Goal: Use online tool/utility: Utilize a website feature to perform a specific function

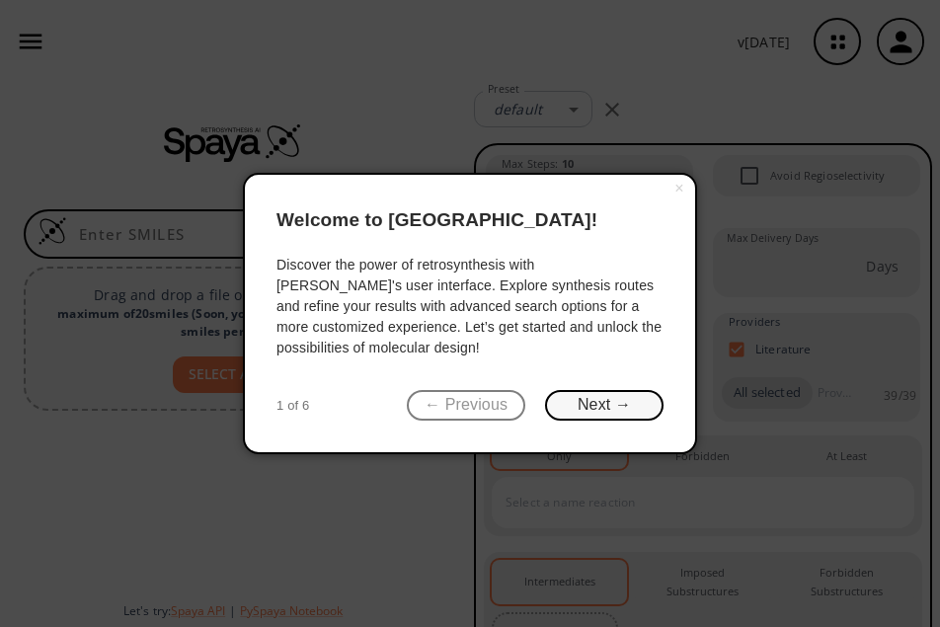
click at [582, 402] on button "Next →" at bounding box center [604, 405] width 118 height 31
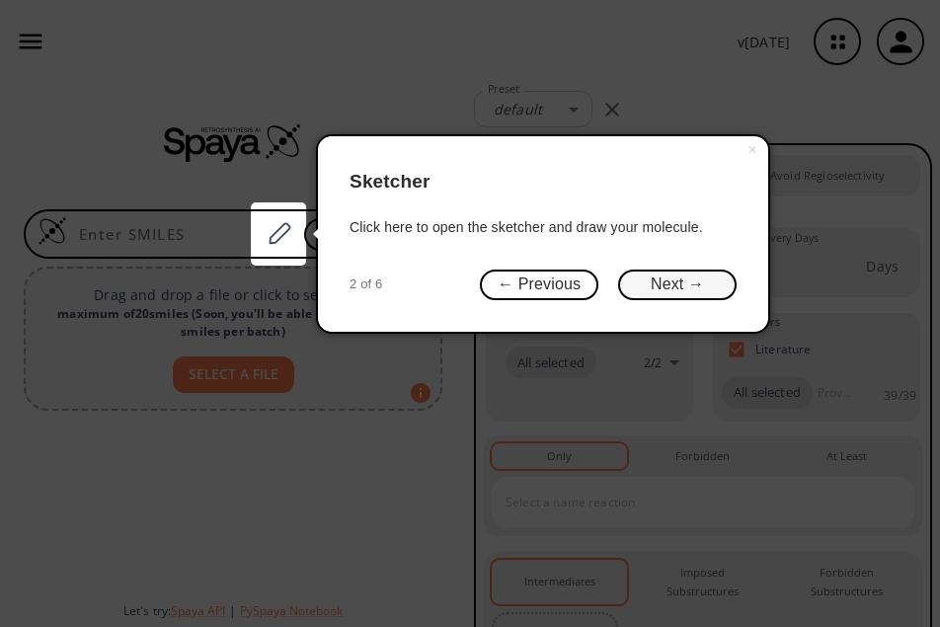
click at [688, 286] on button "Next →" at bounding box center [677, 284] width 118 height 31
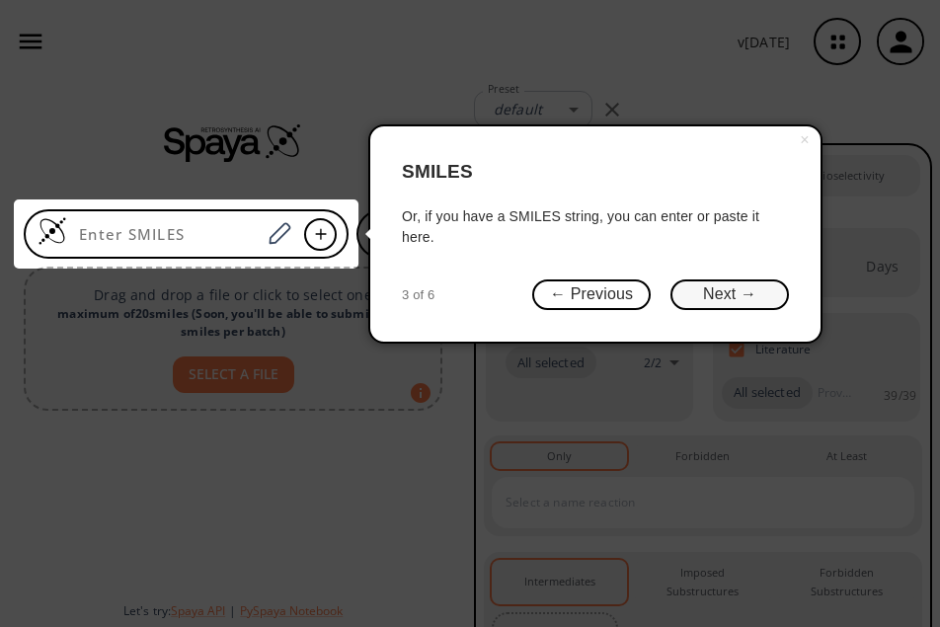
click at [722, 288] on button "Next →" at bounding box center [729, 294] width 118 height 31
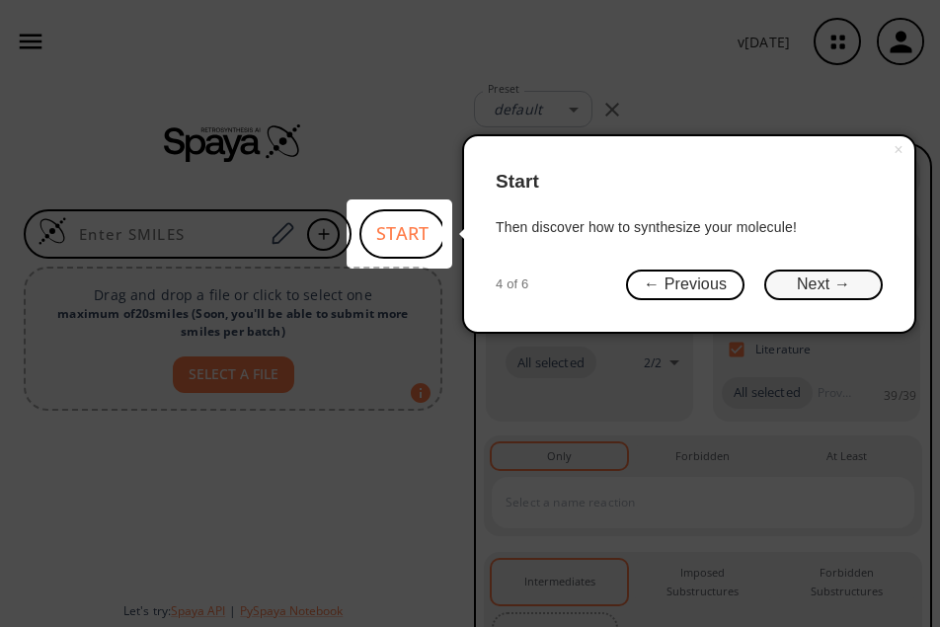
click at [810, 283] on button "Next →" at bounding box center [823, 284] width 118 height 31
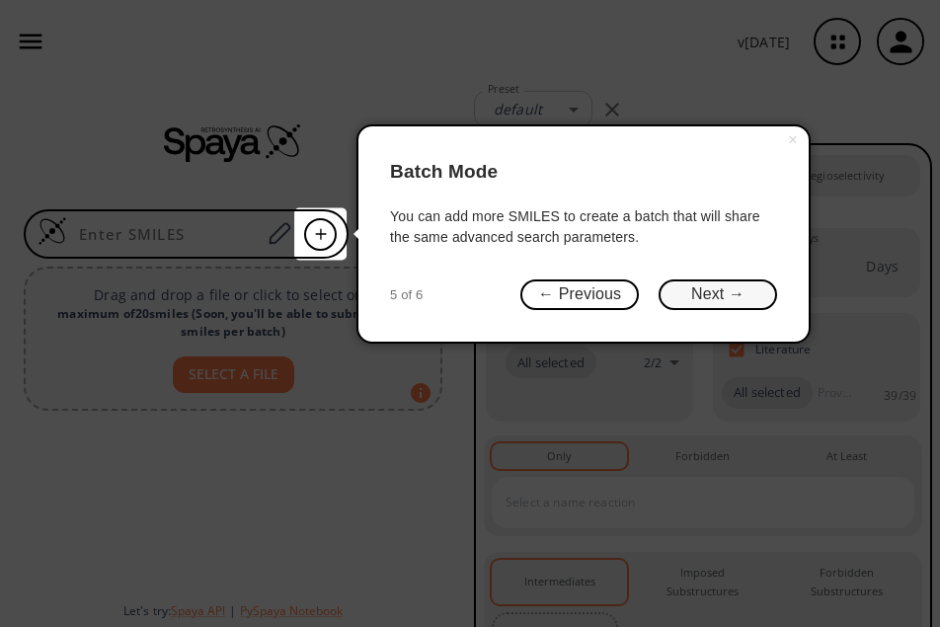
click at [741, 294] on button "Next →" at bounding box center [717, 294] width 118 height 31
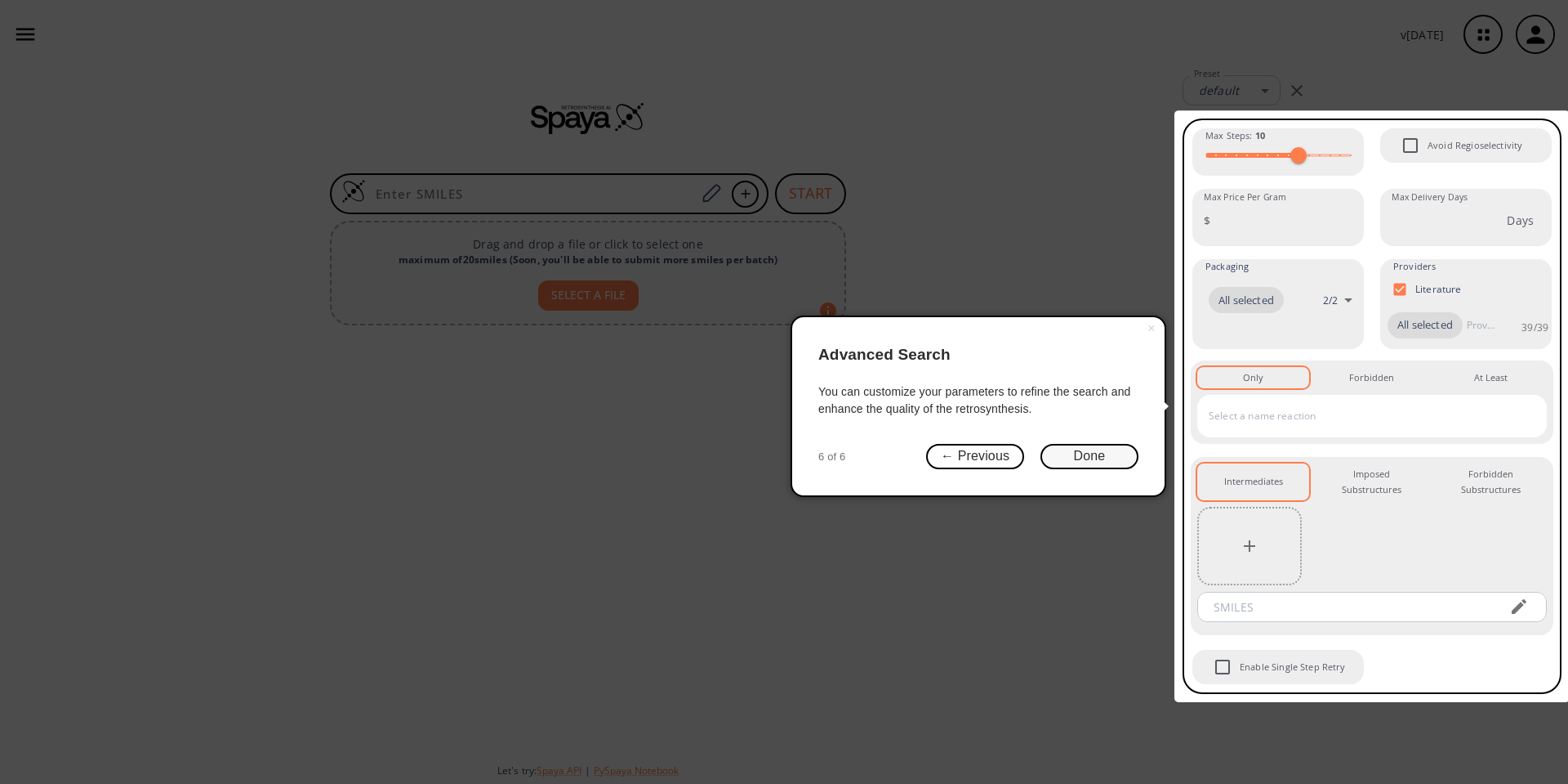
click at [777, 452] on button "Done" at bounding box center [1089, 456] width 98 height 26
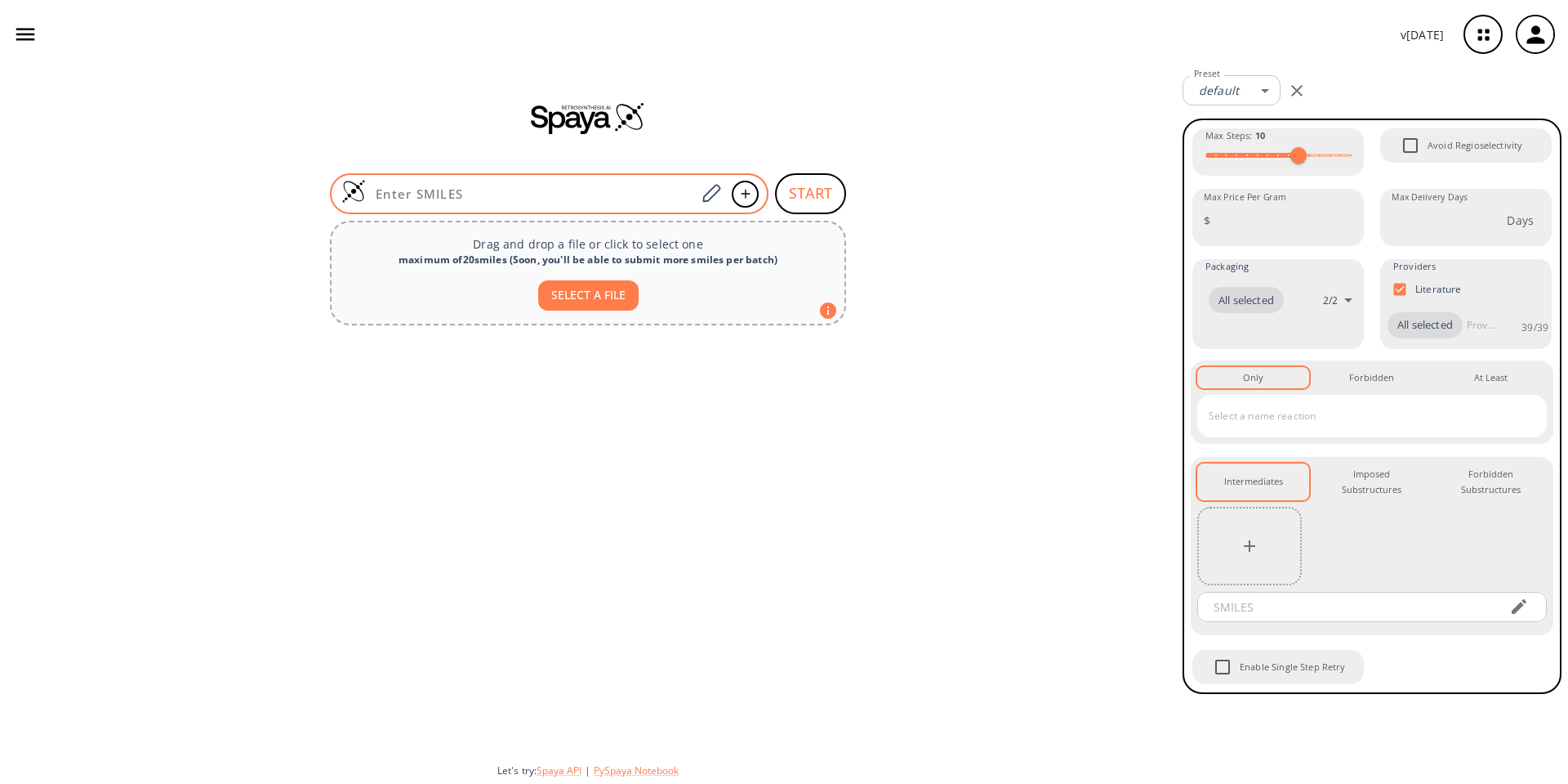
click at [537, 194] on input at bounding box center [530, 194] width 330 height 17
paste input "CC(=O)[C@]1(C)CC2=C(C[C@H]1C)CCCC2(C)C"
type input "CC(=O)[C@]1(C)CC2=C(C[C@H]1C)CCCC2(C)C"
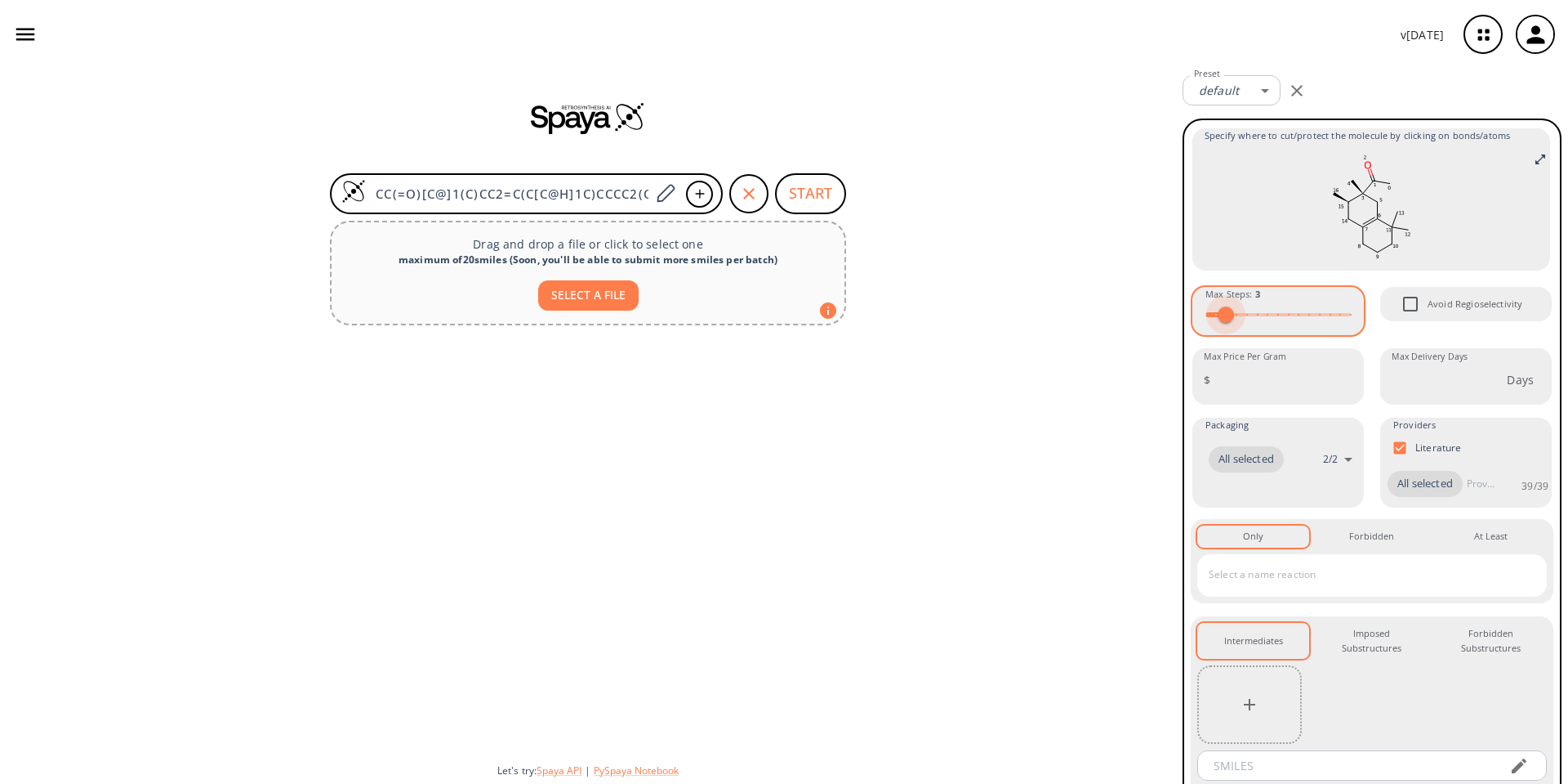
type input "4"
drag, startPoint x: 1294, startPoint y: 316, endPoint x: 1231, endPoint y: 320, distance: 63.1
click at [777, 320] on span at bounding box center [1236, 315] width 17 height 17
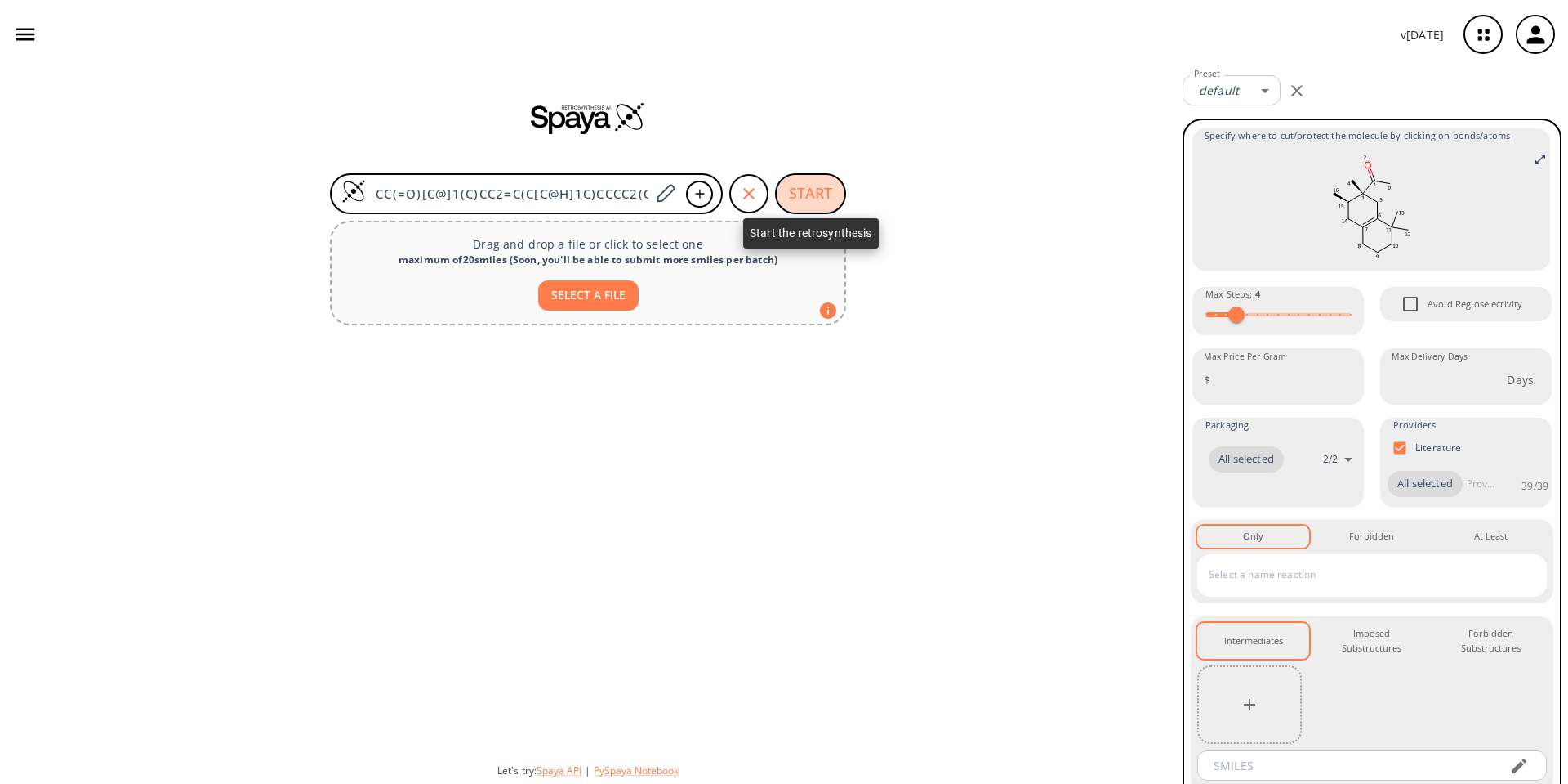
click at [777, 197] on button "START" at bounding box center [811, 193] width 71 height 41
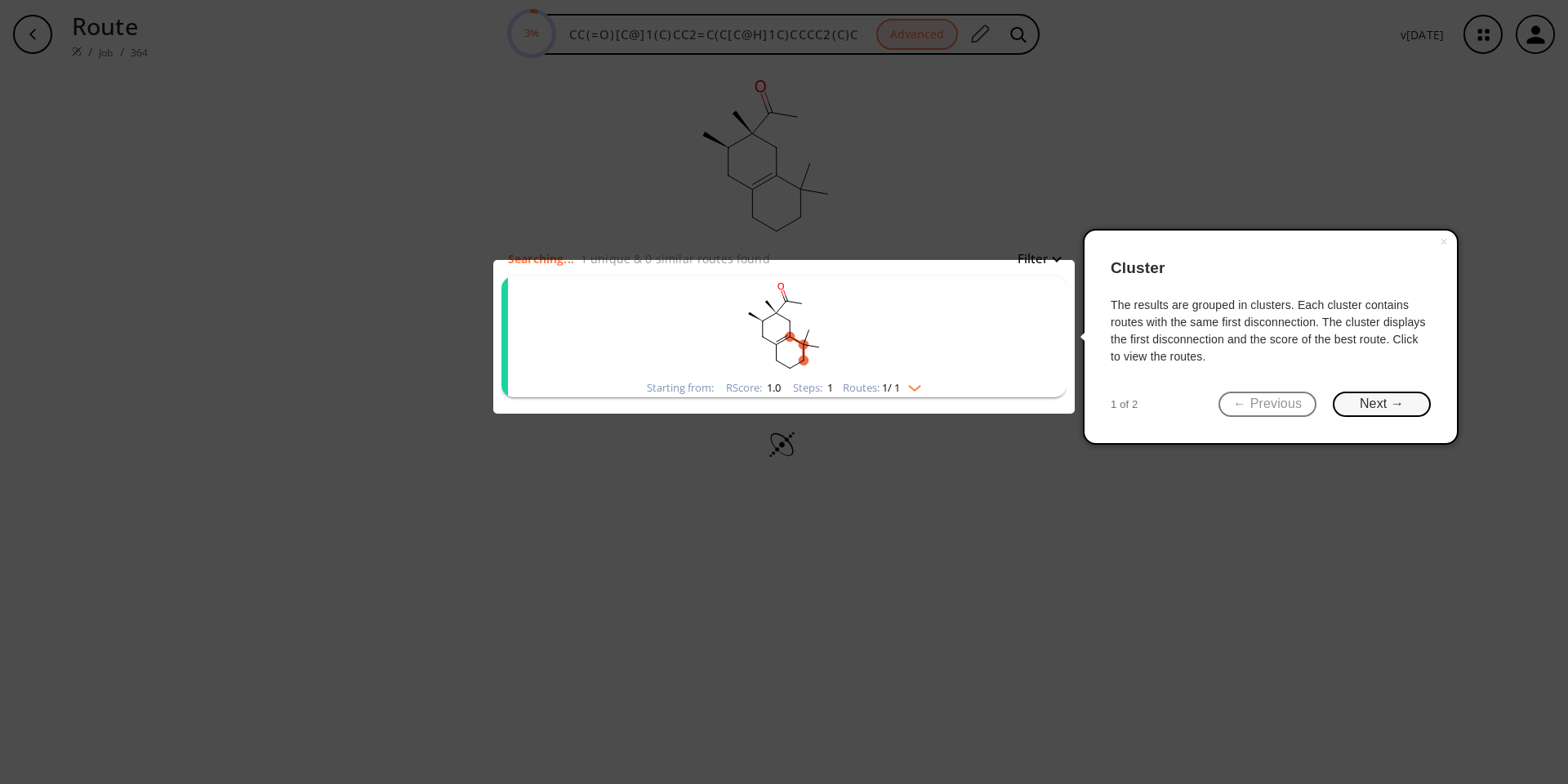
click at [777, 400] on button "Next →" at bounding box center [1382, 404] width 98 height 26
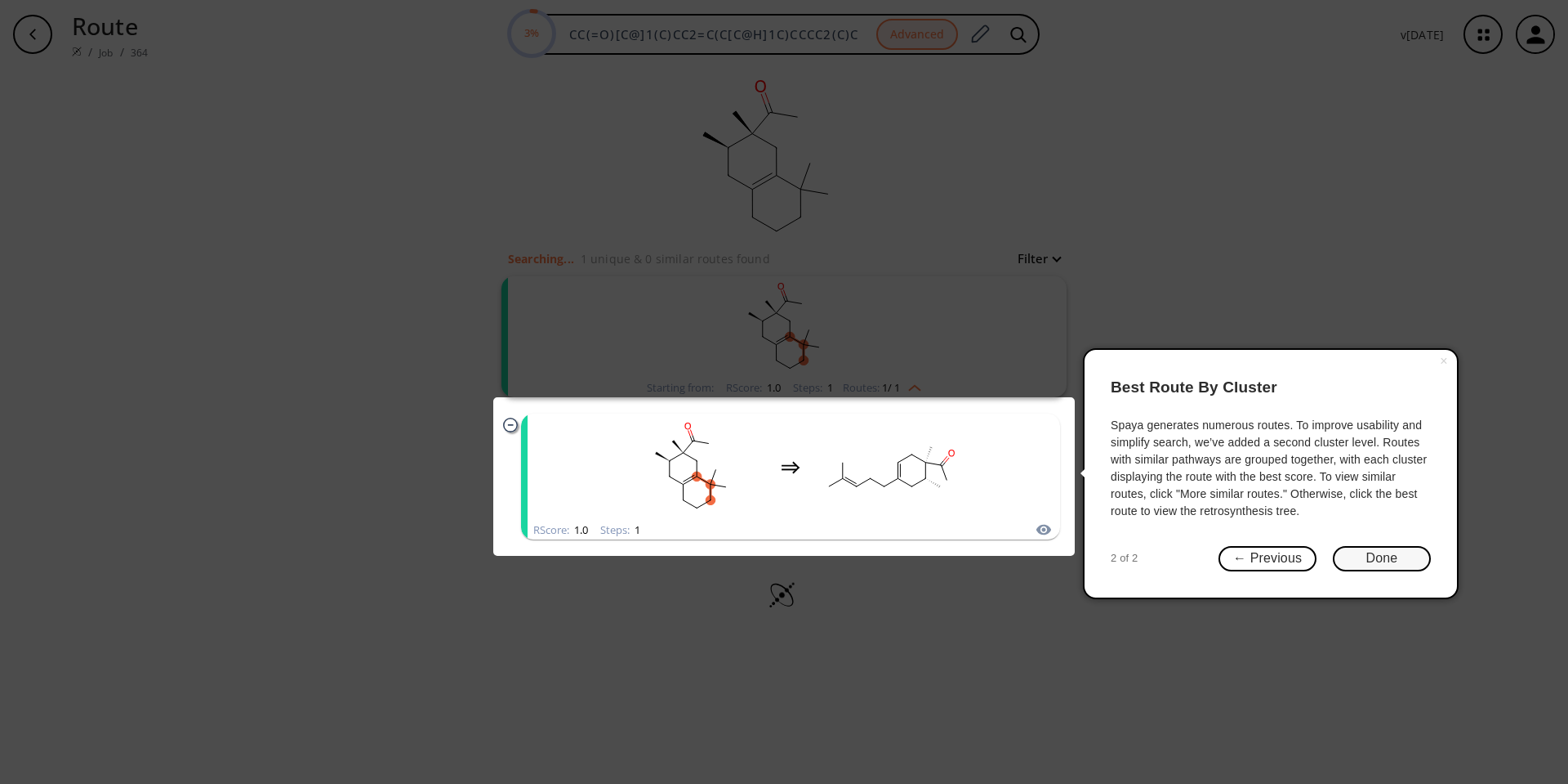
click at [777, 518] on button "Done" at bounding box center [1382, 558] width 98 height 26
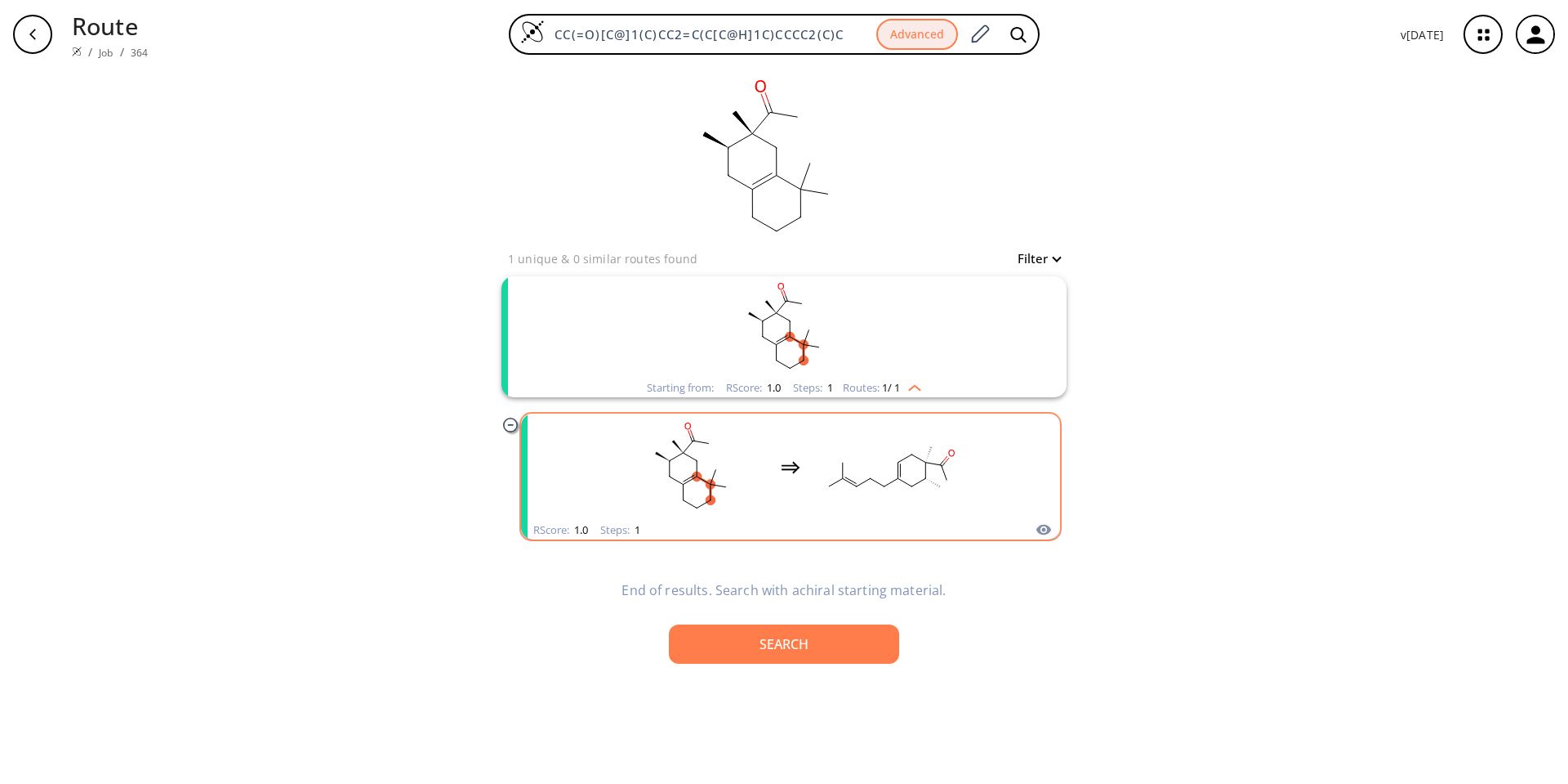
click at [756, 470] on rect "clusters" at bounding box center [691, 466] width 147 height 102
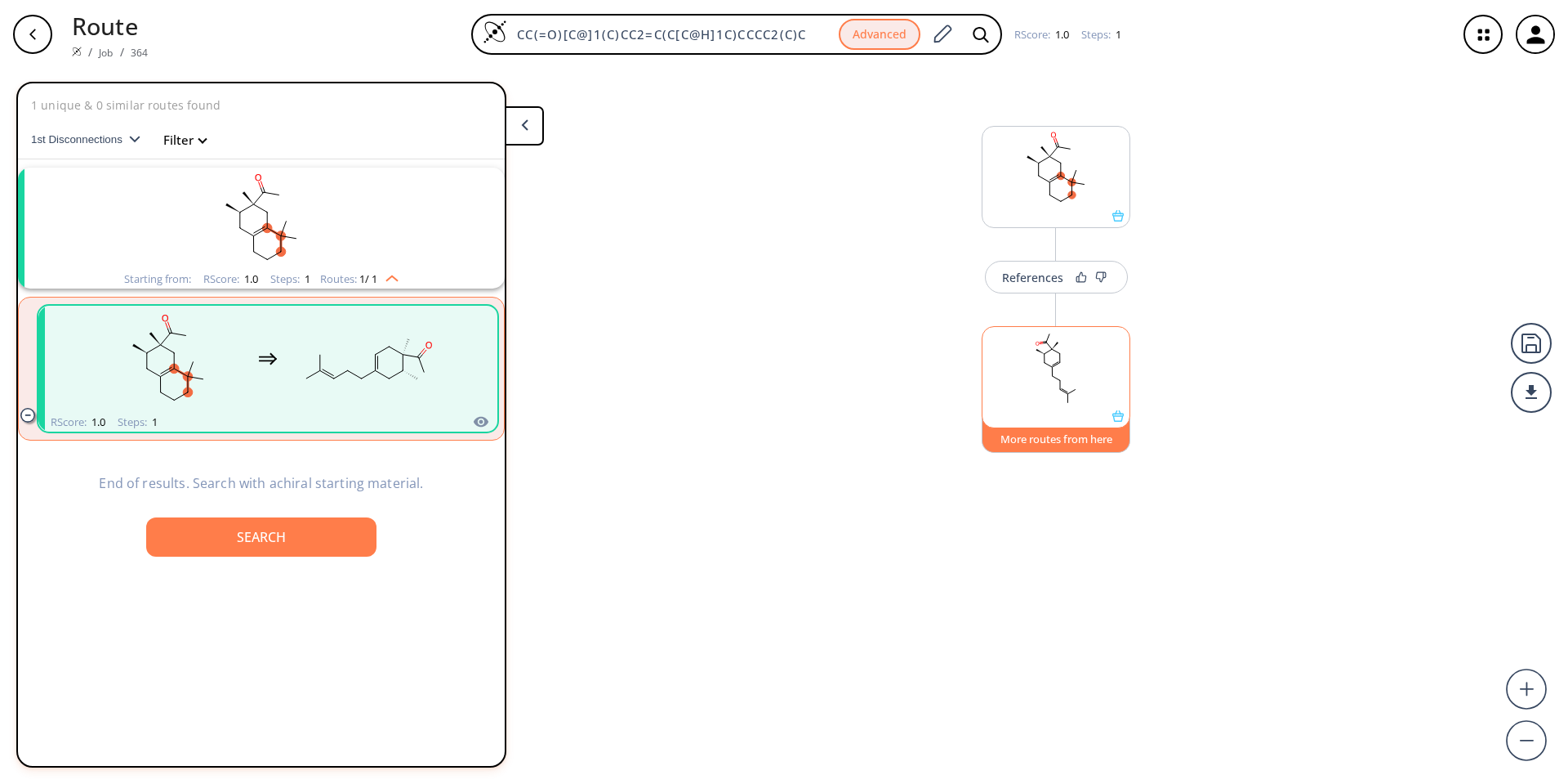
click at [777, 439] on button "More routes from here" at bounding box center [1056, 435] width 149 height 35
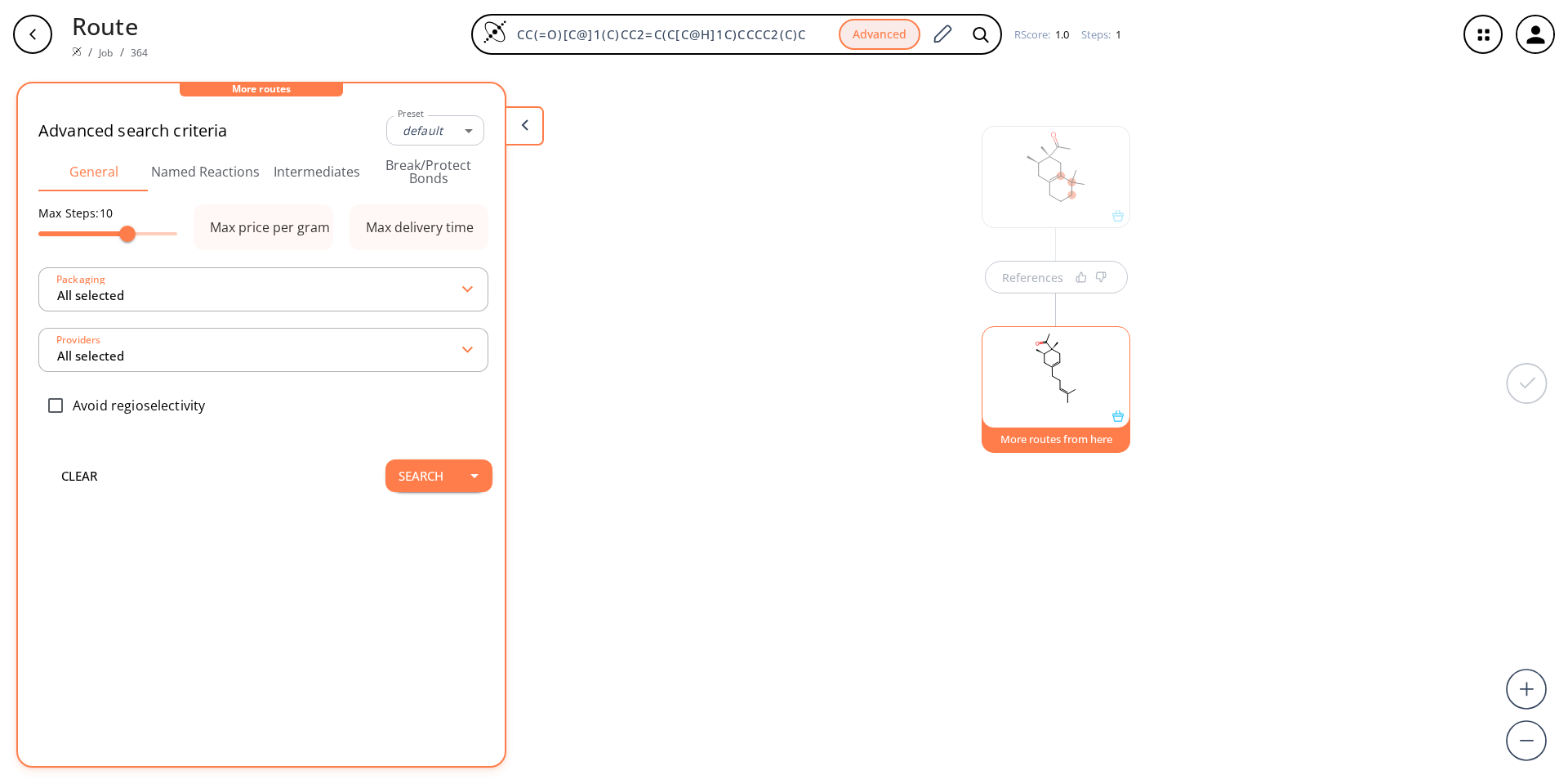
type input "-1"
type input "4"
type input "All selected"
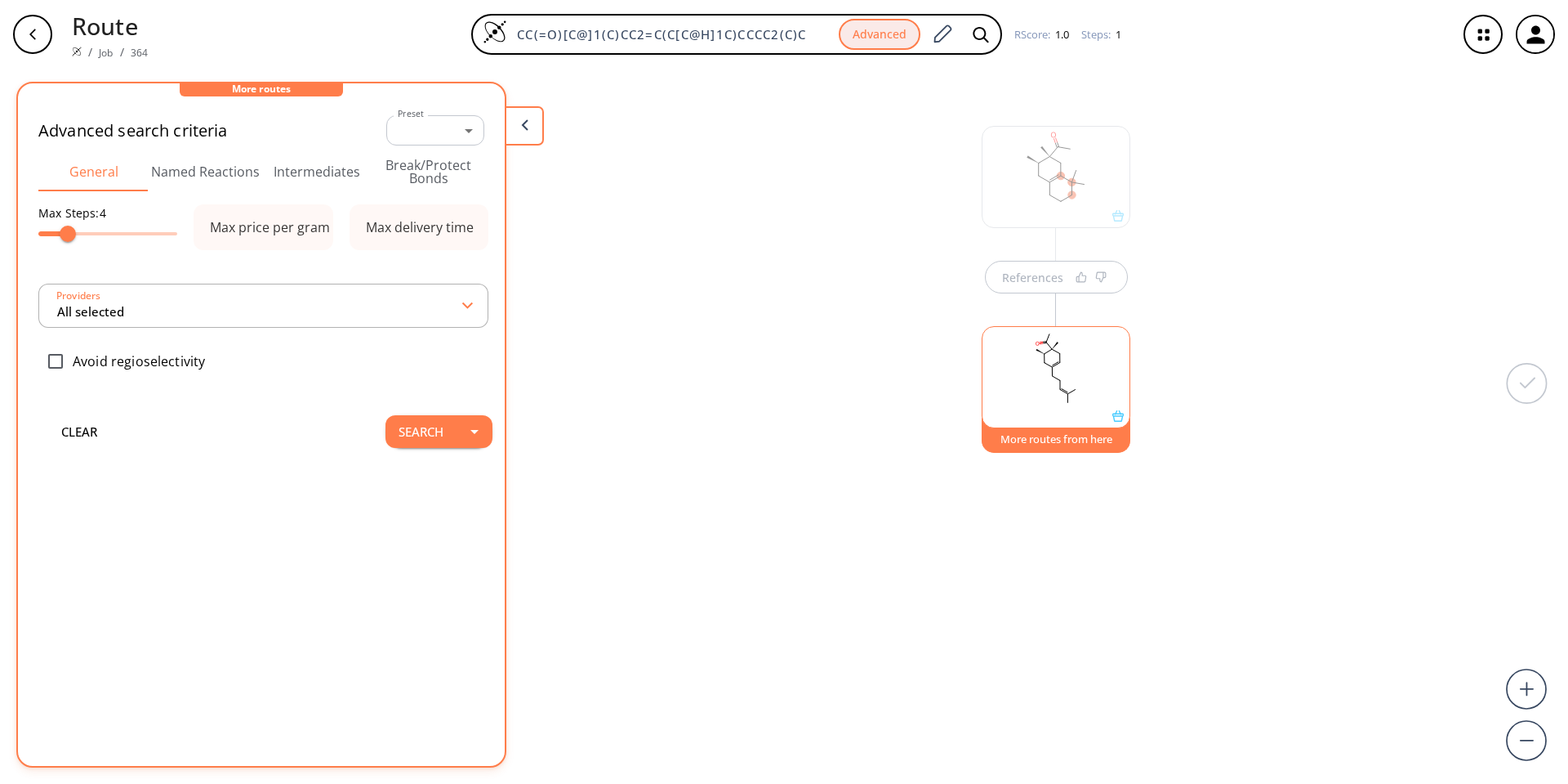
type input "All selected"
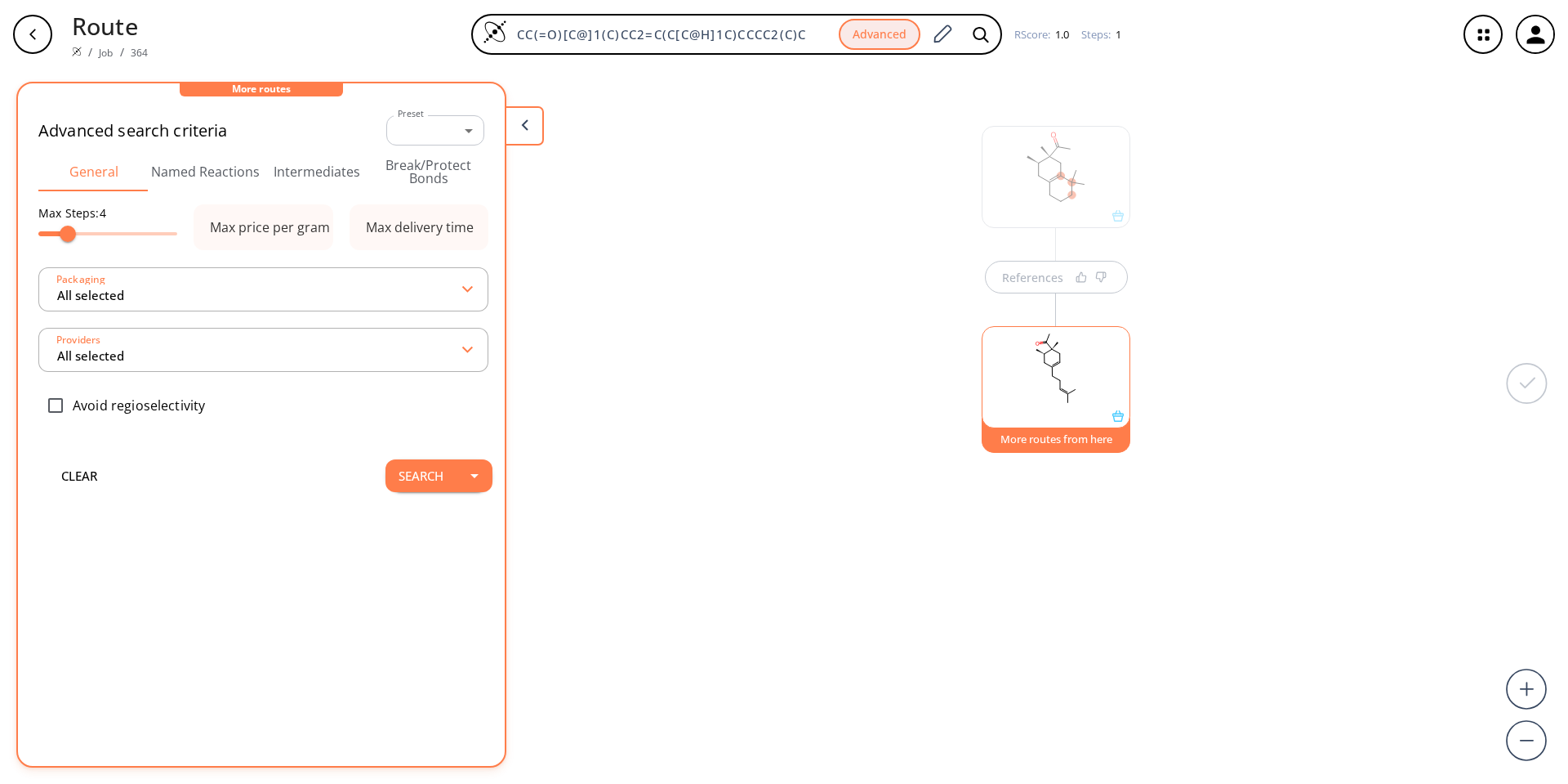
click at [777, 414] on icon at bounding box center [1118, 416] width 12 height 12
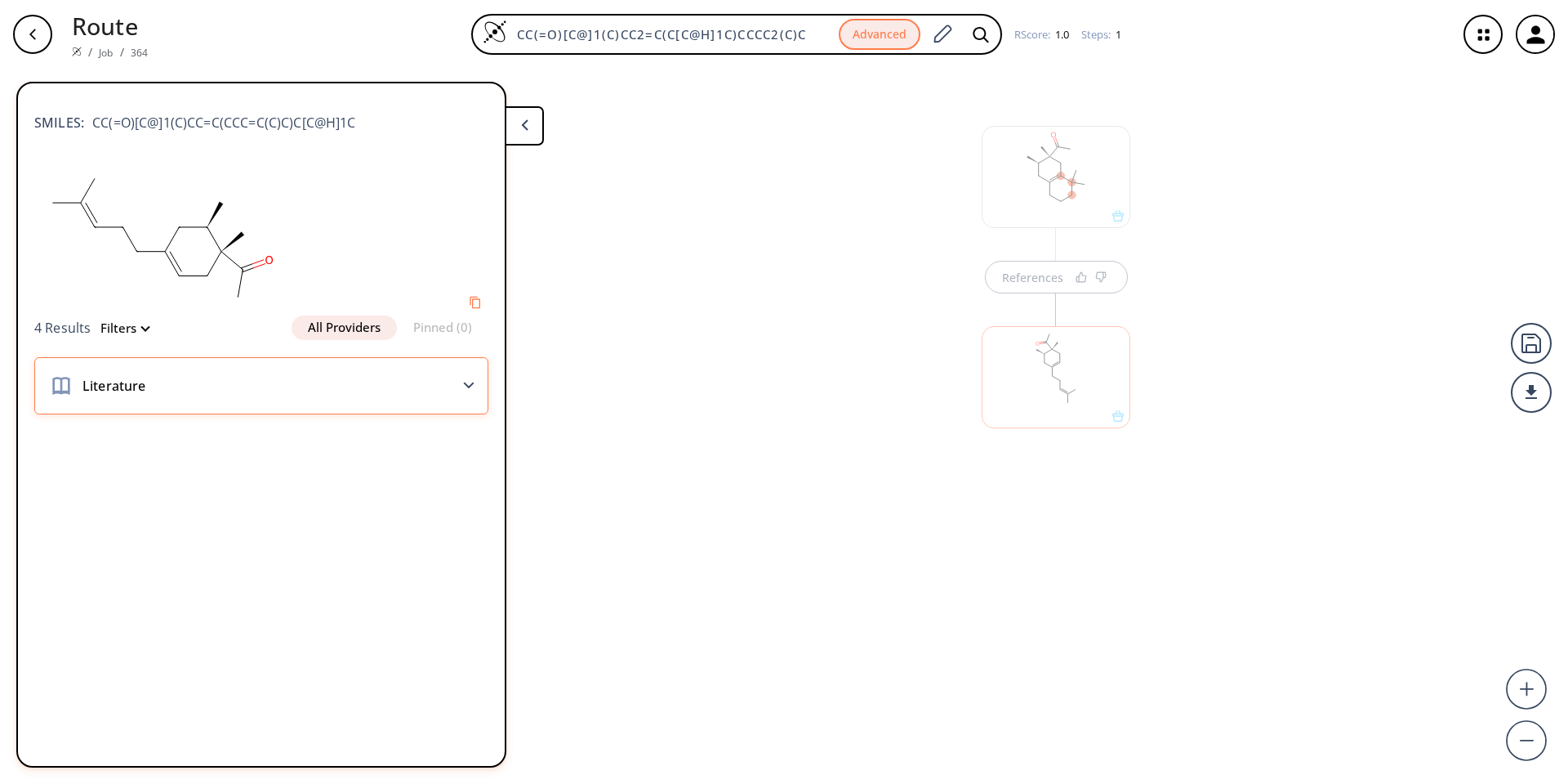
click at [305, 384] on div "Literature" at bounding box center [261, 385] width 454 height 57
click at [473, 382] on icon at bounding box center [469, 385] width 12 height 7
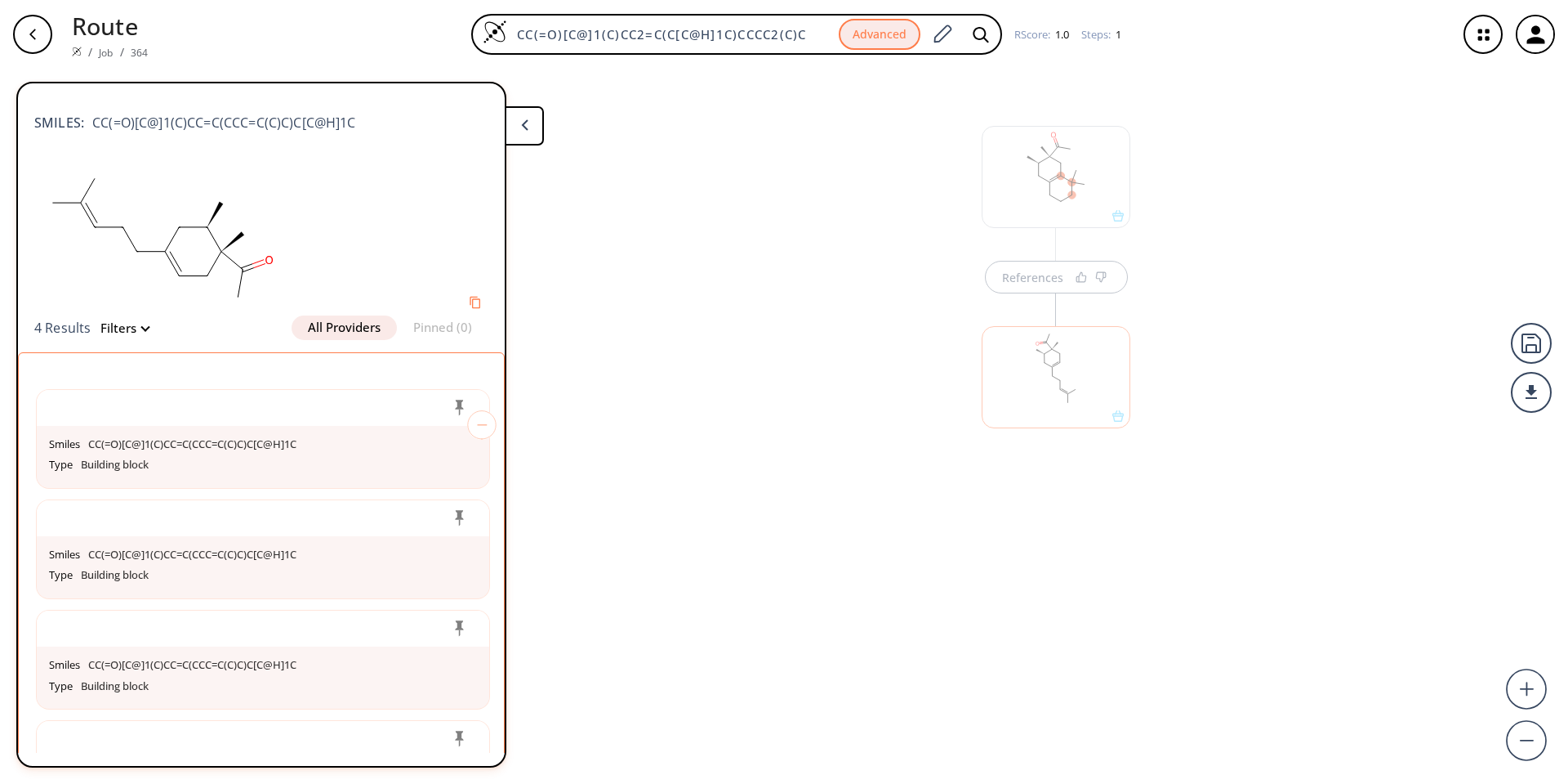
click at [356, 333] on button "All Providers" at bounding box center [343, 328] width 105 height 25
click at [777, 489] on div "References" at bounding box center [784, 420] width 1568 height 702
click at [37, 31] on icon "button" at bounding box center [33, 35] width 13 height 13
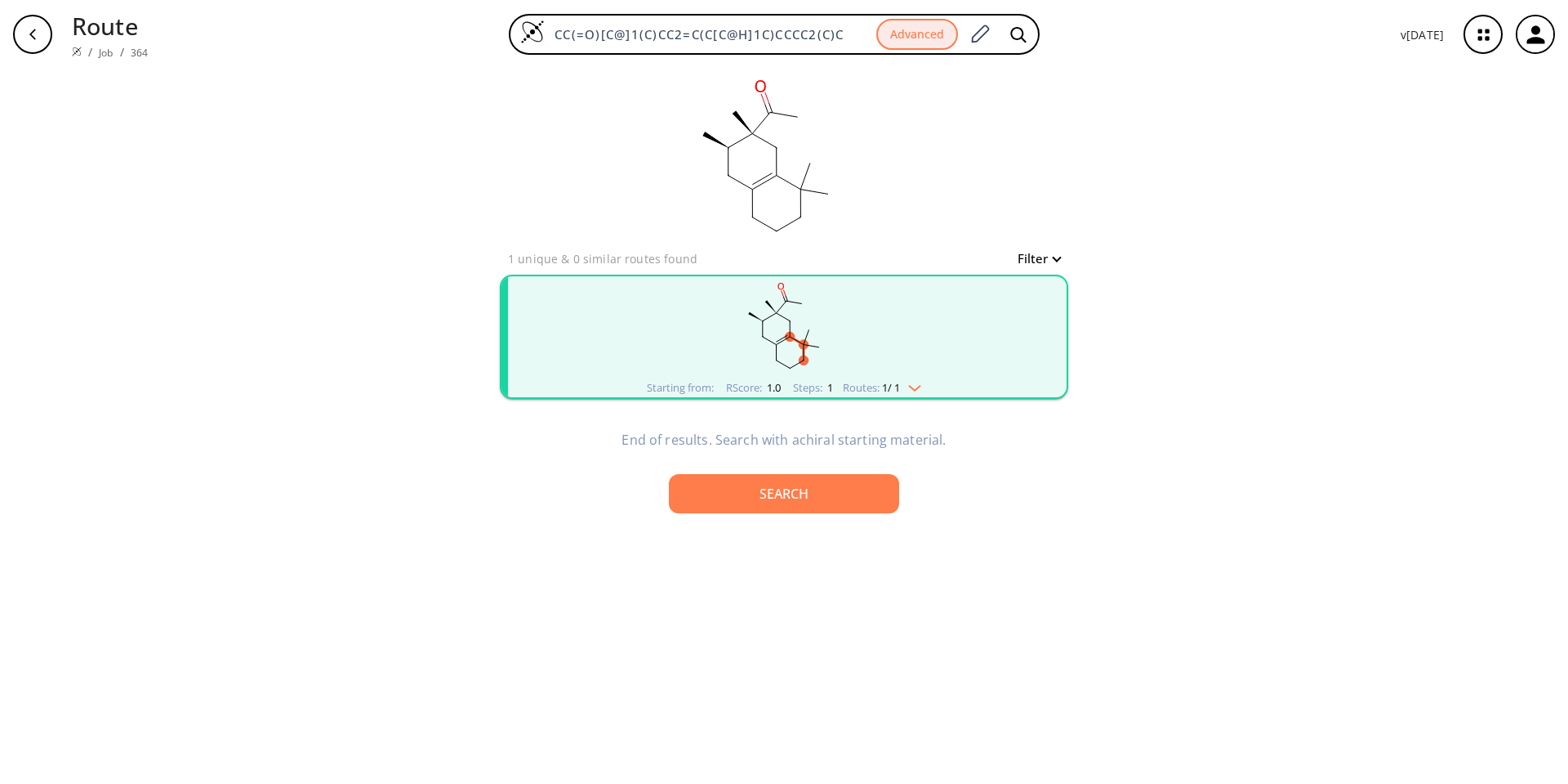
click at [720, 346] on rect "clusters" at bounding box center [784, 327] width 424 height 102
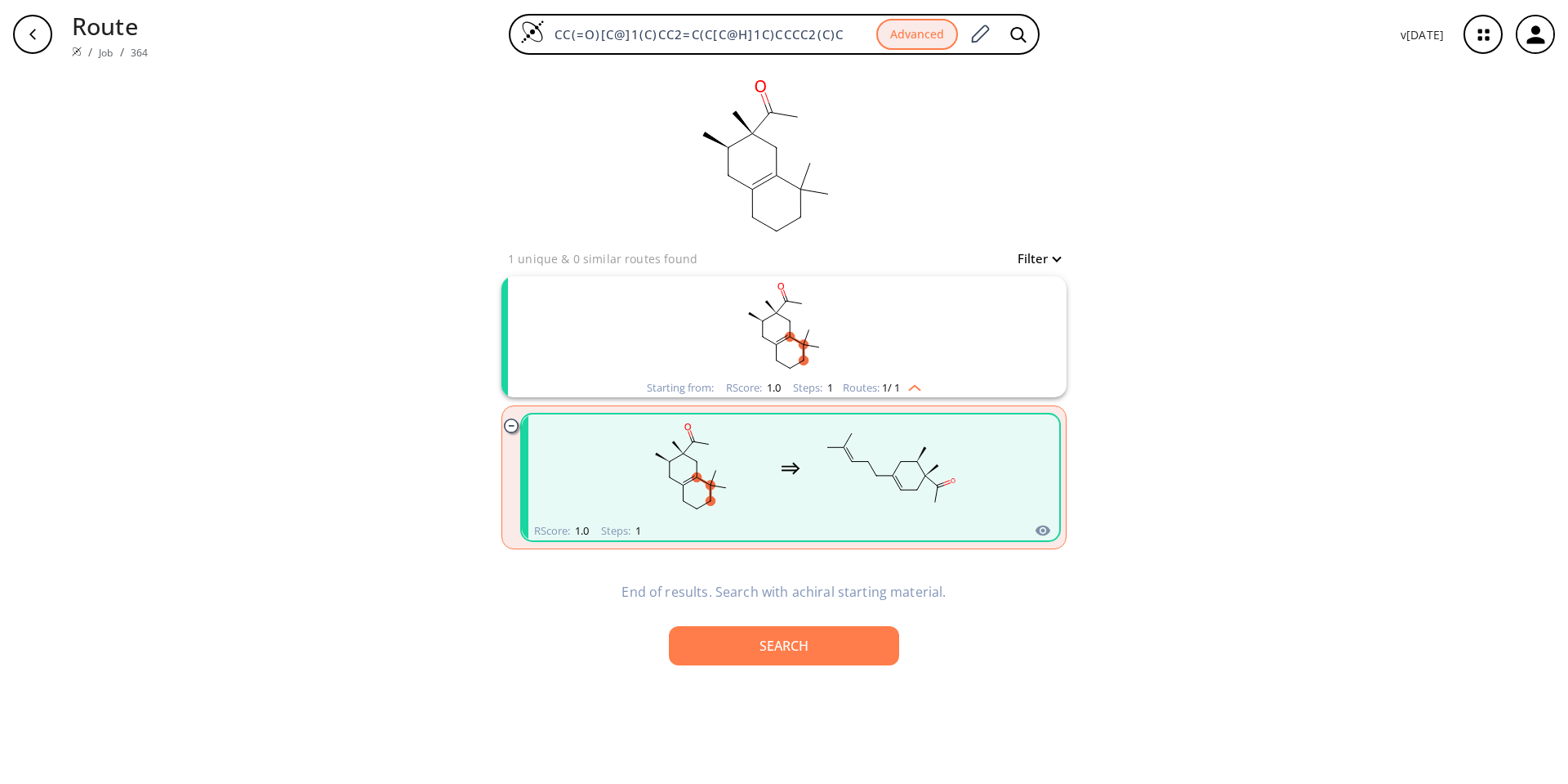
click at [759, 452] on rect "clusters" at bounding box center [691, 467] width 147 height 102
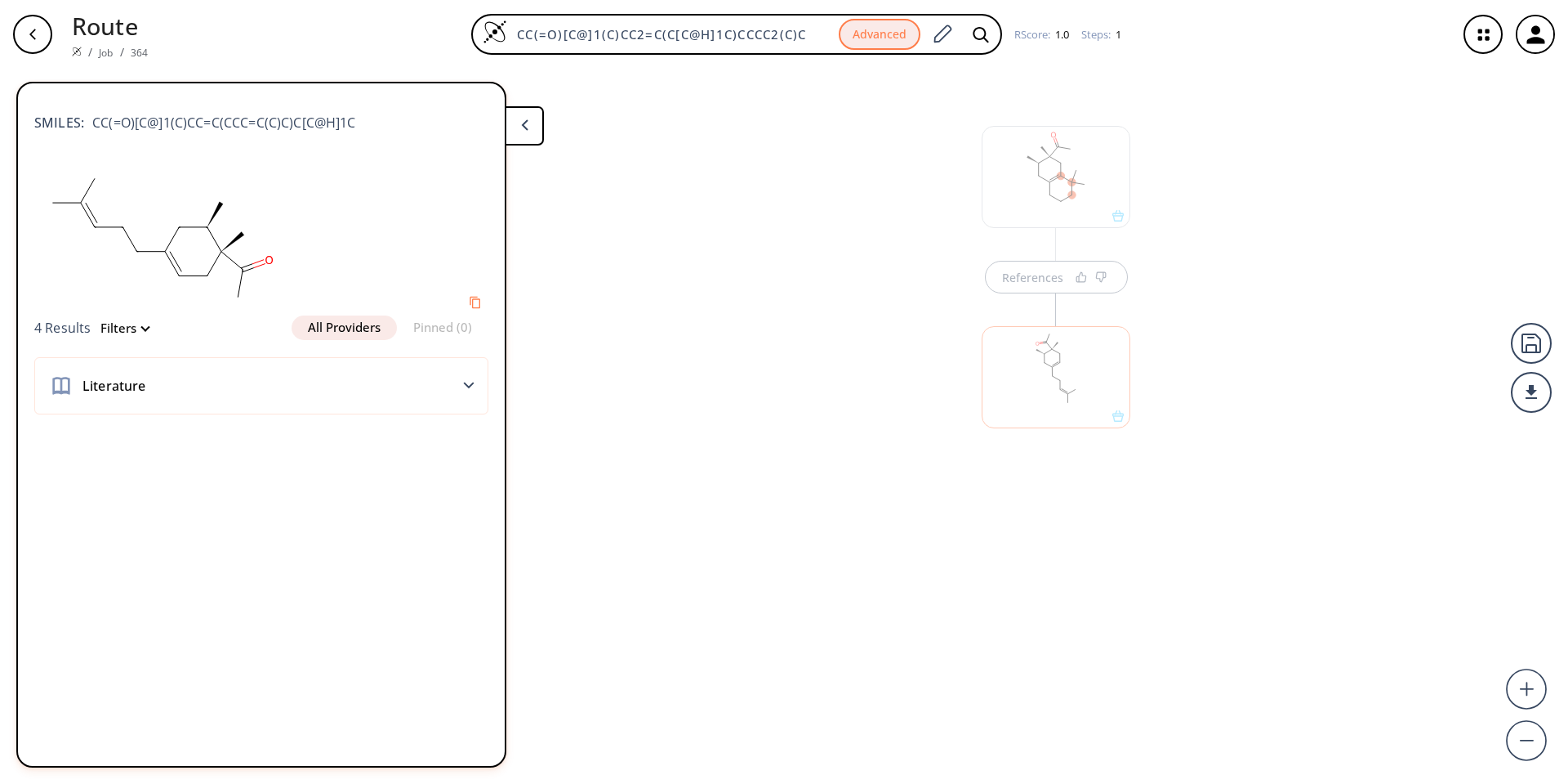
click at [777, 387] on div at bounding box center [1056, 377] width 149 height 102
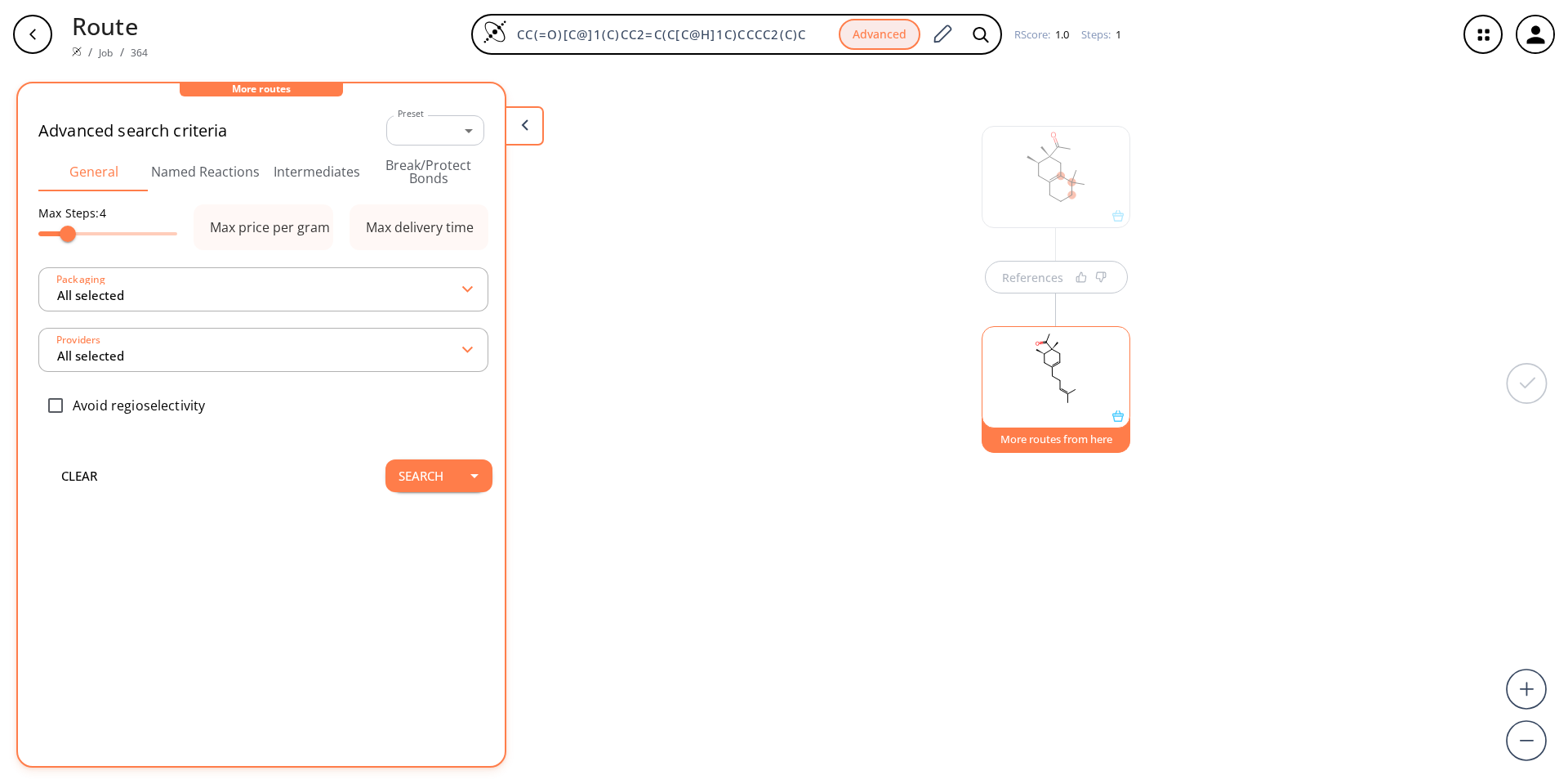
click at [777, 439] on button "More routes from here" at bounding box center [1056, 435] width 149 height 35
click at [425, 482] on button "Search" at bounding box center [421, 475] width 71 height 32
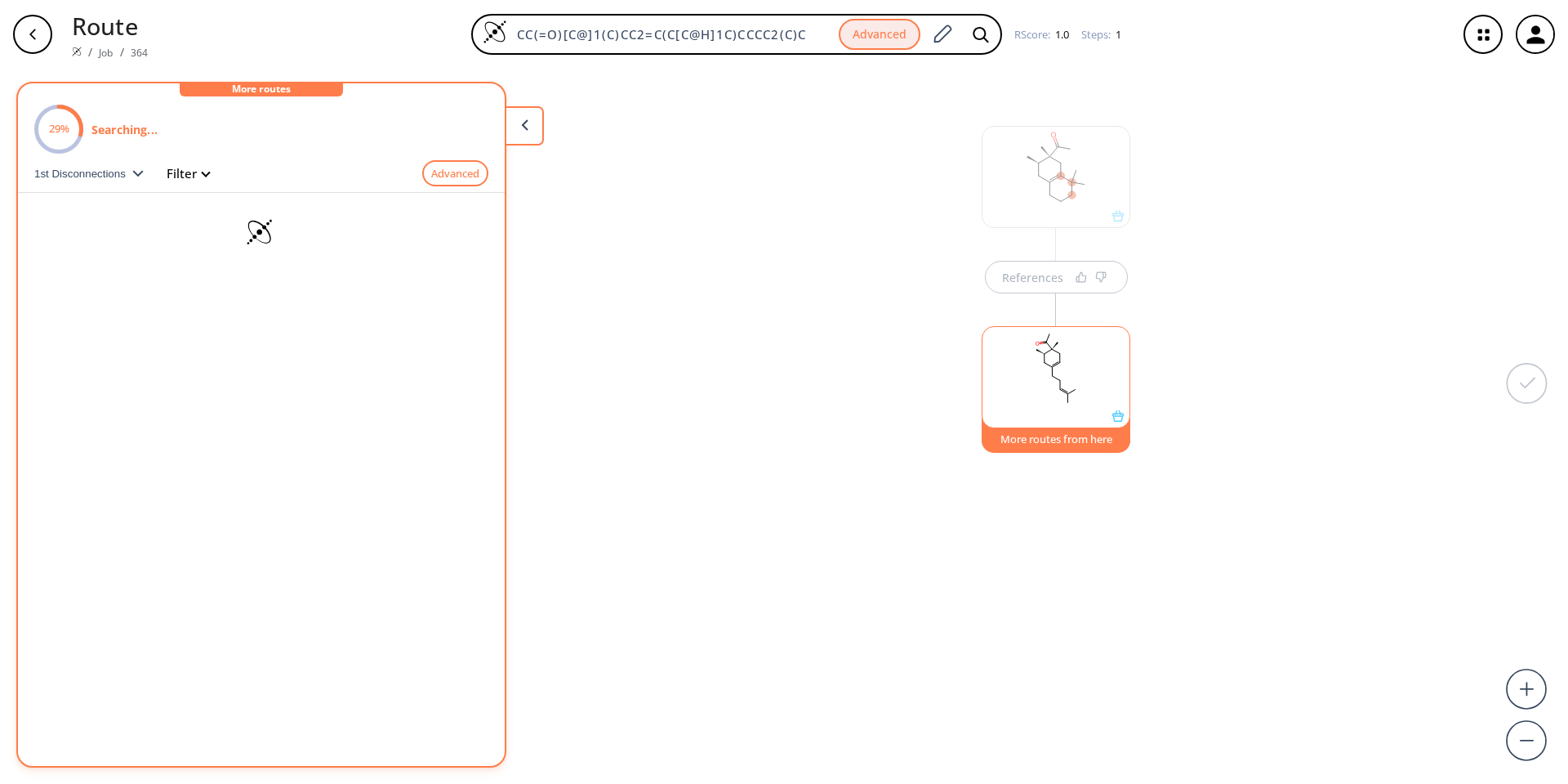
click at [137, 174] on polygon "button" at bounding box center [137, 173] width 11 height 7
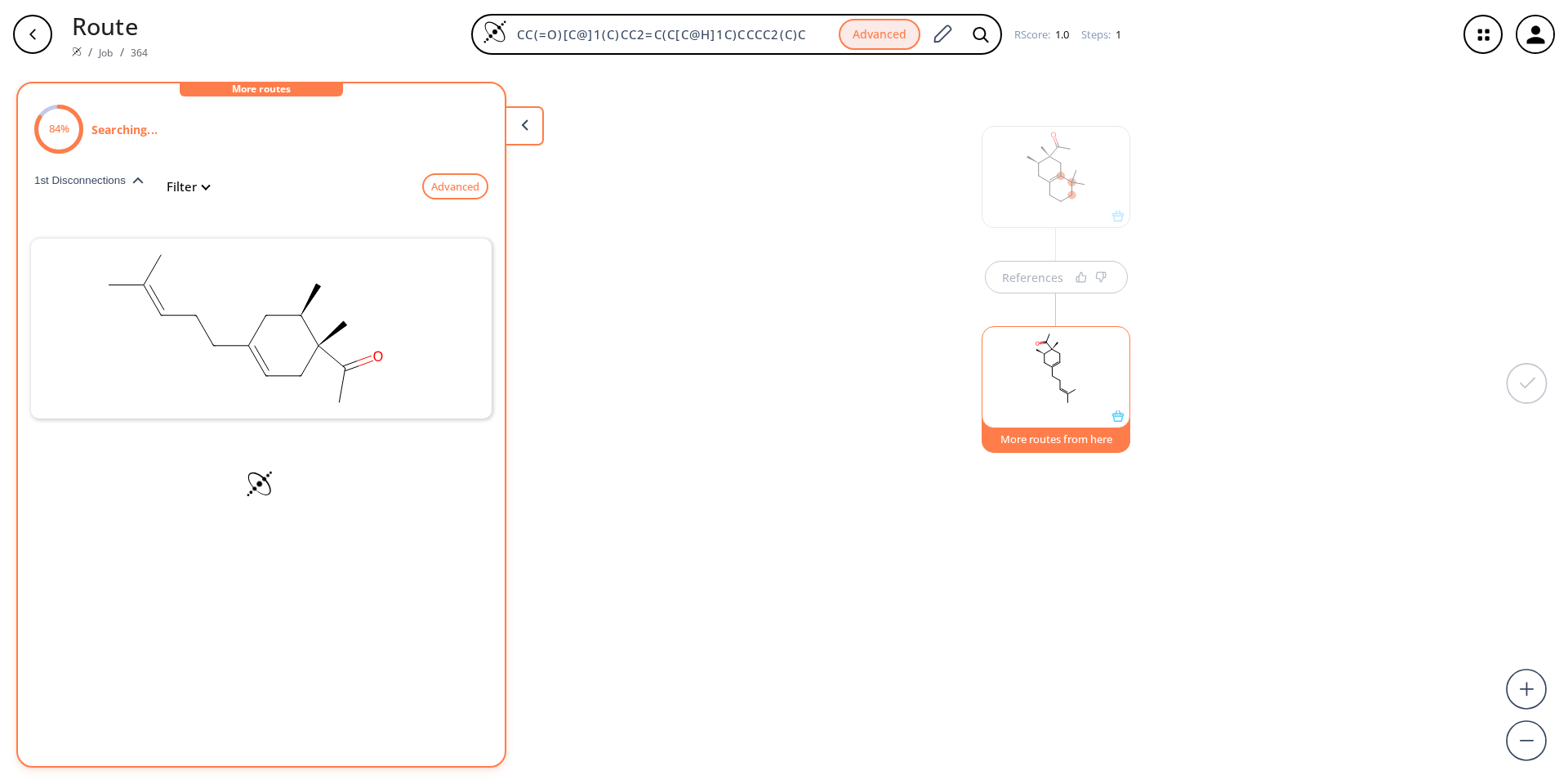
click at [193, 193] on button "Filter" at bounding box center [183, 186] width 52 height 12
click at [193, 193] on div at bounding box center [281, 425] width 528 height 685
click at [209, 189] on div "Advanced" at bounding box center [349, 186] width 280 height 27
click at [199, 190] on button "Filter" at bounding box center [183, 186] width 52 height 12
type input "4"
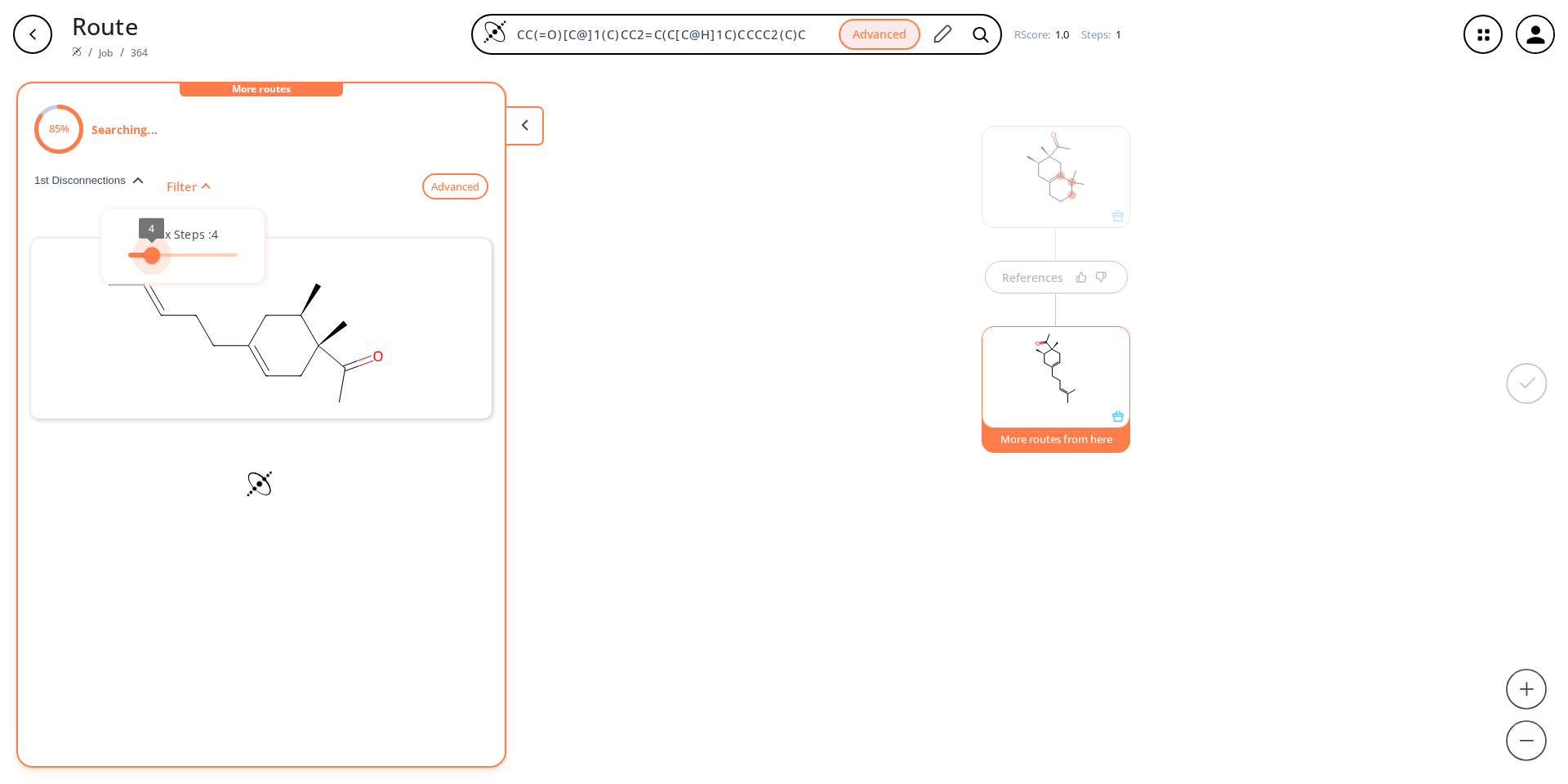
drag, startPoint x: 228, startPoint y: 254, endPoint x: 151, endPoint y: 255, distance: 77.0
click at [151, 255] on span "4" at bounding box center [152, 255] width 17 height 17
click at [346, 514] on div at bounding box center [281, 425] width 528 height 685
click at [777, 452] on button "More routes from here" at bounding box center [1056, 435] width 149 height 35
click at [777, 441] on button "More routes from here" at bounding box center [1056, 435] width 149 height 35
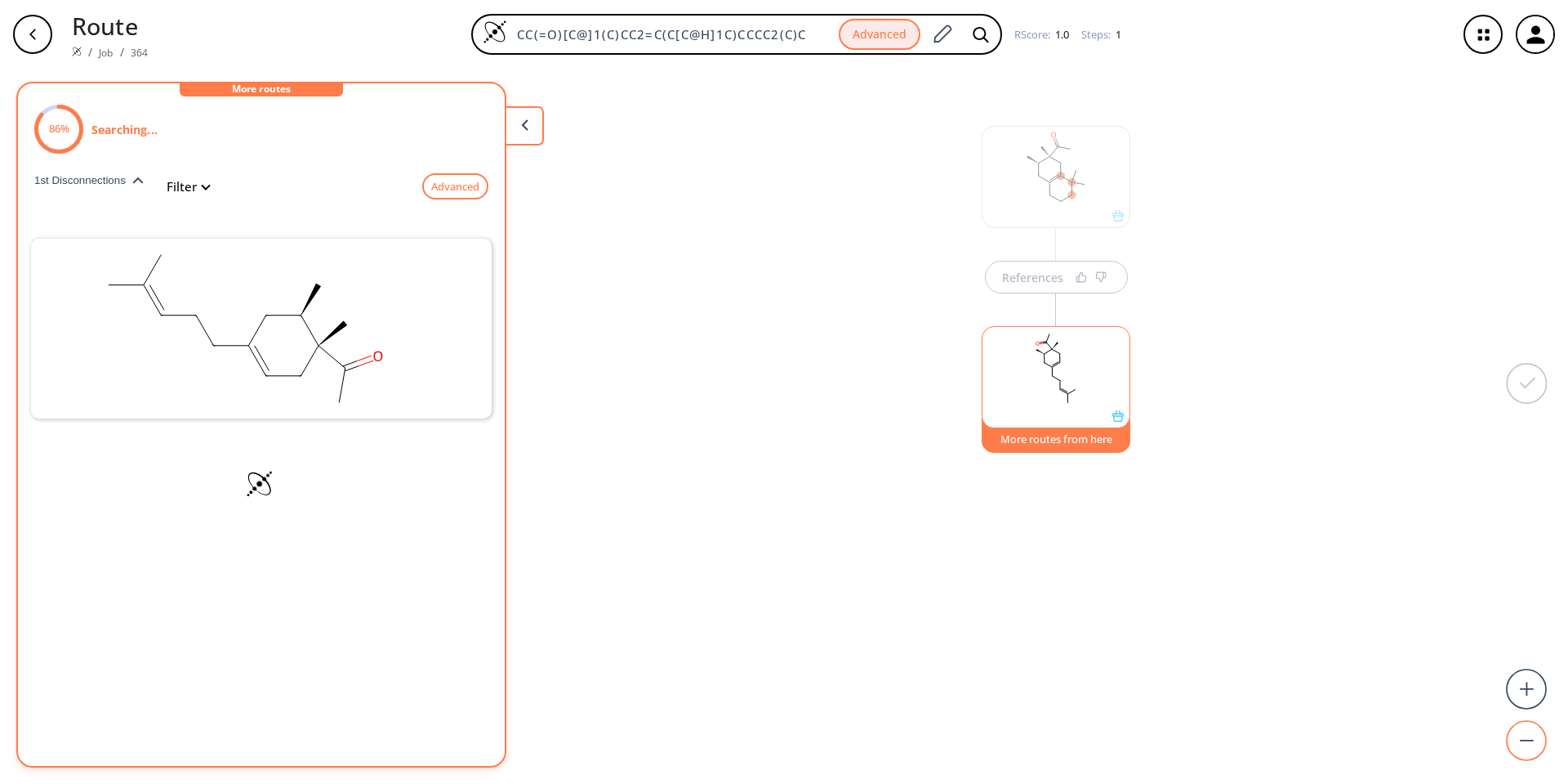
click at [777, 518] on circle at bounding box center [1527, 741] width 39 height 39
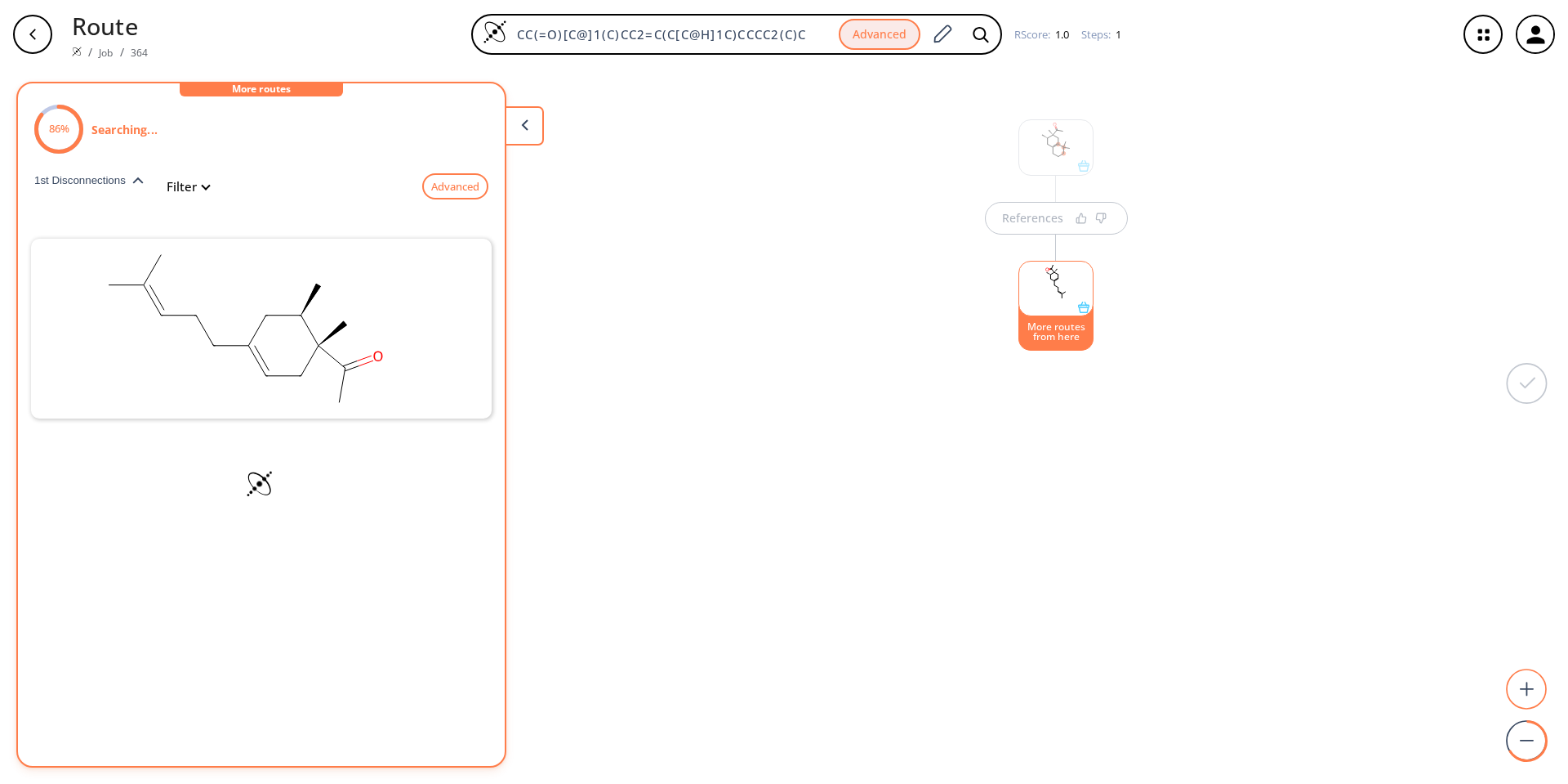
click at [777, 518] on circle at bounding box center [1527, 689] width 39 height 39
click at [777, 400] on button "More routes from here" at bounding box center [1056, 396] width 124 height 35
drag, startPoint x: 259, startPoint y: 334, endPoint x: 189, endPoint y: 470, distance: 153.0
click at [189, 470] on div at bounding box center [261, 485] width 487 height 82
click at [206, 187] on button "Filter" at bounding box center [183, 186] width 52 height 12
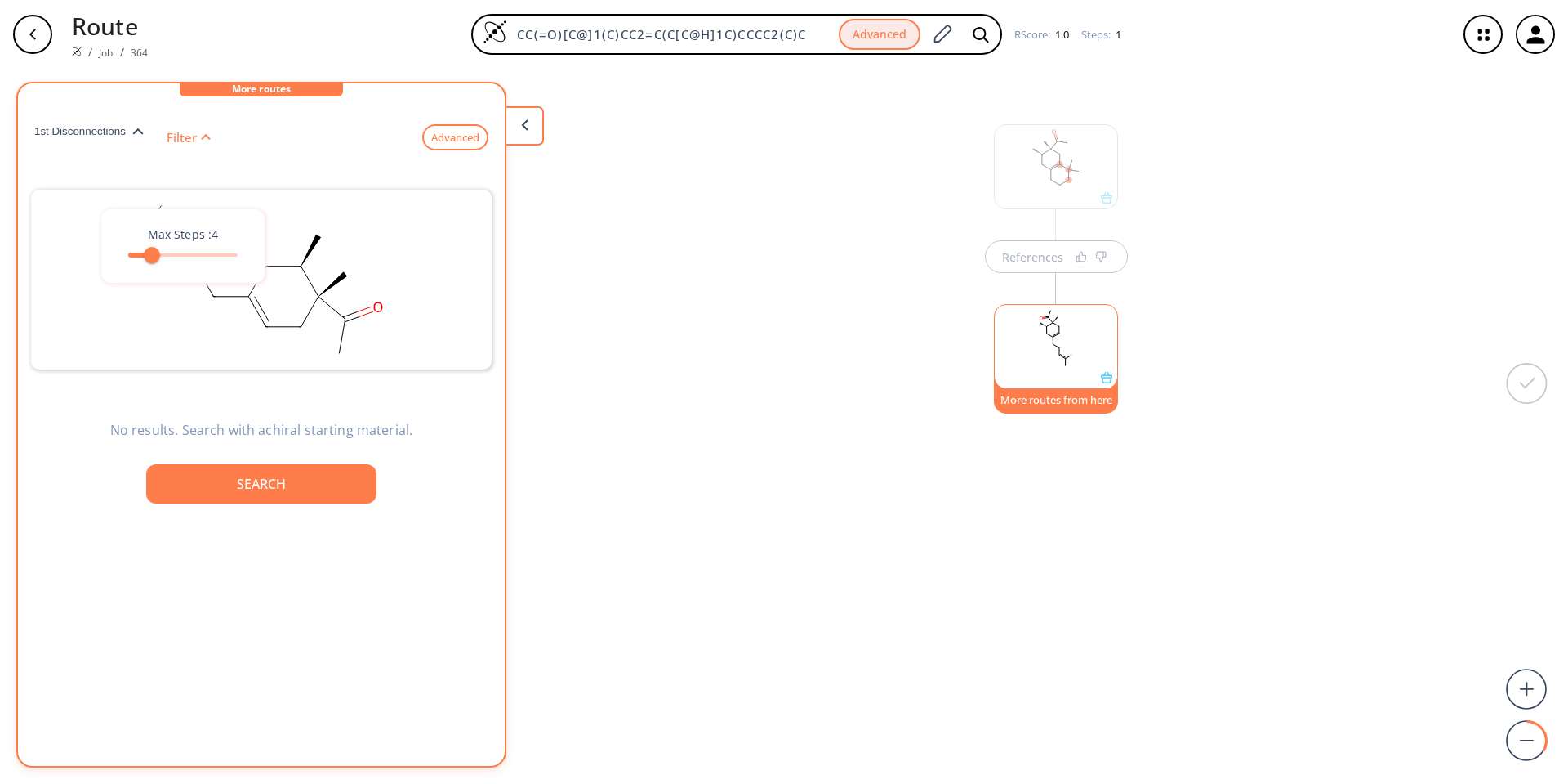
click at [247, 429] on div at bounding box center [281, 425] width 528 height 685
click at [240, 495] on button "Search" at bounding box center [261, 483] width 230 height 39
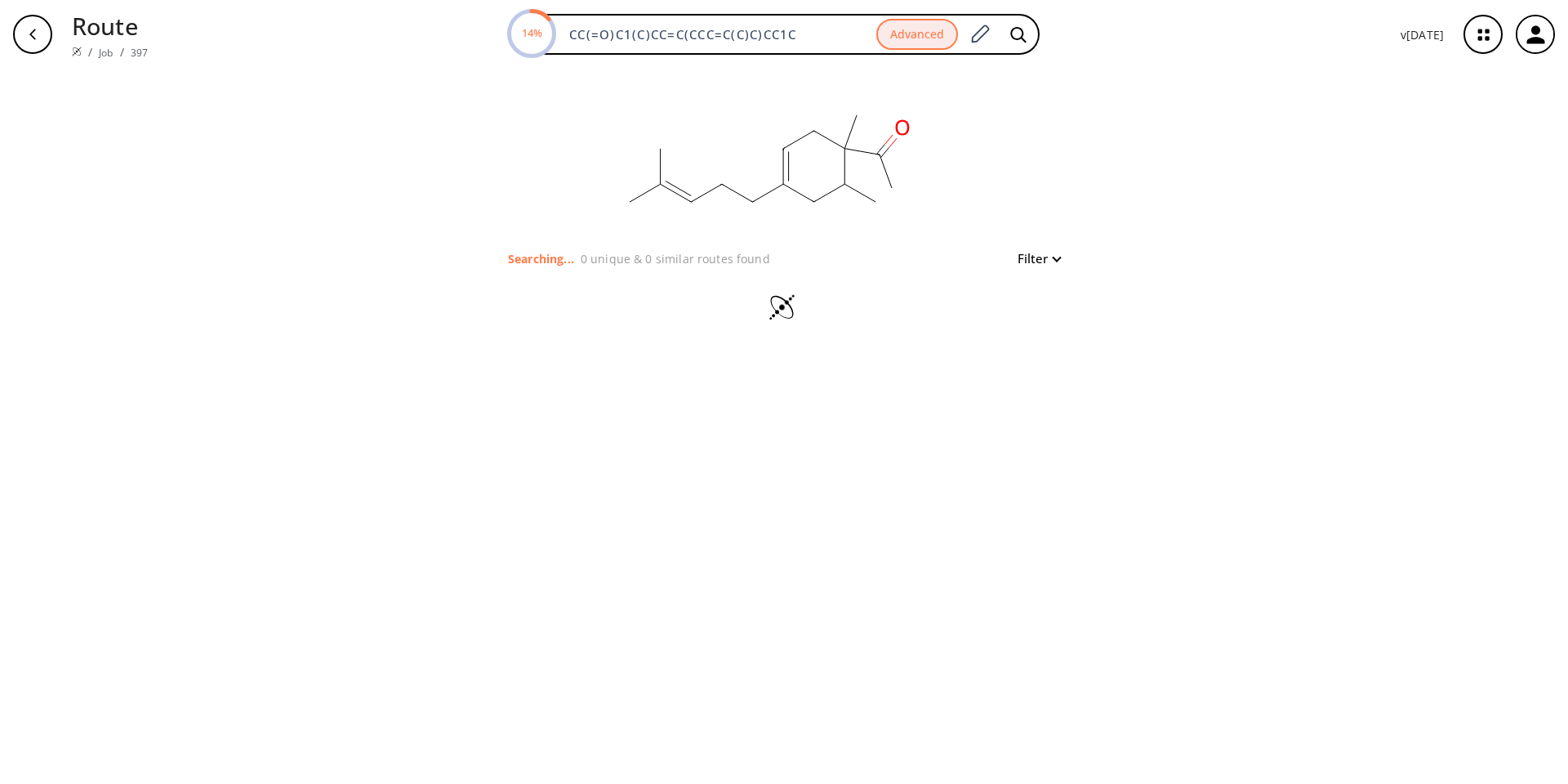
click at [37, 27] on div "button" at bounding box center [32, 34] width 39 height 39
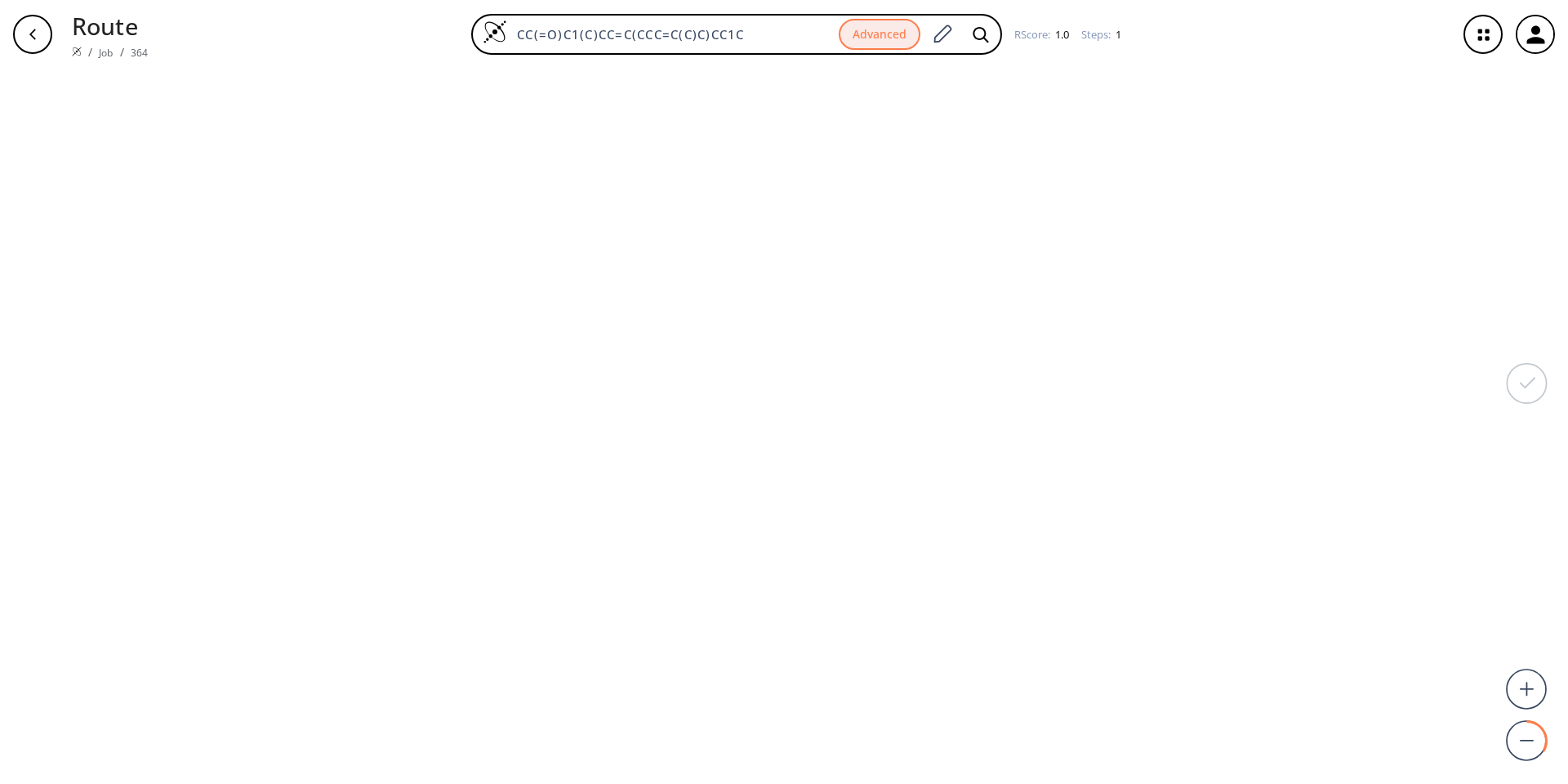
type input "CC(=O)[C@]1(C)CC2=C(C[C@H]1C)CCCC2(C)C"
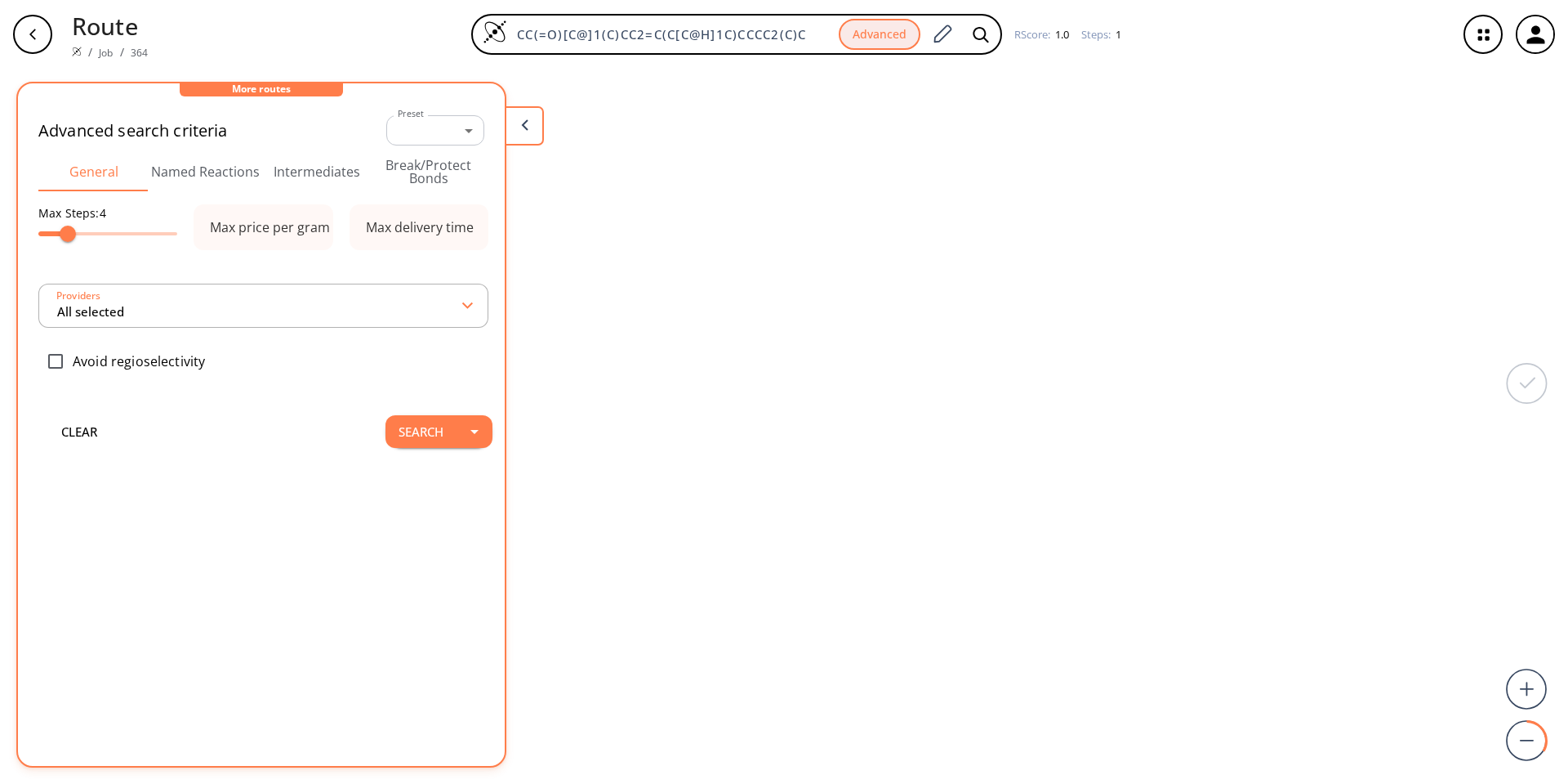
type input "All selected"
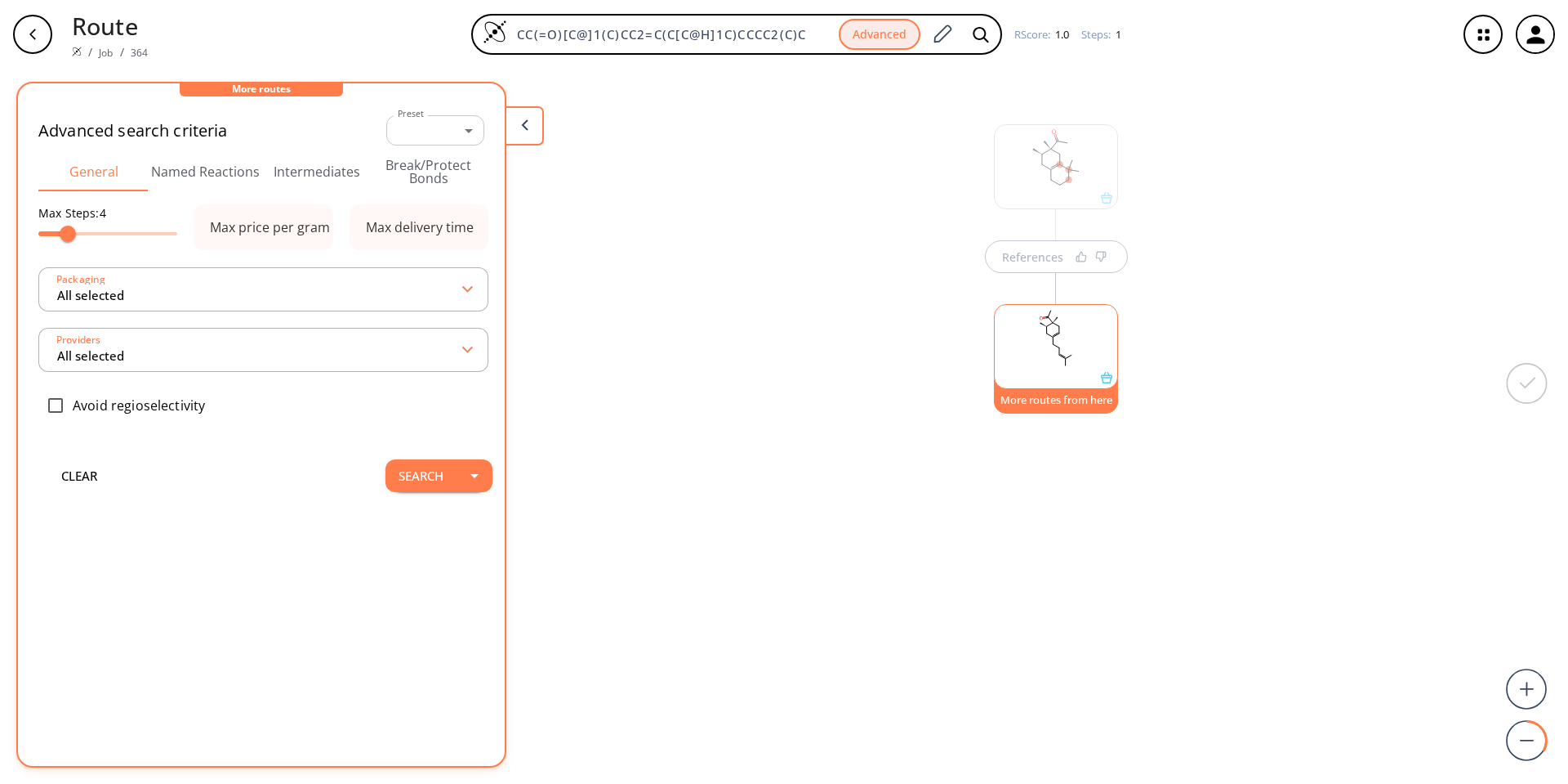
click at [777, 518] on div "References More routes from here" at bounding box center [784, 420] width 1568 height 702
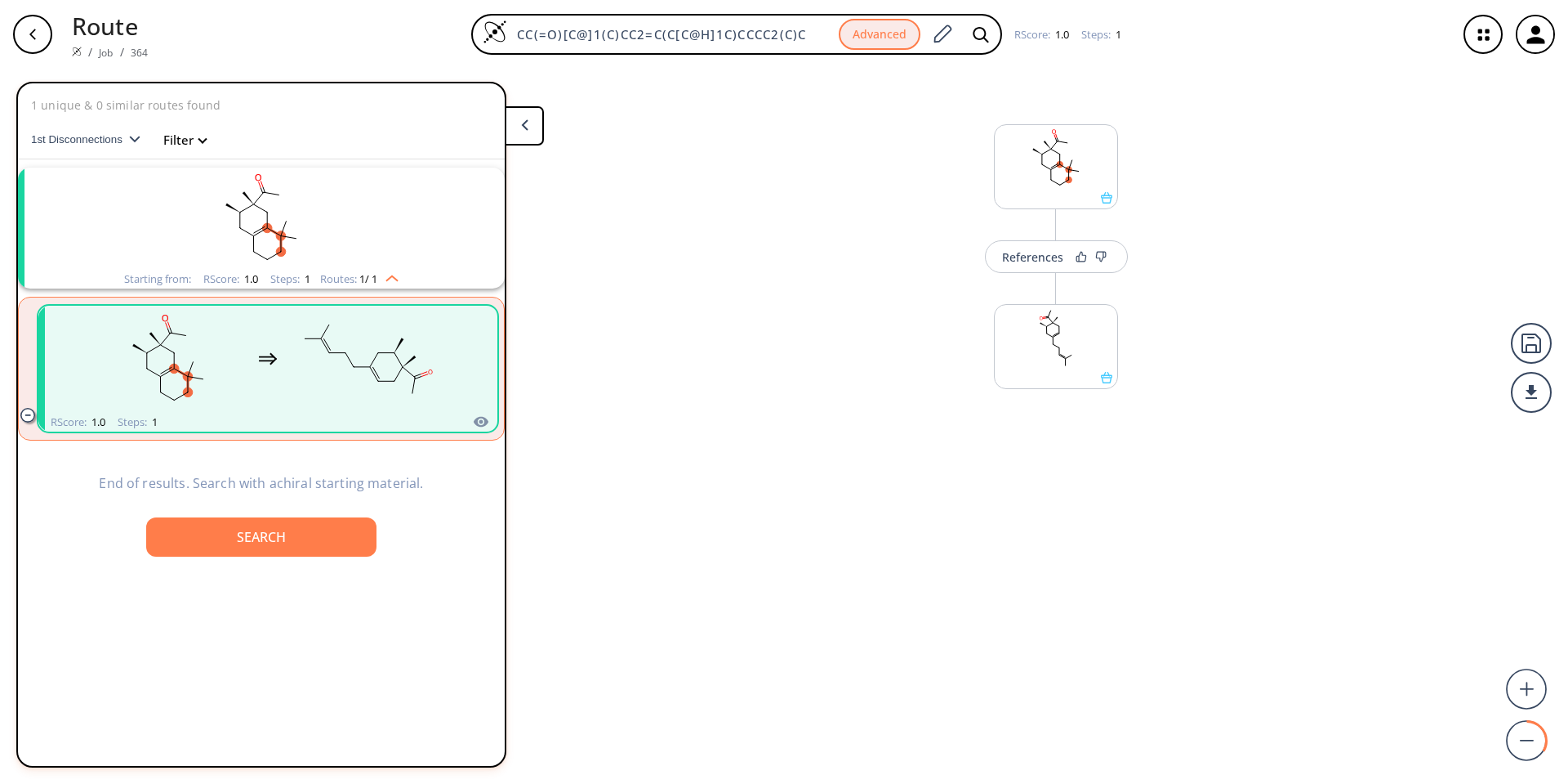
click at [239, 332] on rect "clusters" at bounding box center [168, 358] width 147 height 102
click at [777, 183] on rect at bounding box center [1056, 158] width 122 height 67
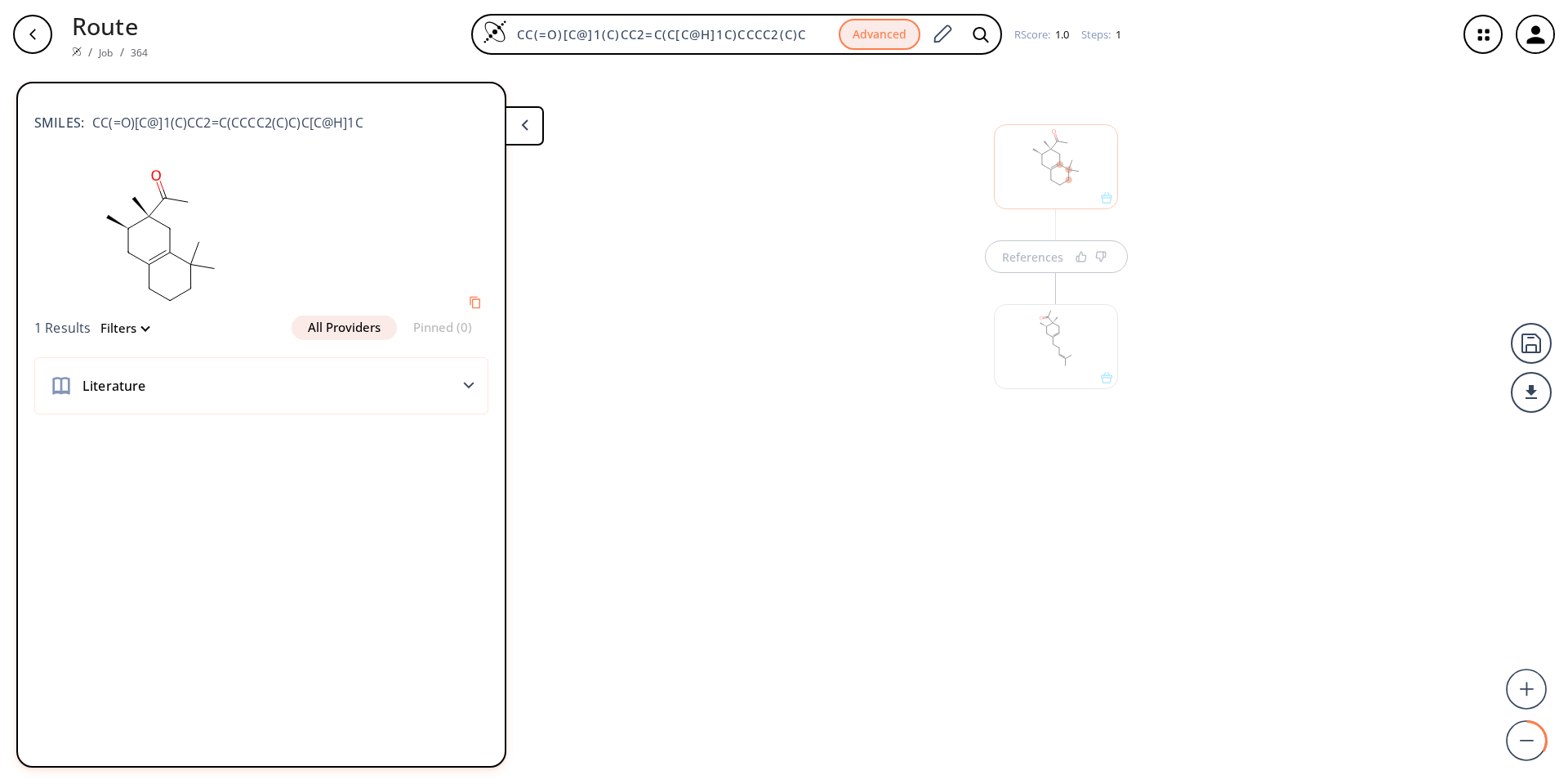
click at [777, 362] on div at bounding box center [1056, 346] width 124 height 85
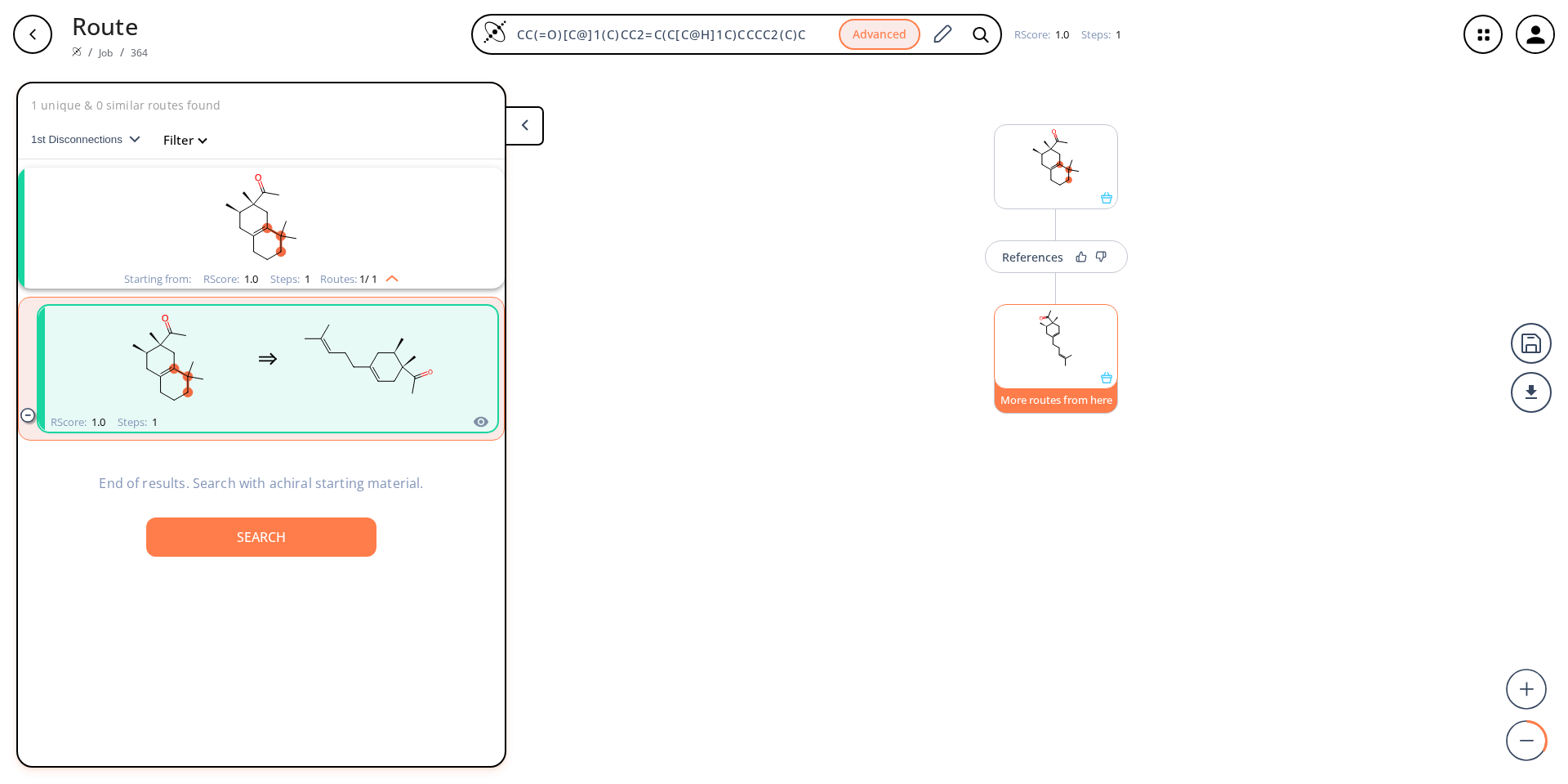
click at [777, 401] on button "More routes from here" at bounding box center [1056, 396] width 124 height 35
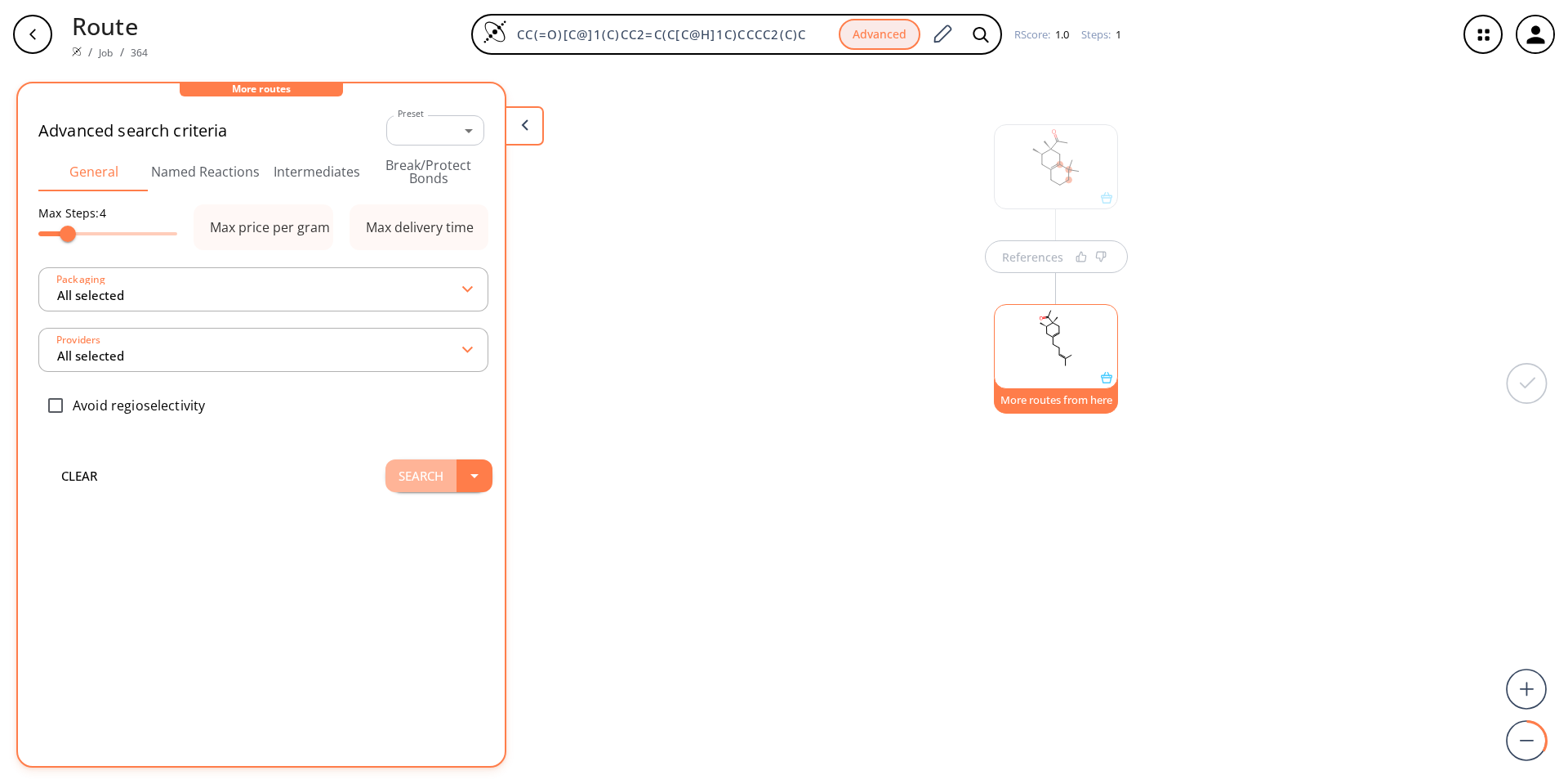
click at [426, 474] on button "Search" at bounding box center [421, 475] width 71 height 32
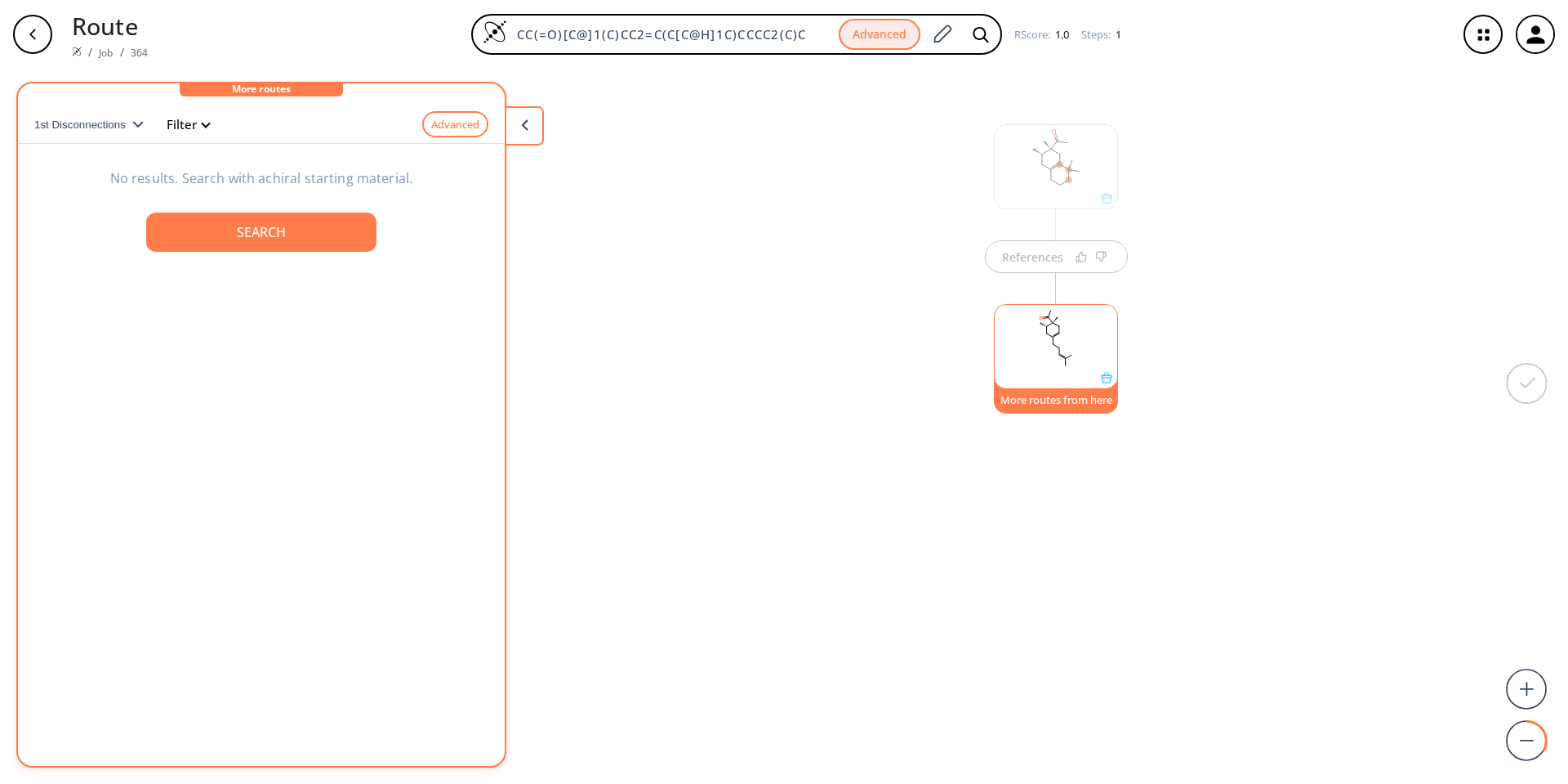
click at [346, 173] on p "No results. Search with achiral starting material." at bounding box center [261, 178] width 343 height 20
click at [158, 182] on p "No results. Search with achiral starting material." at bounding box center [261, 178] width 343 height 20
click at [283, 228] on div "Search" at bounding box center [261, 232] width 204 height 13
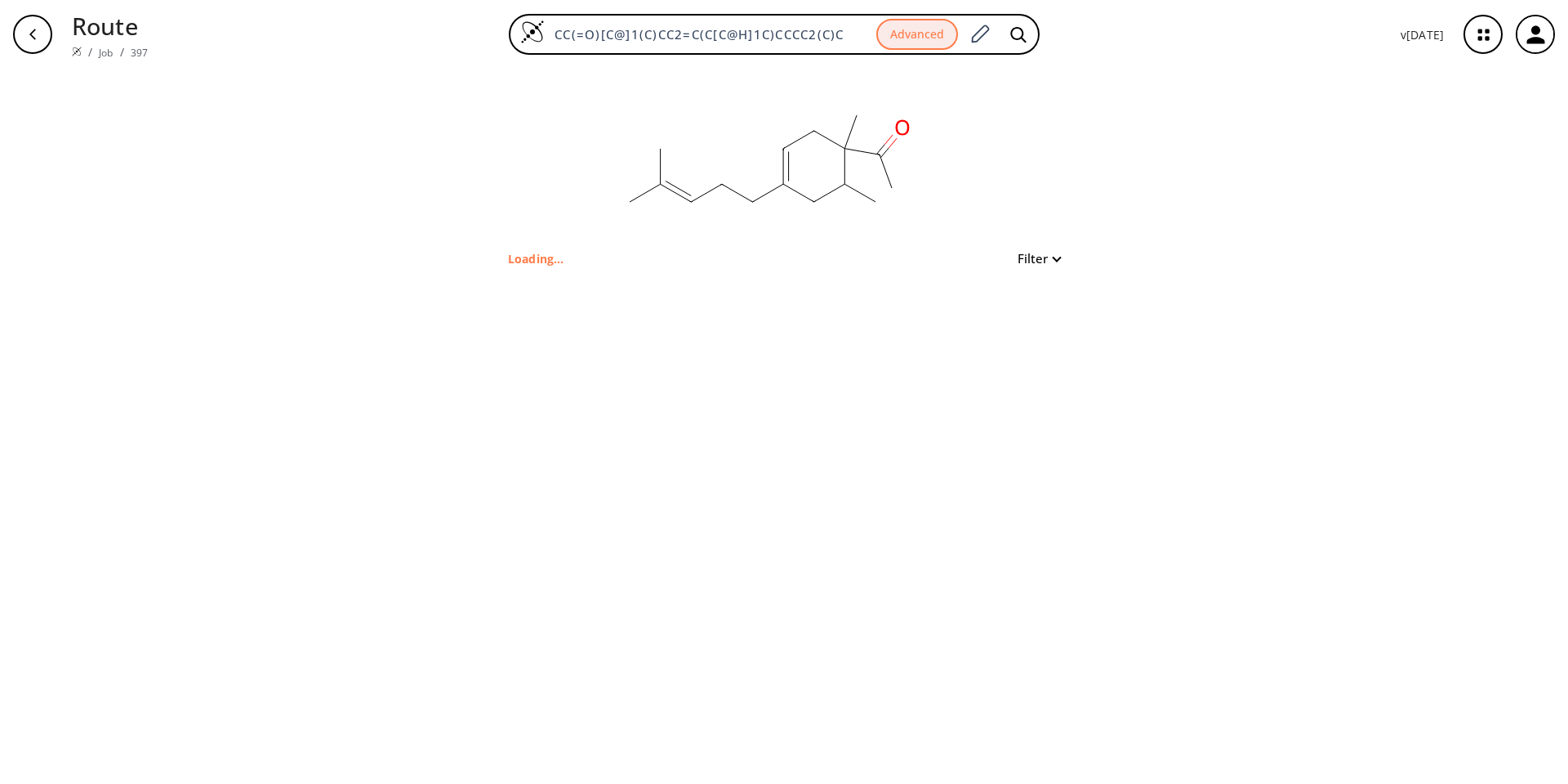
type input "CC(=O)C1(C)CC=C(CCC=C(C)C)CC1C"
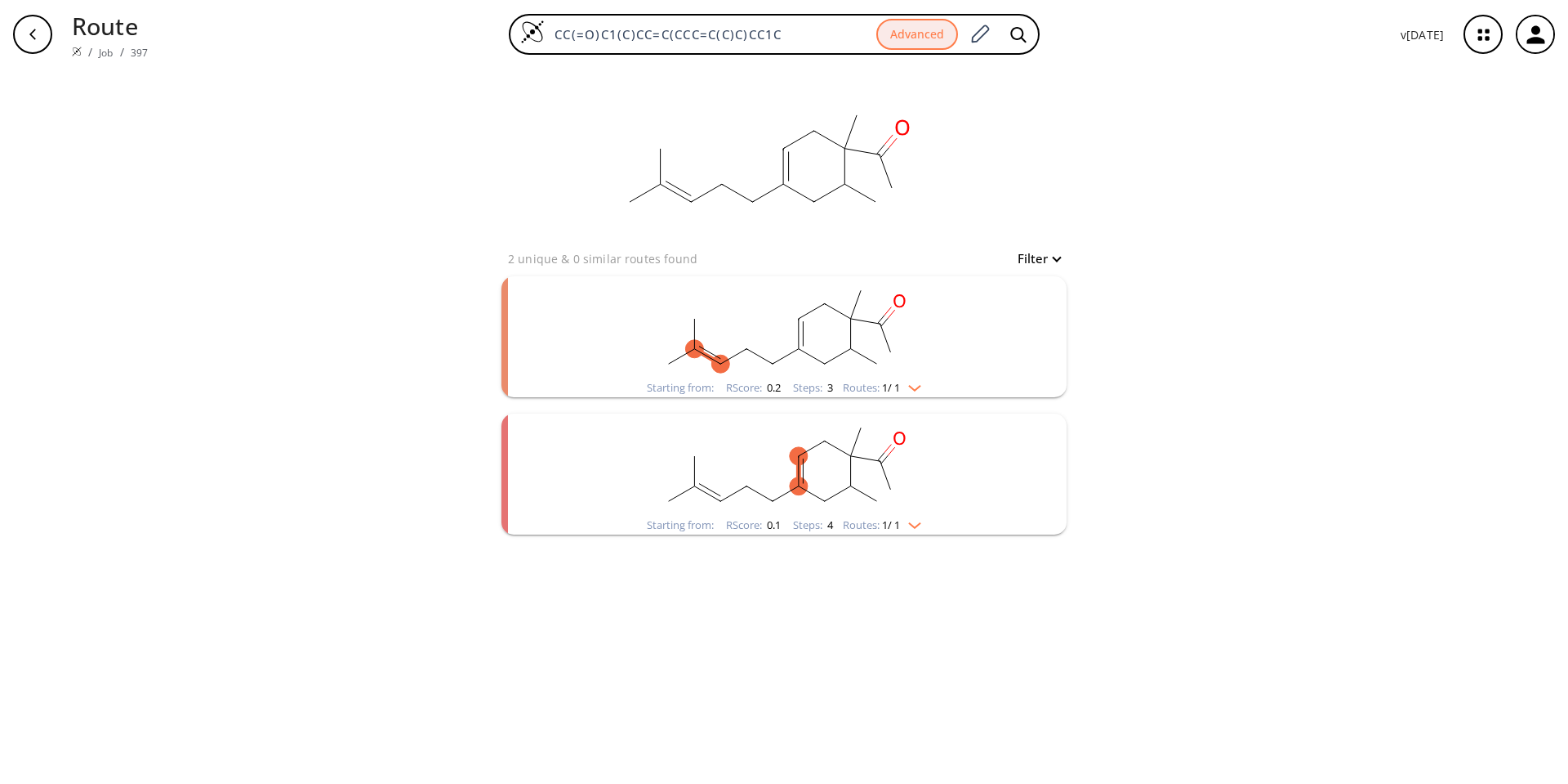
click at [777, 468] on rect "clusters" at bounding box center [784, 464] width 424 height 102
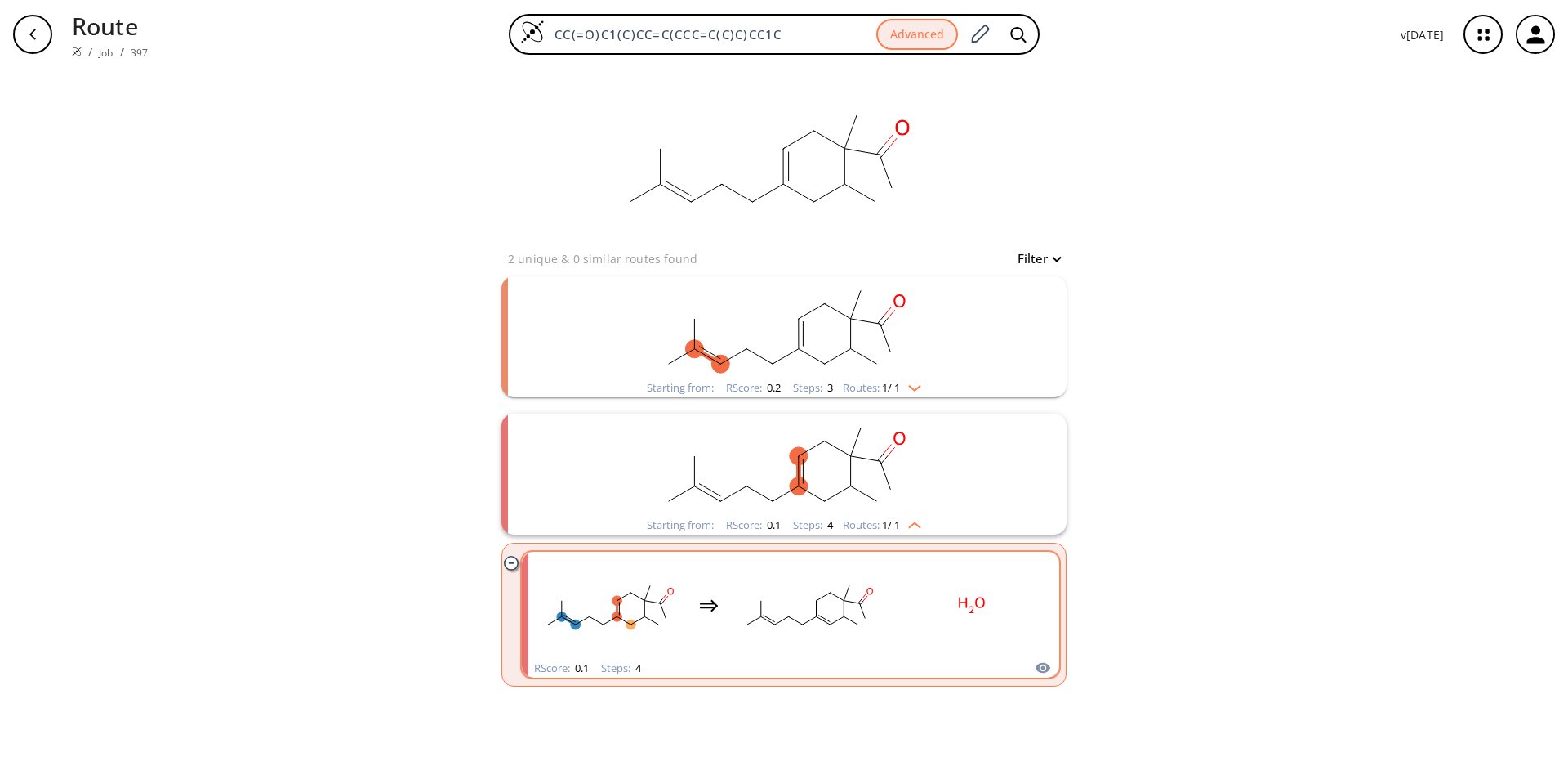
click at [777, 518] on ellipse "clusters" at bounding box center [817, 601] width 10 height 10
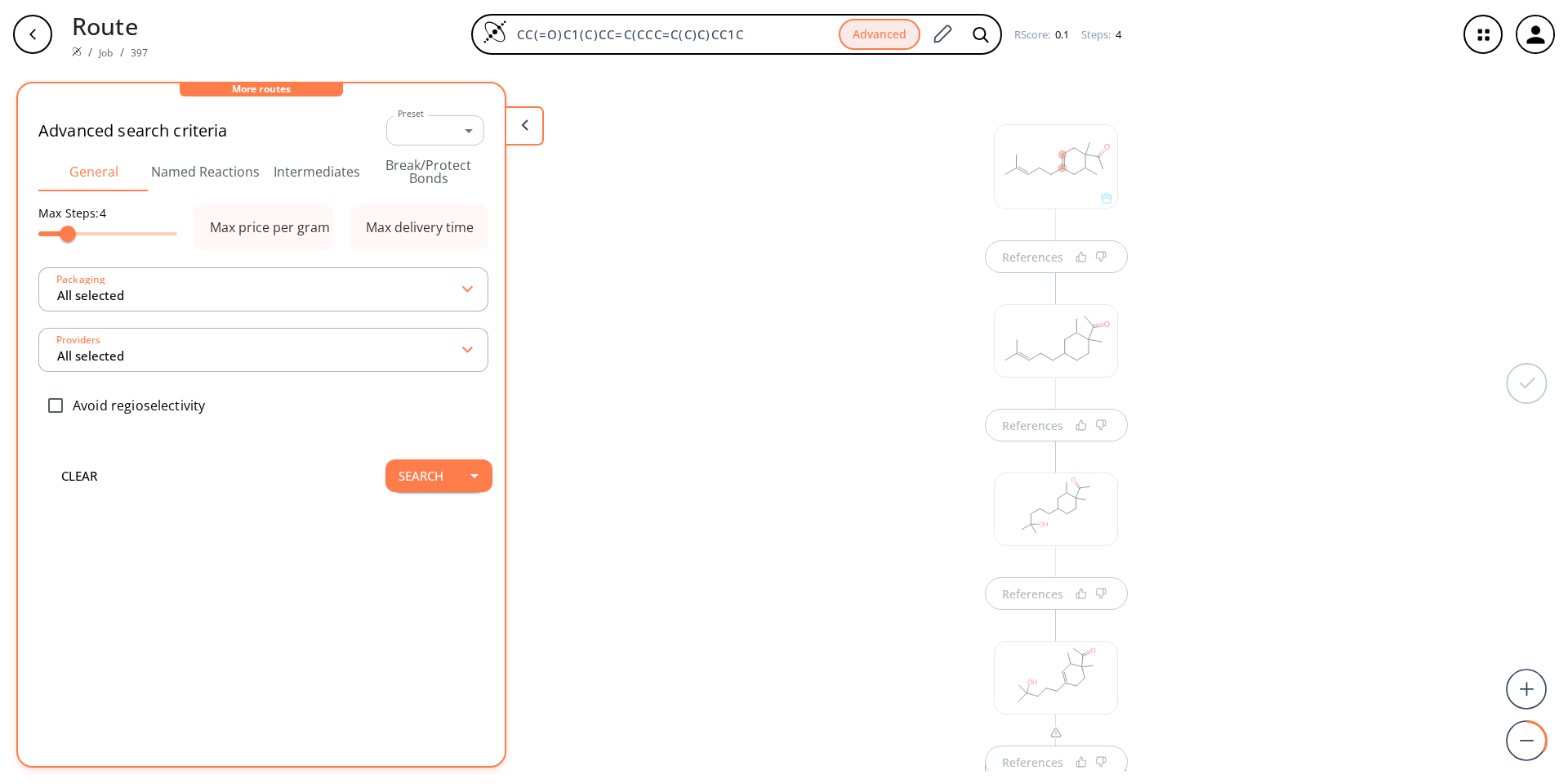
click at [39, 29] on div "button" at bounding box center [32, 34] width 39 height 39
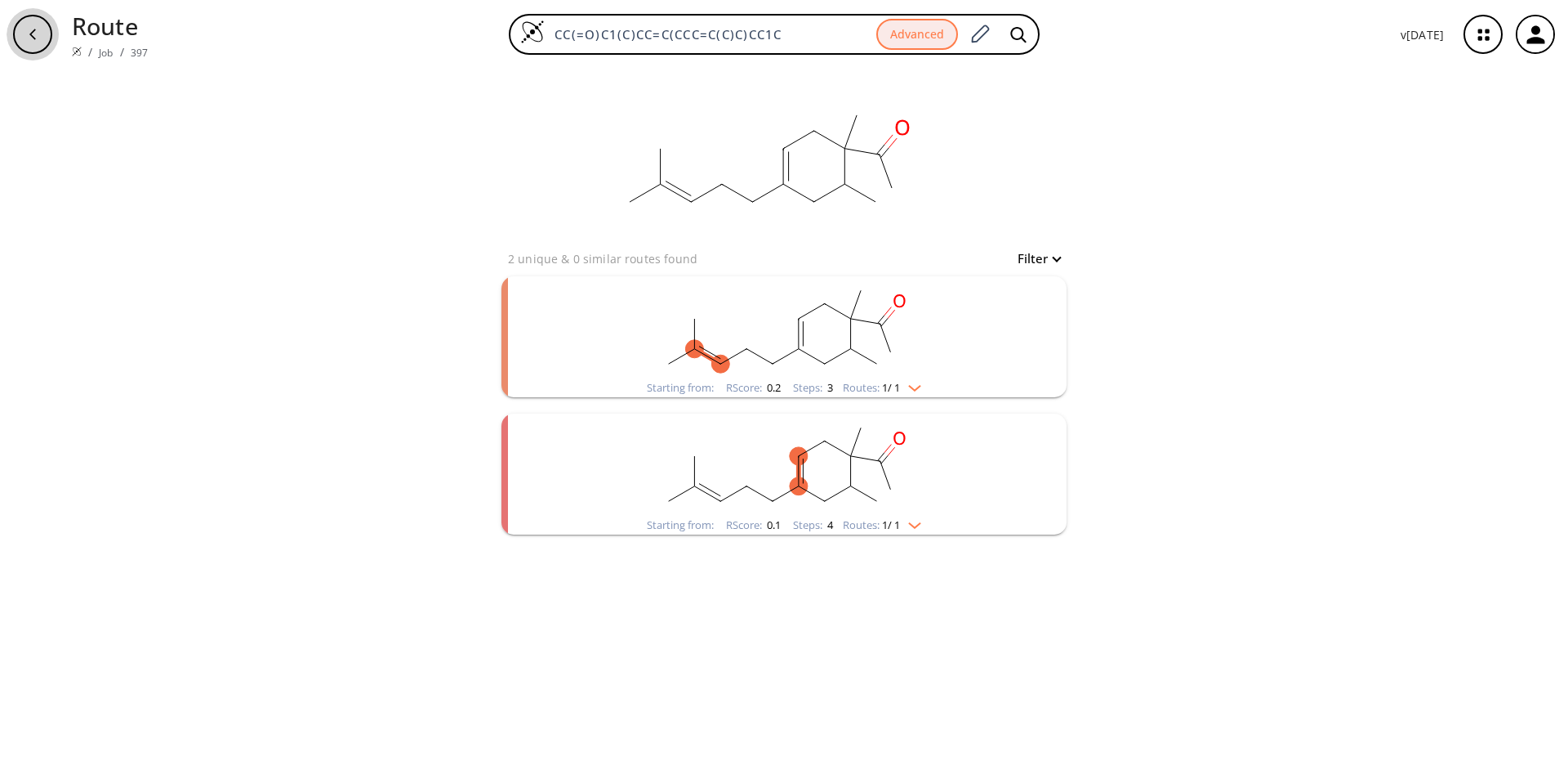
click at [39, 29] on div "button" at bounding box center [32, 34] width 39 height 39
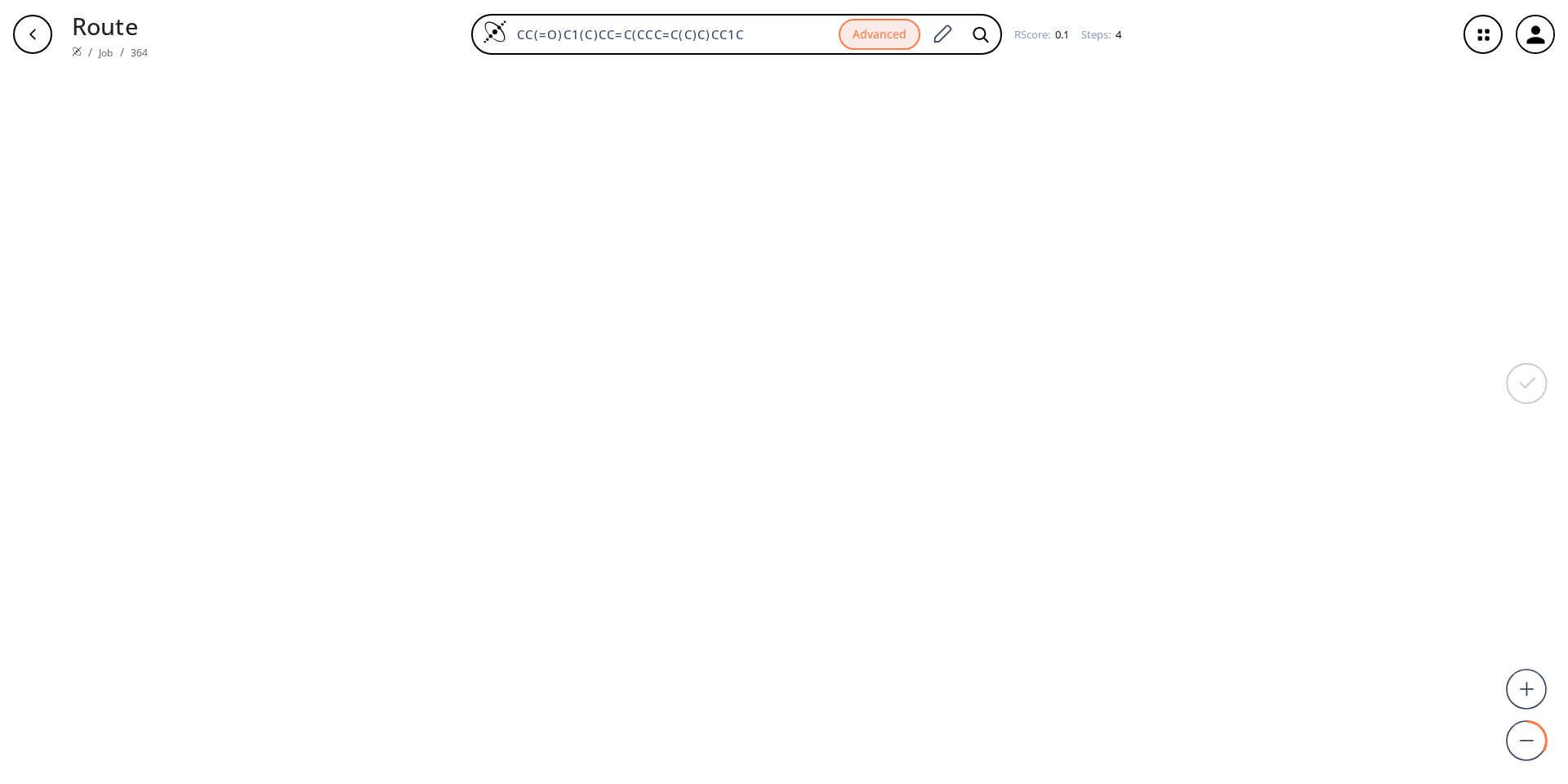
type input "CC(=O)[C@]1(C)CC2=C(C[C@H]1C)CCCC2(C)C"
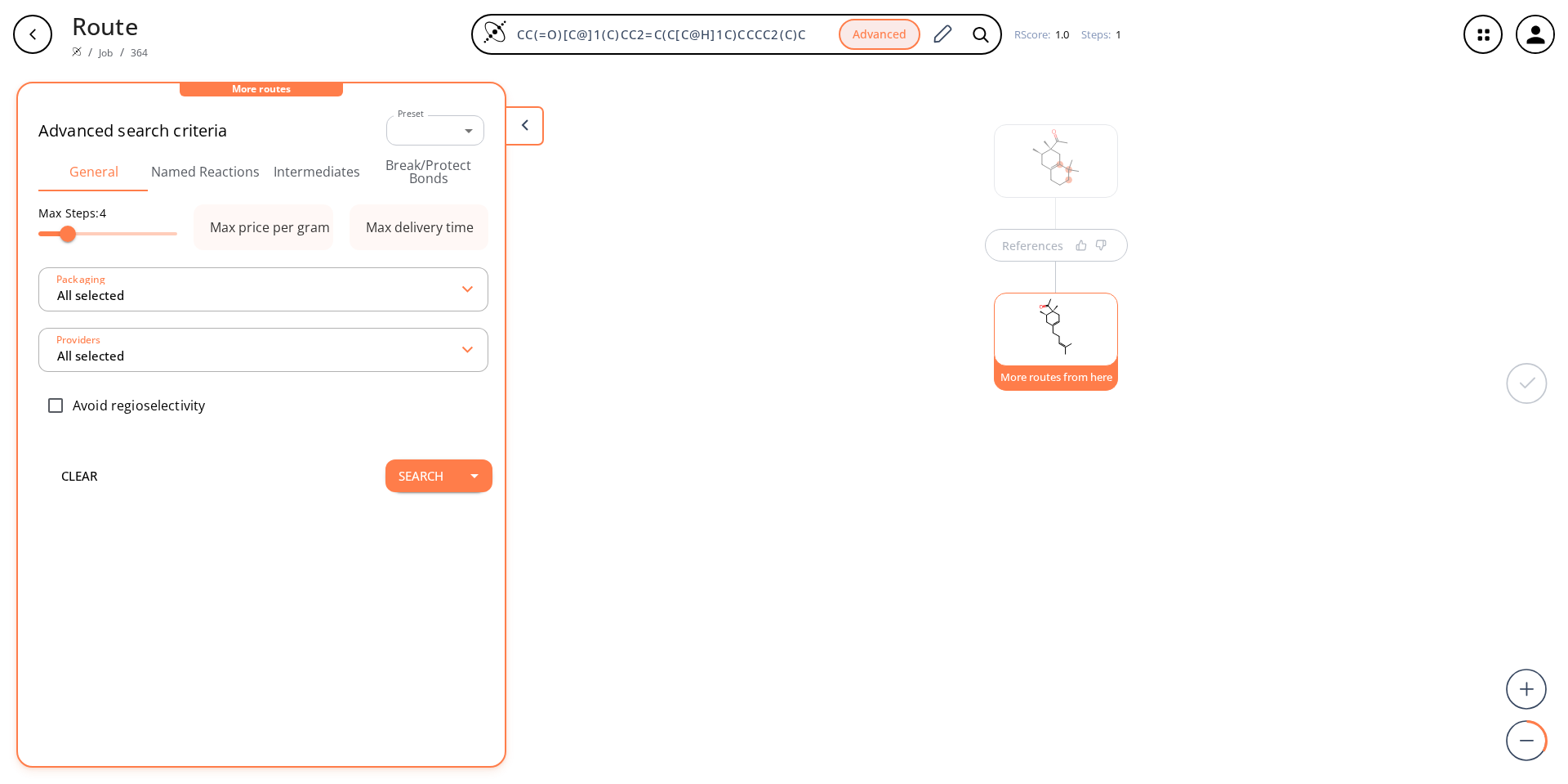
click at [39, 29] on div "button" at bounding box center [32, 34] width 39 height 39
click at [777, 185] on div at bounding box center [1056, 166] width 124 height 85
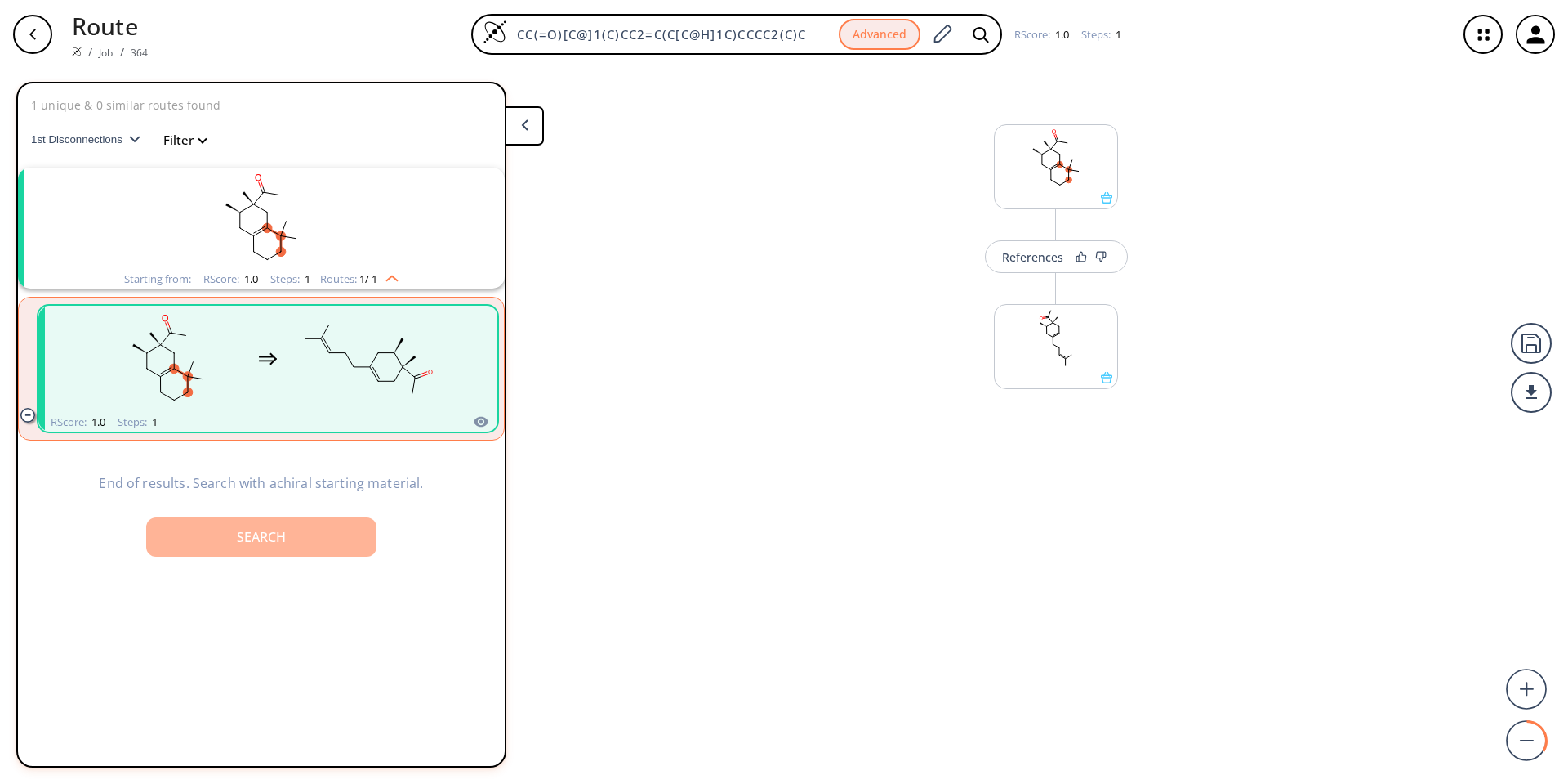
click at [268, 518] on div "Search" at bounding box center [261, 537] width 204 height 13
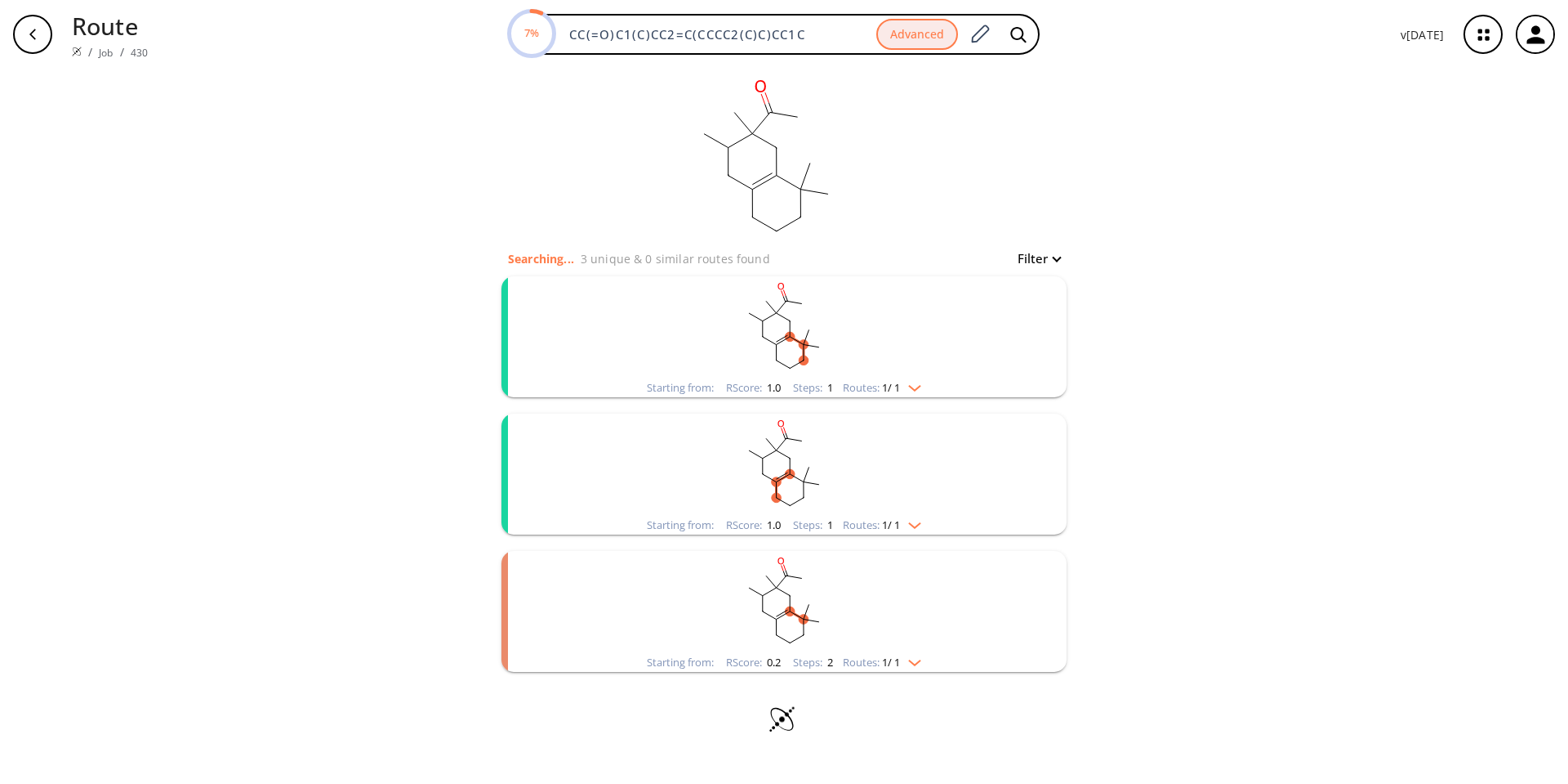
click at [777, 451] on rect "clusters" at bounding box center [784, 464] width 424 height 102
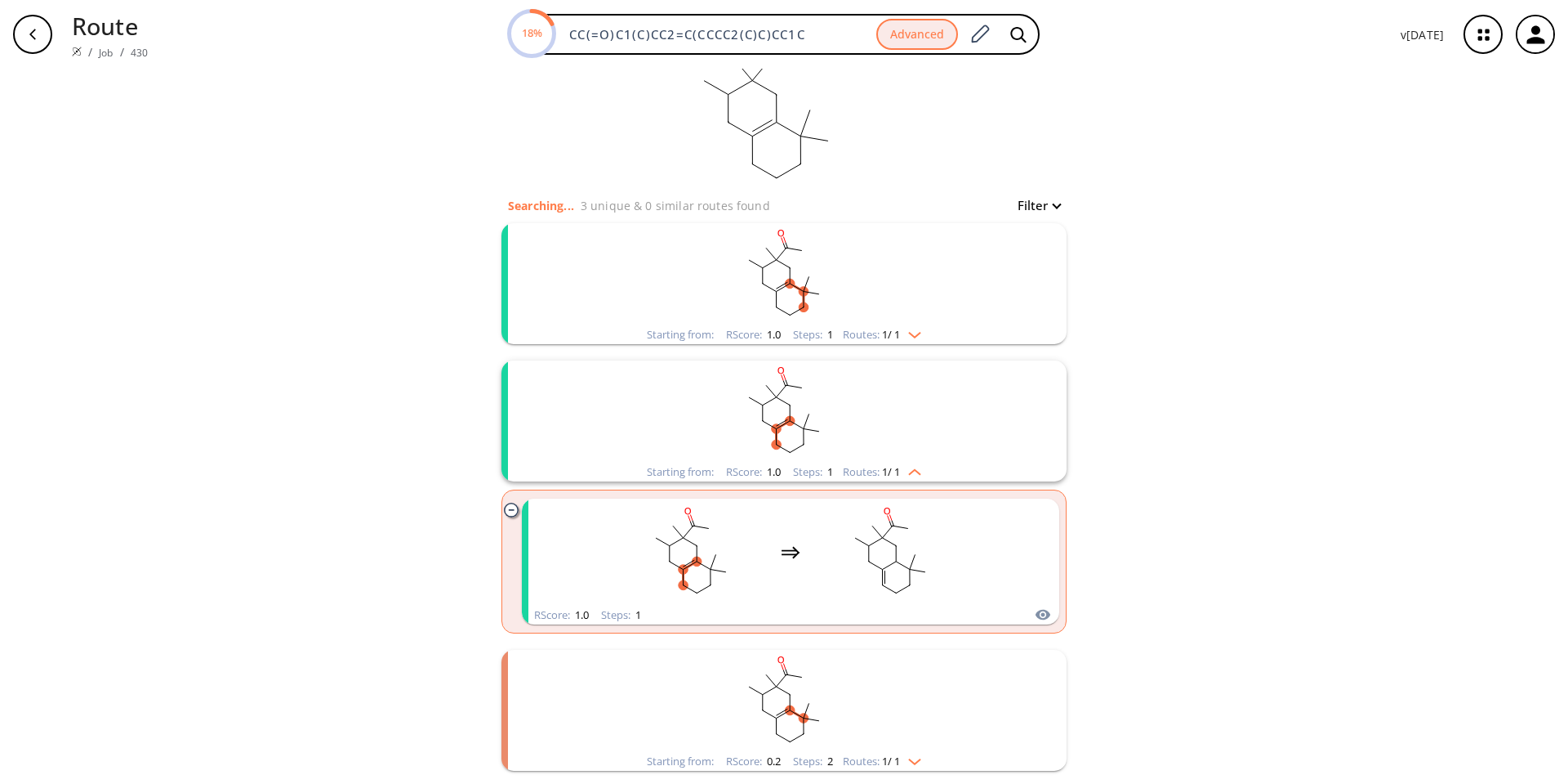
scroll to position [82, 0]
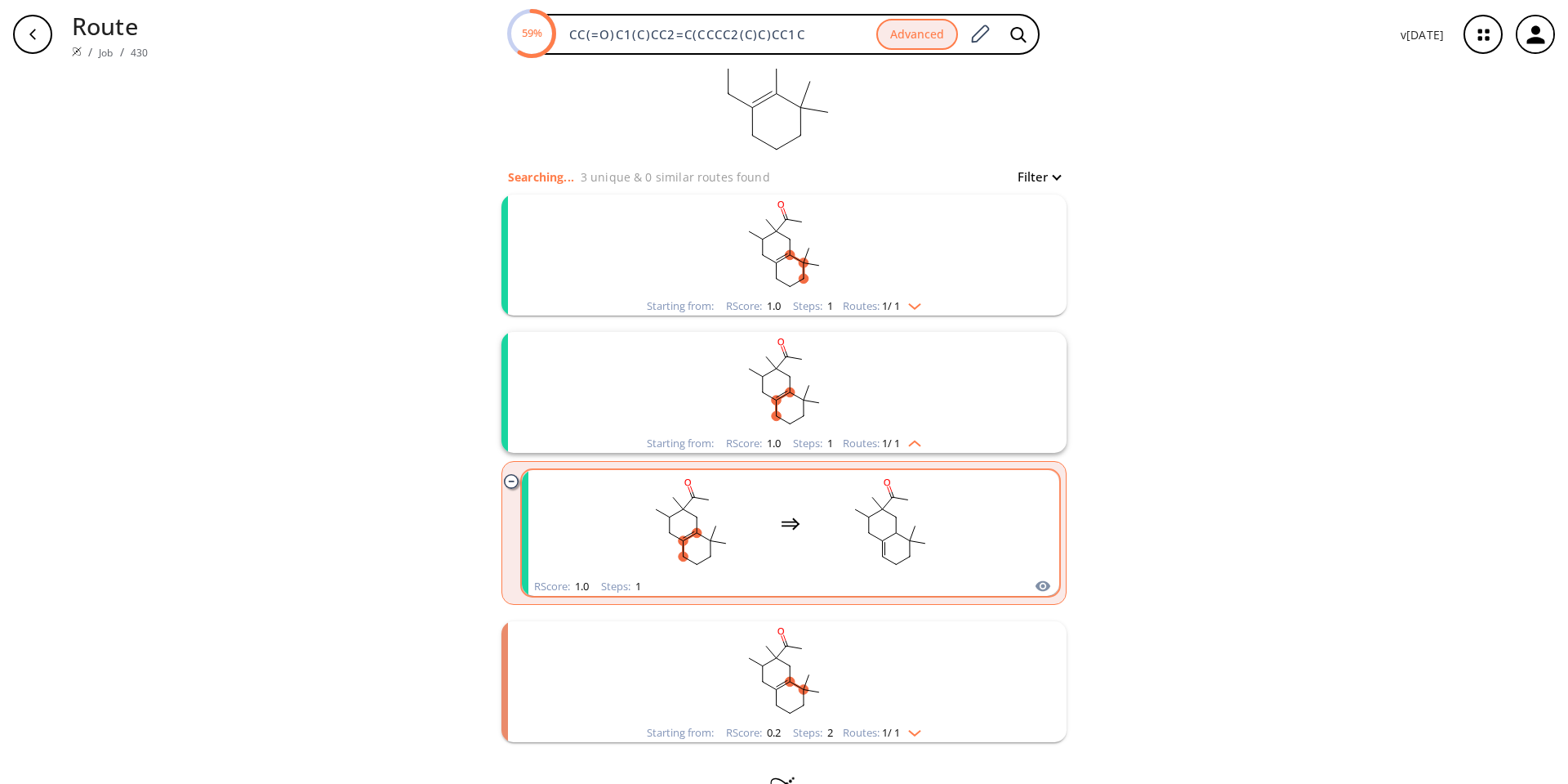
click at [597, 518] on div "clusters" at bounding box center [790, 523] width 537 height 107
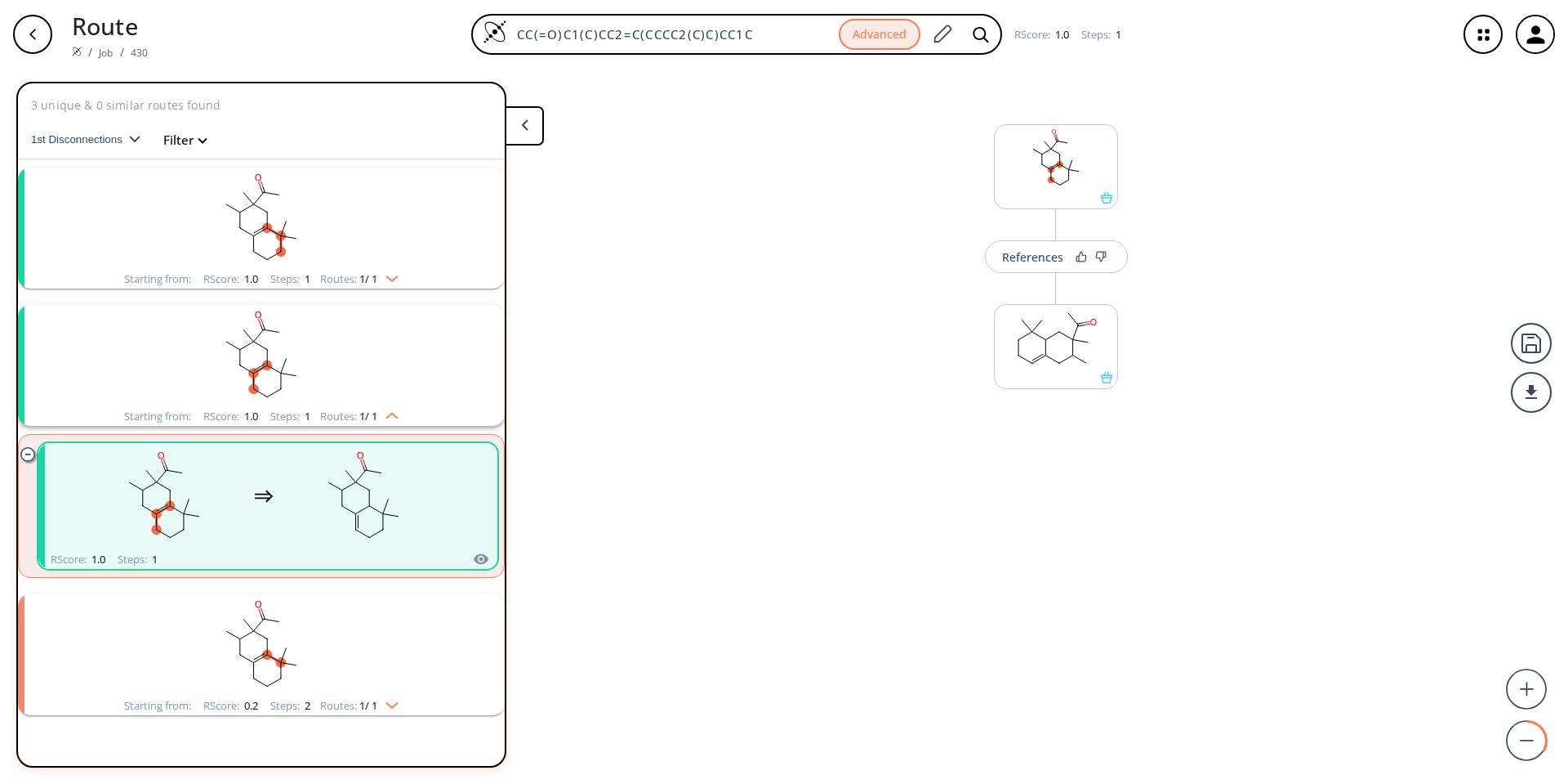
click at [17, 42] on div "button" at bounding box center [32, 34] width 39 height 39
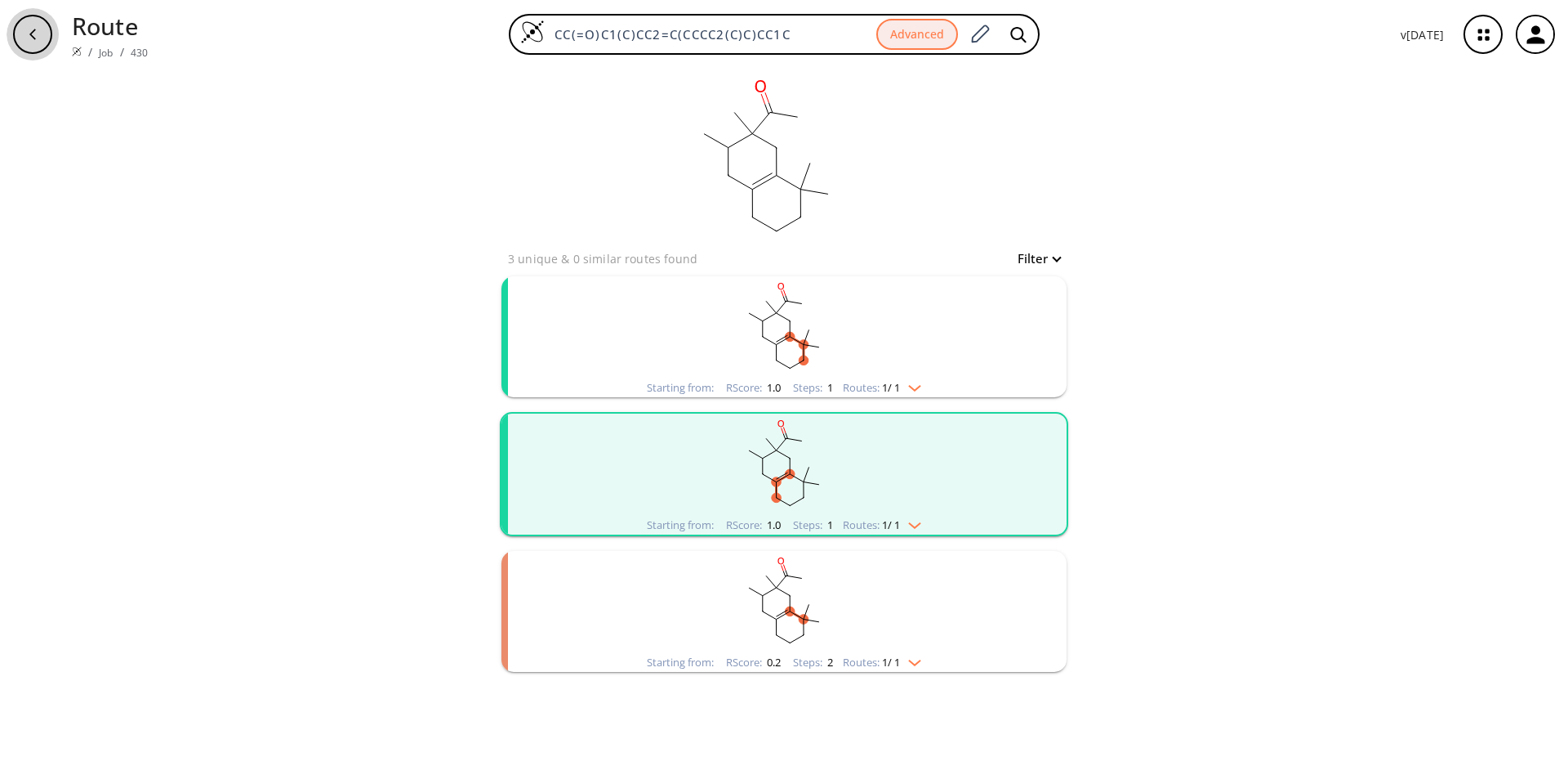
click at [22, 40] on div "button" at bounding box center [32, 34] width 39 height 39
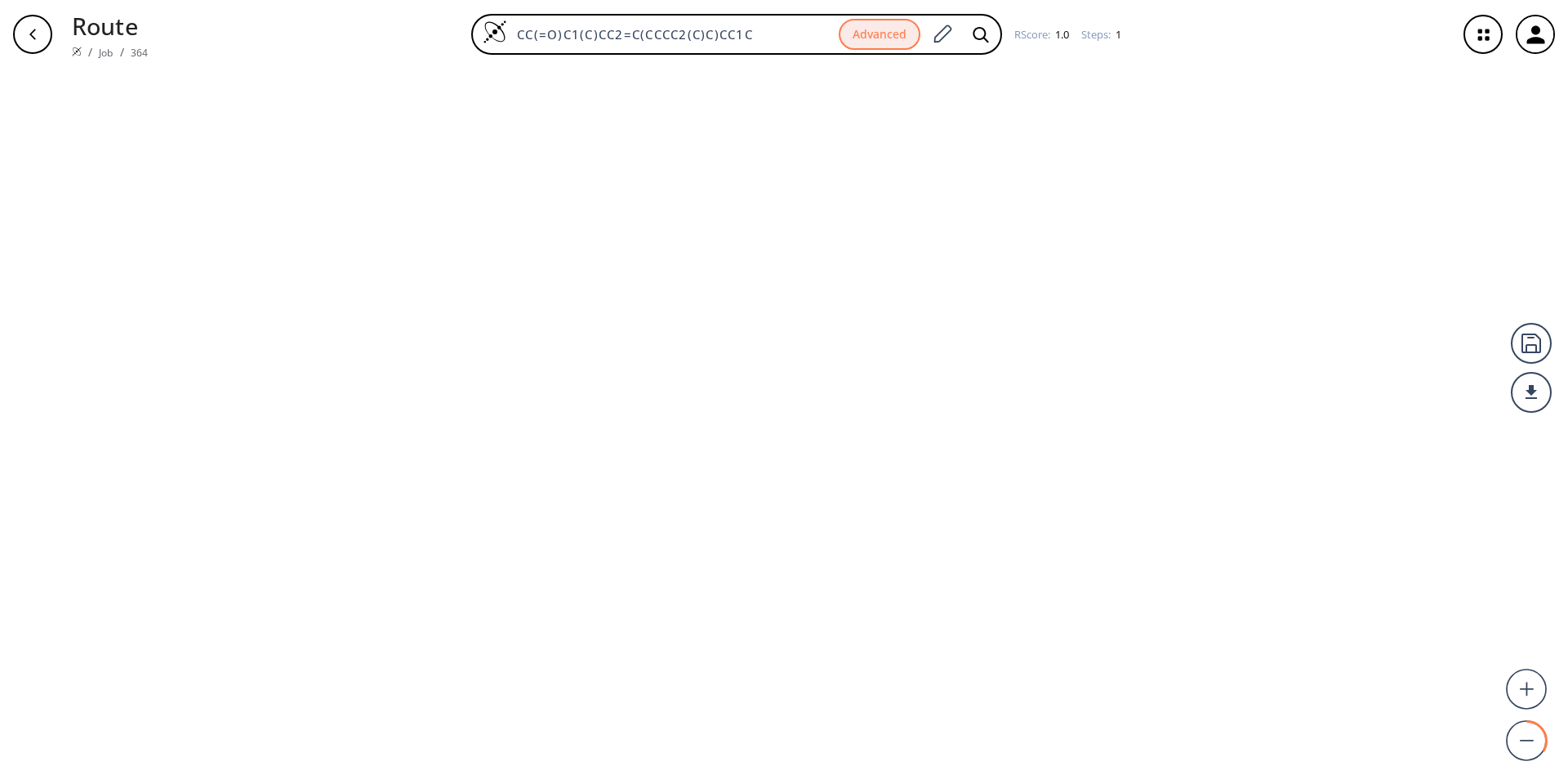
type input "CC(=O)[C@]1(C)CC2=C(C[C@H]1C)CCCC2(C)C"
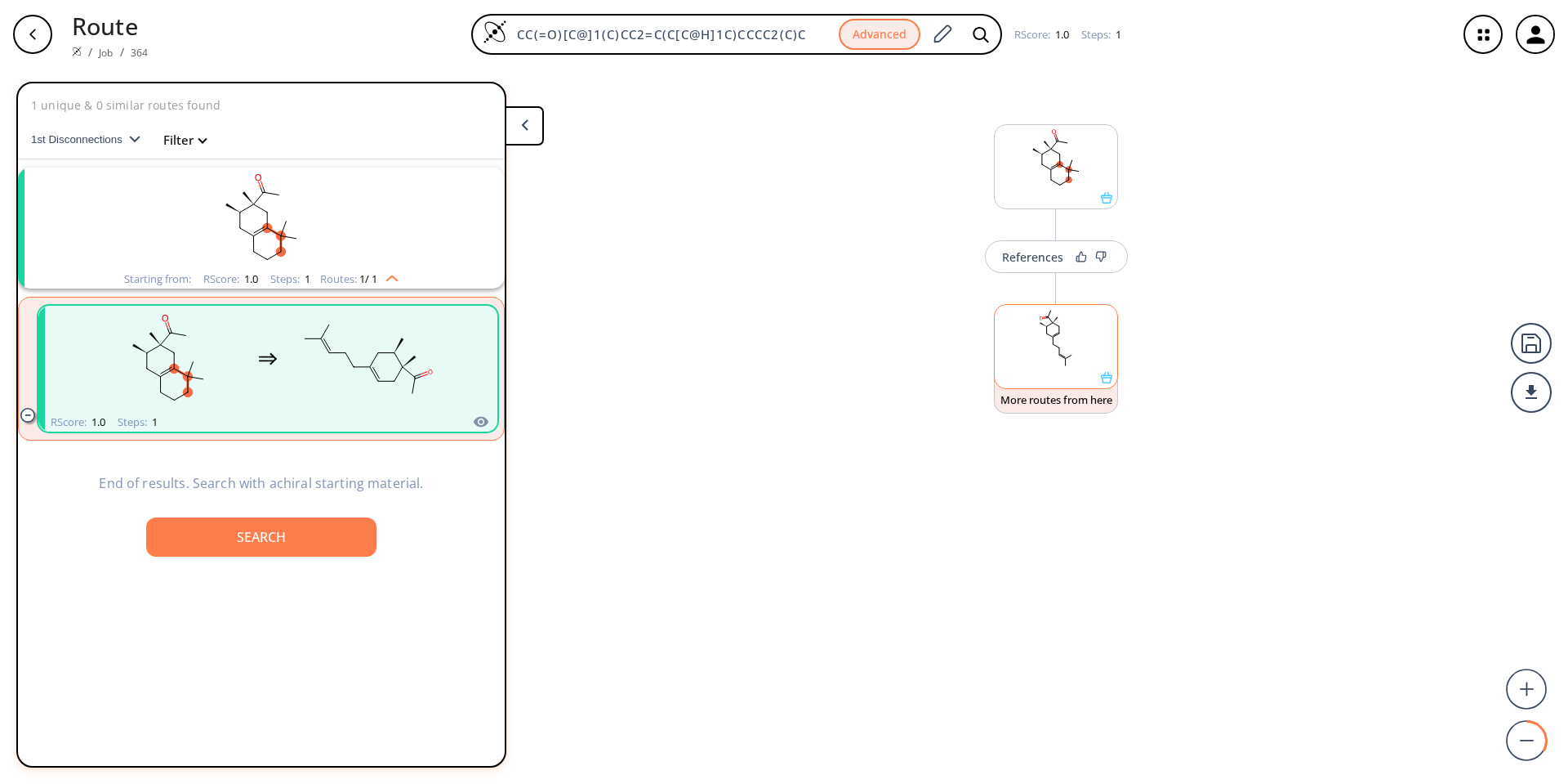
click at [777, 360] on rect at bounding box center [1056, 338] width 122 height 67
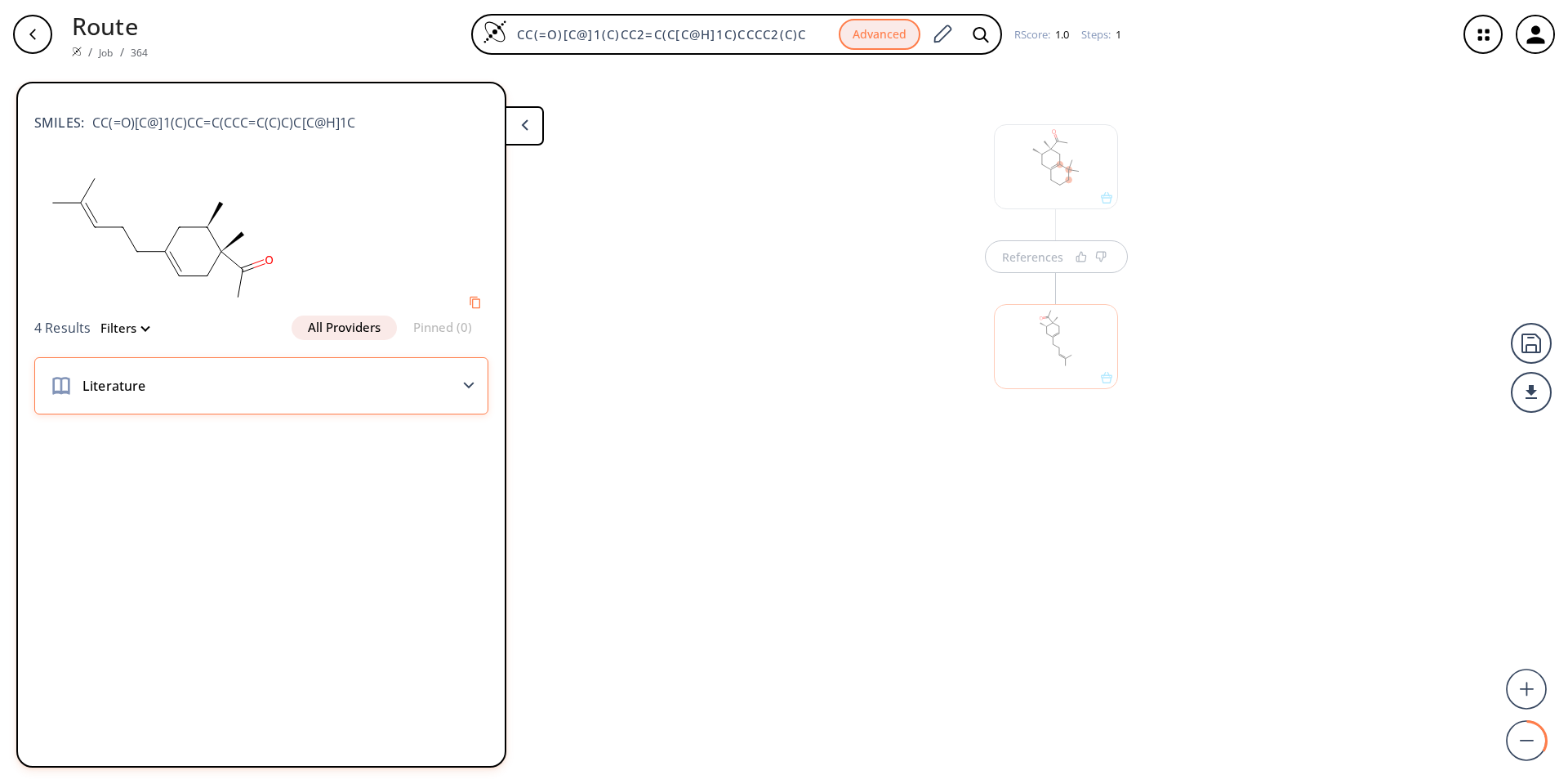
click at [464, 384] on icon at bounding box center [469, 385] width 12 height 7
click at [777, 353] on div at bounding box center [1056, 346] width 124 height 85
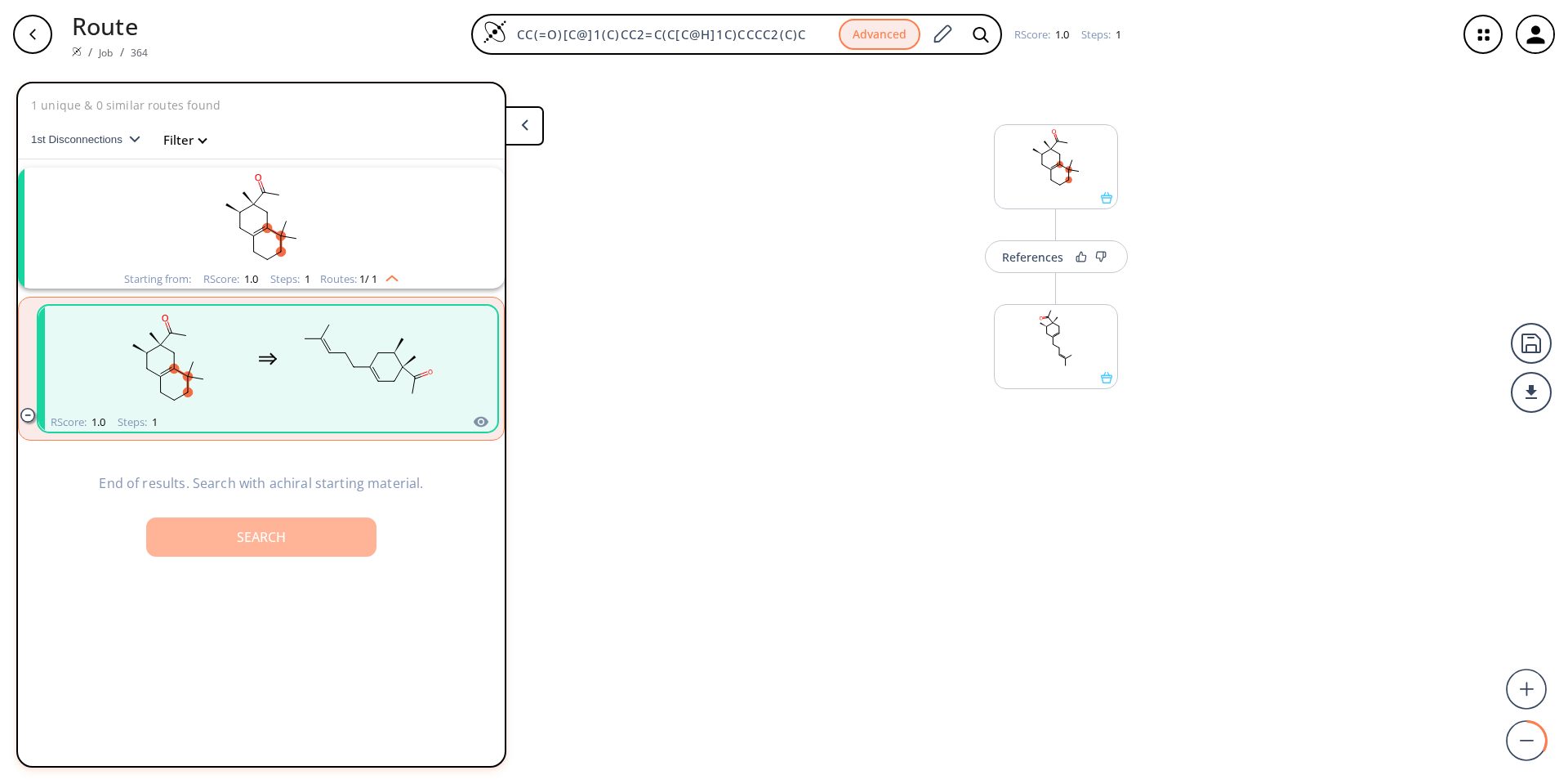
click at [242, 518] on div "Search" at bounding box center [261, 537] width 204 height 13
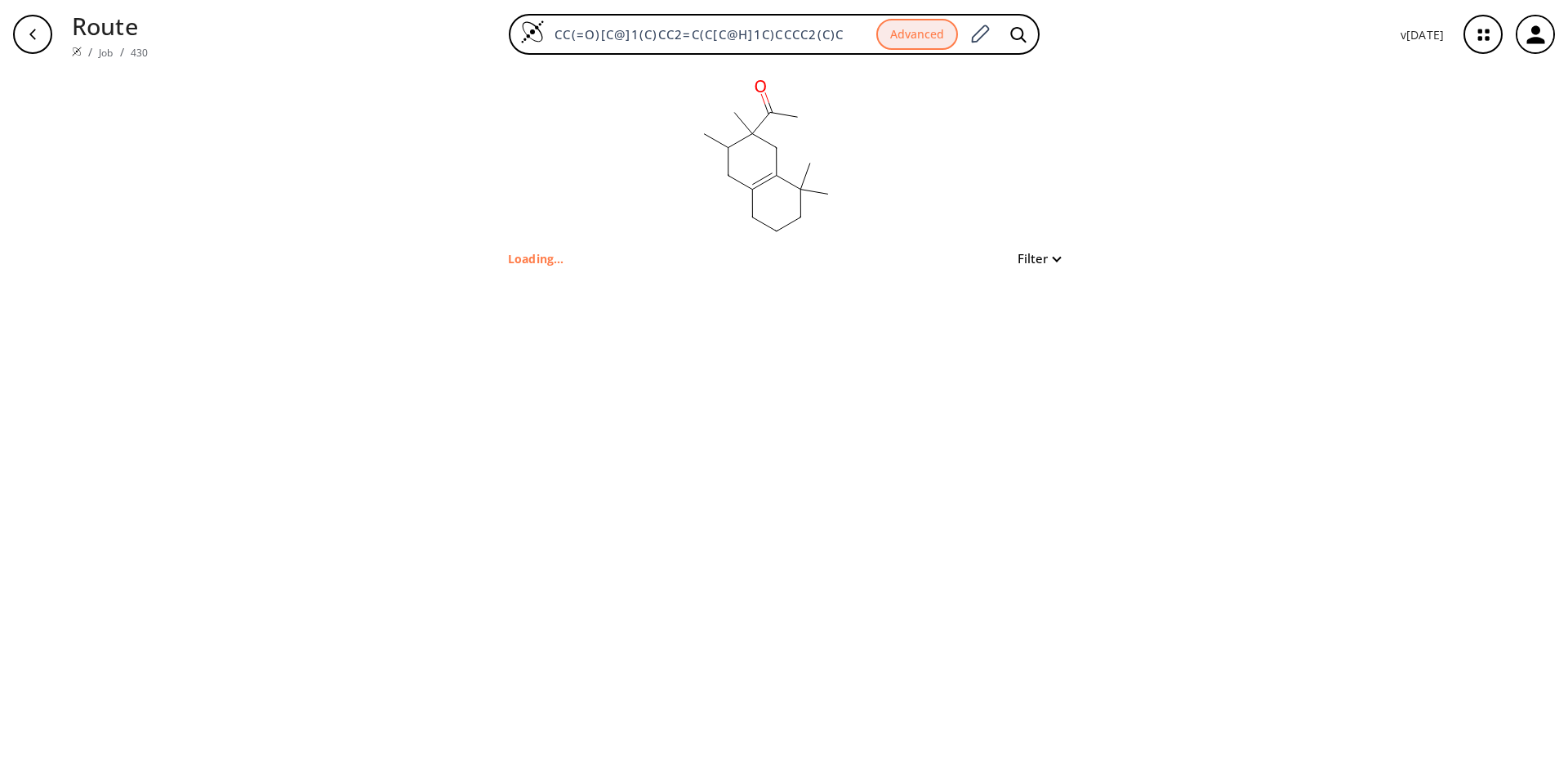
type input "CC(=O)C1(C)CC2=C(CCCC2(C)C)CC1C"
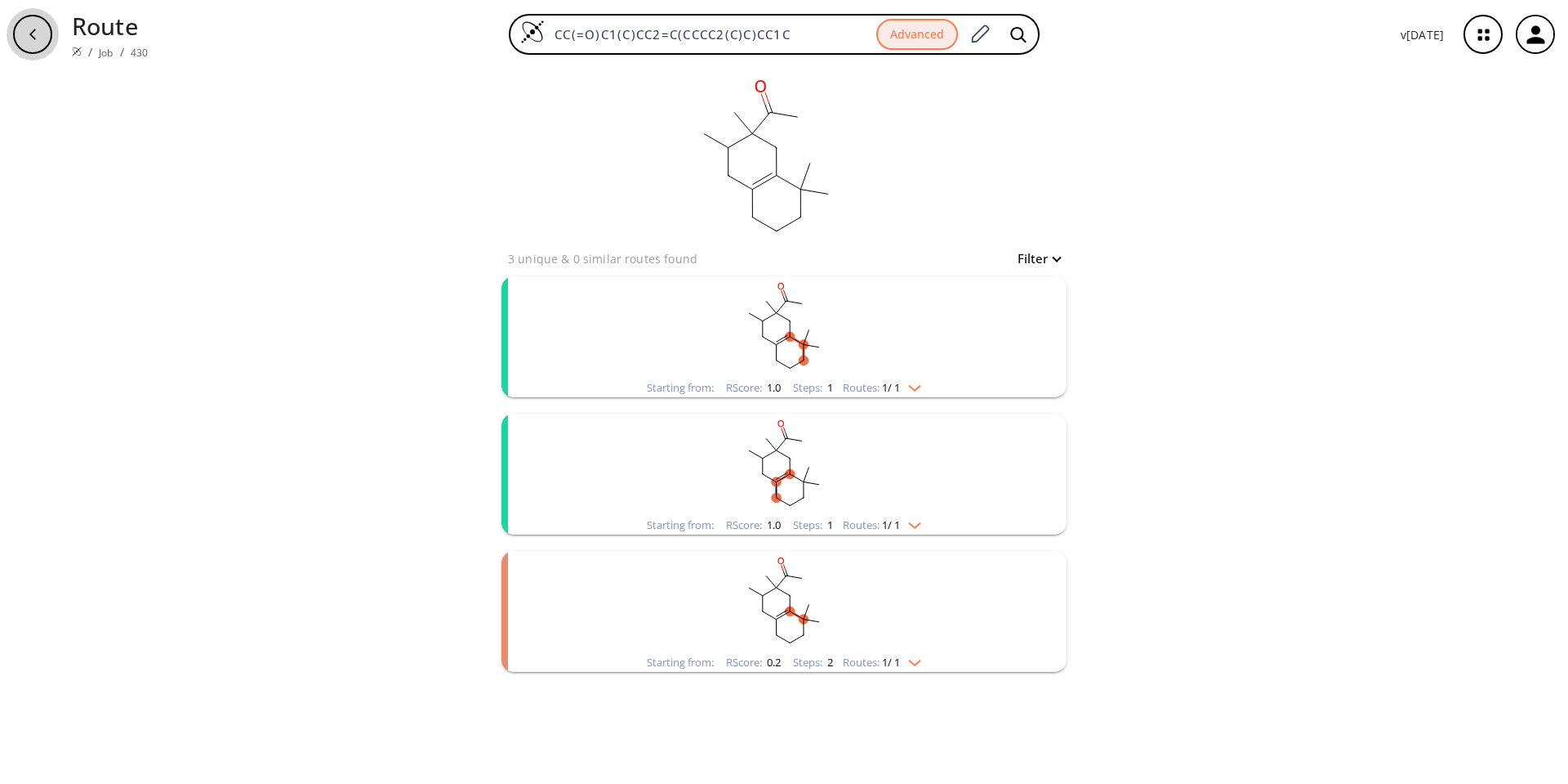
click at [31, 36] on icon "button" at bounding box center [33, 34] width 7 height 11
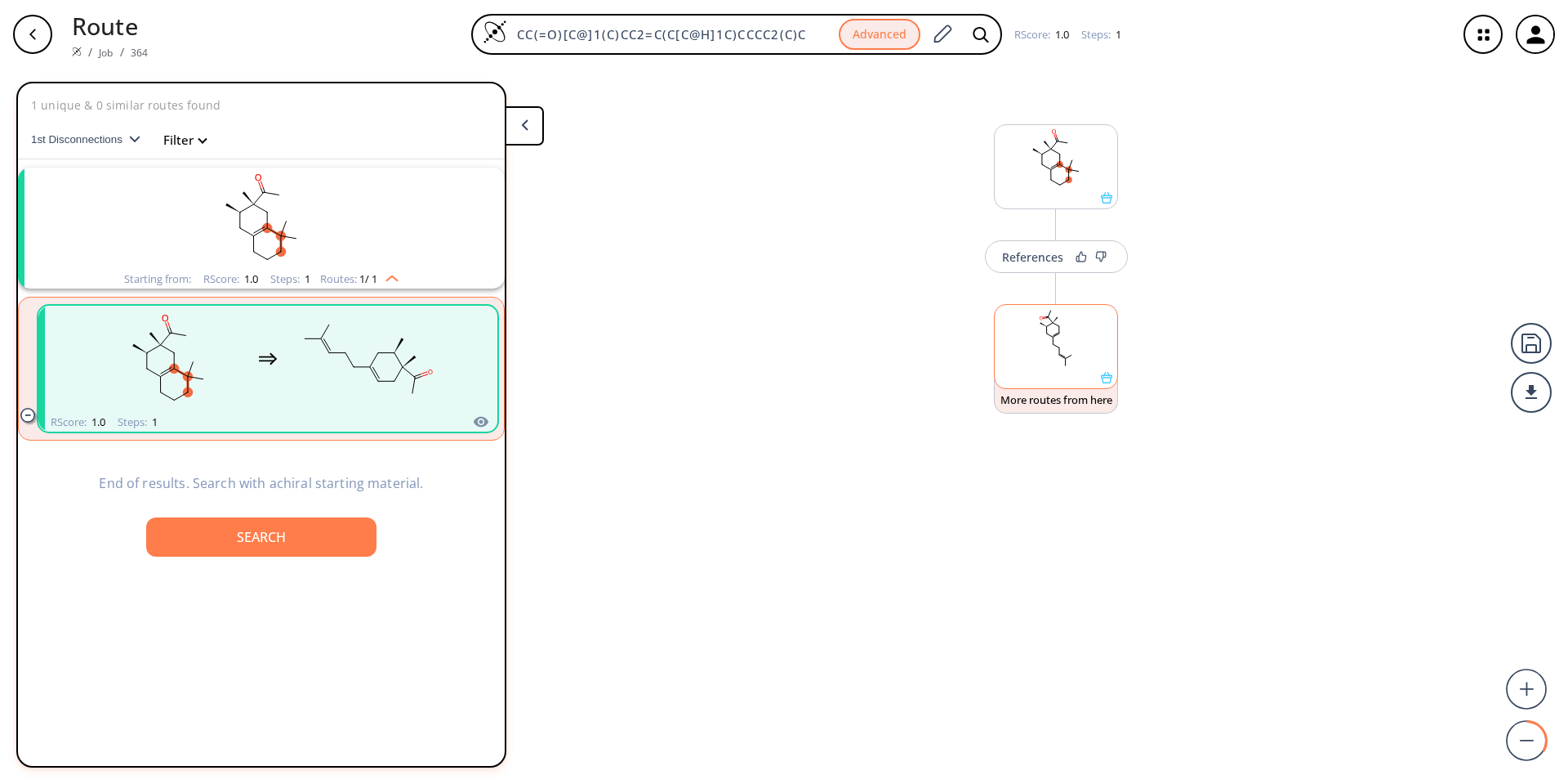
click at [777, 355] on rect at bounding box center [1056, 338] width 122 height 67
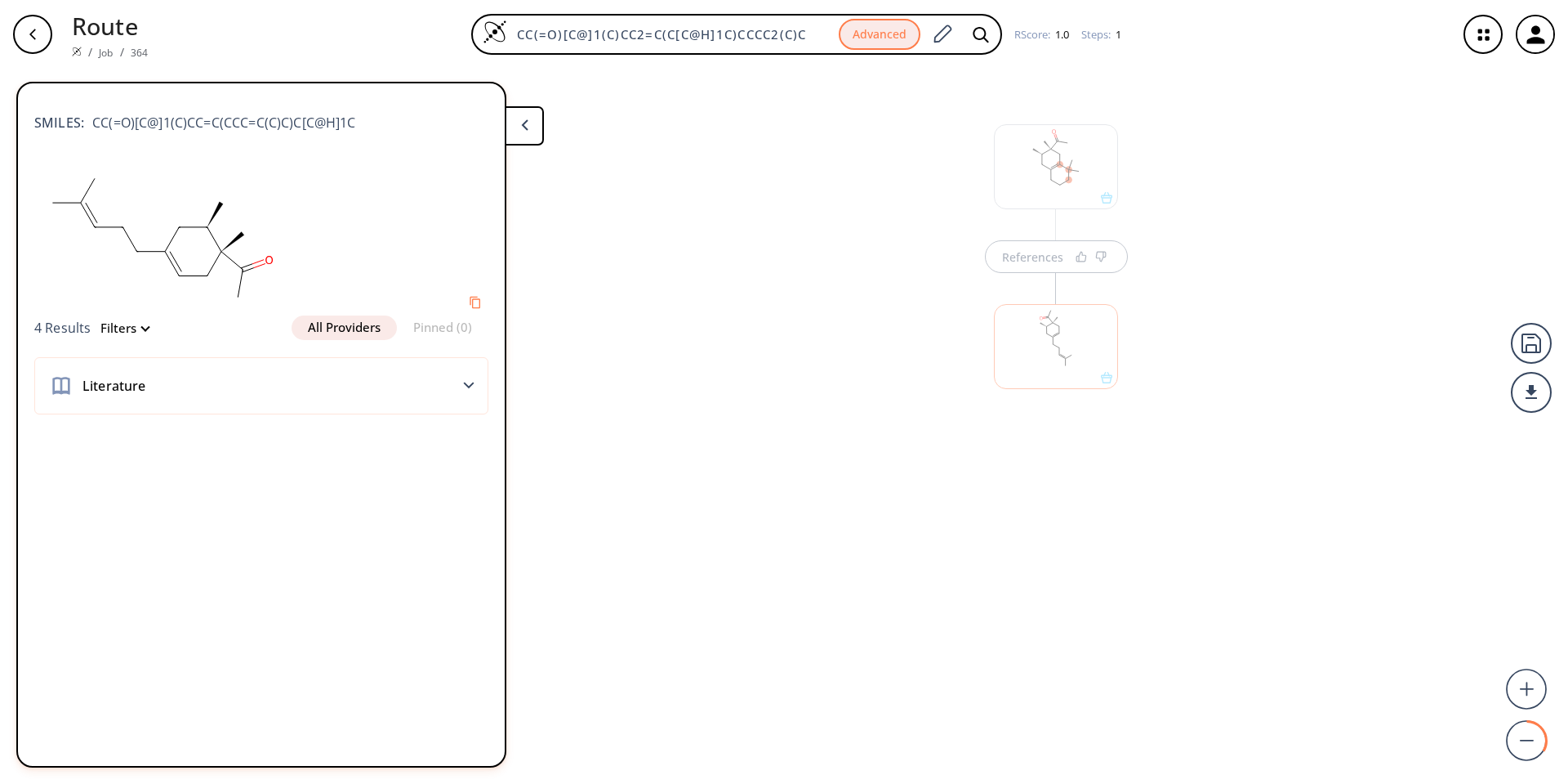
click at [347, 325] on button "All Providers" at bounding box center [343, 328] width 105 height 25
click at [462, 382] on div "Literature" at bounding box center [261, 385] width 454 height 57
click at [22, 26] on div "button" at bounding box center [32, 34] width 39 height 39
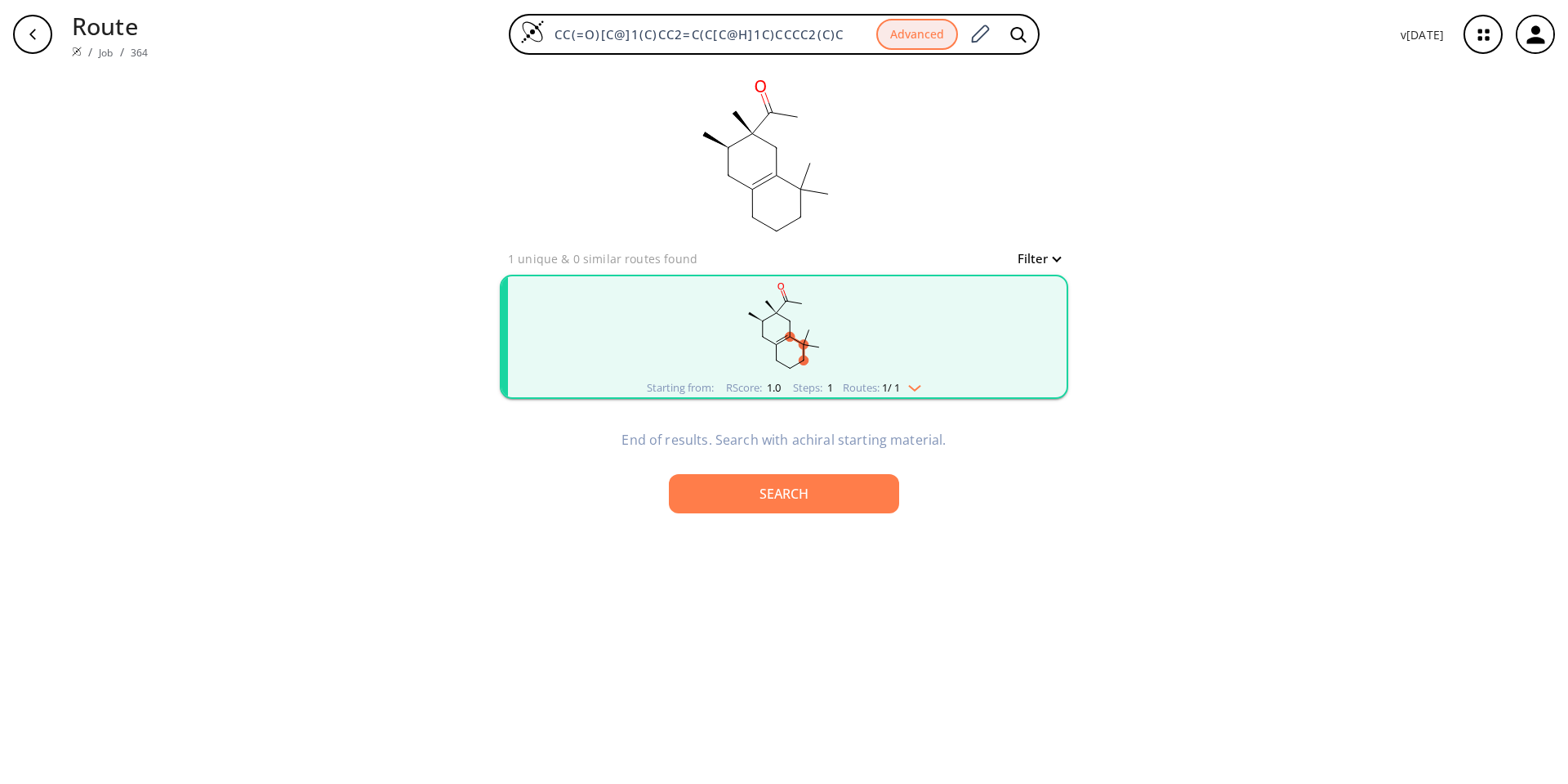
click at [777, 313] on rect "clusters" at bounding box center [784, 327] width 424 height 102
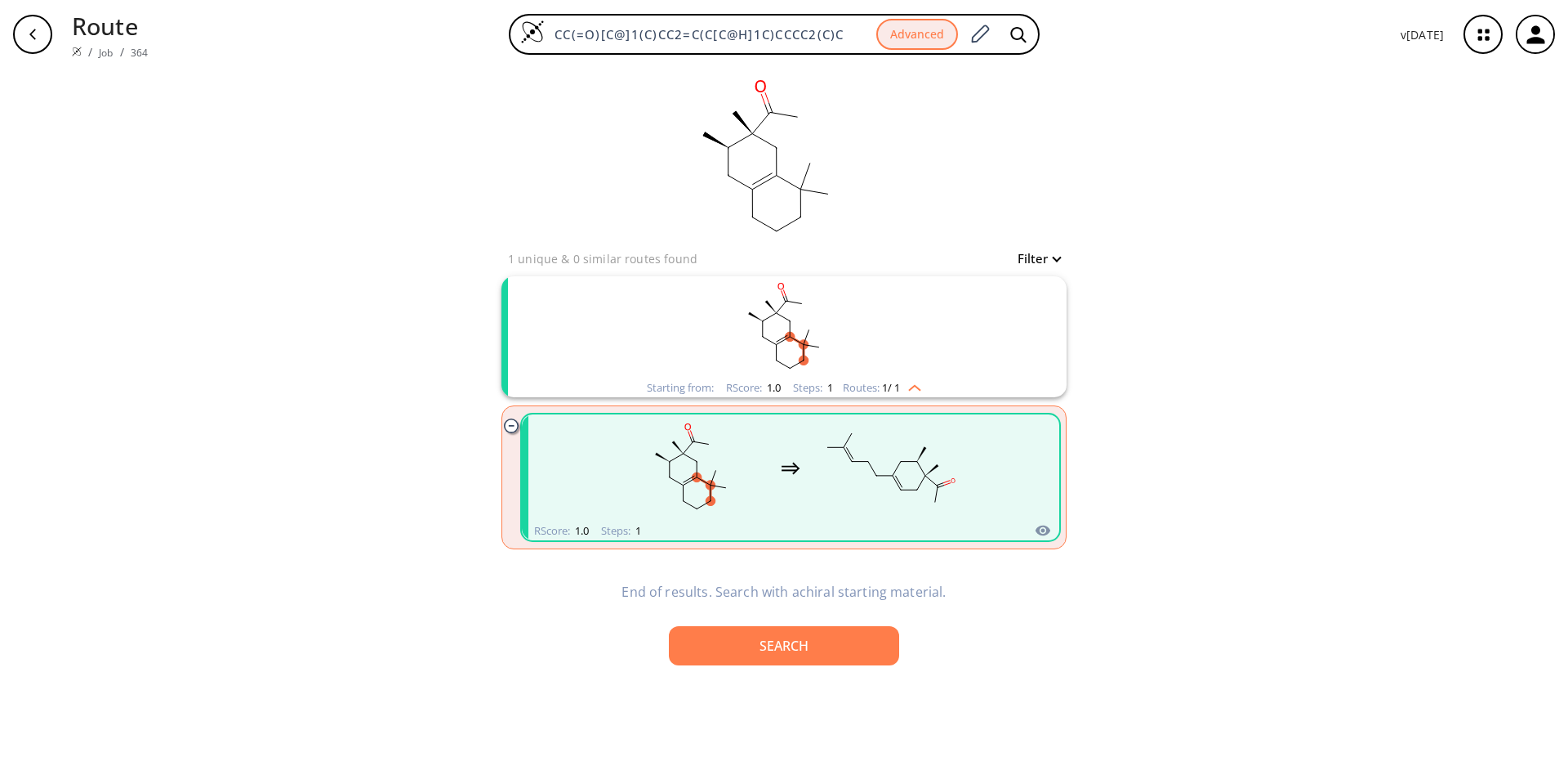
click at [777, 446] on ellipse "clusters" at bounding box center [844, 447] width 7 height 7
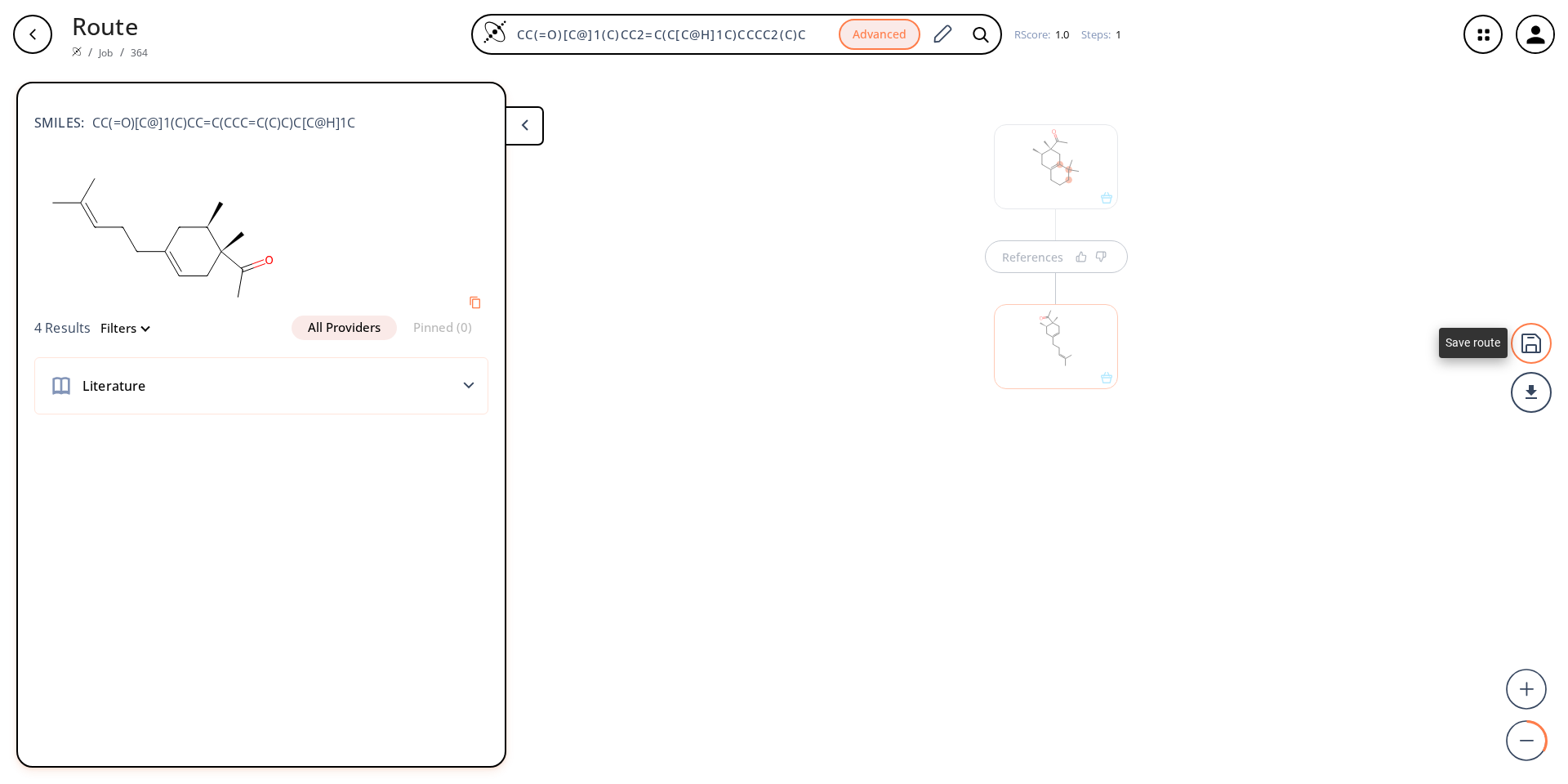
click at [777, 354] on div at bounding box center [1531, 343] width 41 height 41
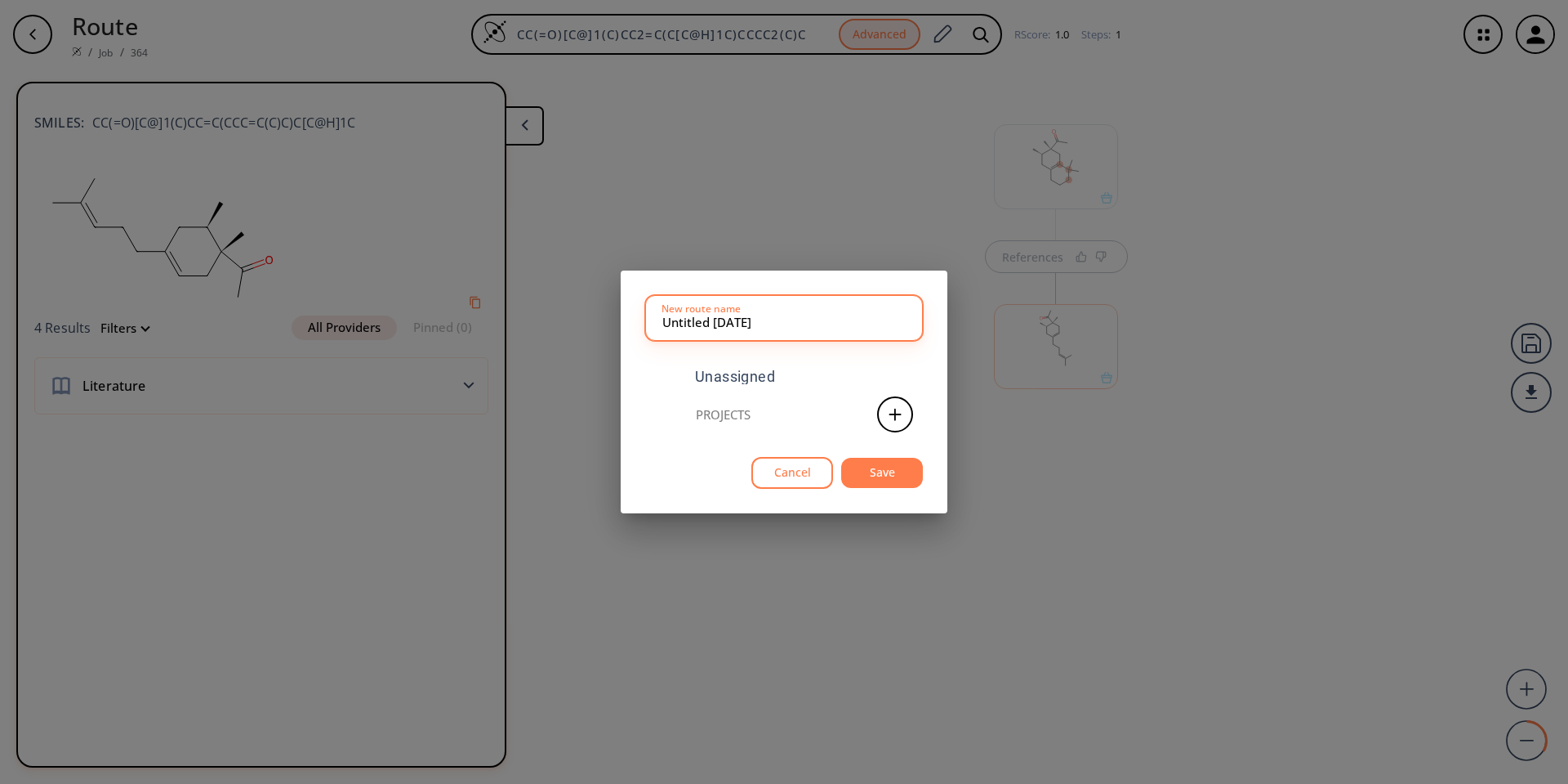
click at [777, 469] on button "Cancel" at bounding box center [792, 473] width 82 height 31
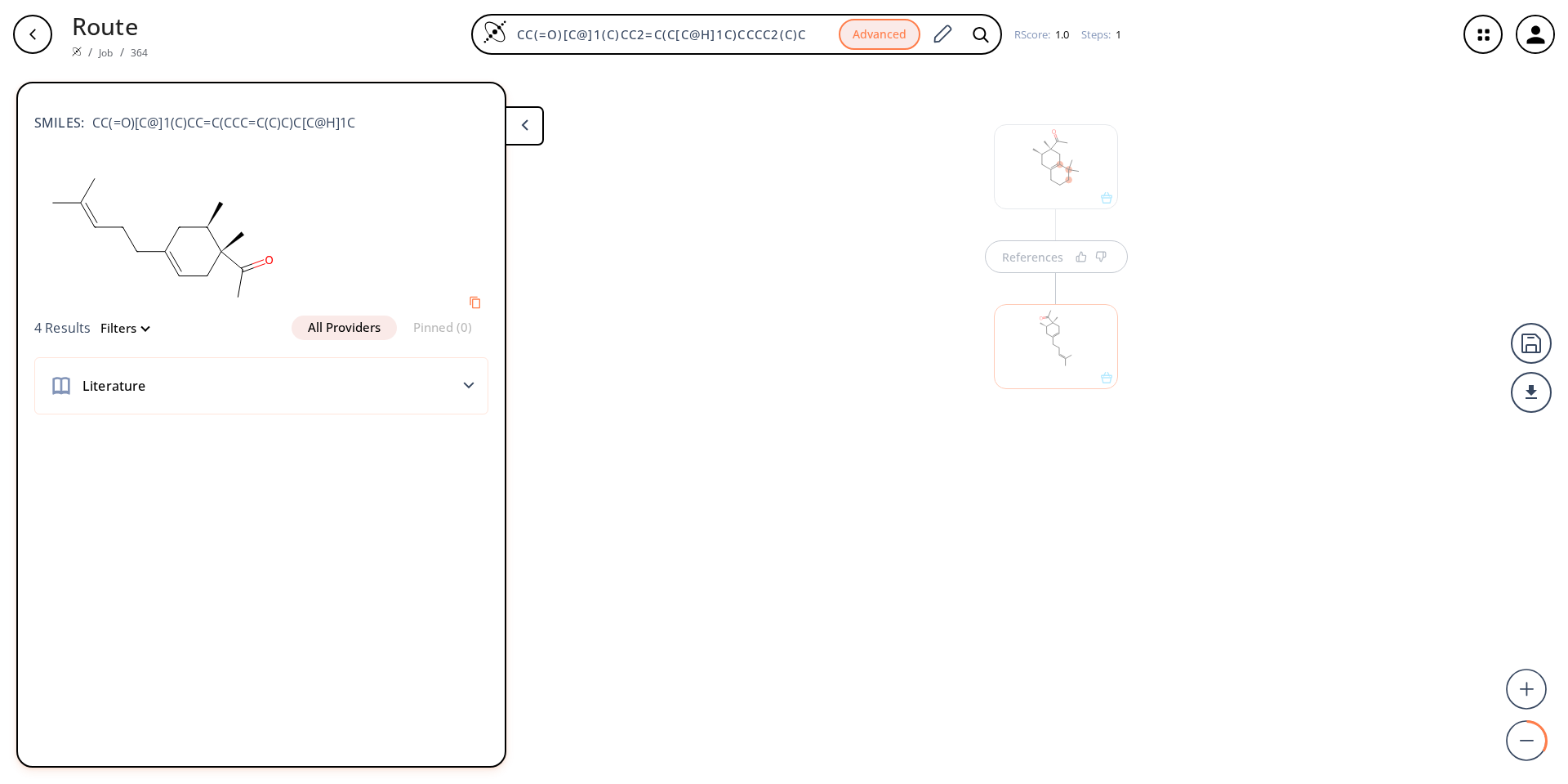
click at [212, 248] on rect at bounding box center [161, 238] width 253 height 156
click at [777, 352] on div at bounding box center [1056, 346] width 124 height 85
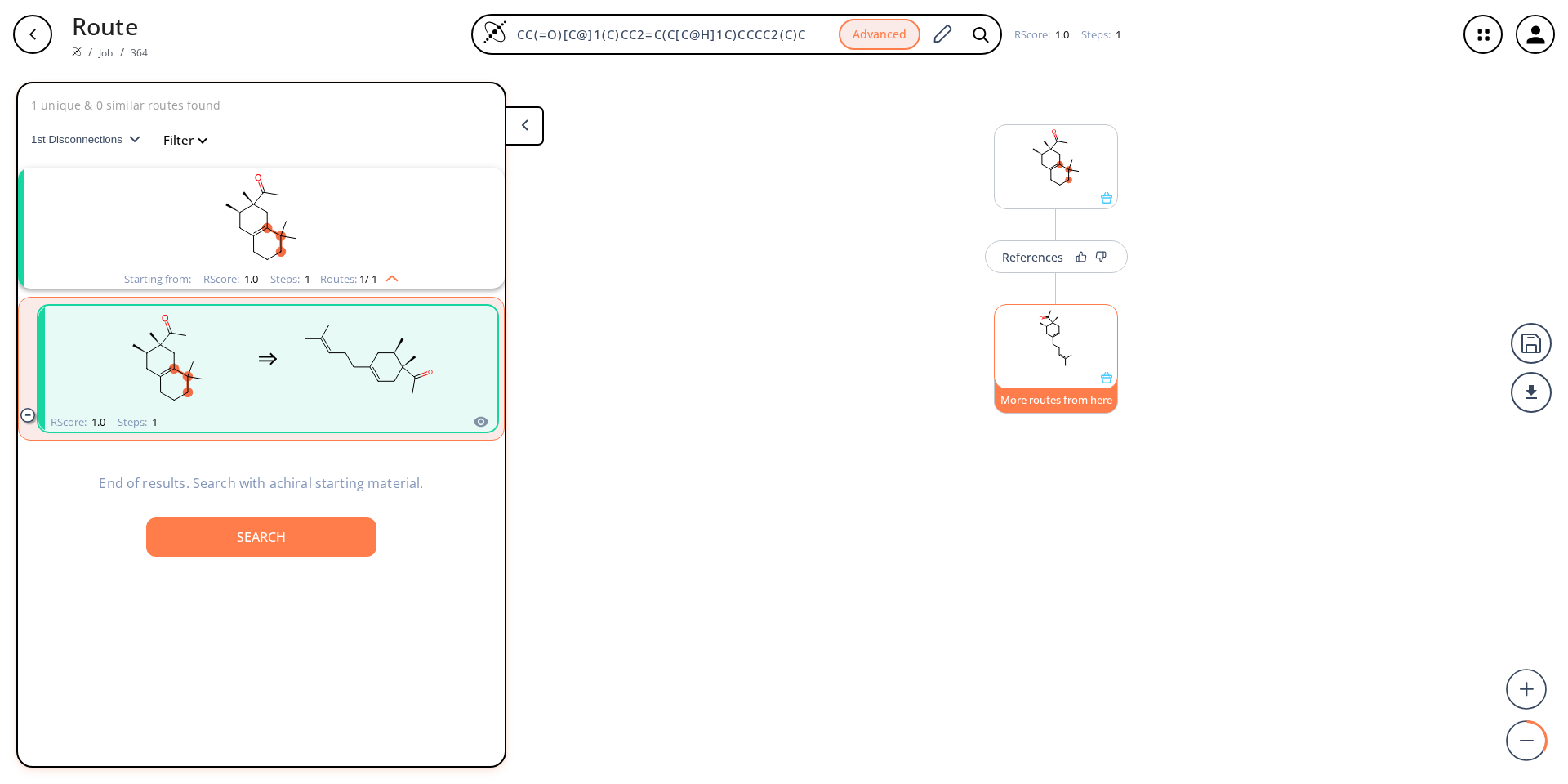
click at [777, 397] on button "More routes from here" at bounding box center [1056, 396] width 124 height 35
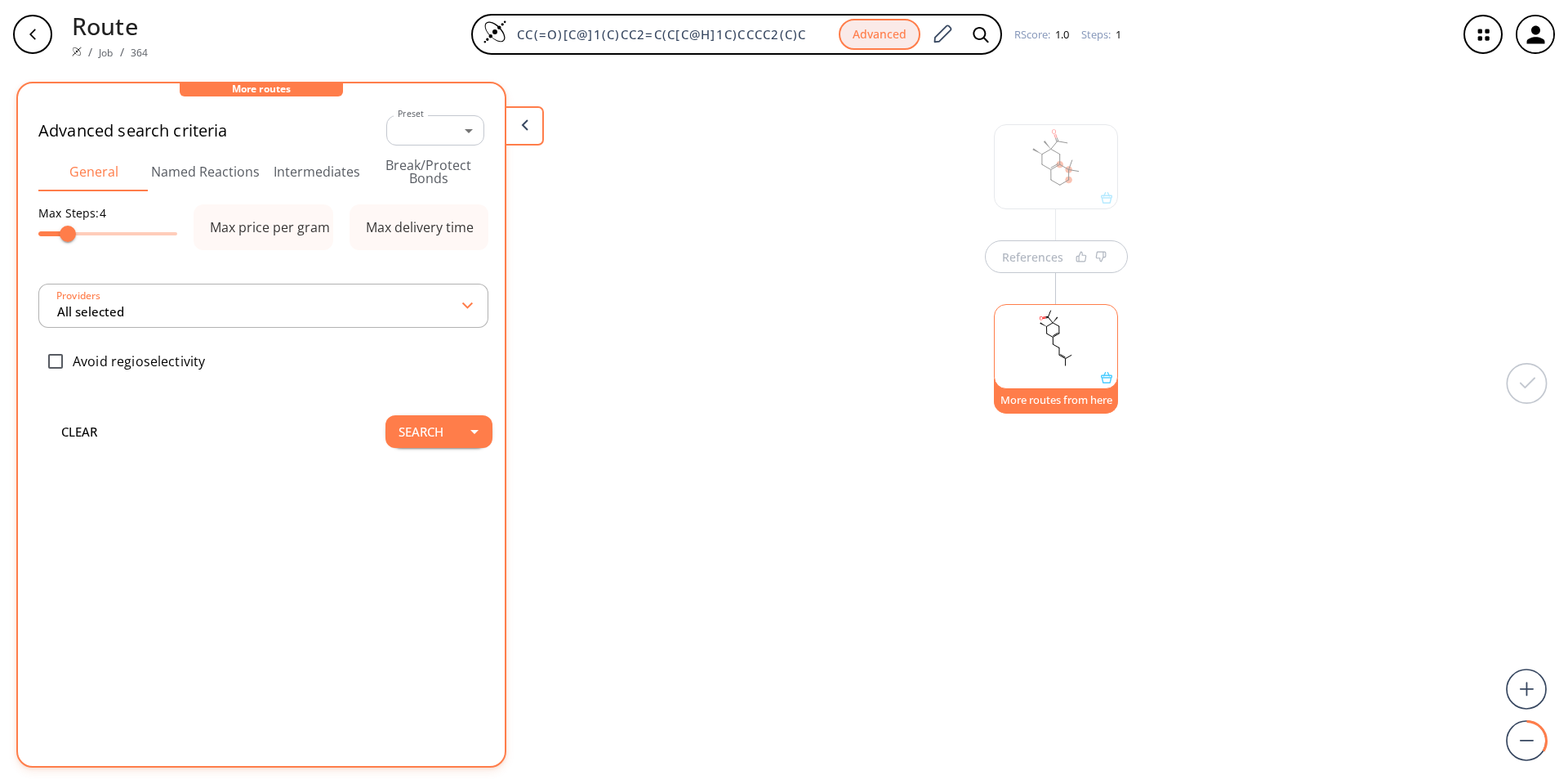
type input "All selected"
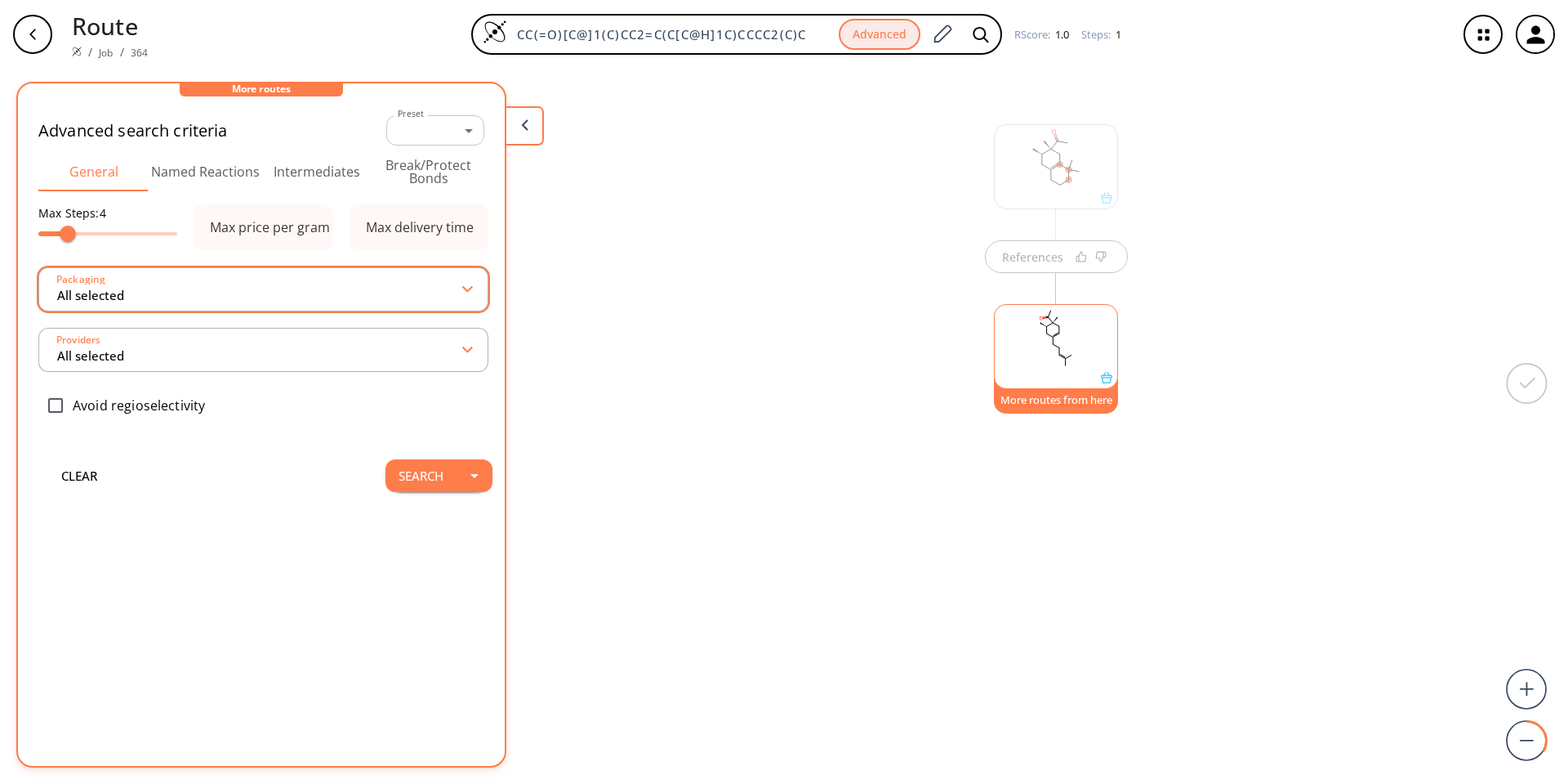
click at [343, 296] on input "All selected" at bounding box center [260, 290] width 409 height 30
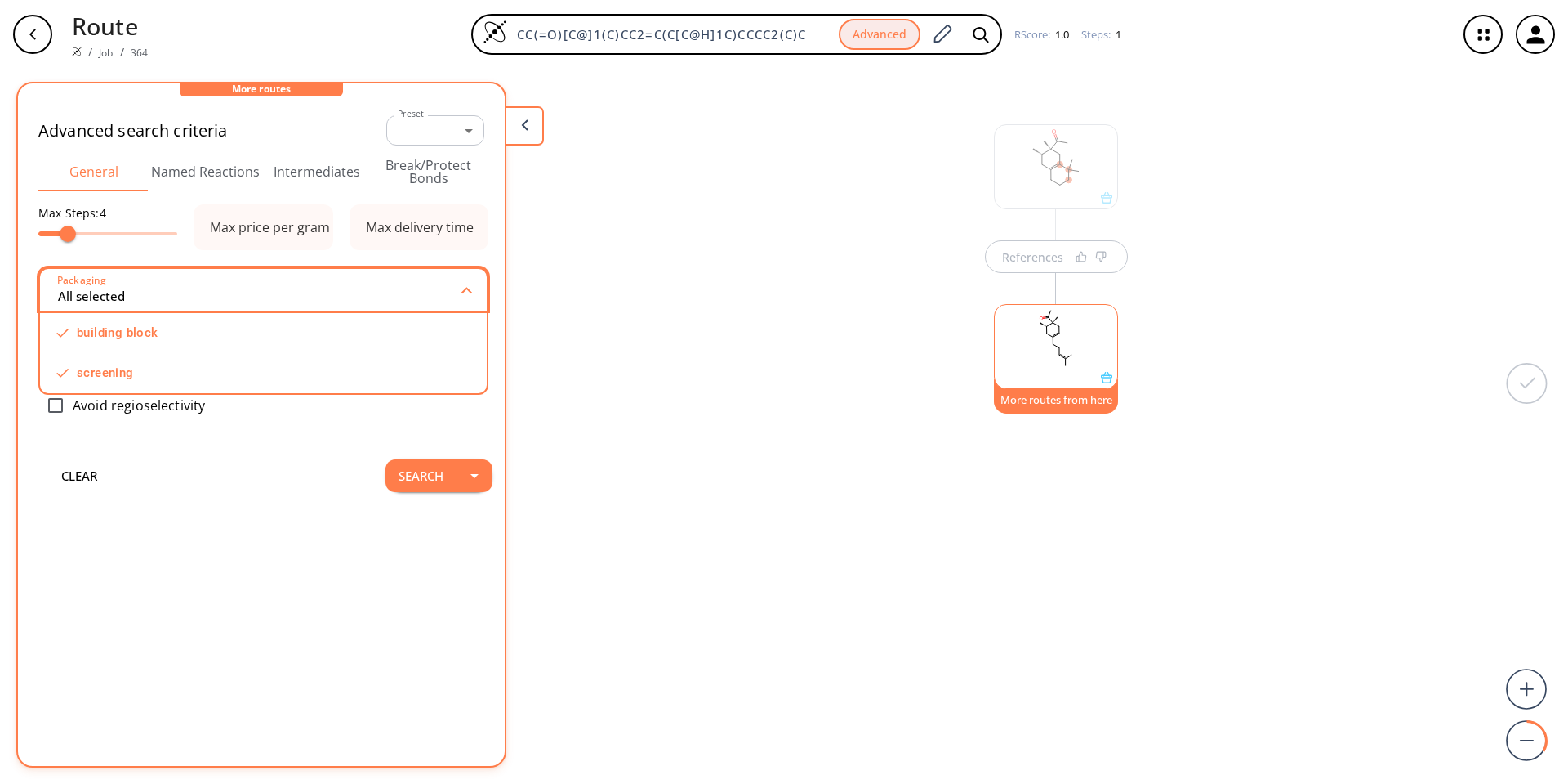
click at [343, 296] on input "All selected" at bounding box center [260, 291] width 407 height 30
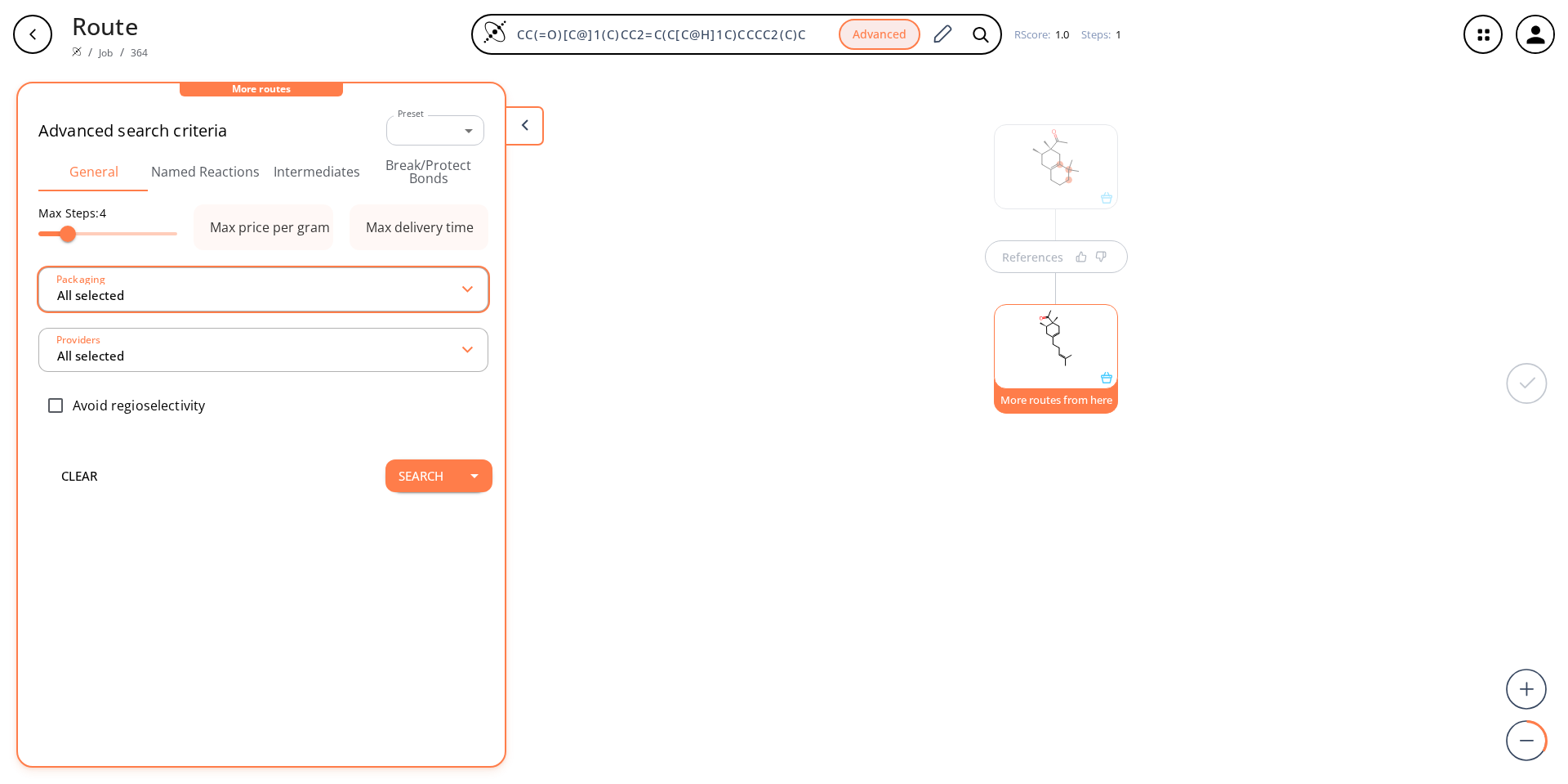
click at [338, 283] on input "All selected" at bounding box center [260, 290] width 409 height 30
click at [158, 350] on div "building block" at bounding box center [263, 333] width 447 height 40
type input "1 selected"
checkbox input "false"
click at [132, 347] on div "building block" at bounding box center [263, 335] width 447 height 46
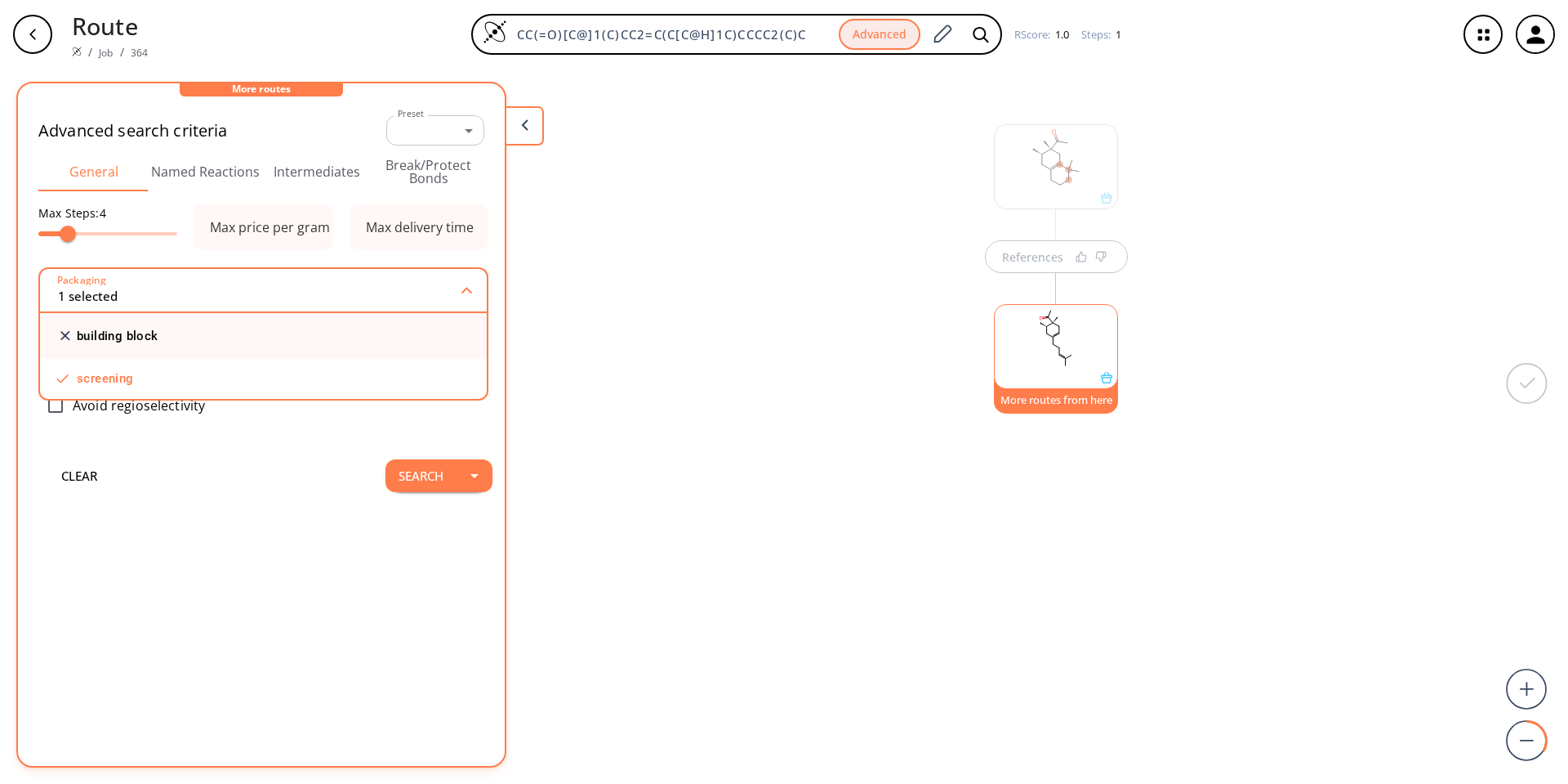
type input "All selected"
checkbox input "true"
click at [131, 367] on label "screening" at bounding box center [105, 373] width 57 height 12
type input "1 selected"
checkbox input "false"
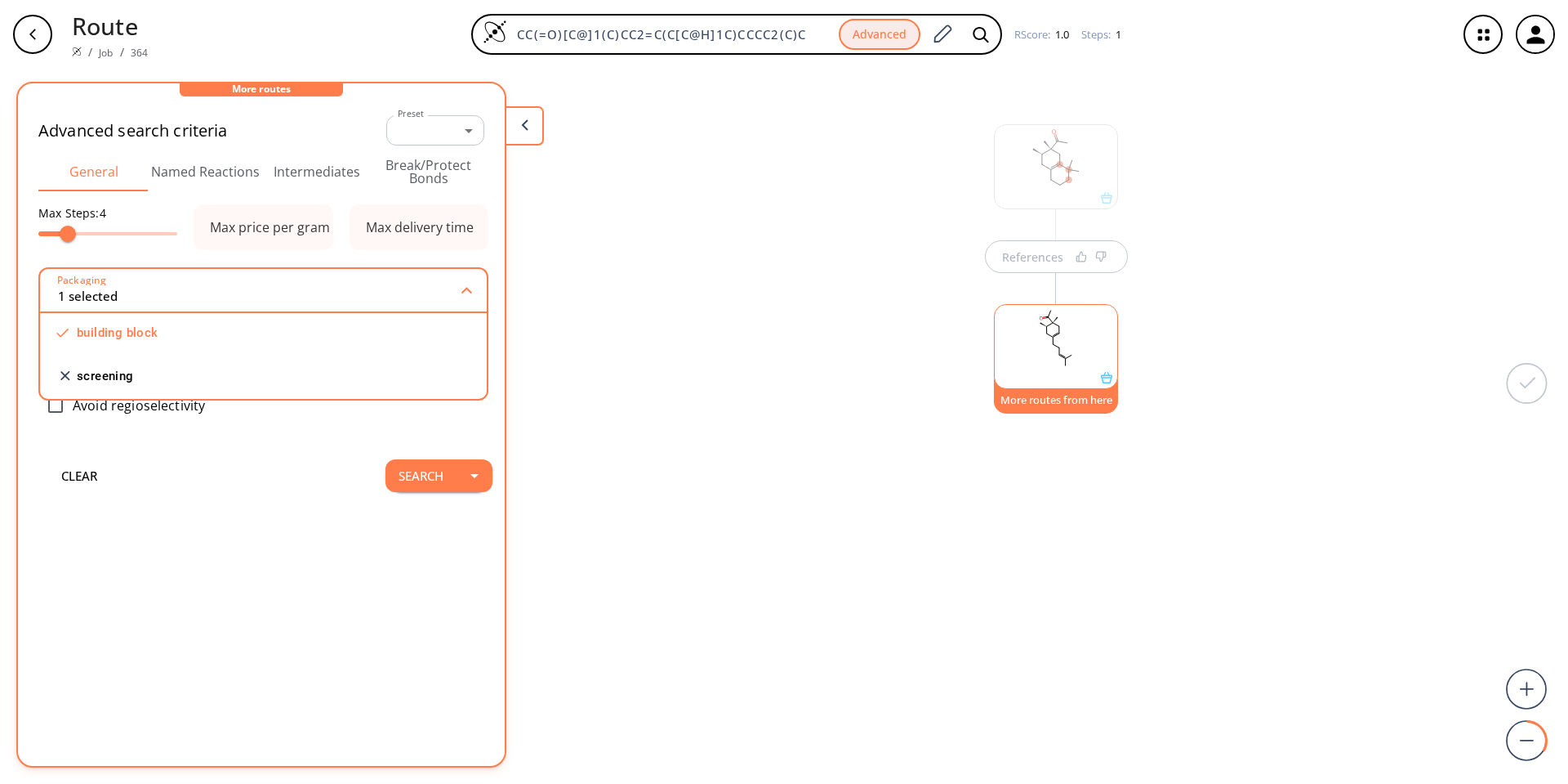
click at [166, 499] on div "clear Search" at bounding box center [261, 475] width 463 height 65
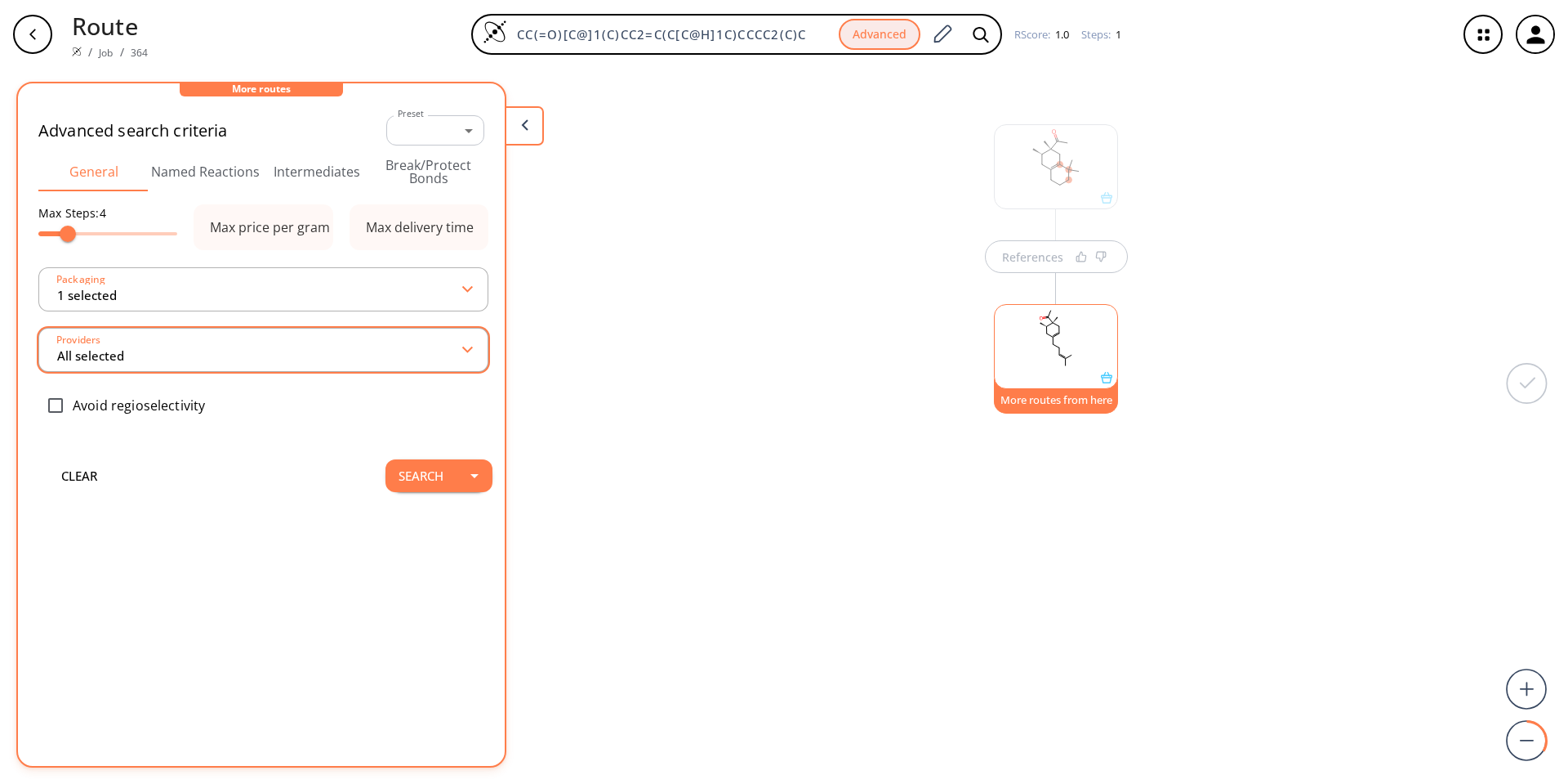
click at [160, 361] on input "All selected" at bounding box center [260, 350] width 409 height 30
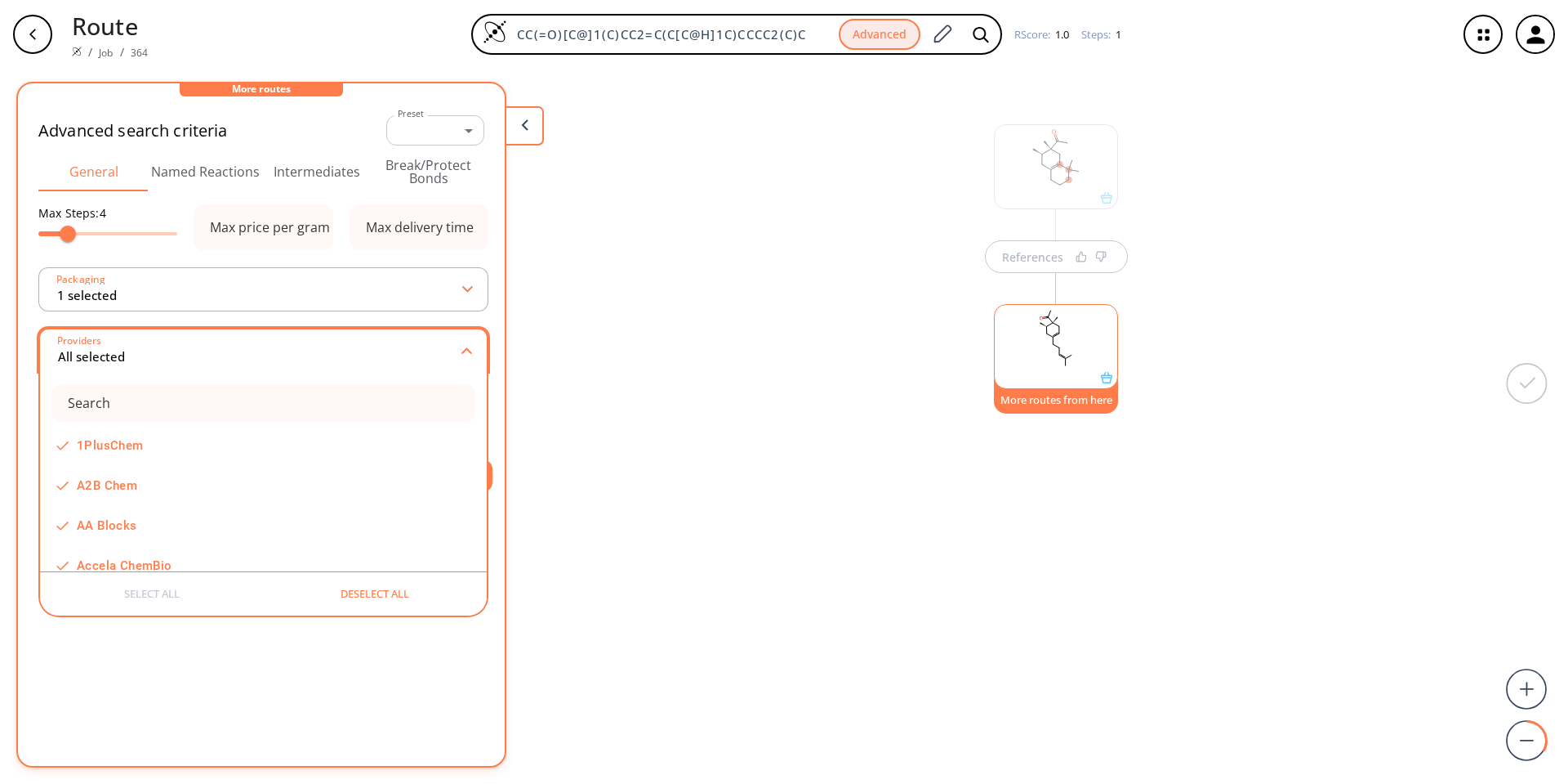
click at [160, 361] on input "All selected" at bounding box center [260, 351] width 407 height 30
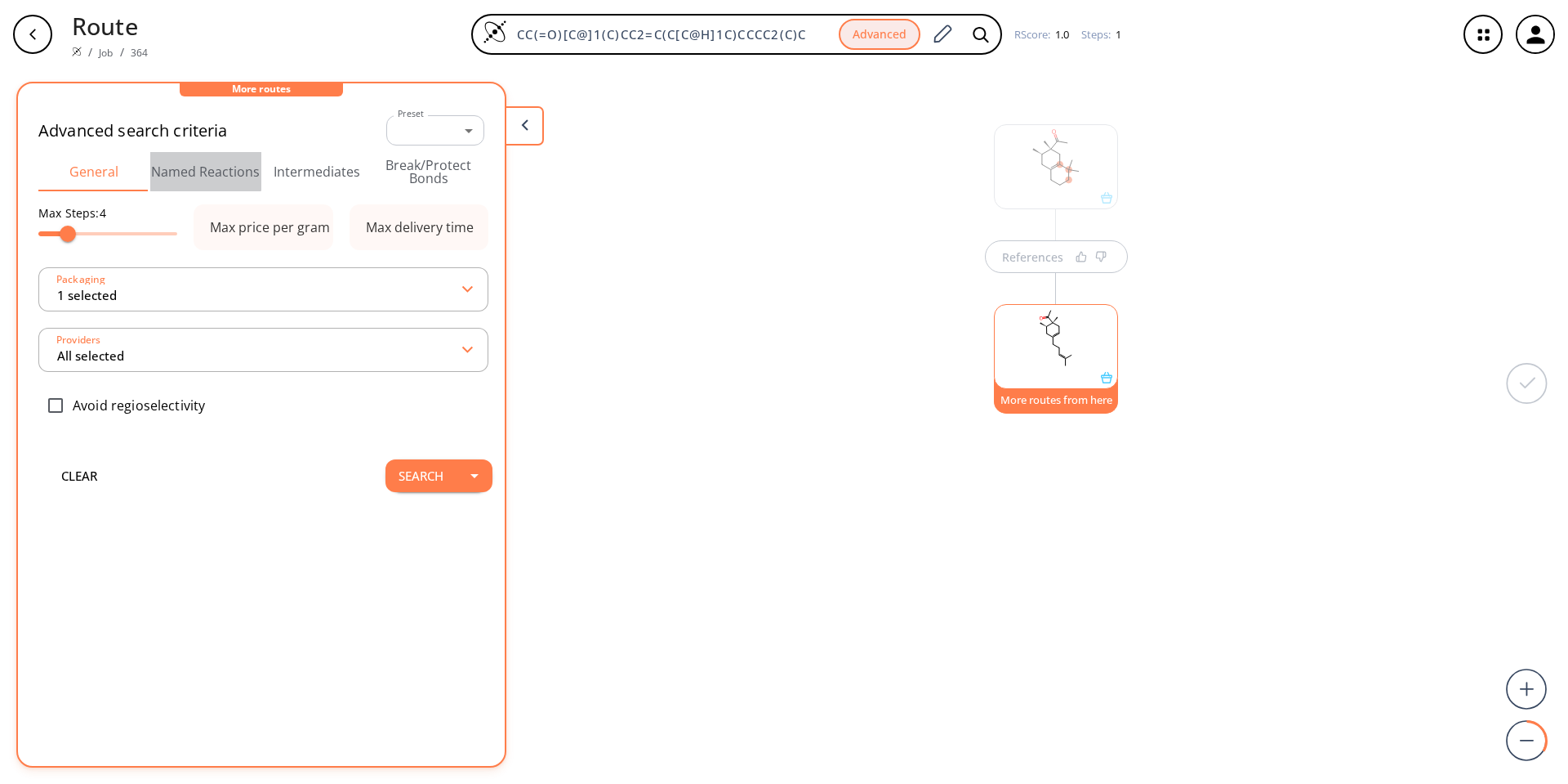
click at [199, 162] on button "Named Reactions" at bounding box center [206, 171] width 112 height 39
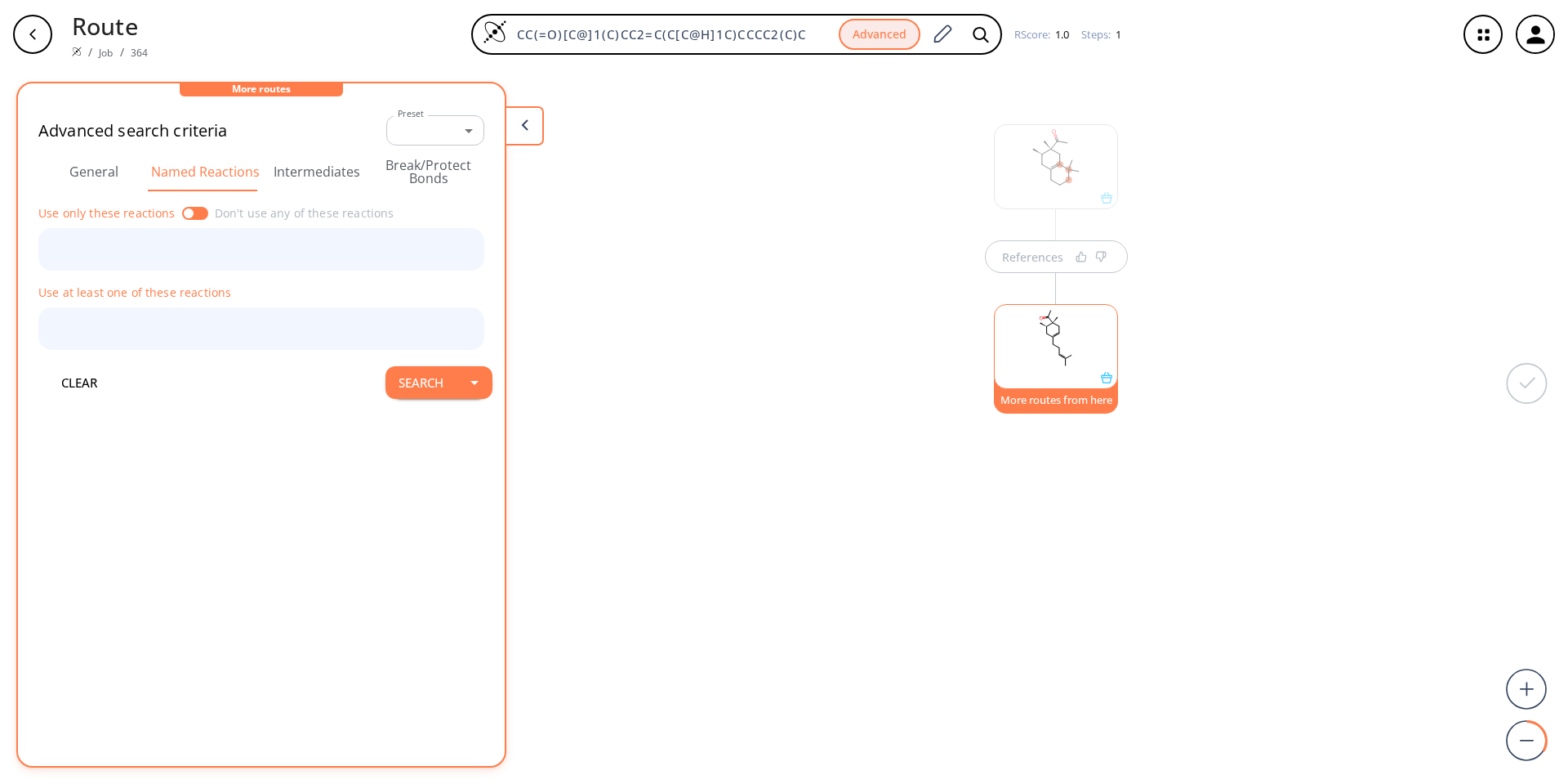
click at [286, 171] on button "Intermediates" at bounding box center [317, 171] width 112 height 39
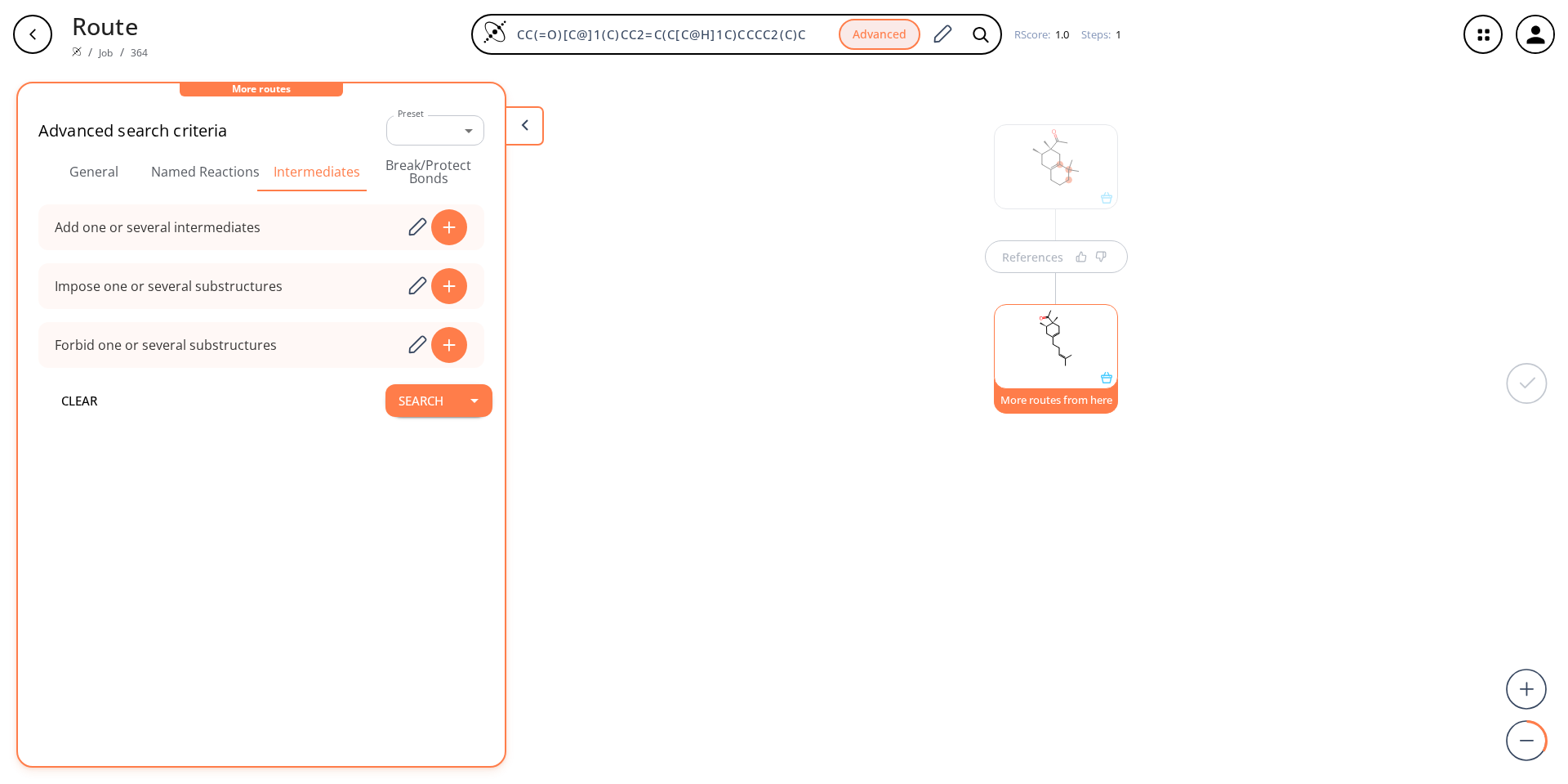
click at [98, 166] on button "General" at bounding box center [94, 171] width 112 height 39
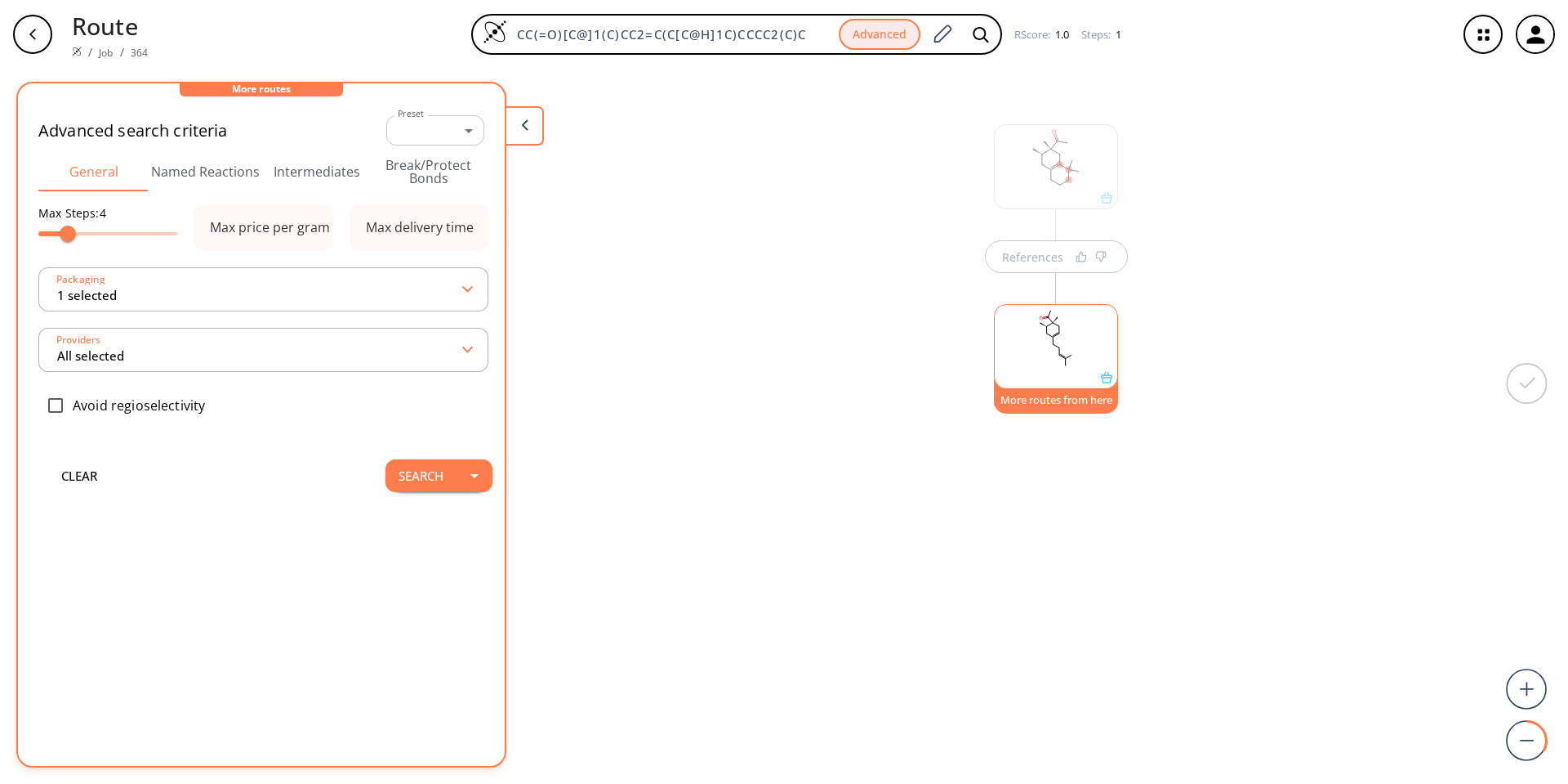
click at [85, 235] on span at bounding box center [108, 233] width 139 height 25
type input "5"
click at [77, 236] on span at bounding box center [79, 233] width 17 height 17
click at [398, 483] on button "Search" at bounding box center [421, 475] width 71 height 32
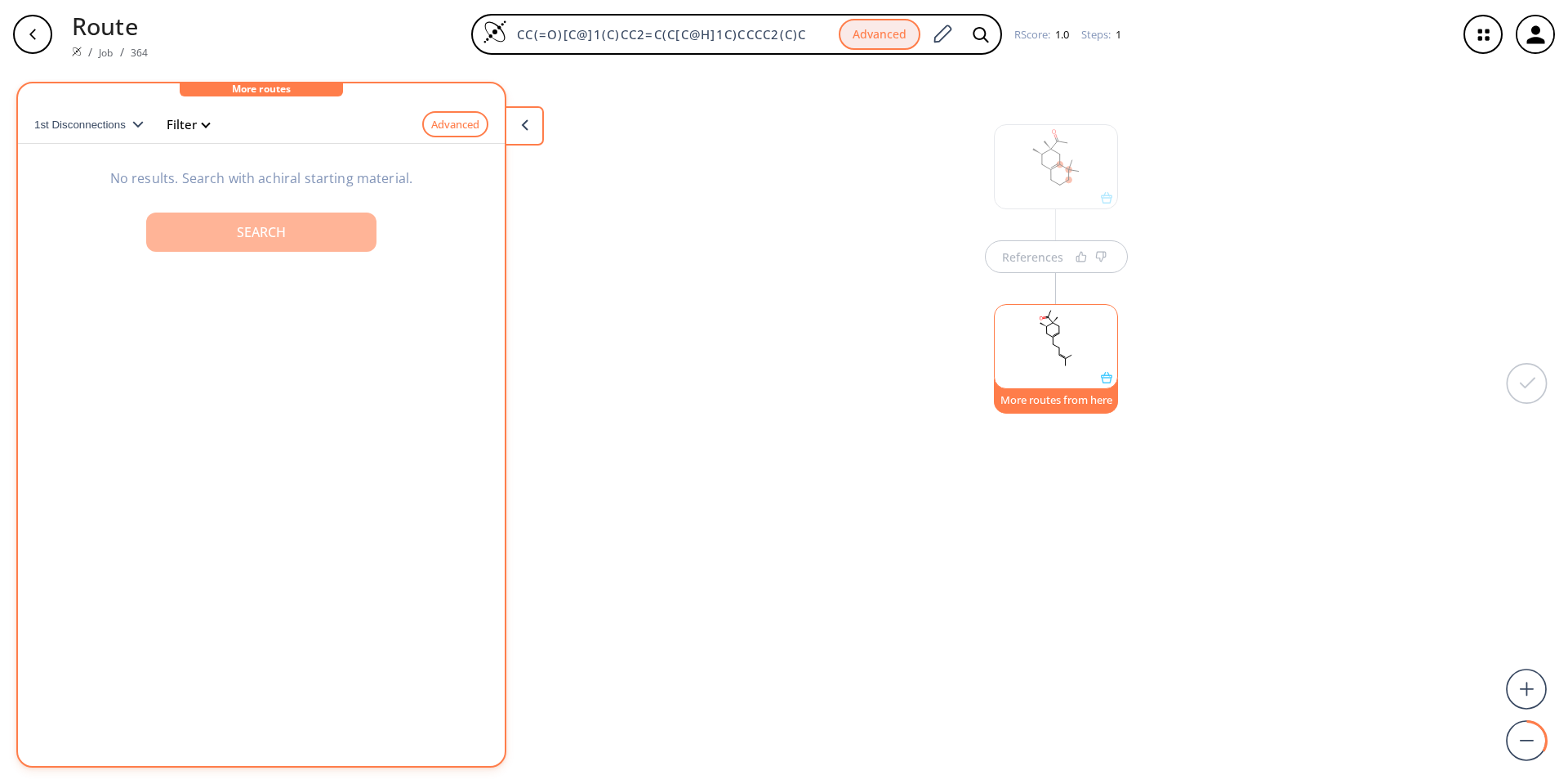
click at [297, 224] on button "Search" at bounding box center [261, 232] width 230 height 39
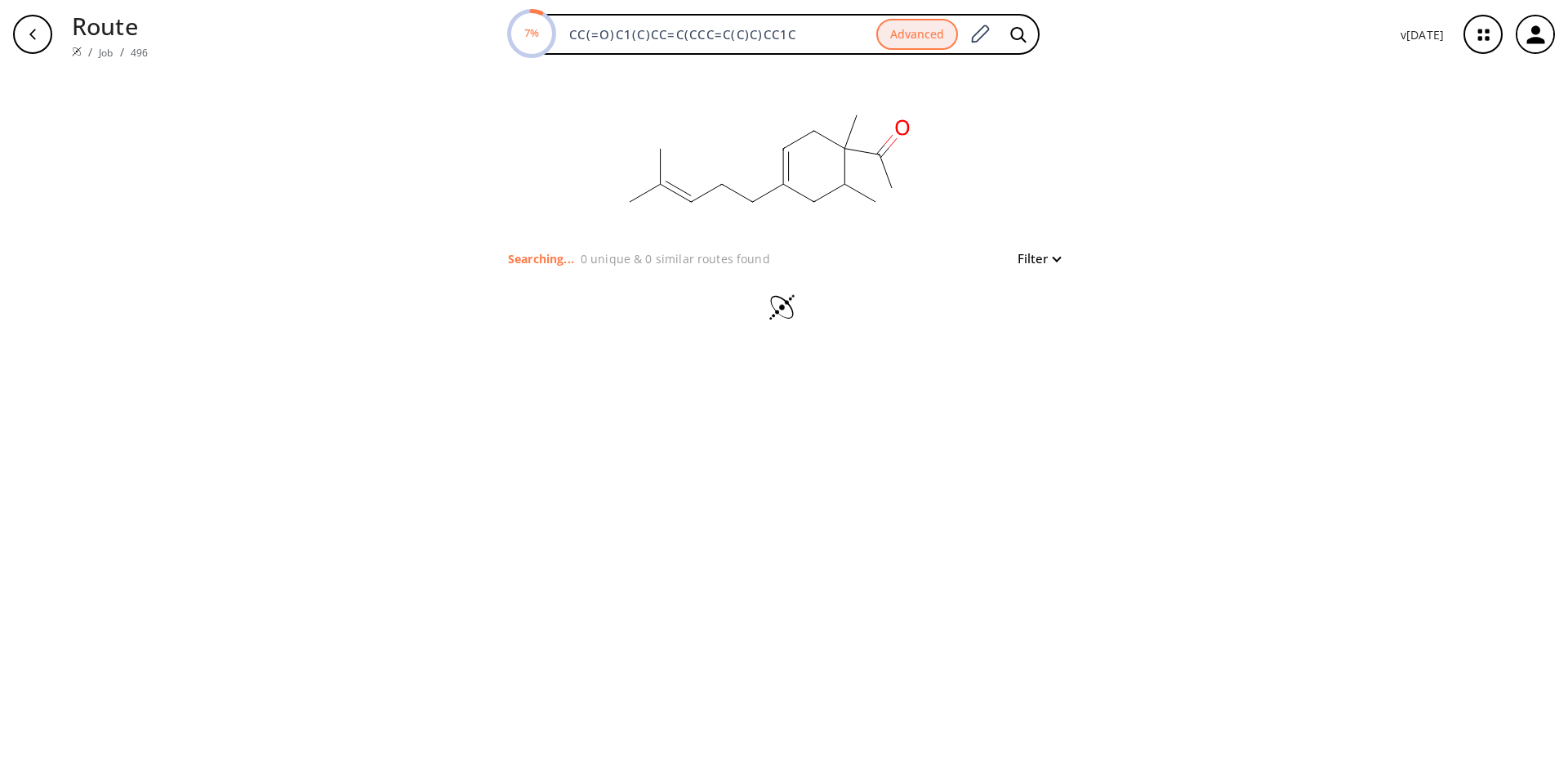
click at [777, 278] on div at bounding box center [784, 309] width 565 height 82
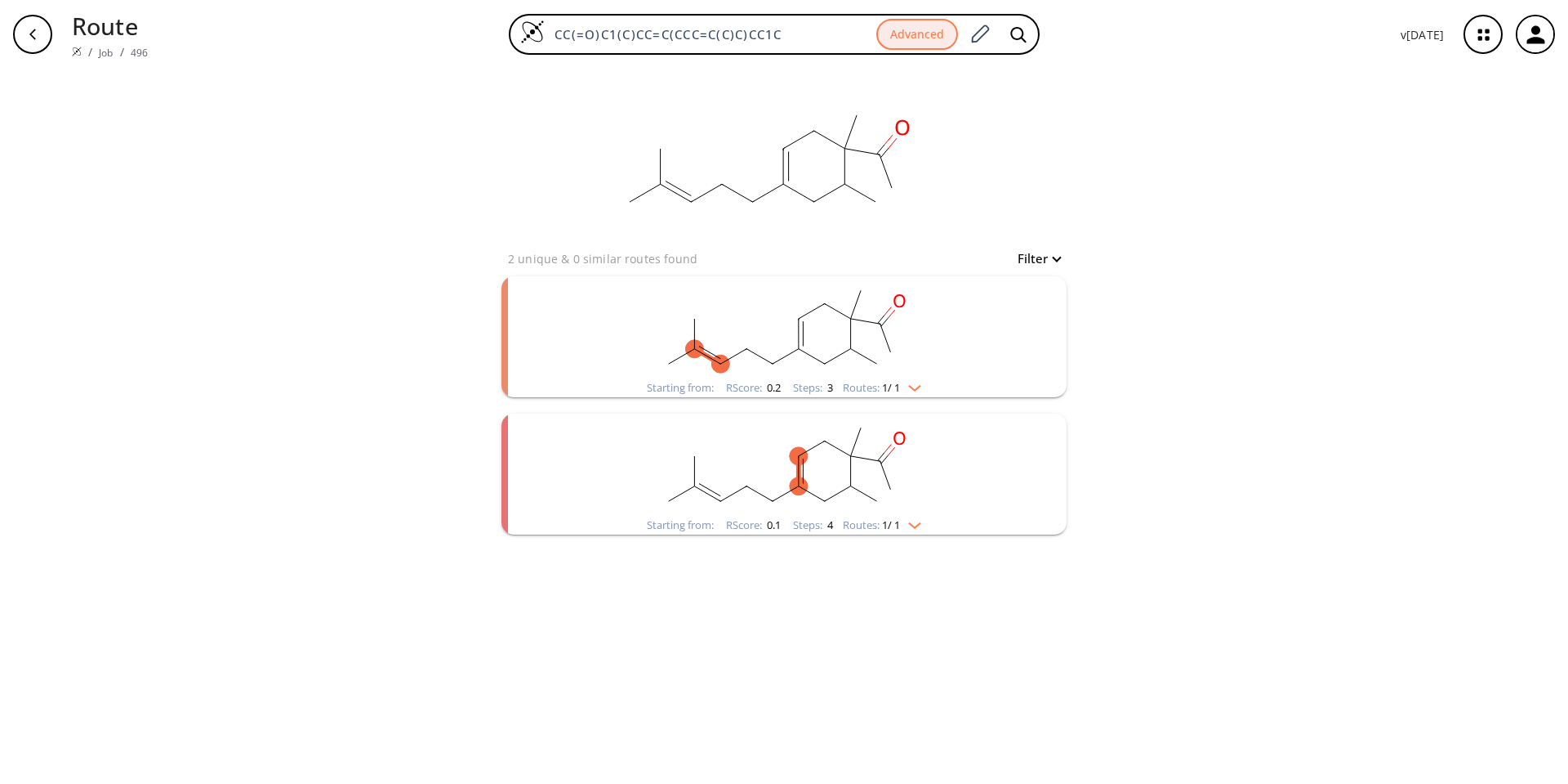
click at [777, 470] on rect "clusters" at bounding box center [784, 464] width 424 height 102
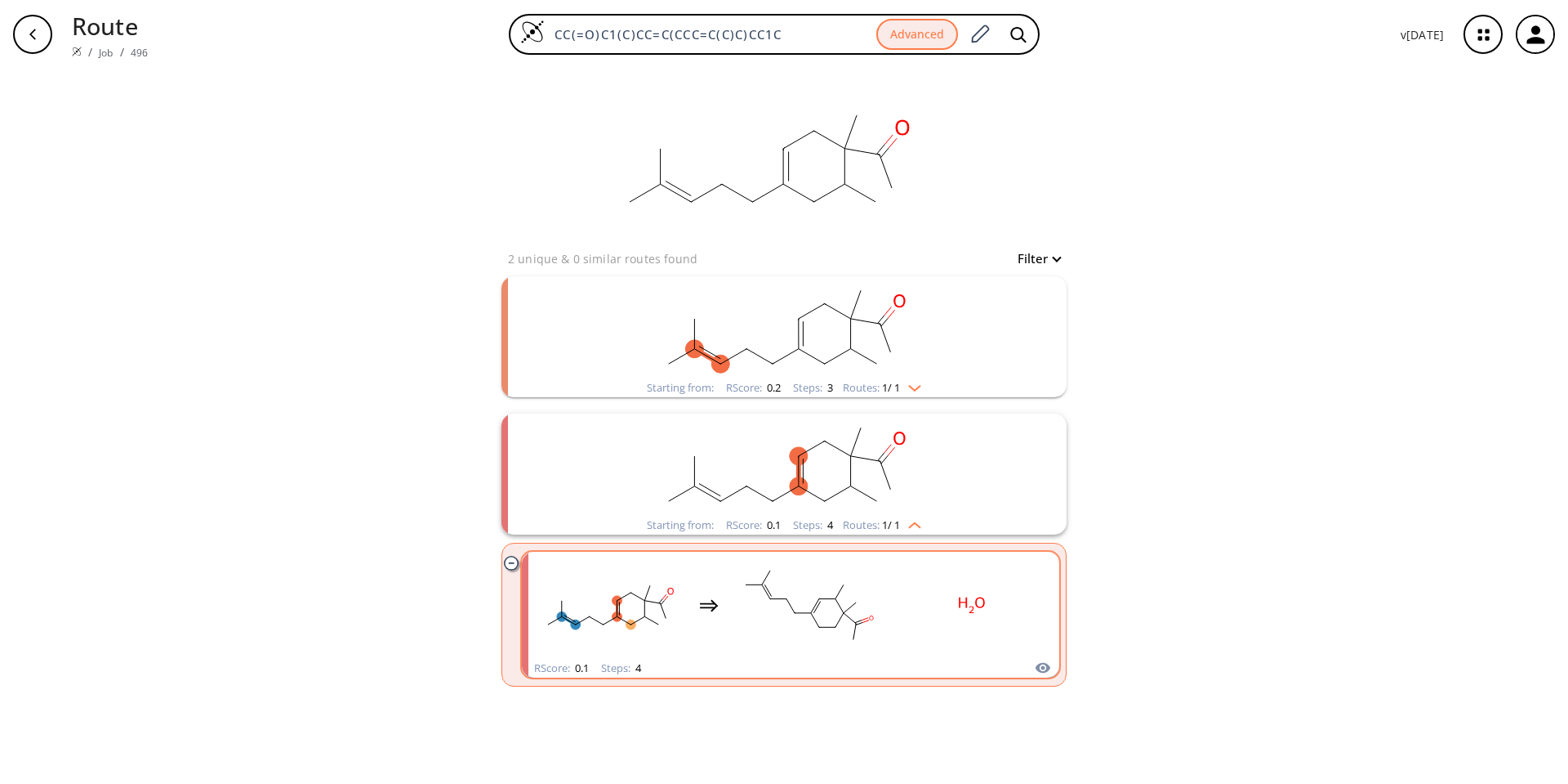
click at [777, 518] on rect "clusters" at bounding box center [808, 604] width 147 height 102
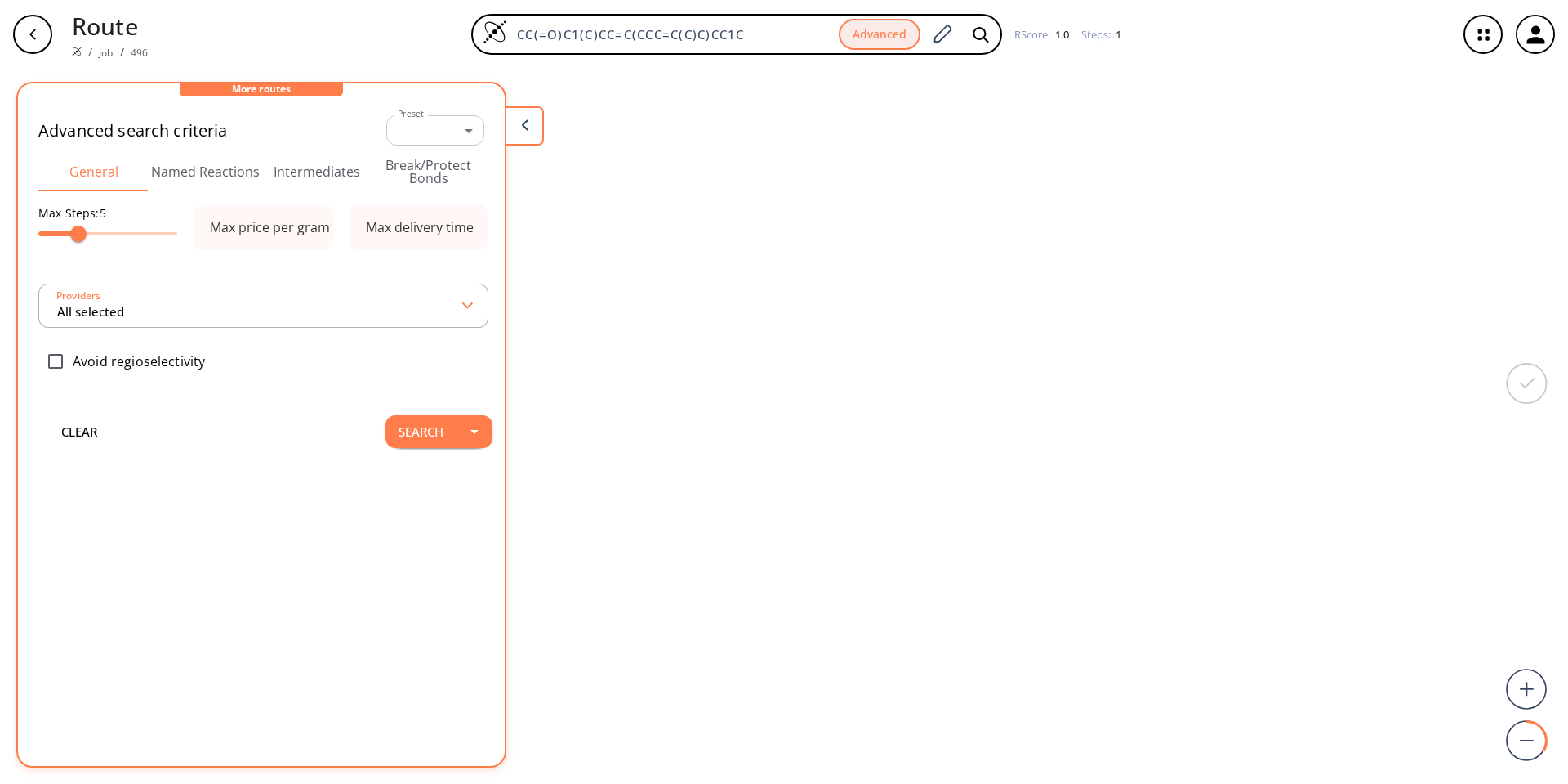
type input "All selected"
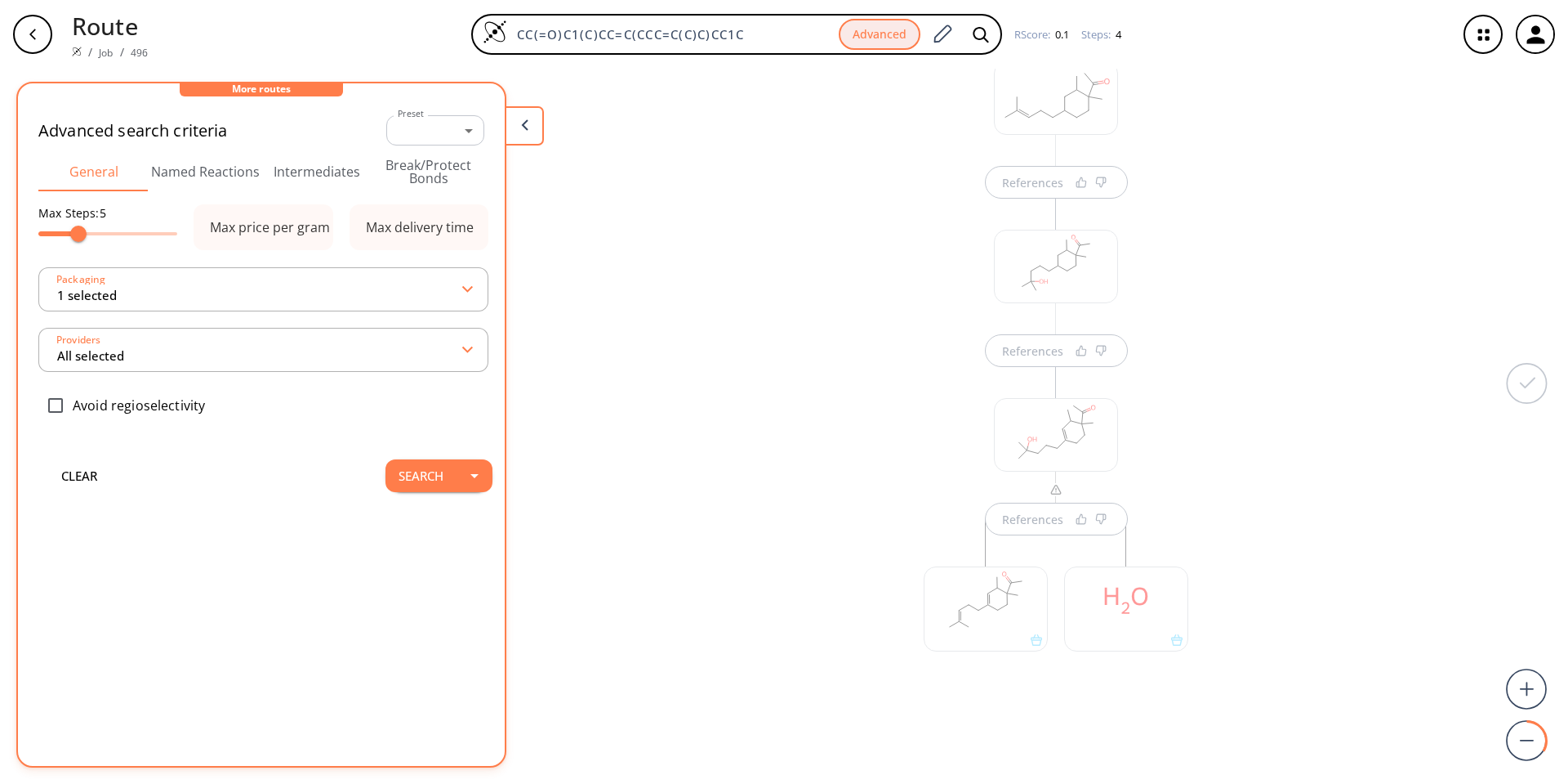
scroll to position [286, 0]
click at [777, 518] on div at bounding box center [985, 565] width 124 height 85
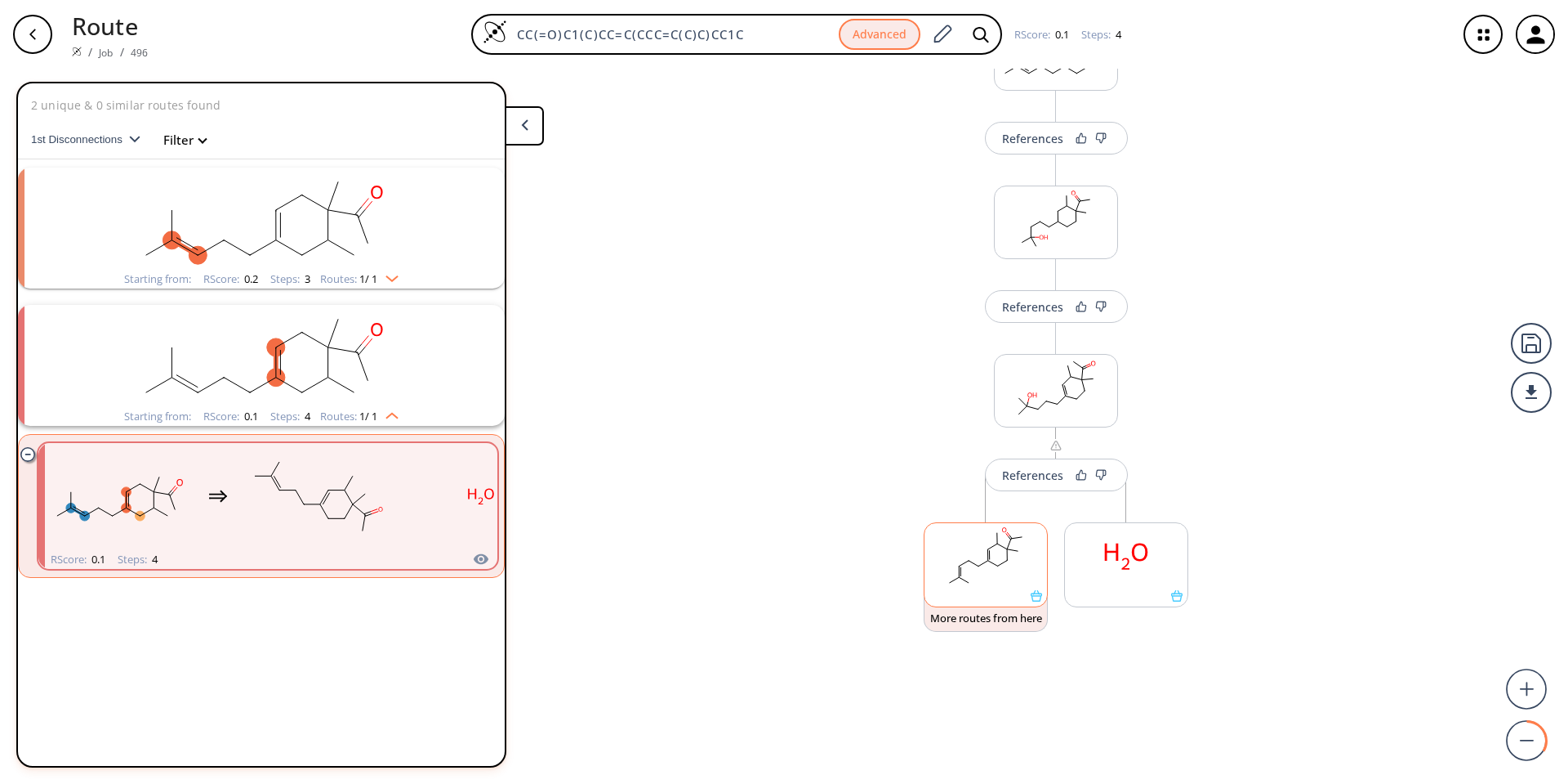
click at [777, 518] on rect at bounding box center [985, 556] width 122 height 67
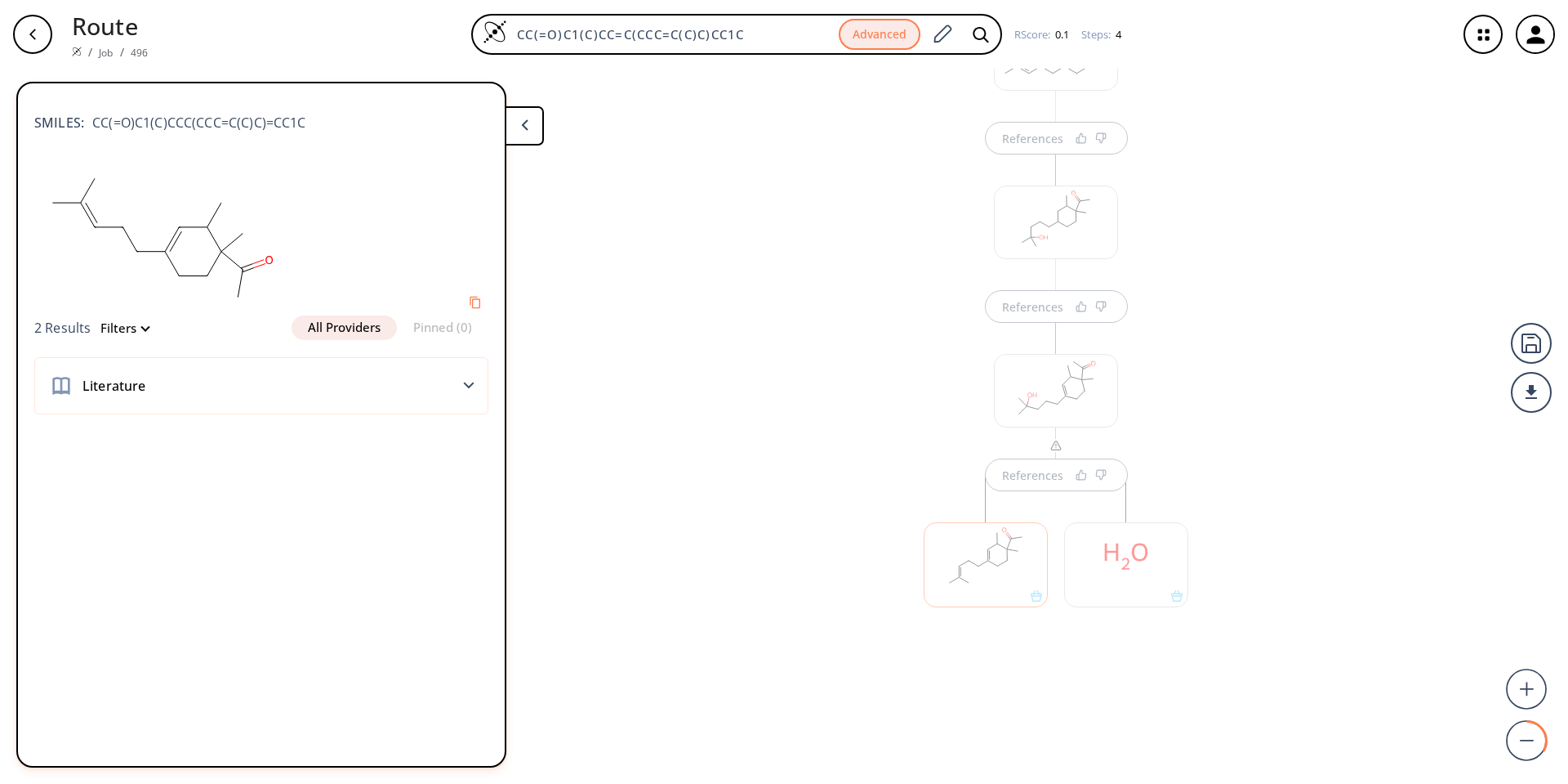
click at [777, 518] on div at bounding box center [985, 565] width 124 height 85
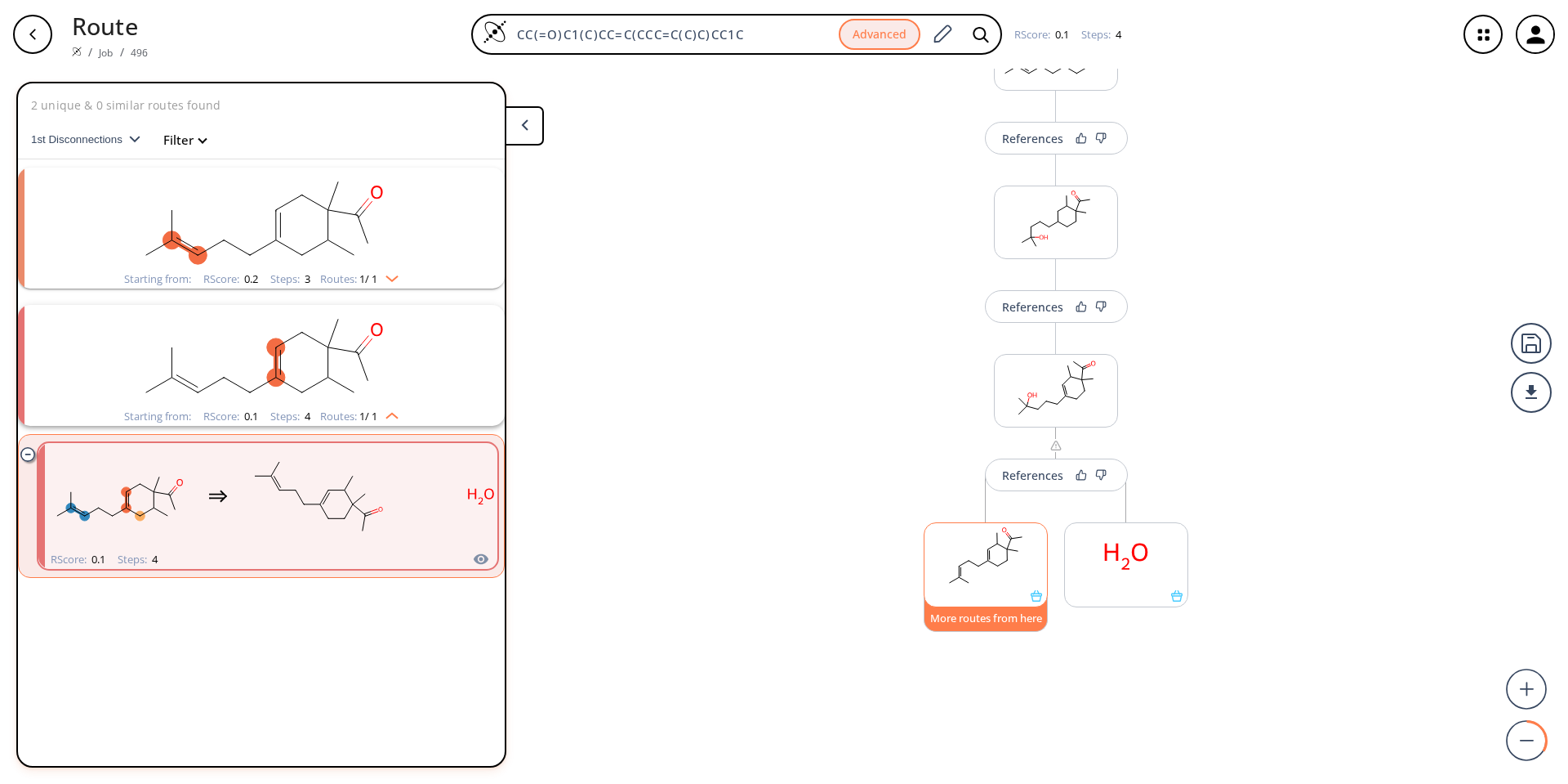
click at [777, 518] on button "More routes from here" at bounding box center [985, 614] width 124 height 35
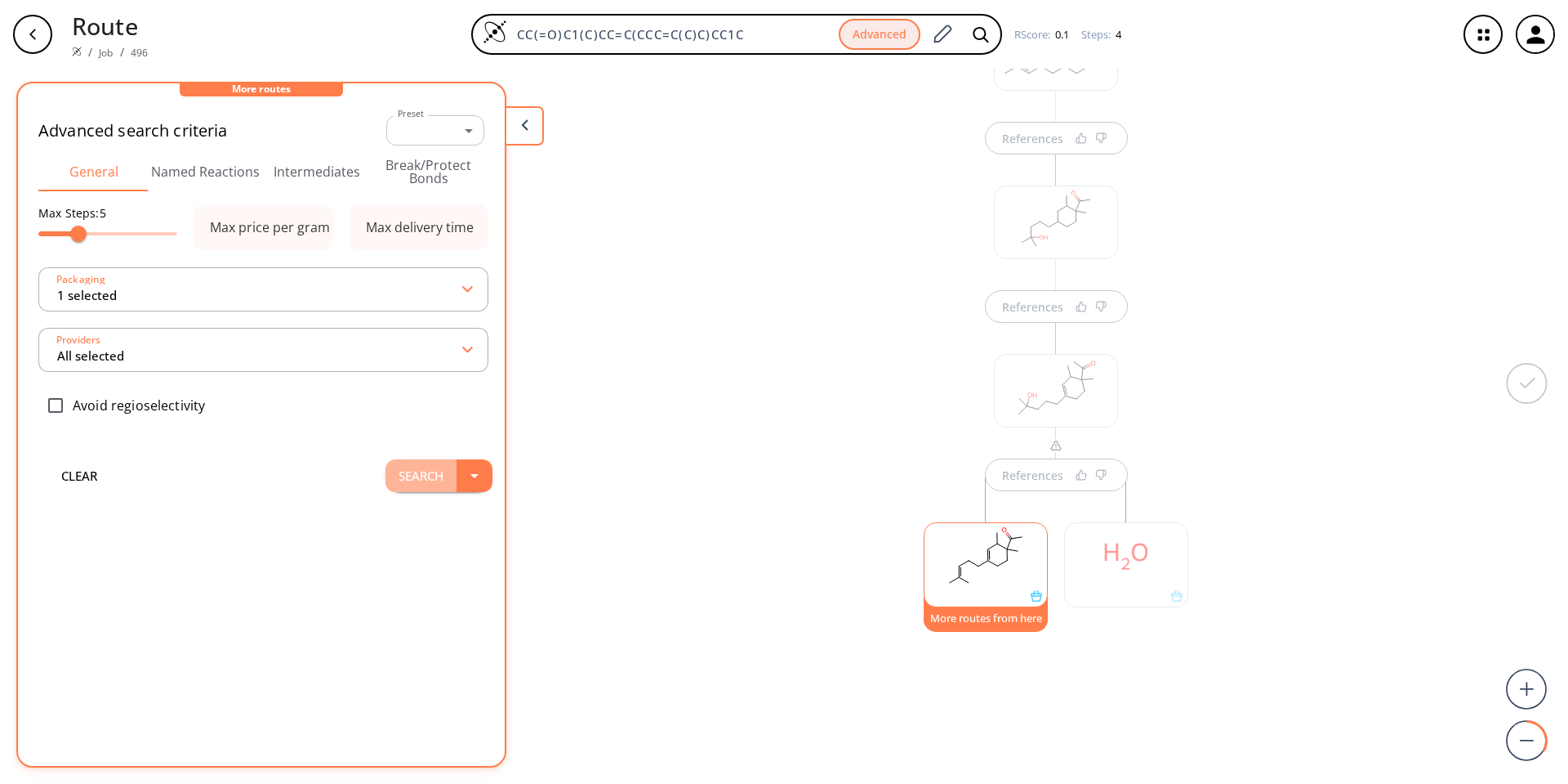
click at [409, 469] on button "Search" at bounding box center [421, 475] width 71 height 32
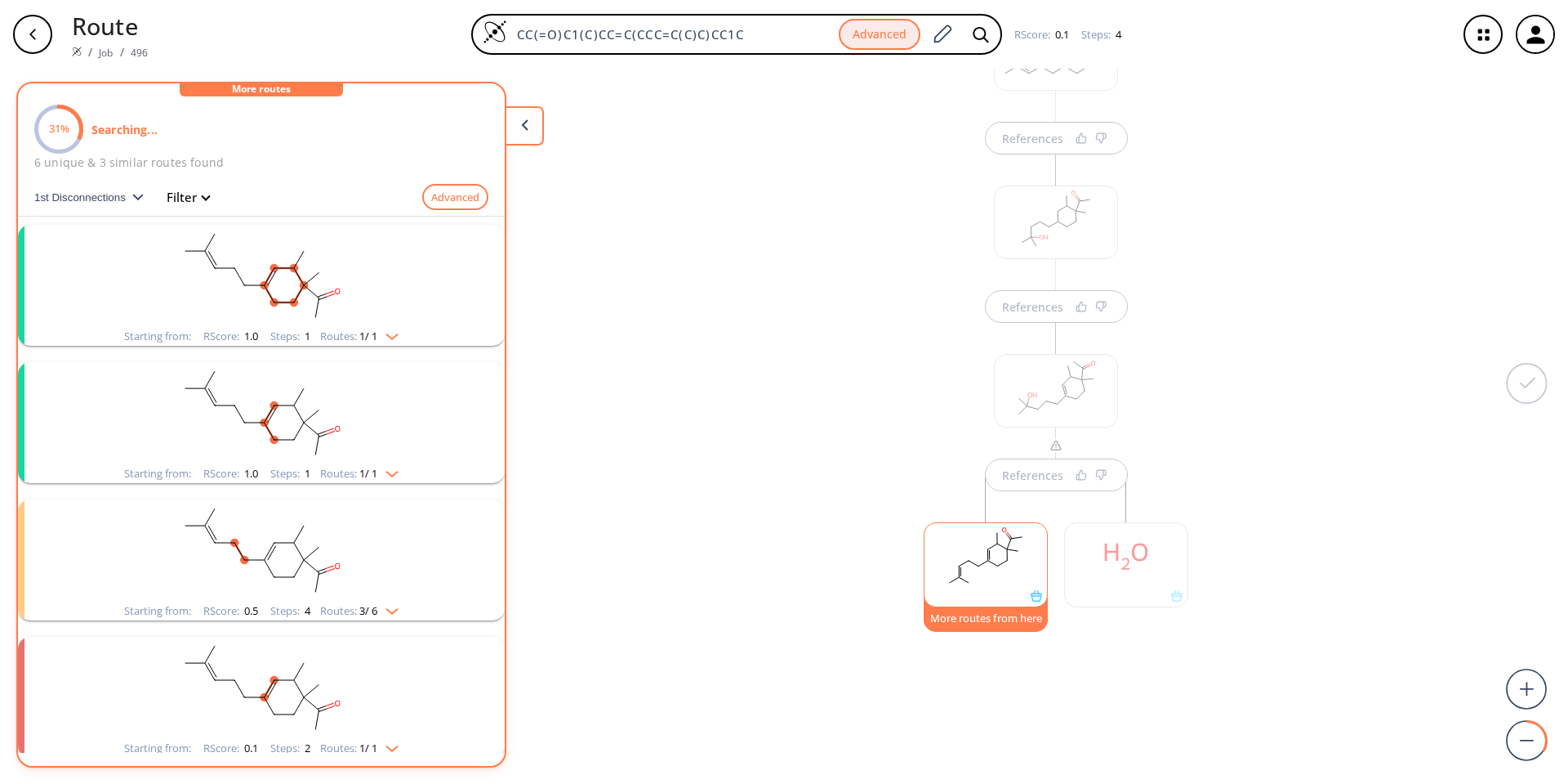
click at [271, 429] on rect "clusters" at bounding box center [261, 412] width 424 height 102
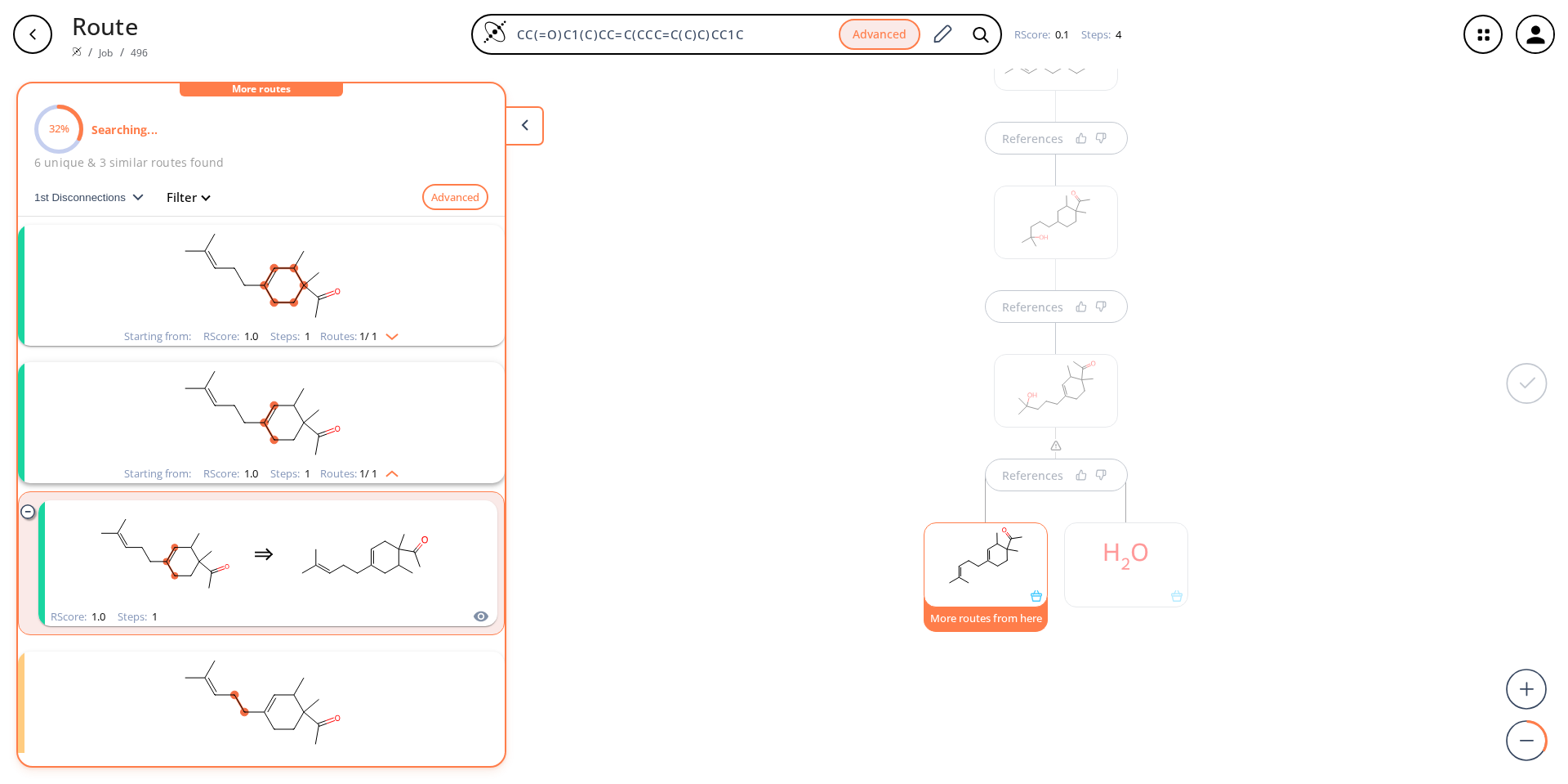
click at [271, 429] on rect "clusters" at bounding box center [261, 412] width 424 height 102
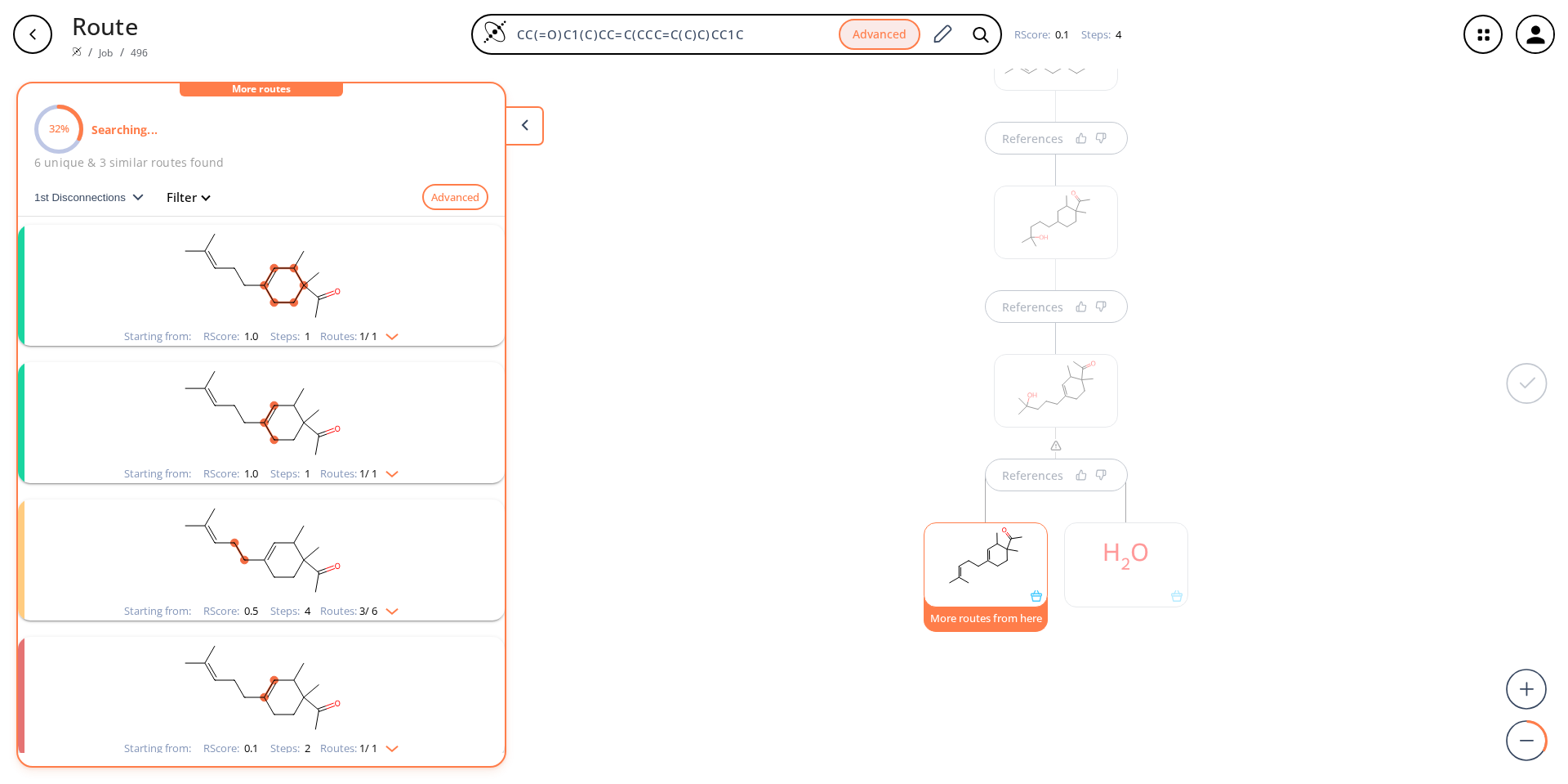
click at [271, 305] on ellipse "clusters" at bounding box center [275, 302] width 8 height 8
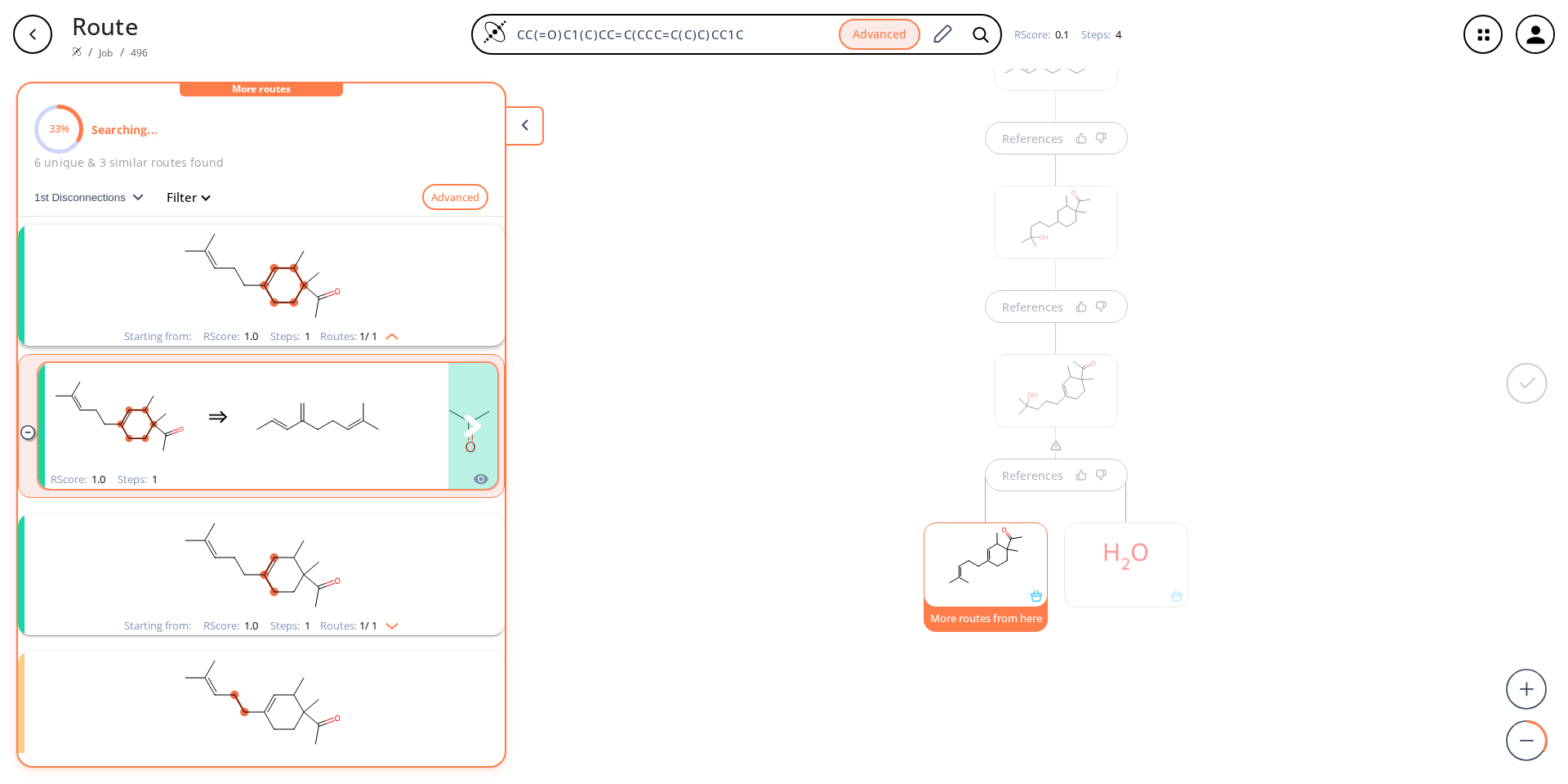
click at [290, 456] on rect "clusters" at bounding box center [318, 416] width 147 height 102
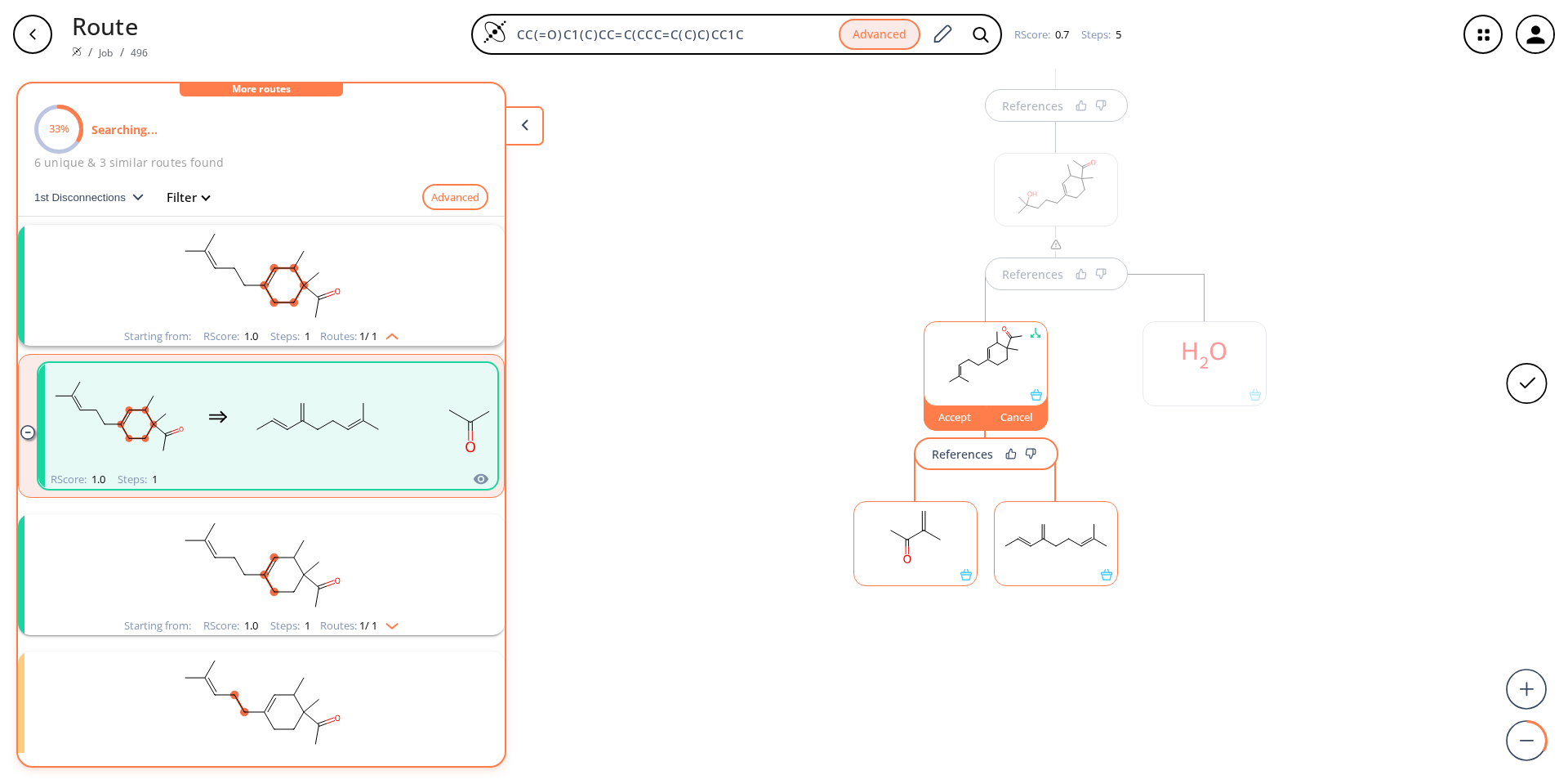
scroll to position [499, 0]
click at [614, 507] on div "References References References References Accept Cancel References" at bounding box center [784, 420] width 1568 height 702
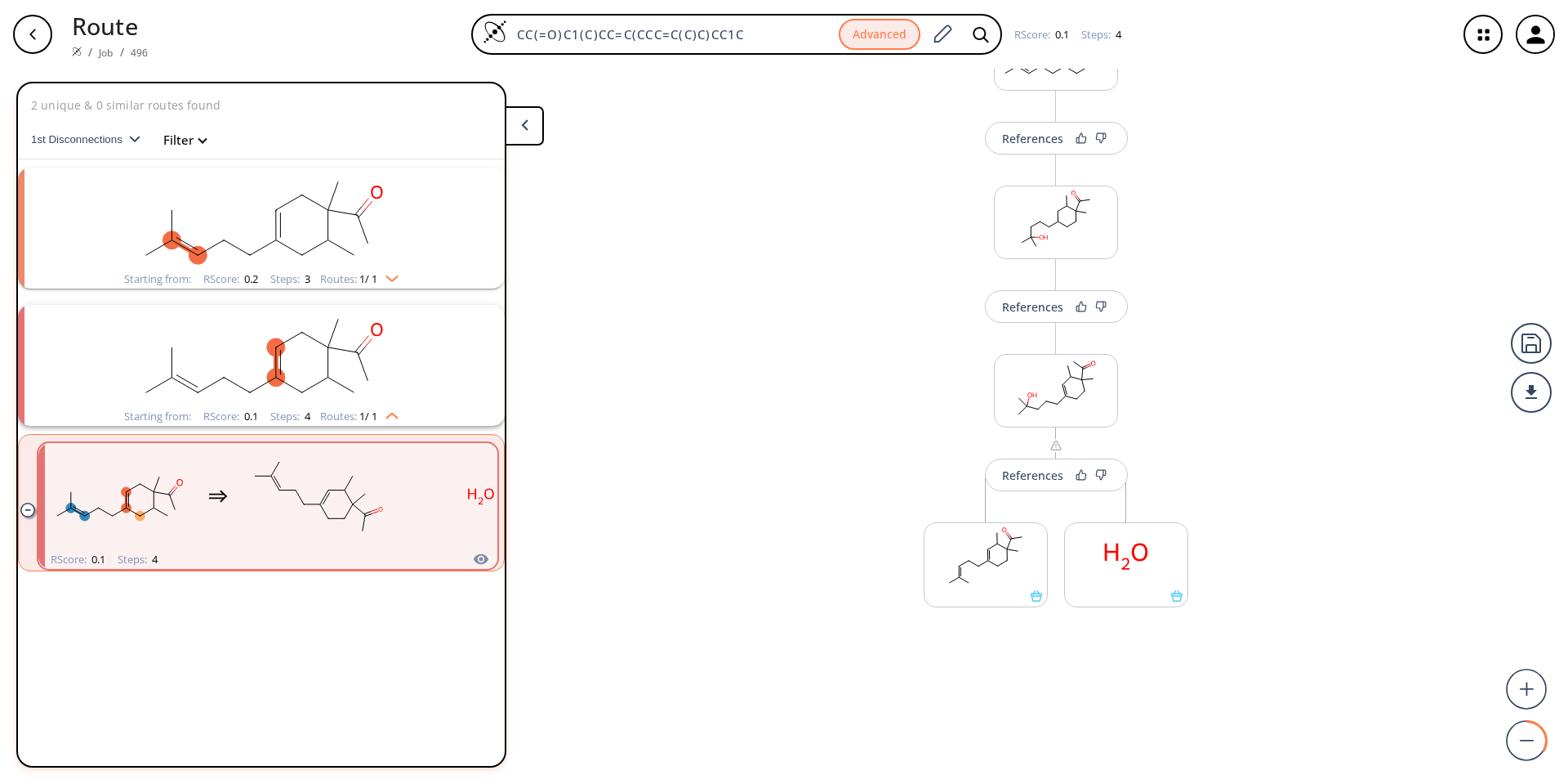
scroll to position [286, 0]
click at [372, 496] on rect "clusters" at bounding box center [318, 496] width 147 height 102
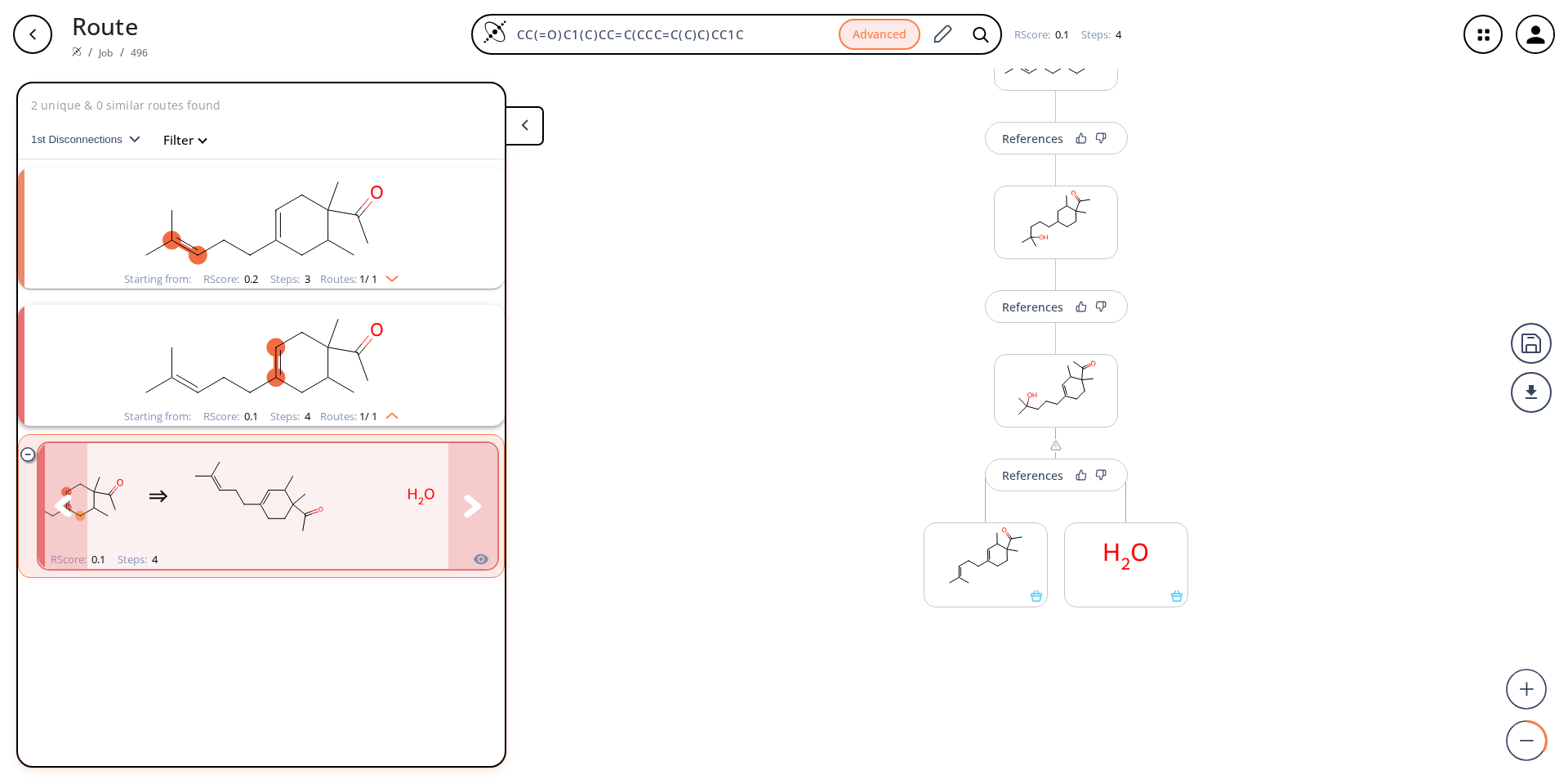
click at [480, 505] on icon "clusters" at bounding box center [472, 505] width 17 height 22
click at [64, 490] on button "clusters" at bounding box center [62, 506] width 49 height 126
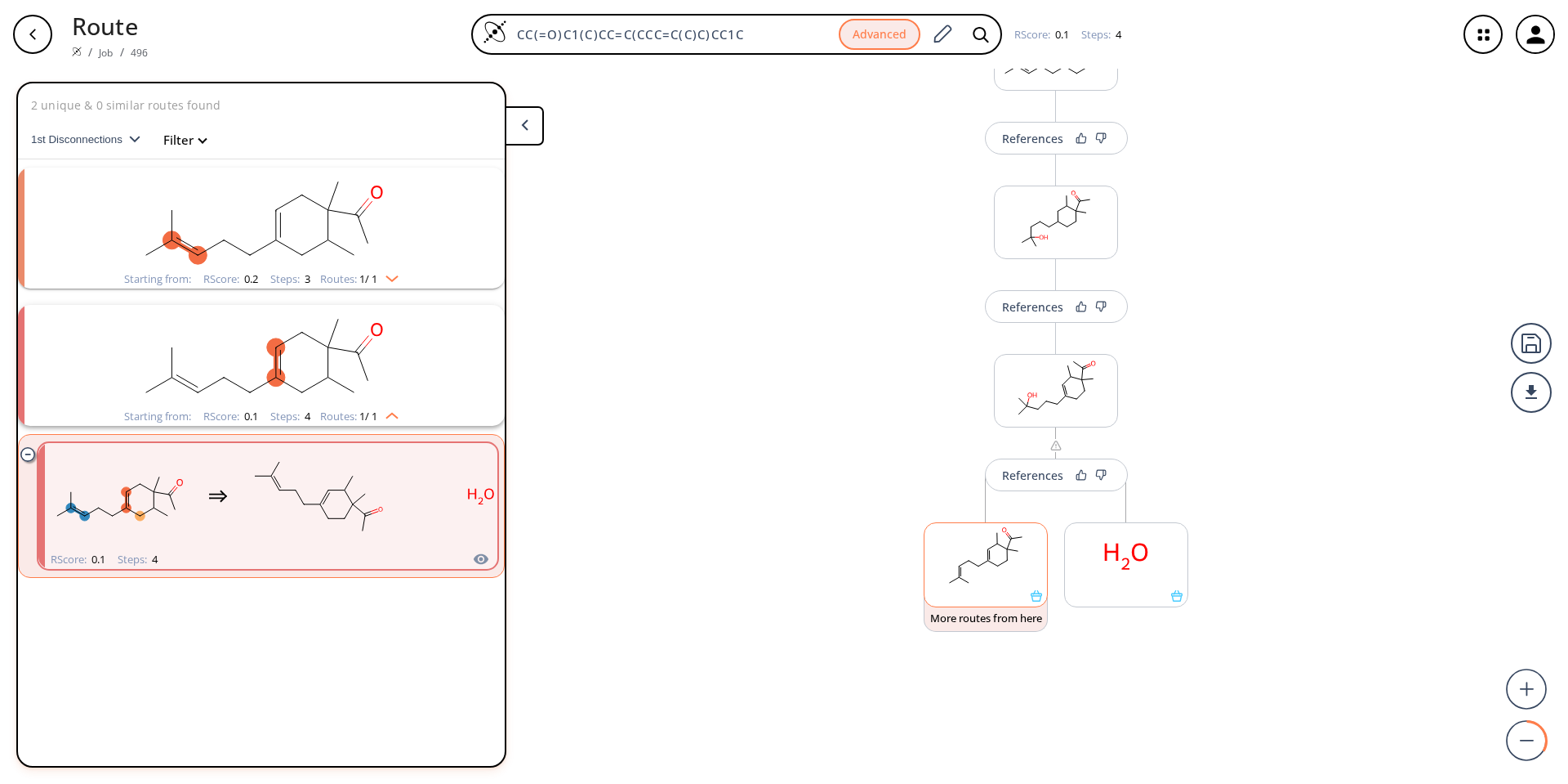
click at [777, 518] on rect at bounding box center [985, 556] width 122 height 67
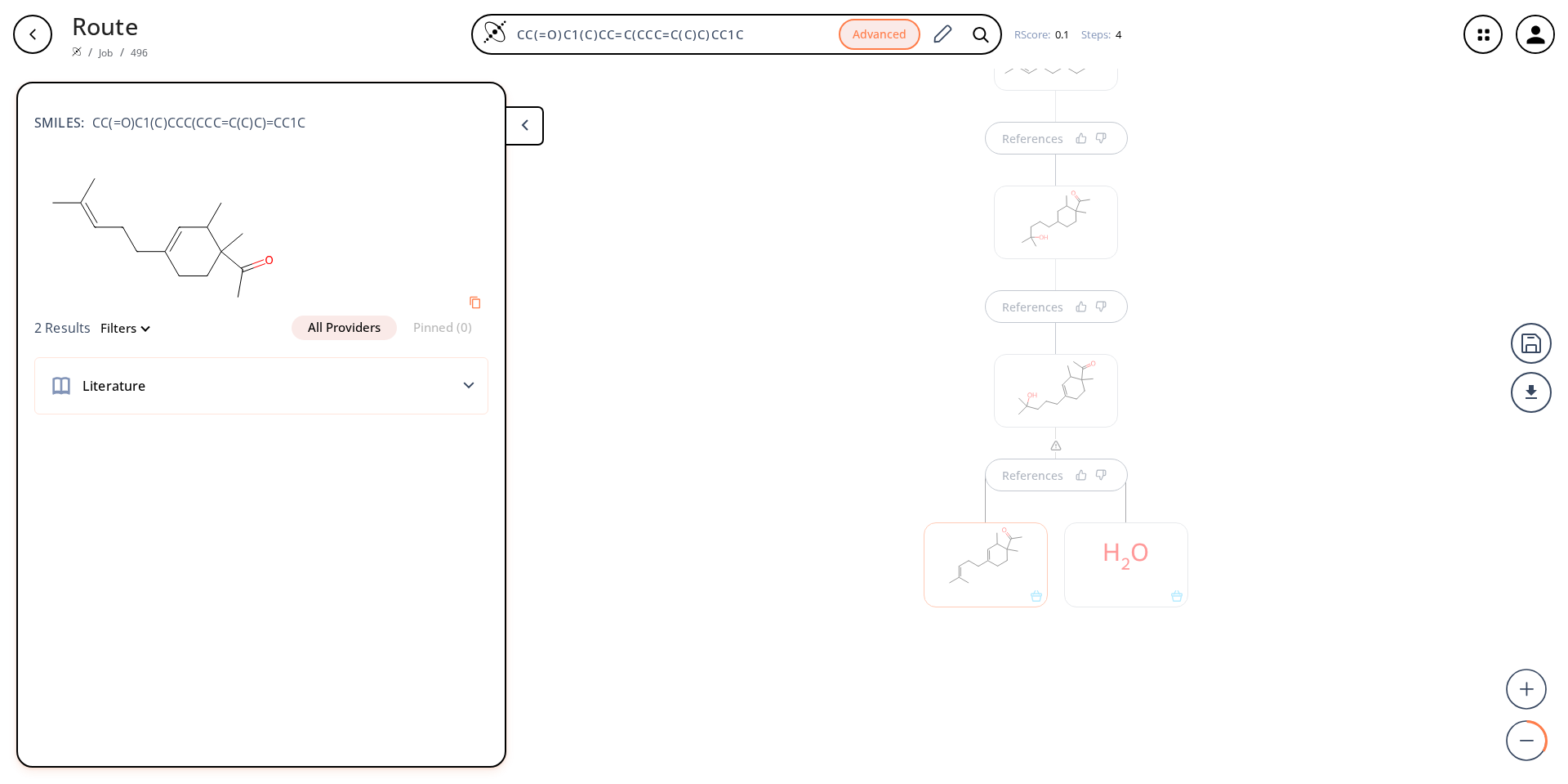
click at [331, 320] on button "All Providers" at bounding box center [343, 328] width 105 height 25
click at [470, 384] on icon at bounding box center [469, 385] width 12 height 7
click at [152, 258] on rect at bounding box center [161, 238] width 253 height 156
click at [777, 518] on div at bounding box center [985, 565] width 124 height 85
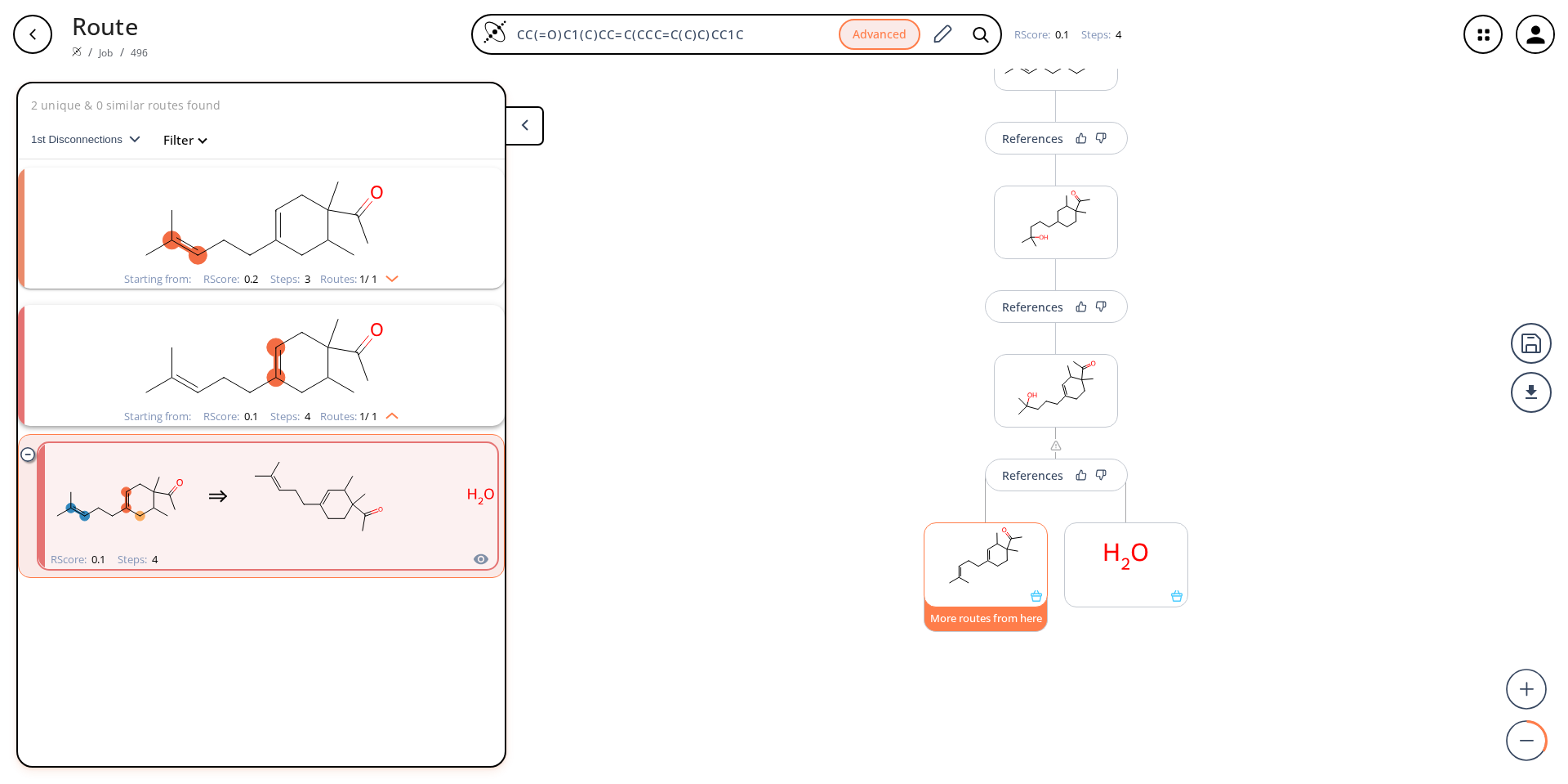
click at [777, 518] on button "More routes from here" at bounding box center [985, 614] width 124 height 35
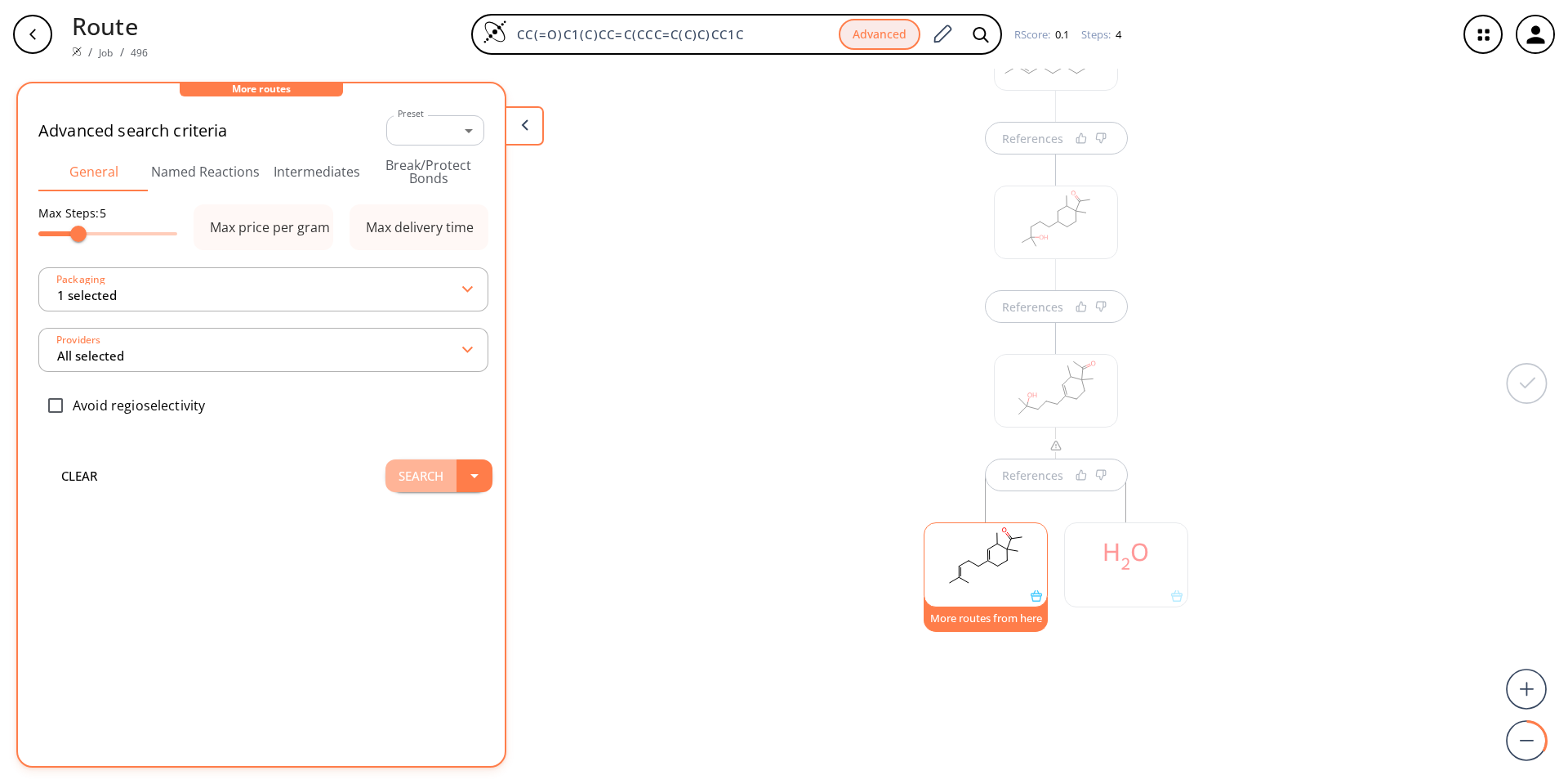
click at [431, 476] on button "Search" at bounding box center [421, 475] width 71 height 32
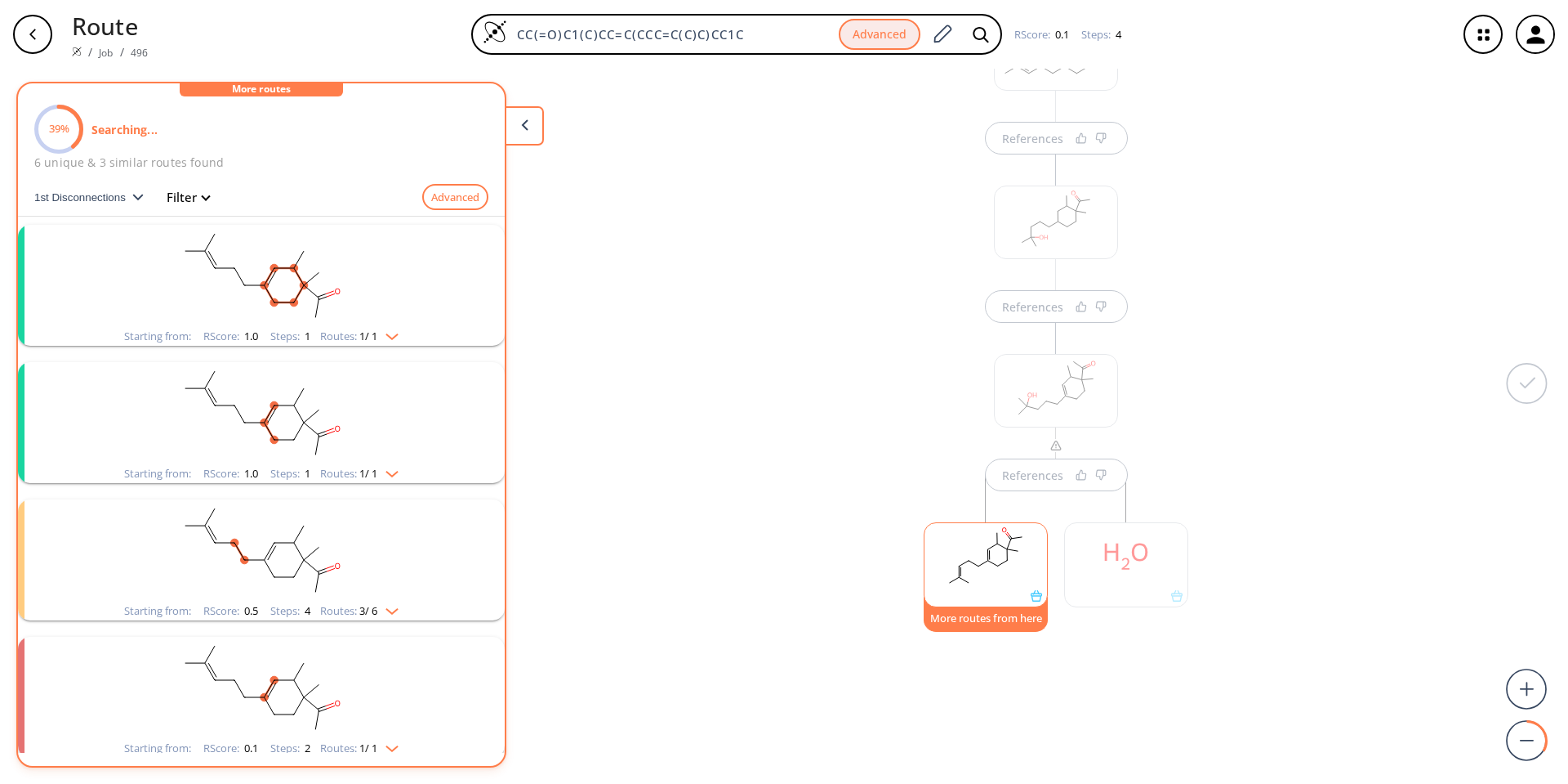
click at [317, 296] on ellipse "clusters" at bounding box center [319, 298] width 8 height 8
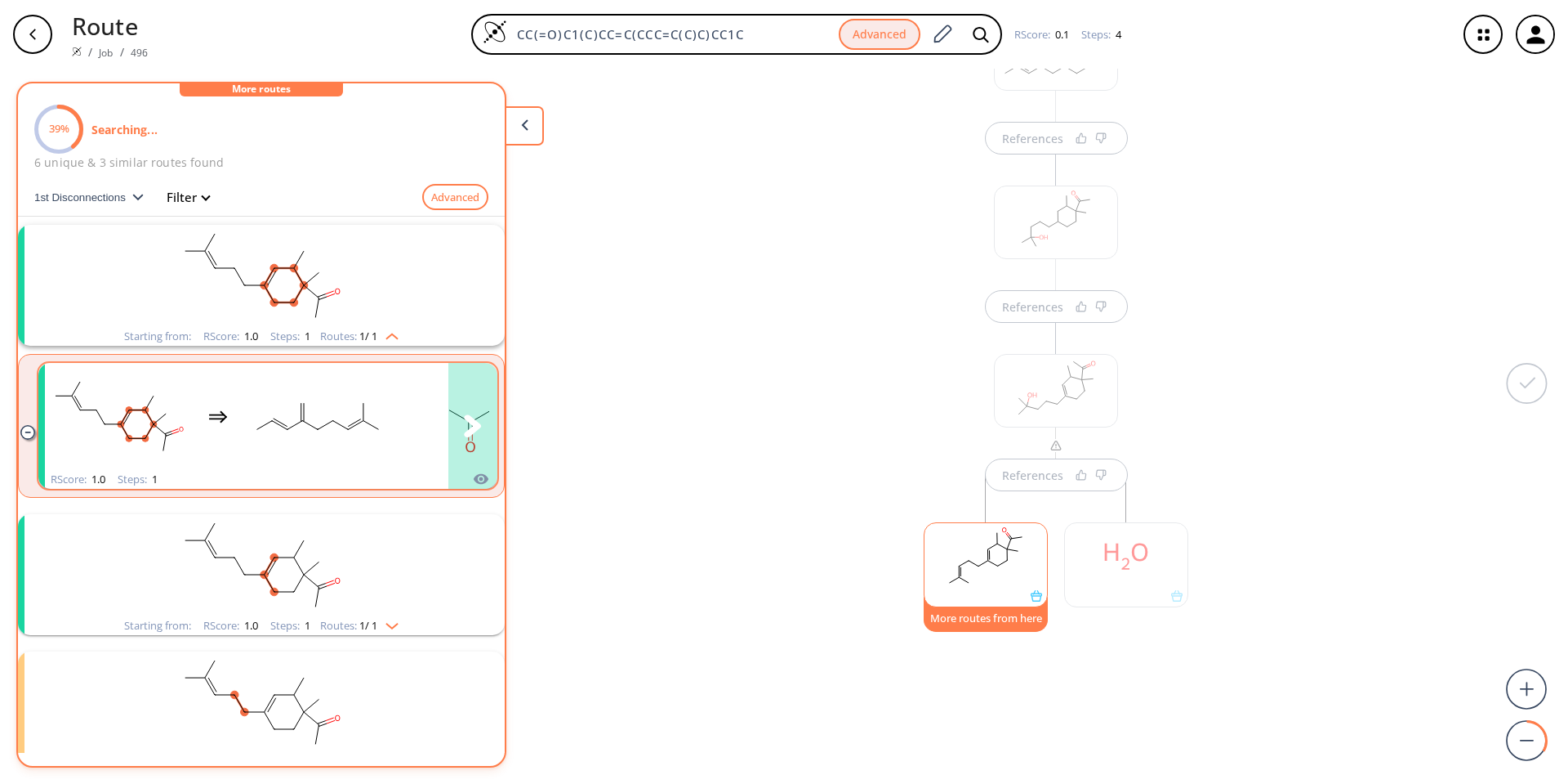
click at [377, 440] on rect "clusters" at bounding box center [318, 416] width 147 height 102
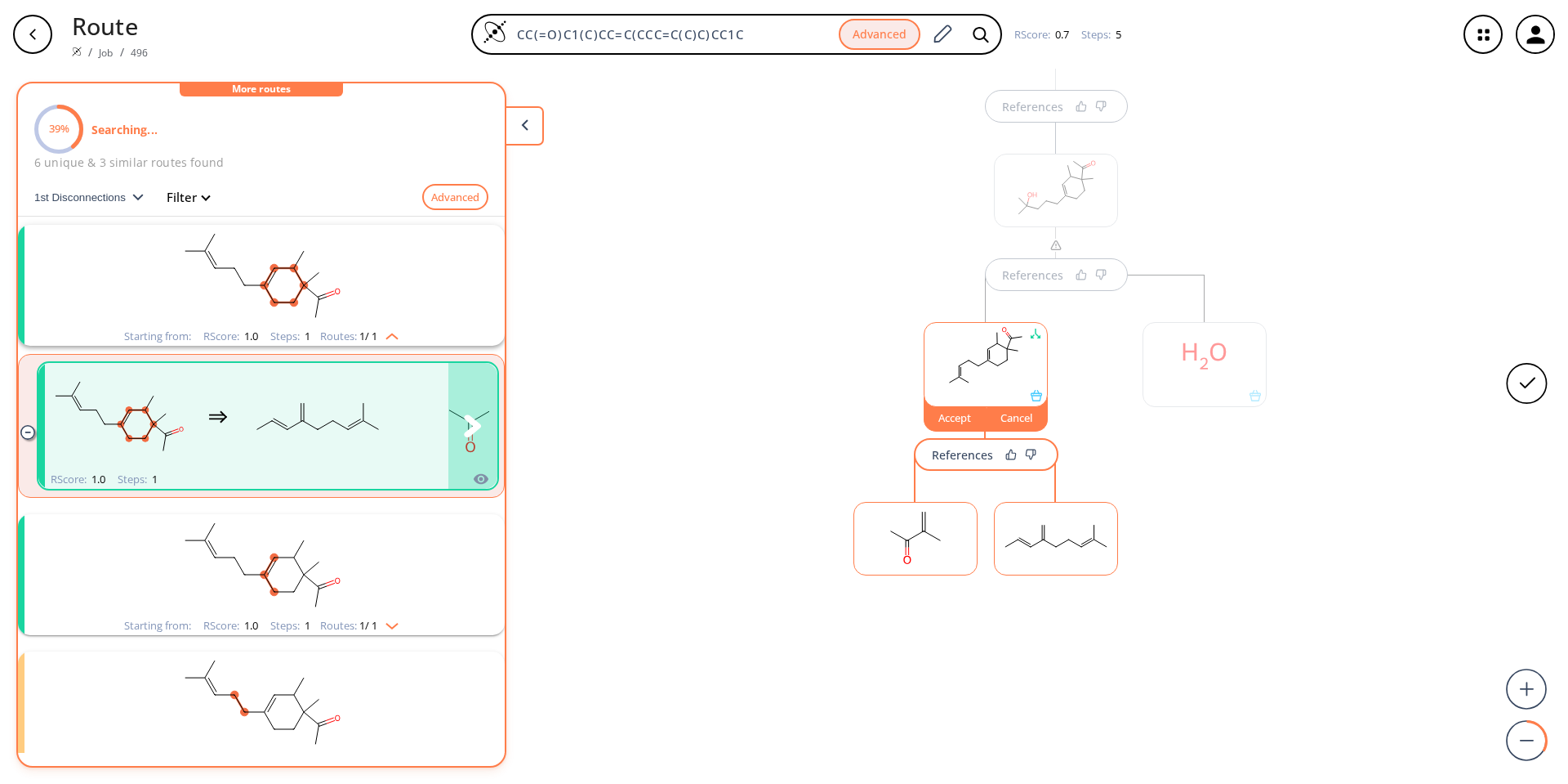
scroll to position [488, 0]
click at [777, 419] on div "Accept" at bounding box center [955, 416] width 61 height 10
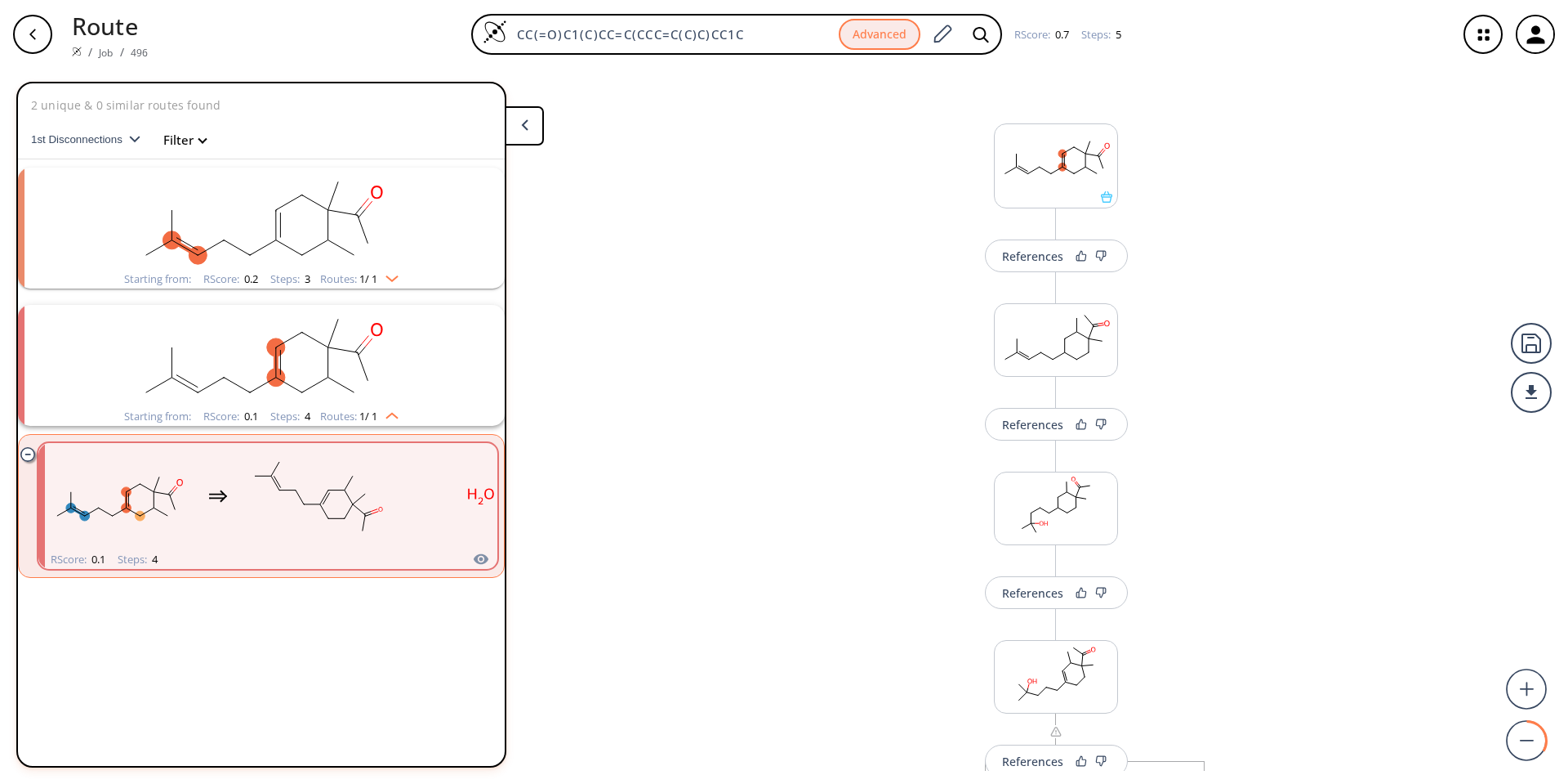
scroll to position [0, 0]
click at [777, 339] on div at bounding box center [1531, 343] width 41 height 41
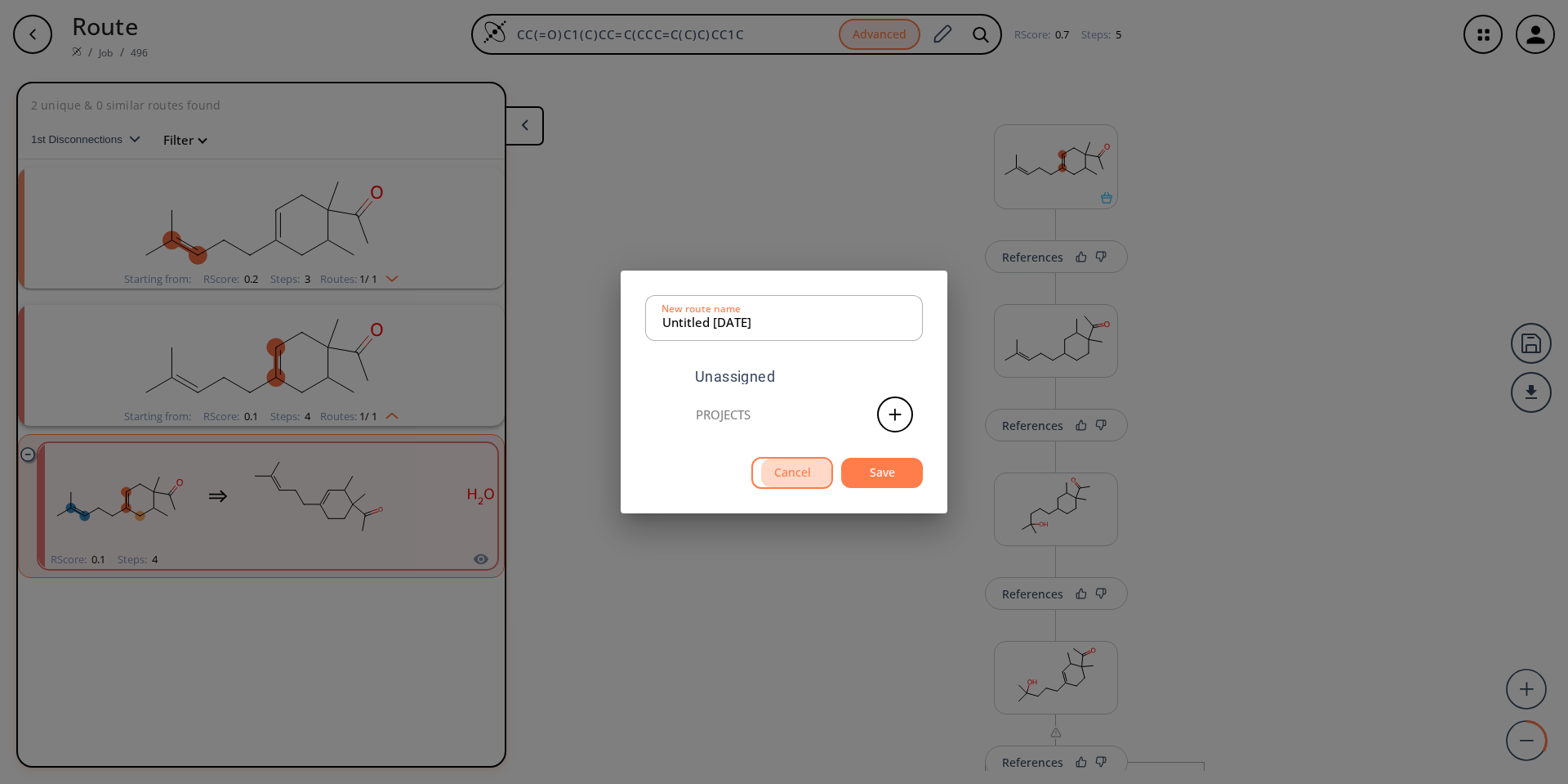
click at [777, 472] on button "Cancel" at bounding box center [792, 473] width 82 height 31
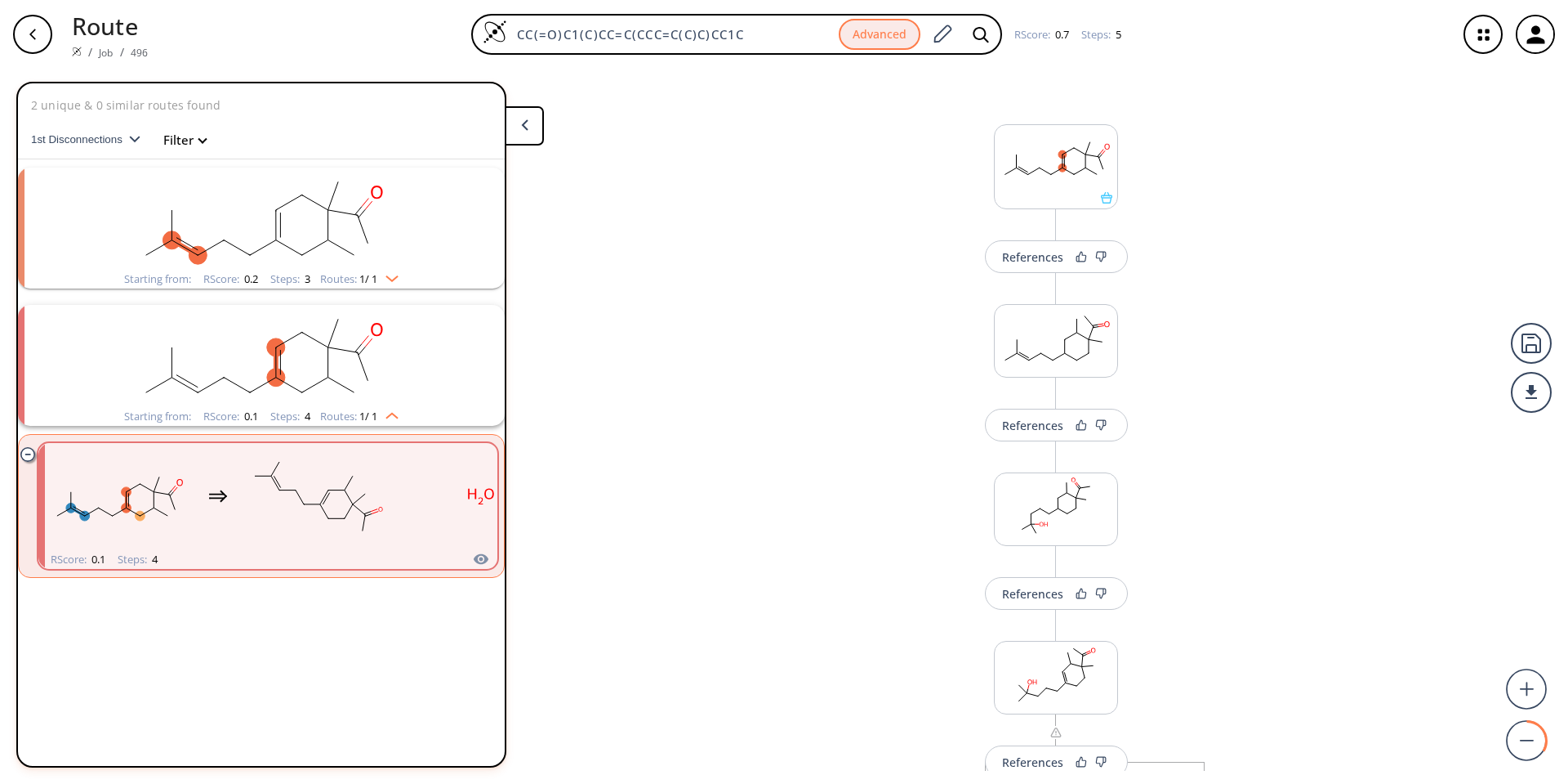
click at [26, 38] on icon "button" at bounding box center [33, 35] width 13 height 13
click at [27, 34] on icon "button" at bounding box center [33, 35] width 13 height 13
click at [31, 31] on icon "button" at bounding box center [33, 35] width 13 height 13
click at [30, 36] on icon "button" at bounding box center [33, 35] width 13 height 13
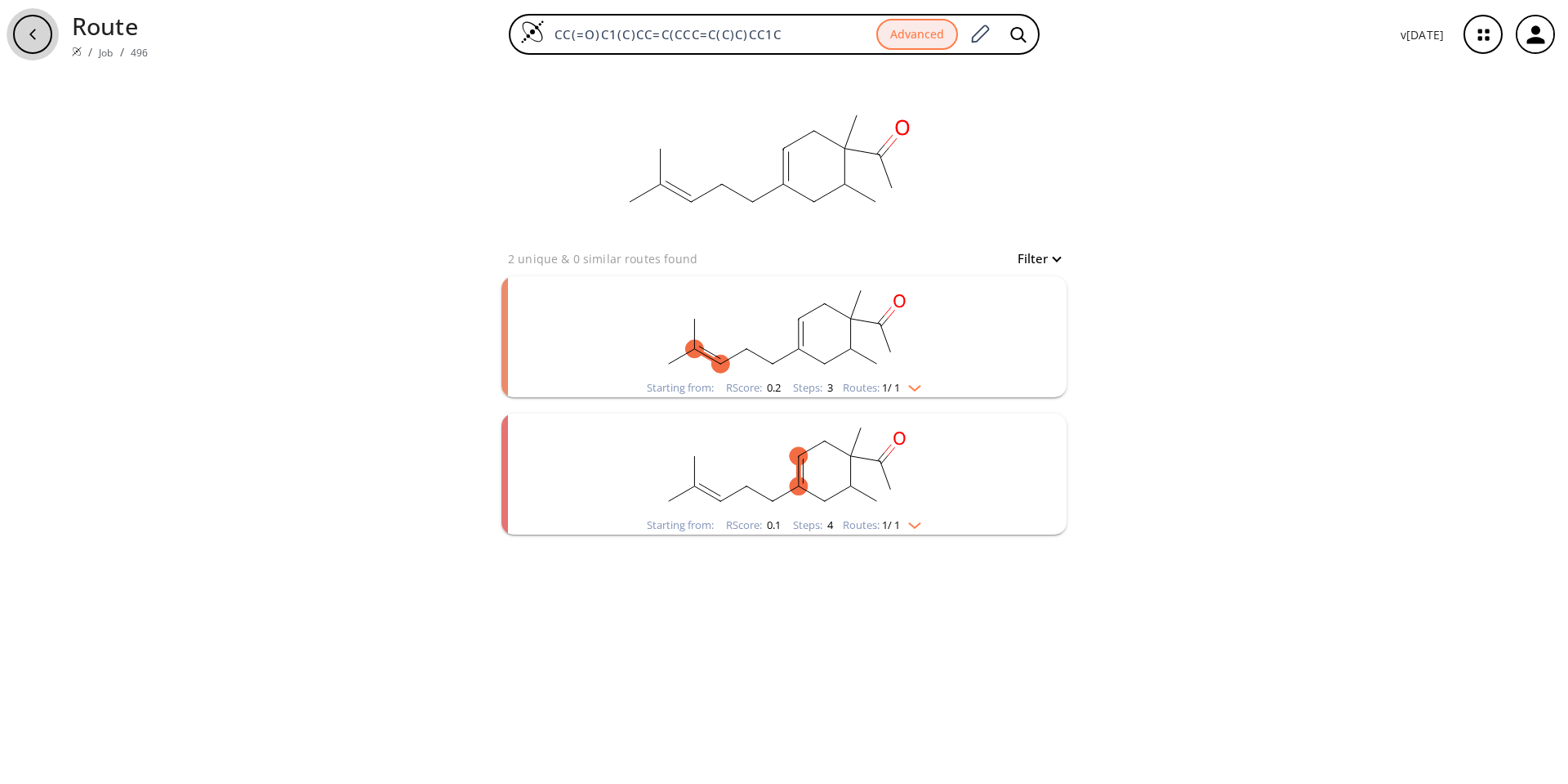
click at [25, 45] on div "button" at bounding box center [32, 34] width 39 height 39
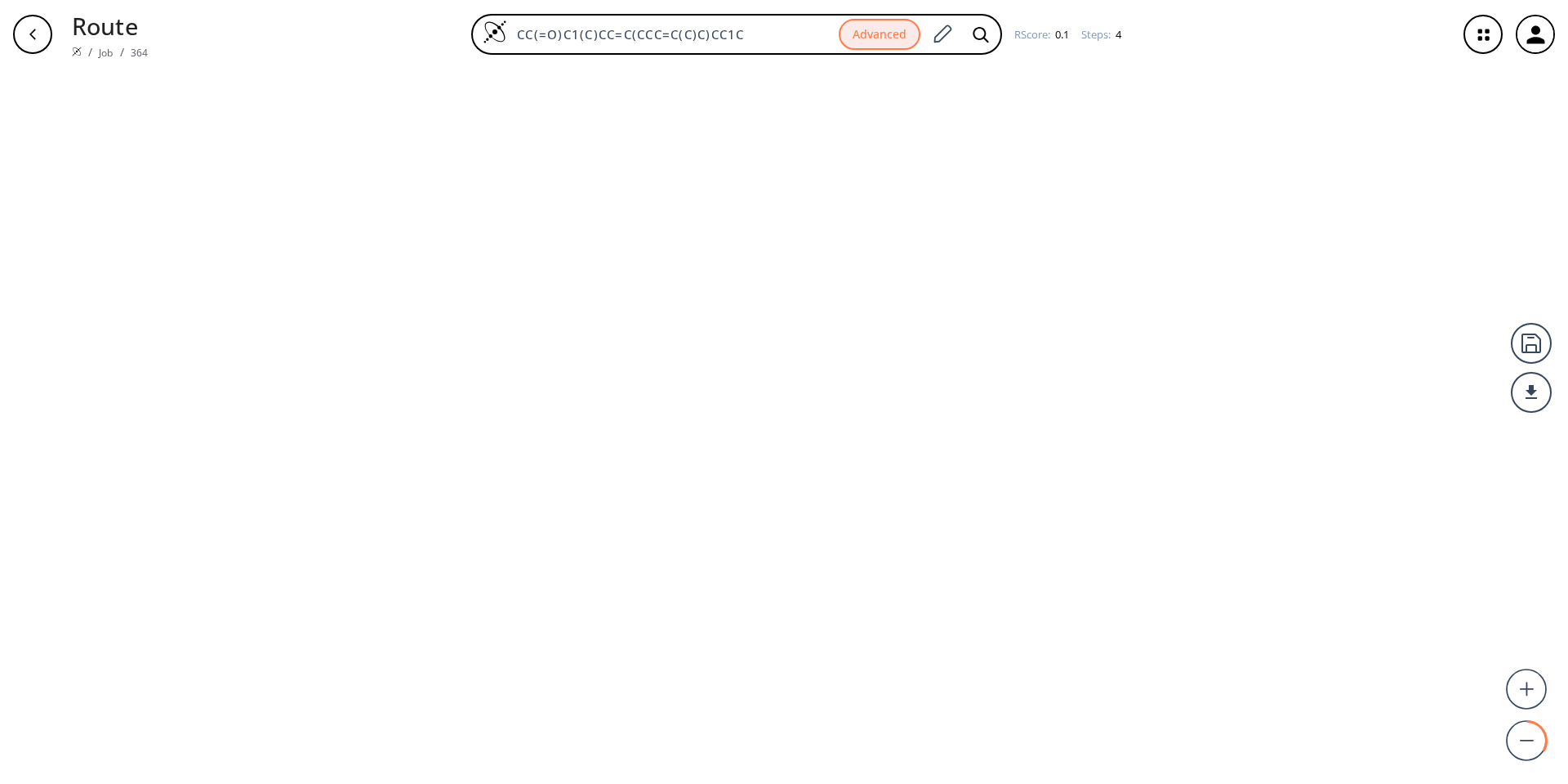
type input "CC(=O)[C@]1(C)CC2=C(C[C@H]1C)CCCC2(C)C"
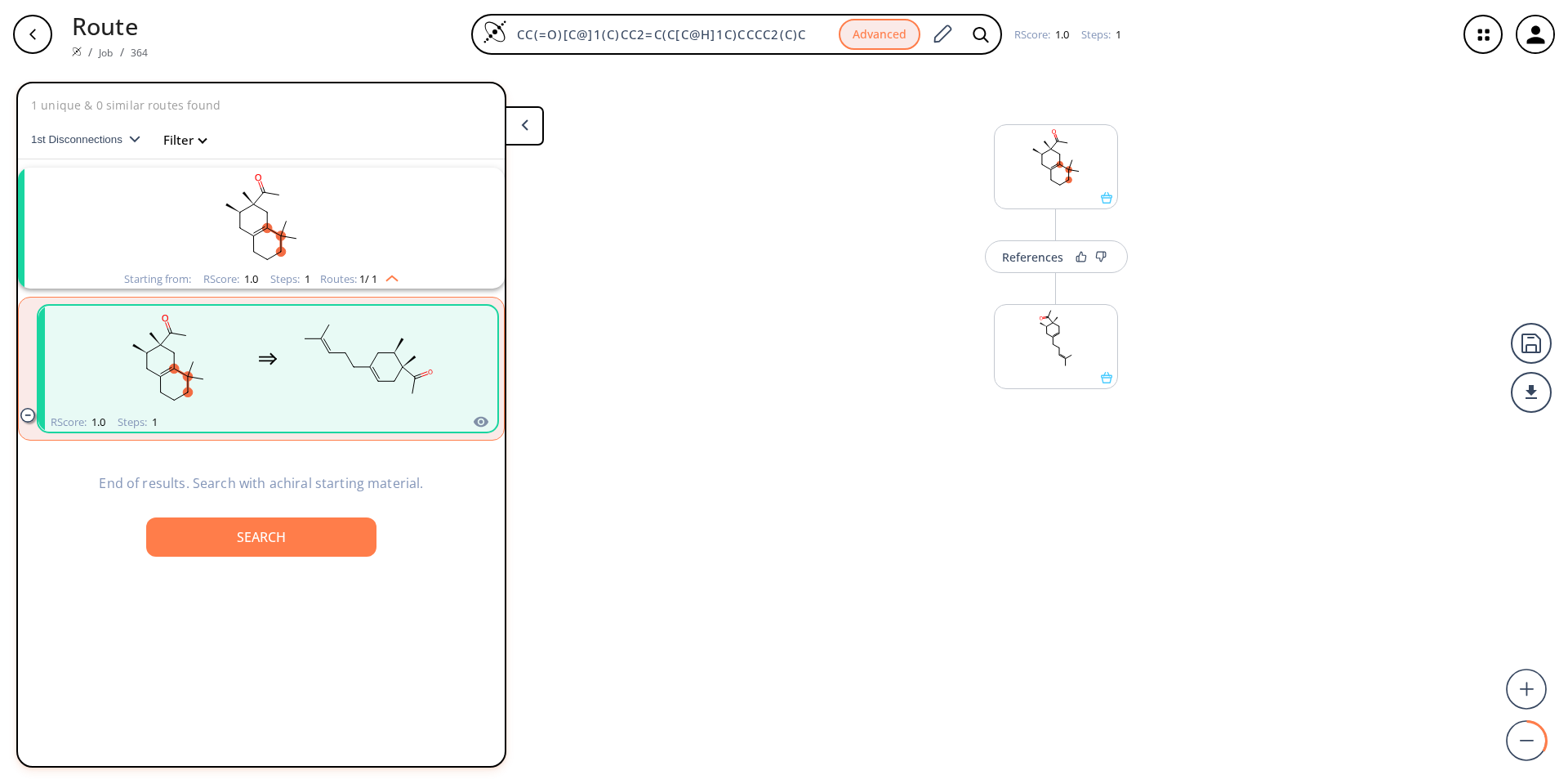
drag, startPoint x: 26, startPoint y: 31, endPoint x: 228, endPoint y: 85, distance: 209.1
click at [228, 85] on div "Route / Job / 364 CC(=O)[C@]1(C)CC2=C(C[C@H]1C)CCCC2(C)C Advanced RScore : 1.0 …" at bounding box center [784, 392] width 1568 height 784
click at [777, 26] on icon "button" at bounding box center [1484, 35] width 43 height 43
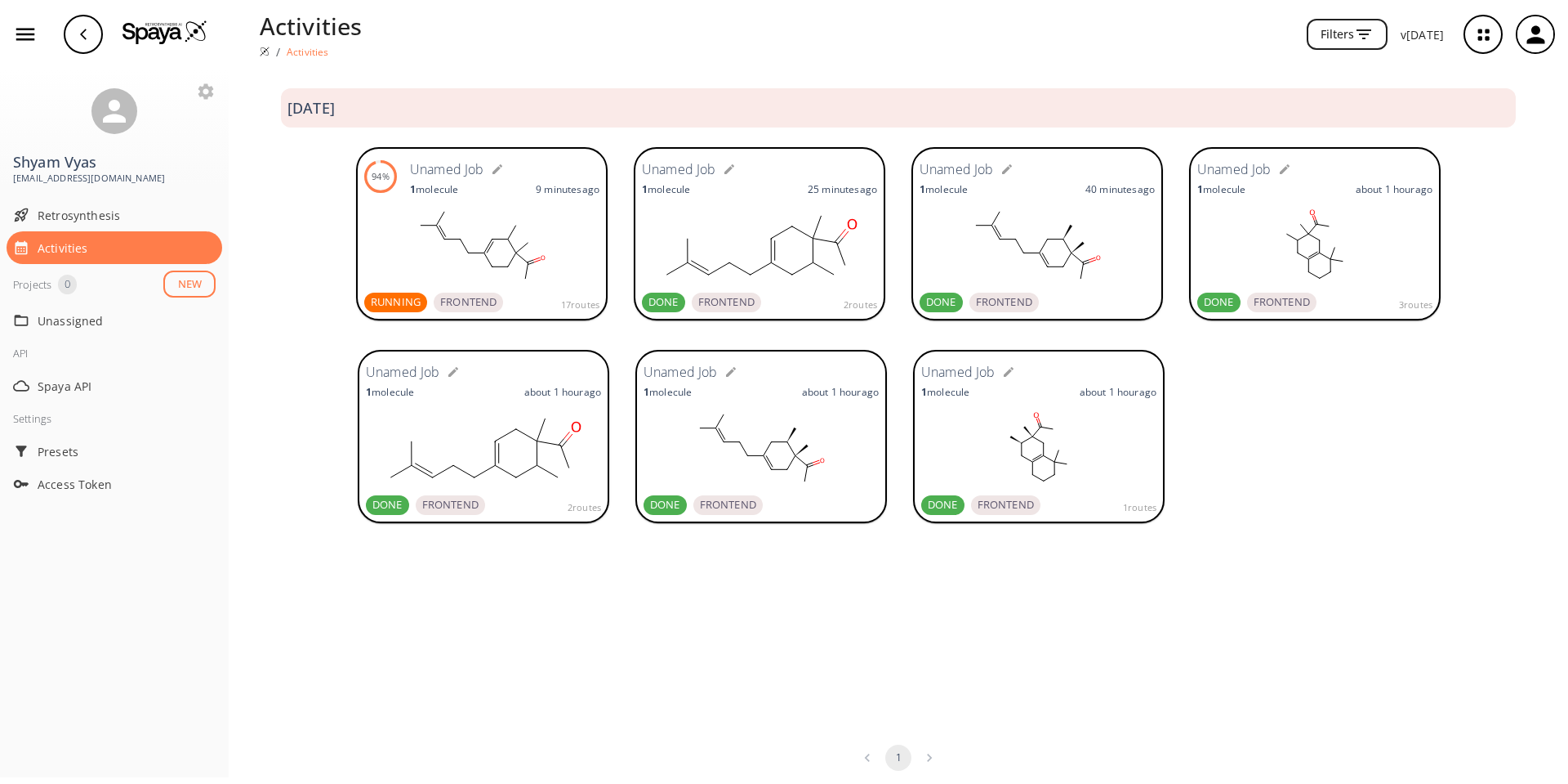
click at [500, 274] on rect at bounding box center [482, 245] width 235 height 82
click at [777, 474] on ellipse at bounding box center [1033, 474] width 7 height 7
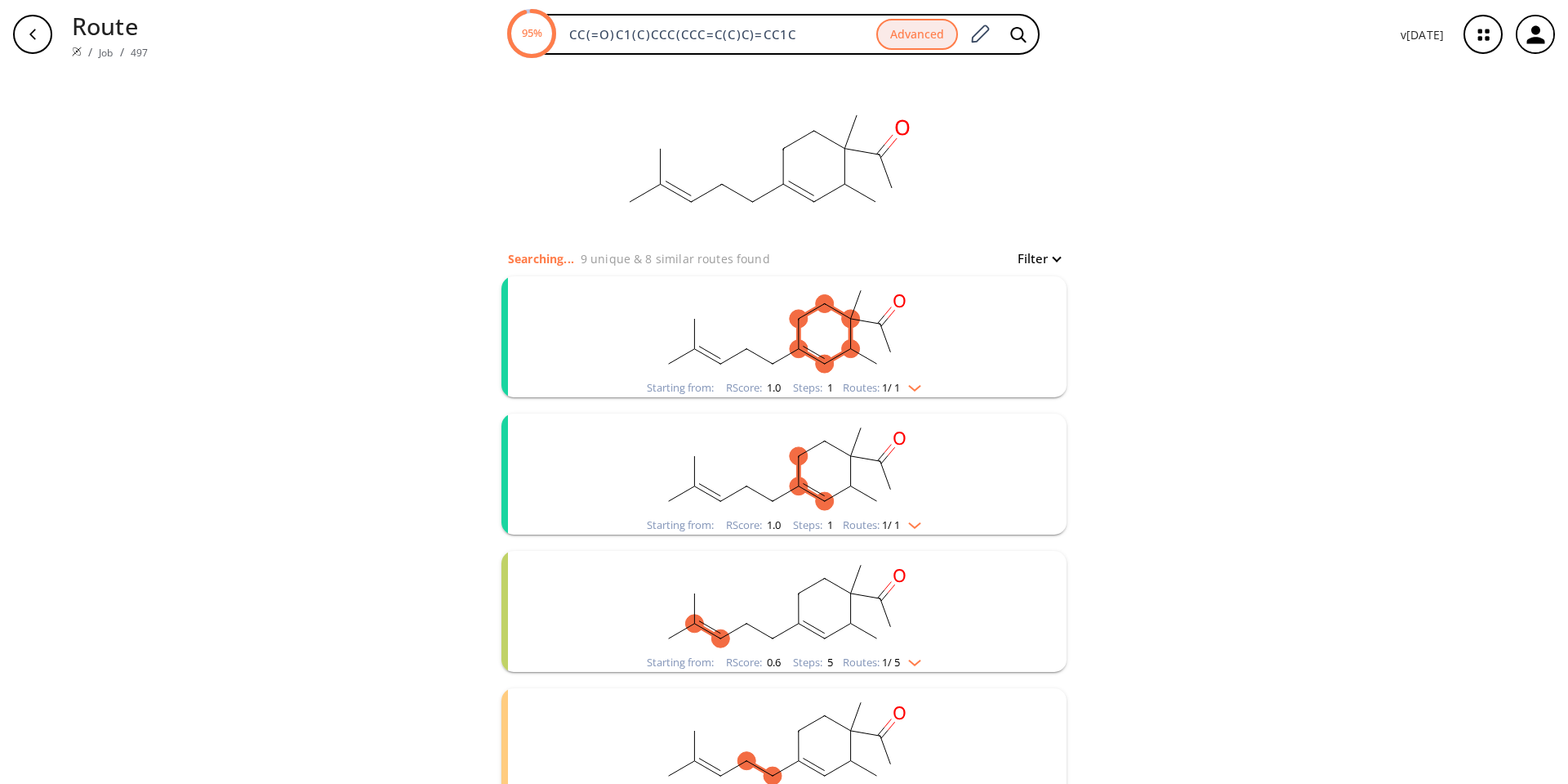
scroll to position [82, 0]
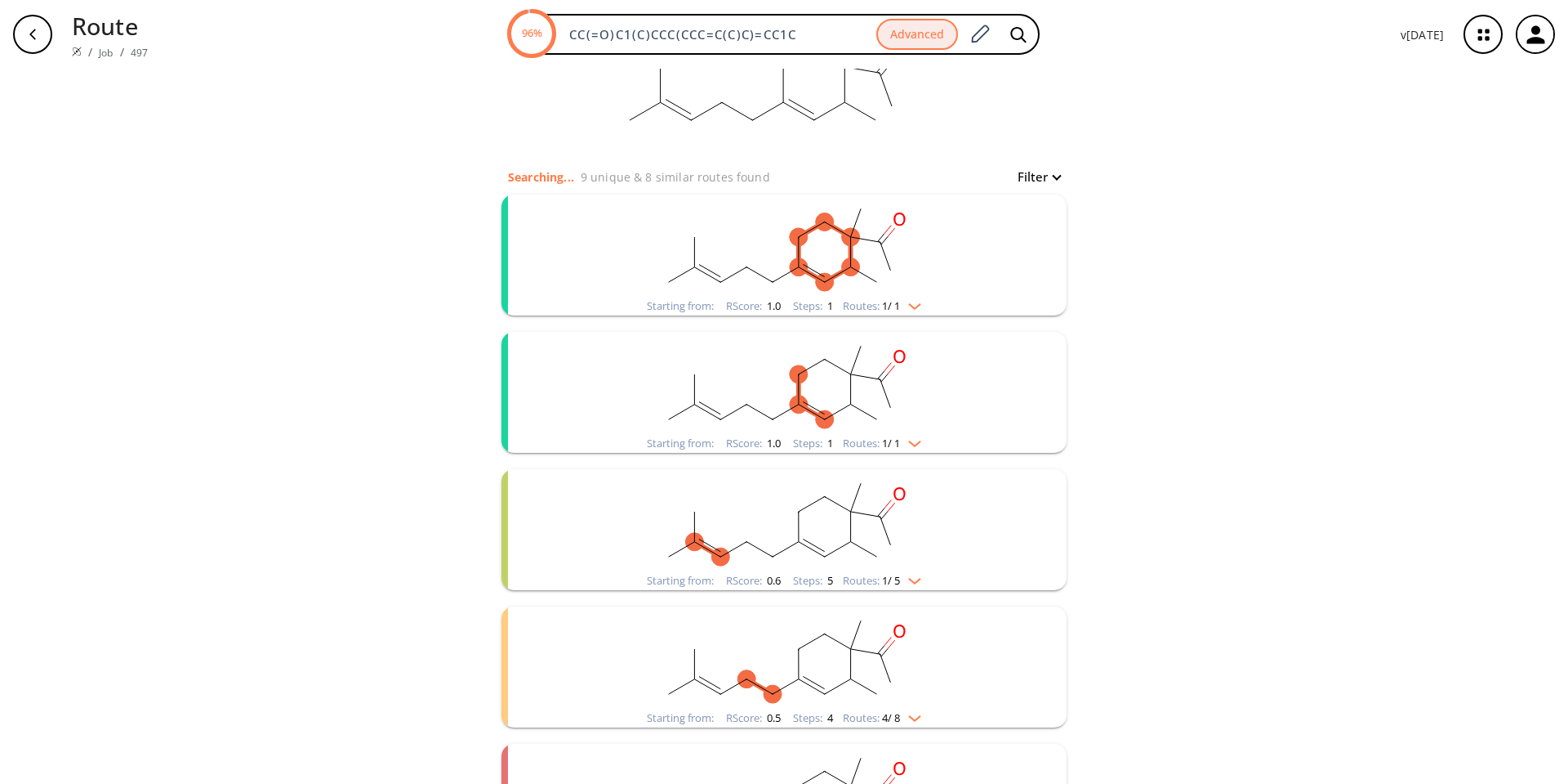
click at [670, 264] on rect "clusters" at bounding box center [784, 245] width 424 height 102
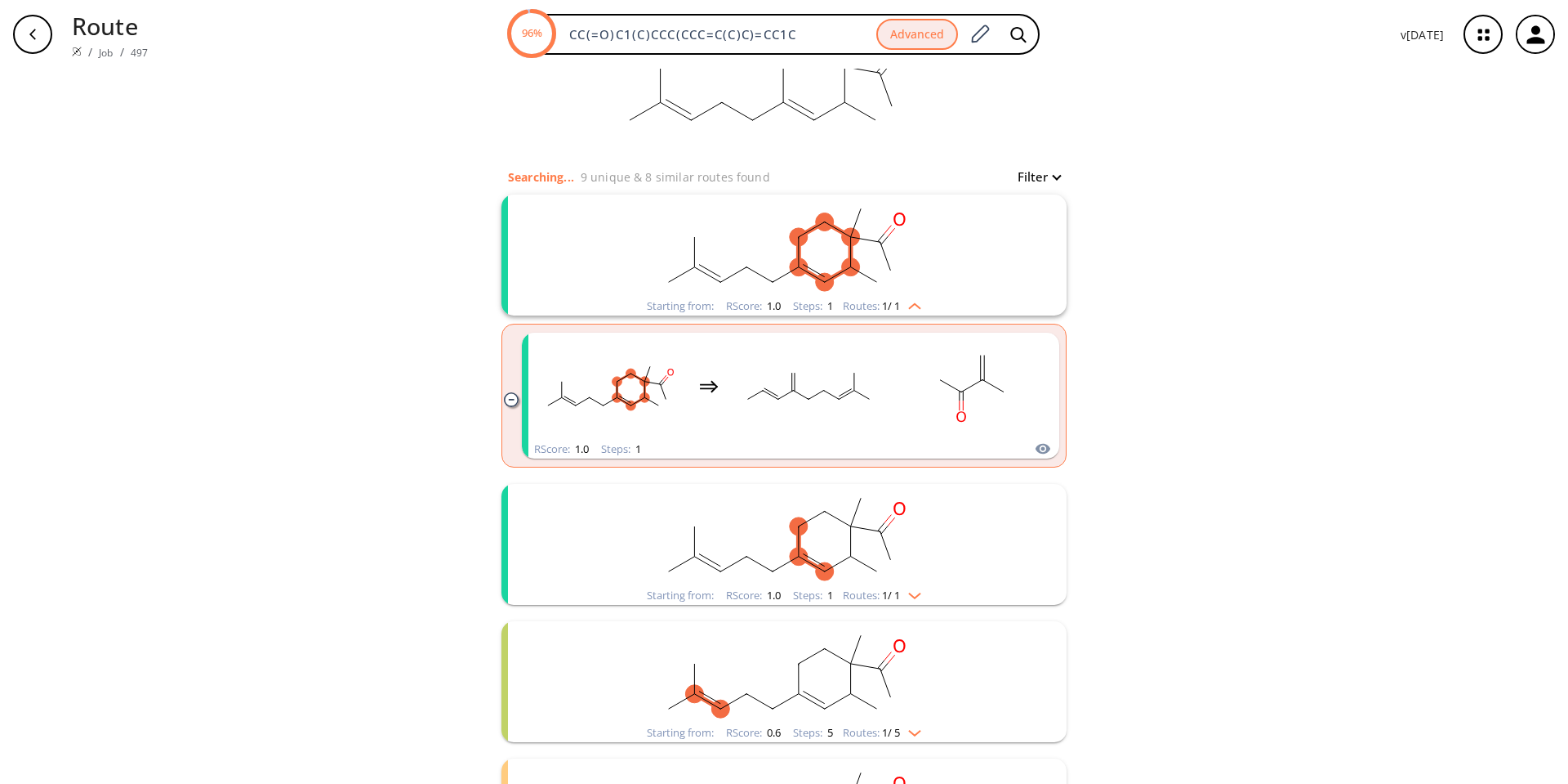
click at [663, 262] on rect "clusters" at bounding box center [784, 245] width 424 height 102
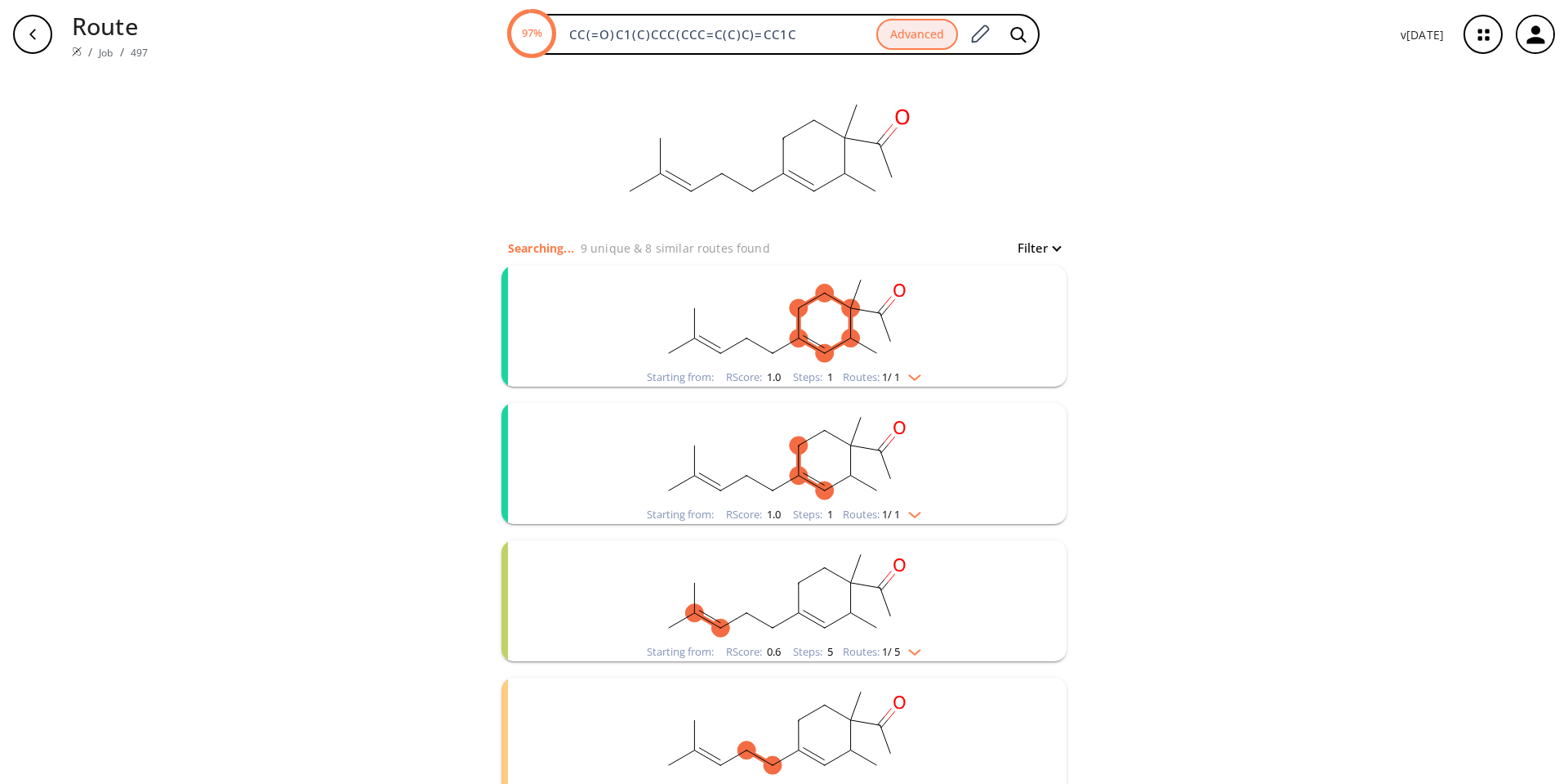
scroll to position [0, 0]
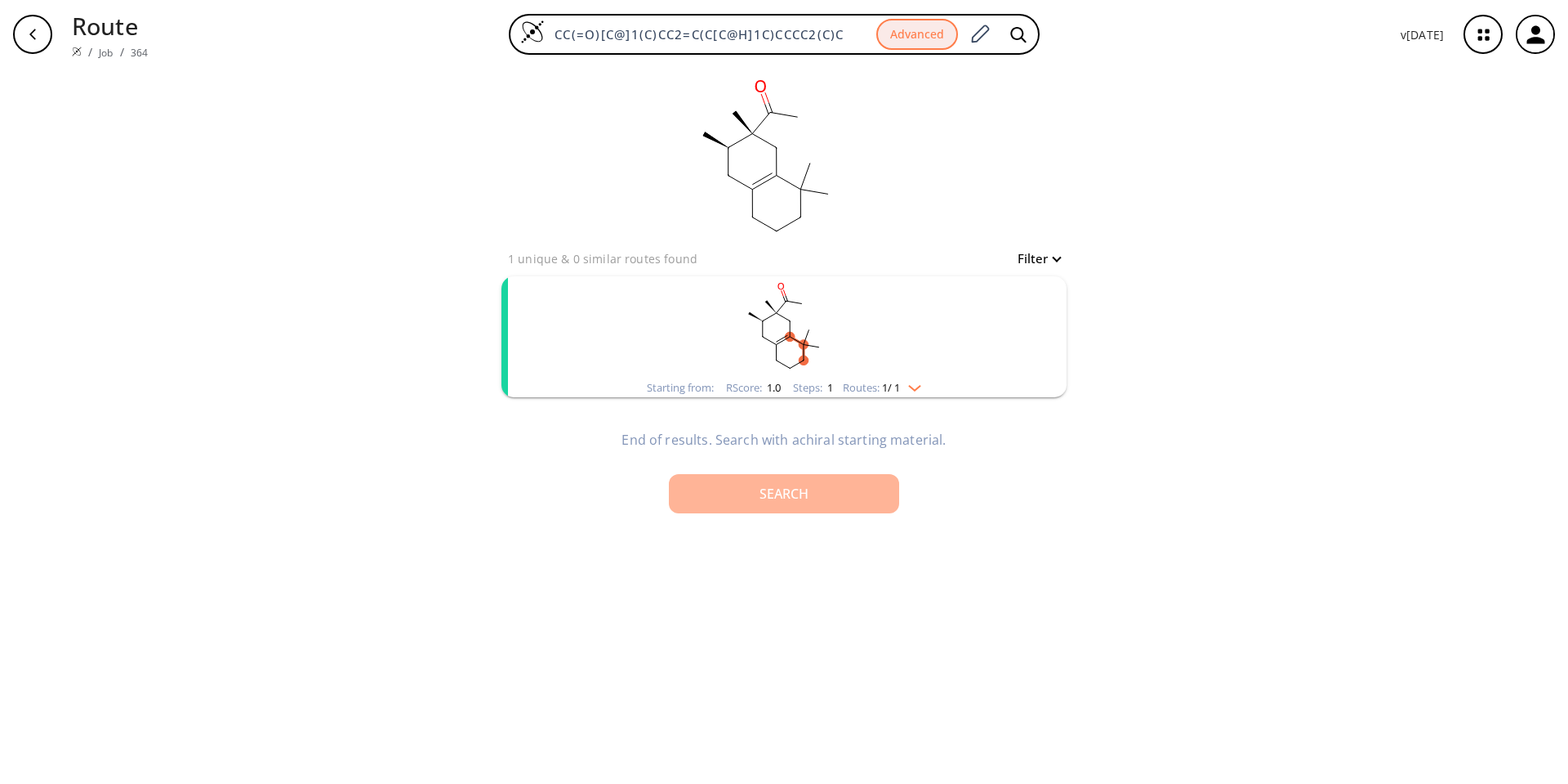
click at [769, 487] on div "Search" at bounding box center [784, 493] width 204 height 13
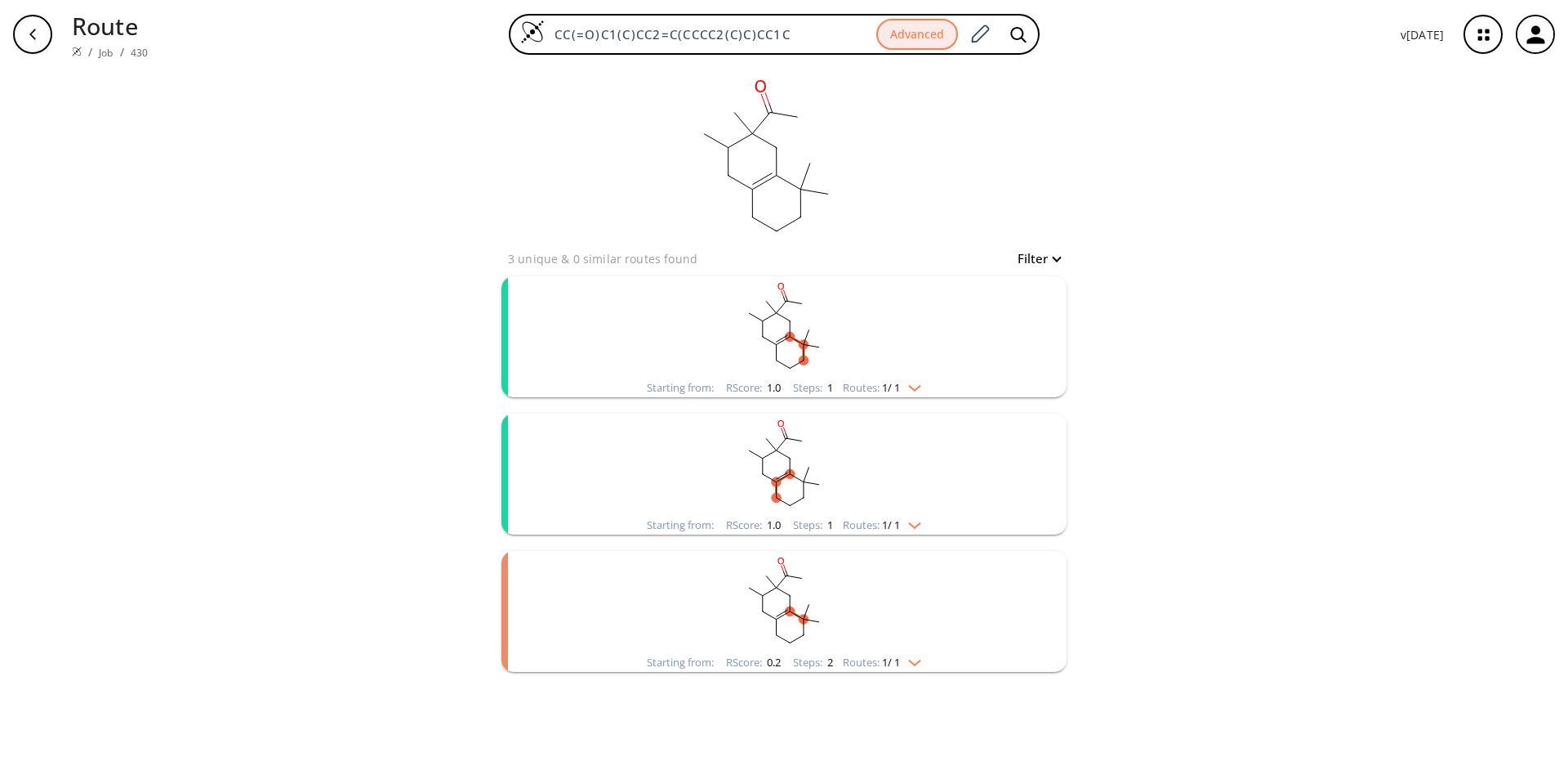
click at [750, 346] on rect "clusters" at bounding box center [784, 327] width 424 height 102
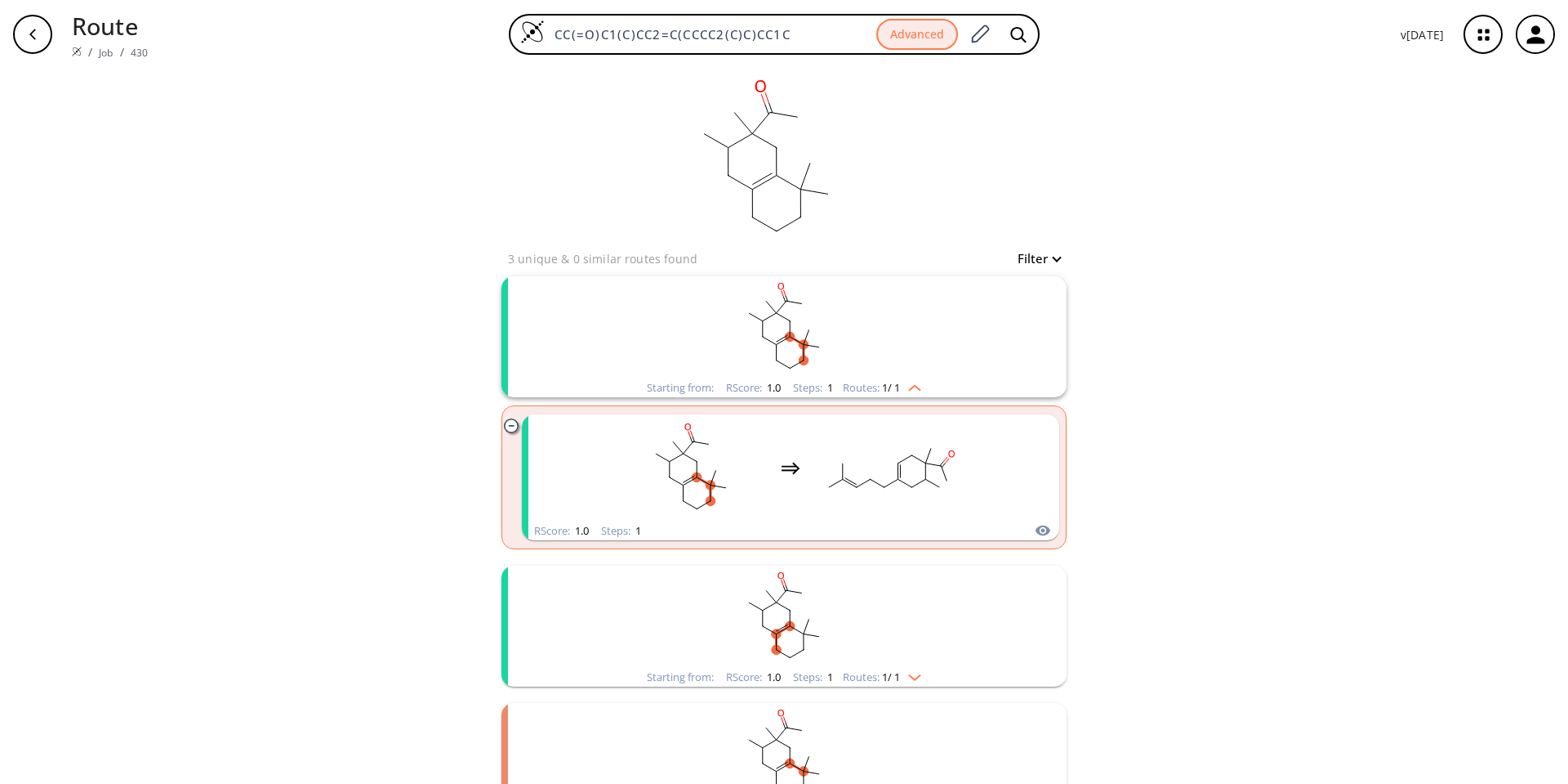
click at [835, 593] on rect "clusters" at bounding box center [784, 616] width 424 height 102
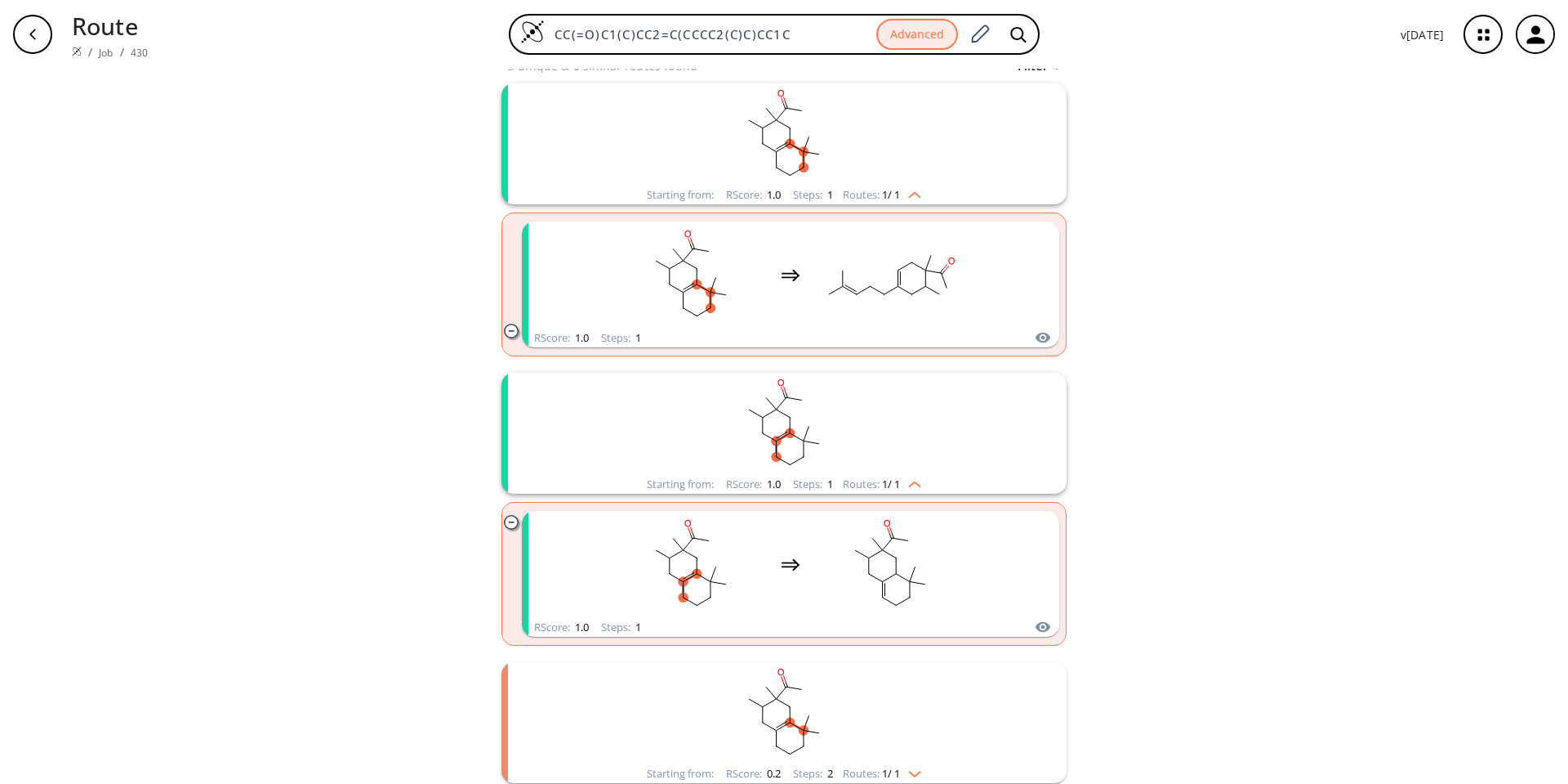
scroll to position [200, 0]
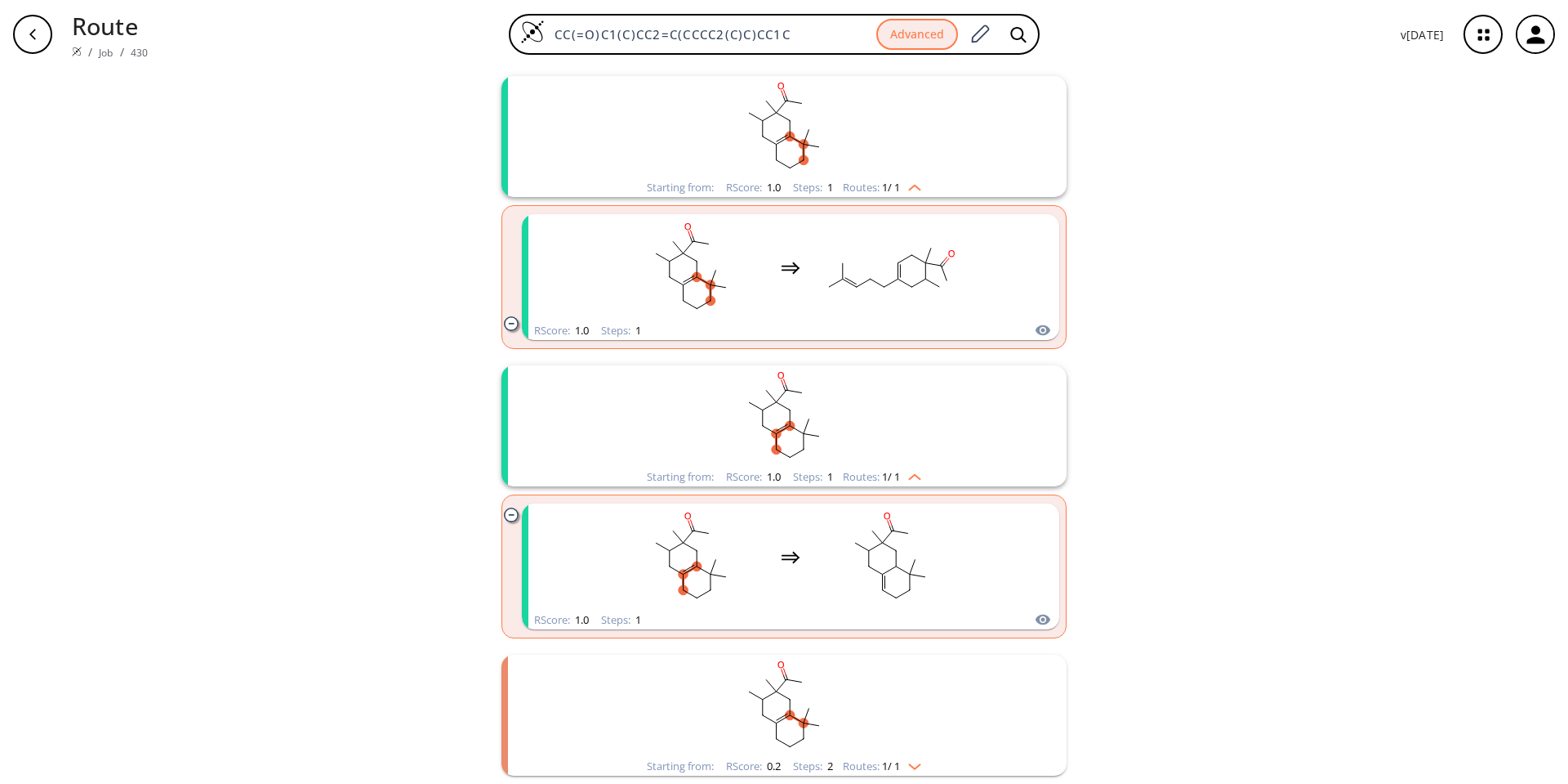
click at [837, 682] on rect "clusters" at bounding box center [784, 705] width 424 height 102
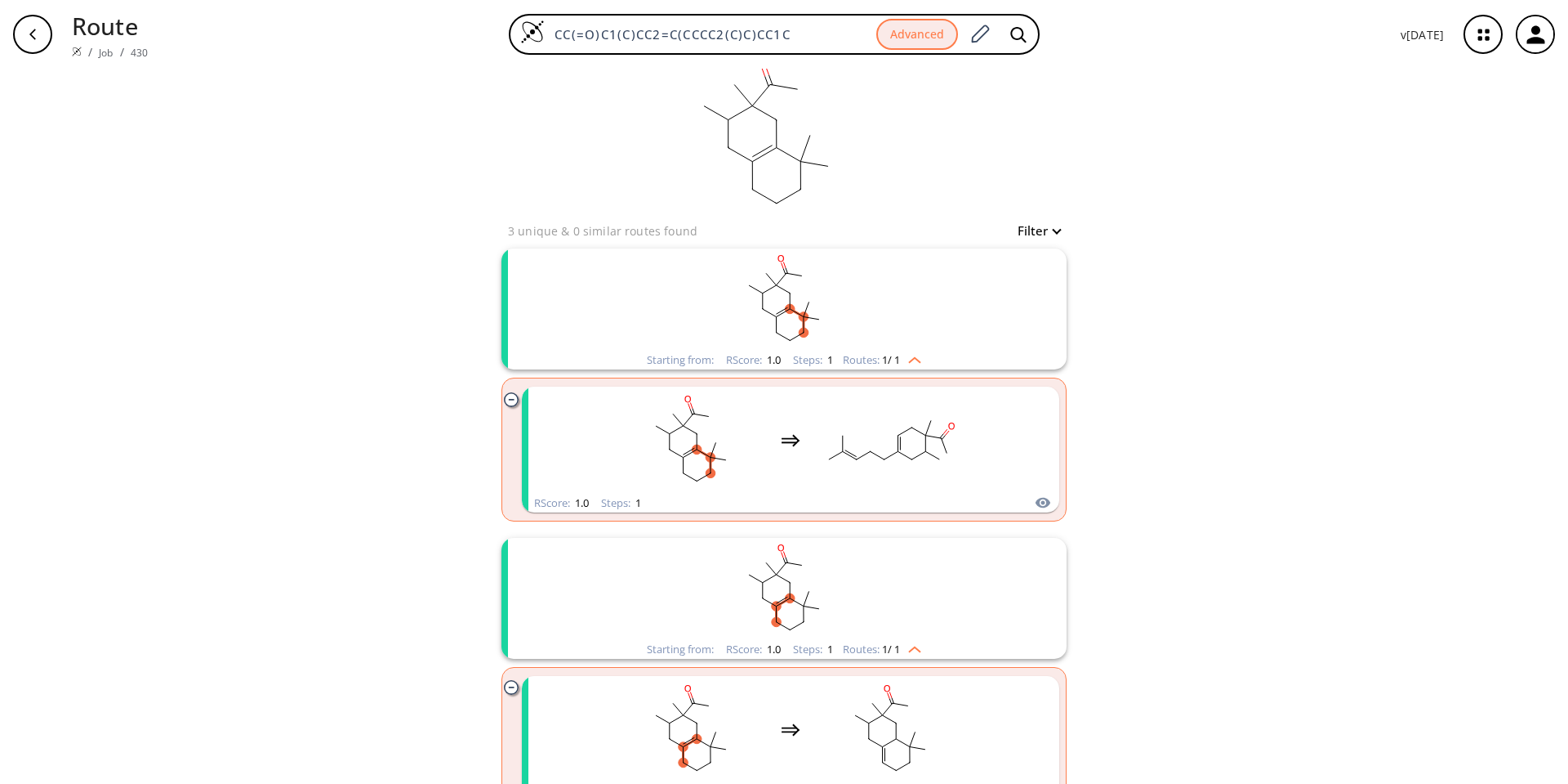
scroll to position [26, 0]
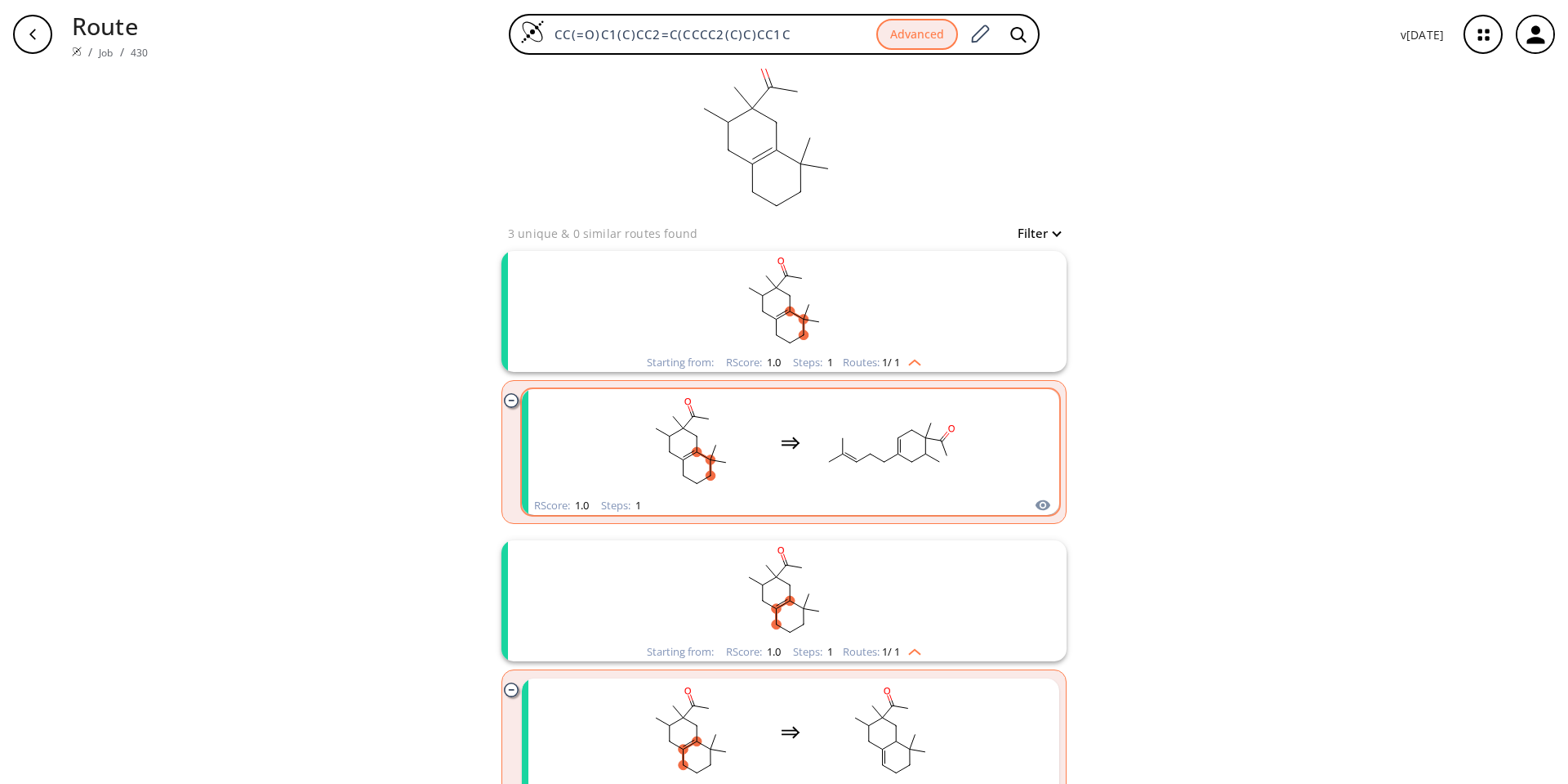
click at [807, 498] on div "RScore : 1.0 Steps : 1" at bounding box center [790, 505] width 537 height 19
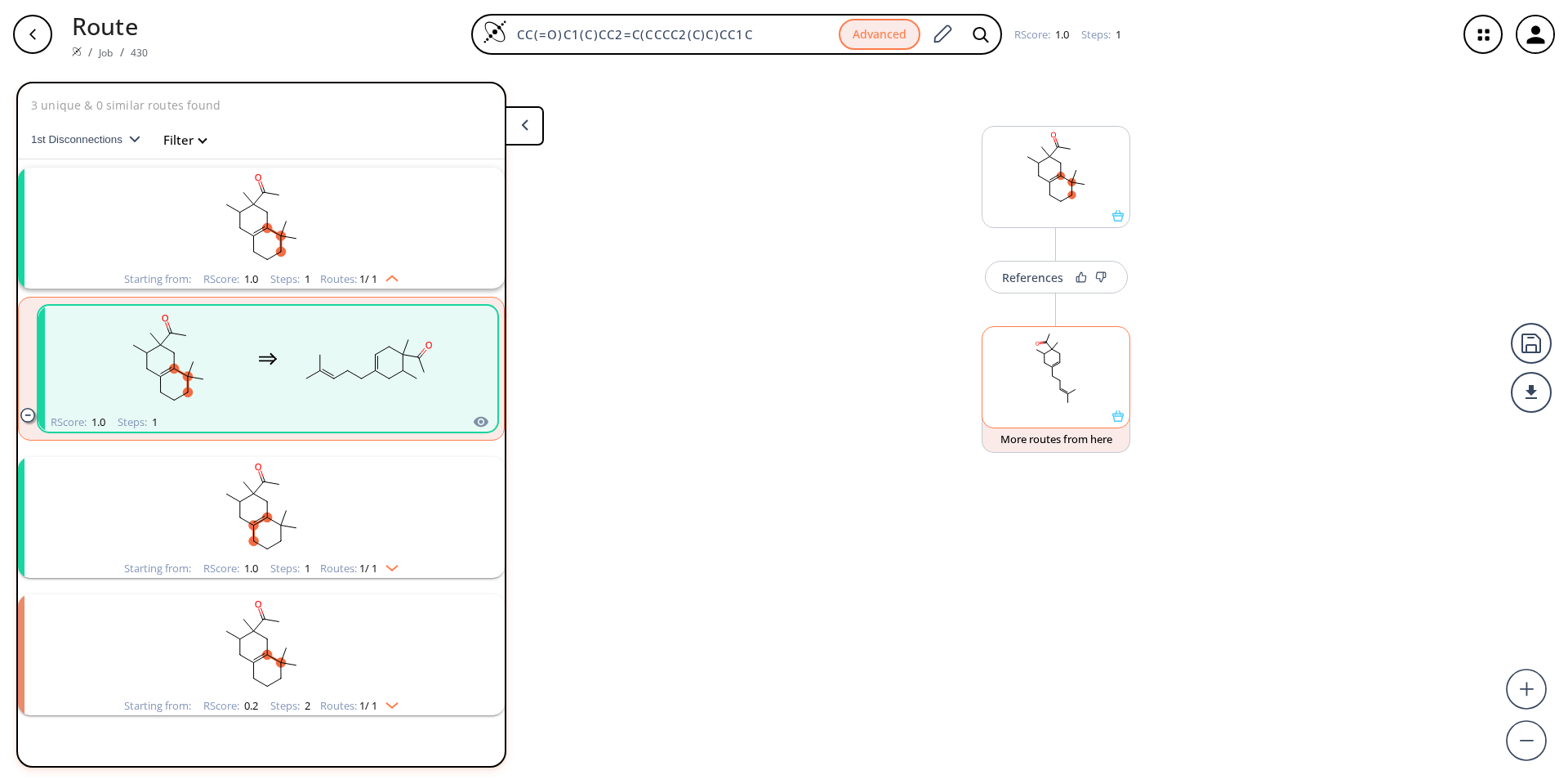
click at [1019, 399] on rect at bounding box center [1056, 368] width 147 height 84
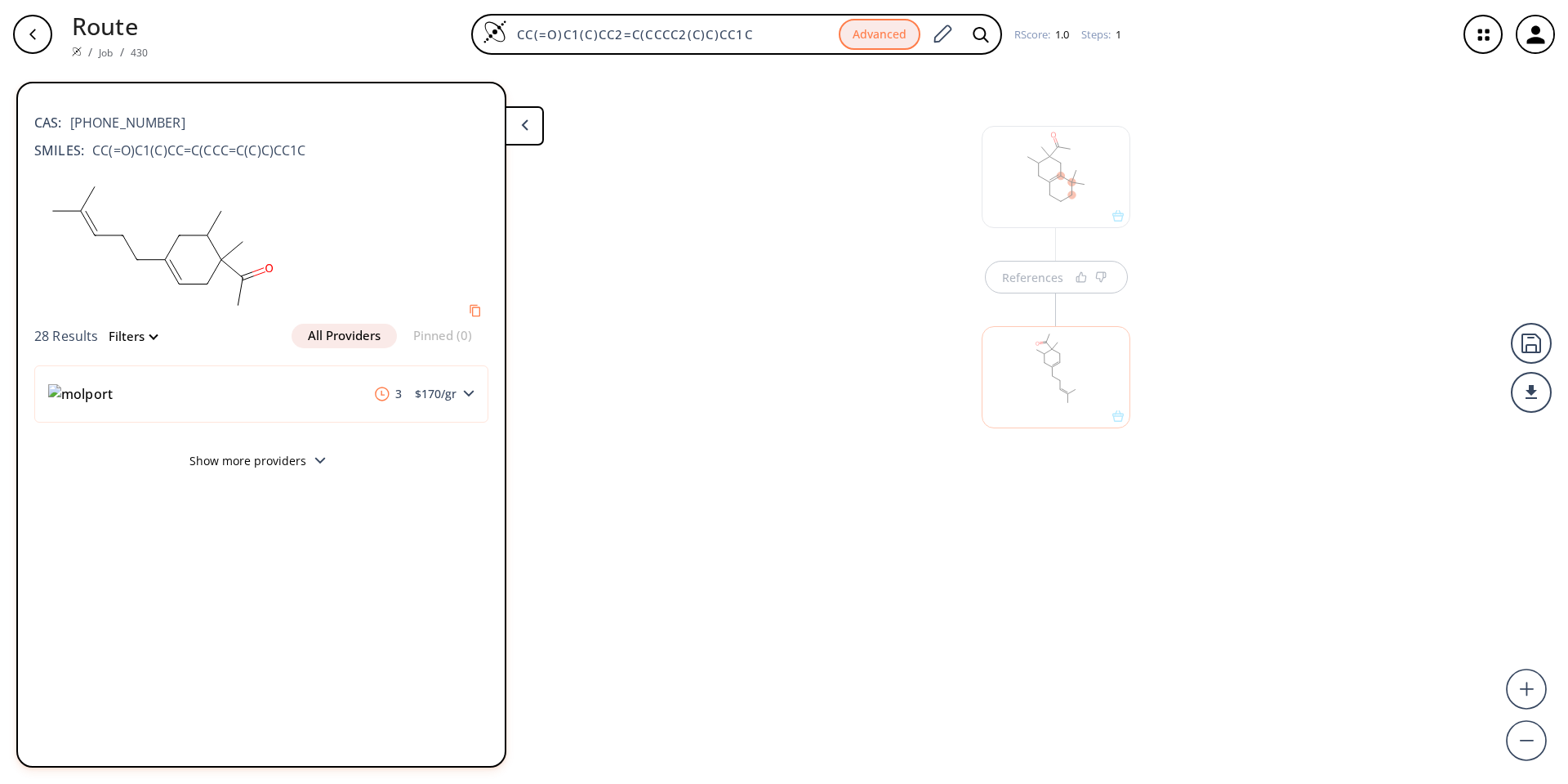
click at [20, 30] on div "button" at bounding box center [32, 34] width 39 height 39
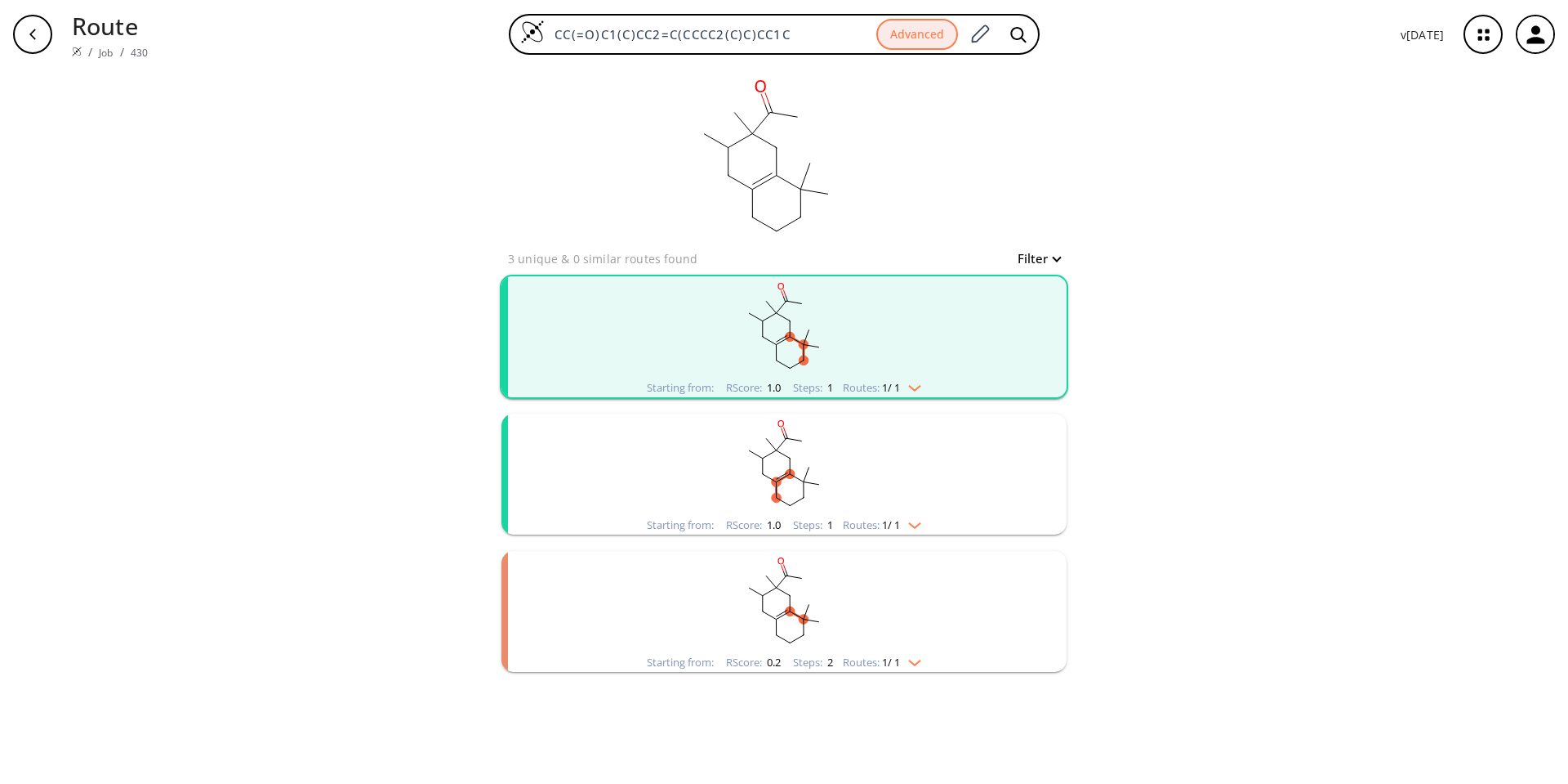
click at [786, 329] on rect "clusters" at bounding box center [784, 327] width 424 height 102
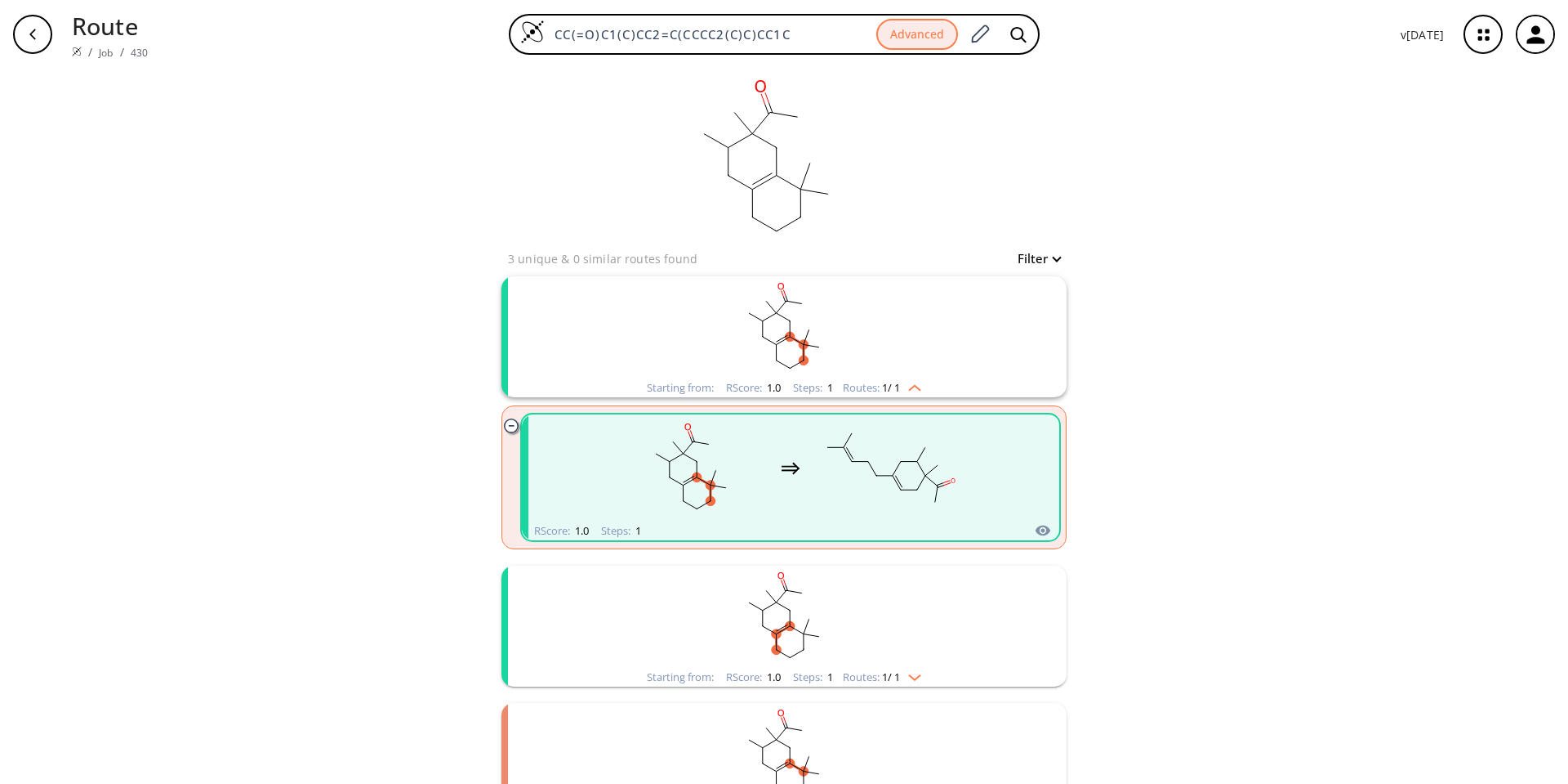
click at [970, 509] on div "clusters" at bounding box center [790, 467] width 537 height 107
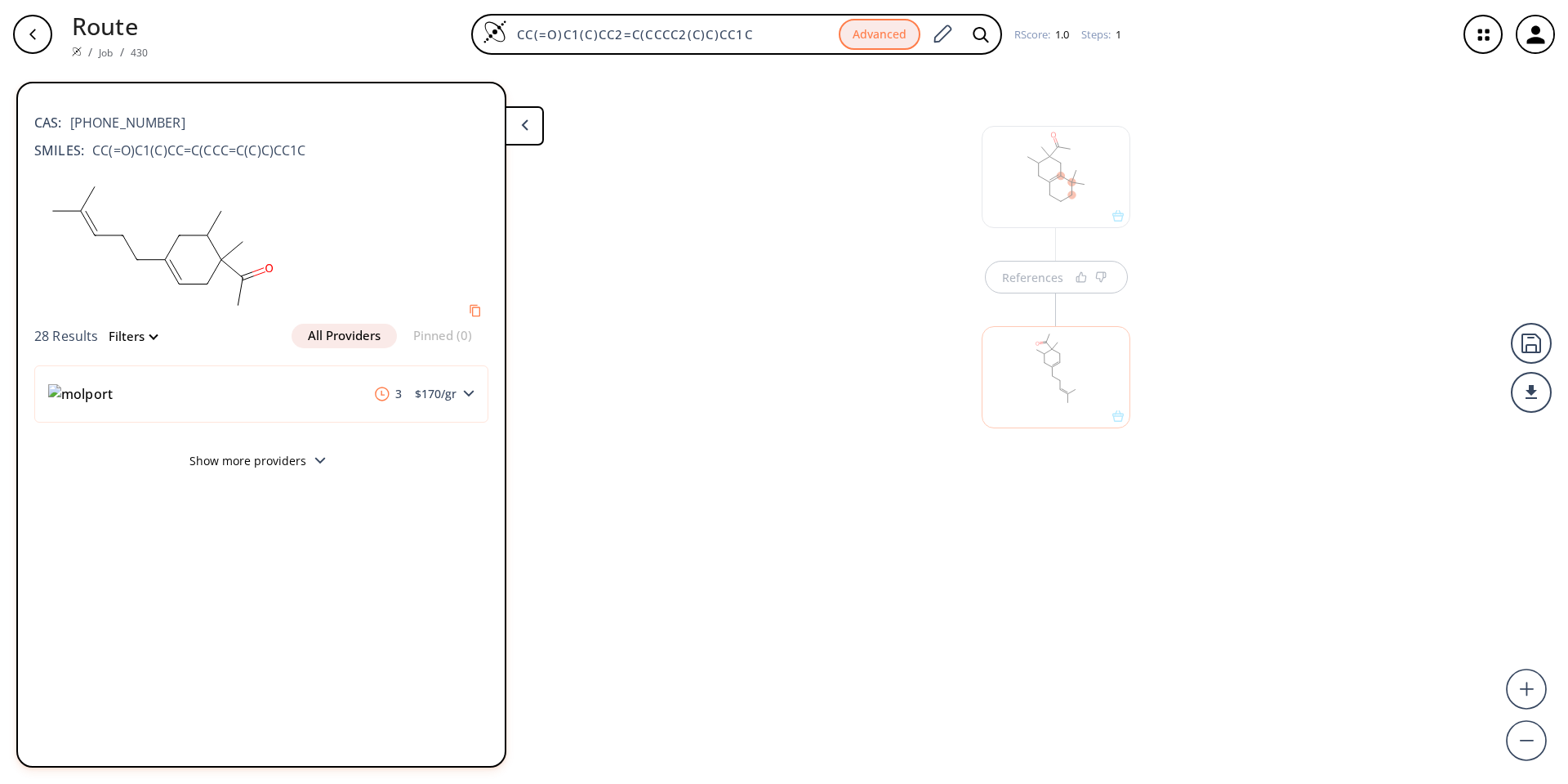
click at [1013, 511] on div "References" at bounding box center [784, 420] width 1568 height 702
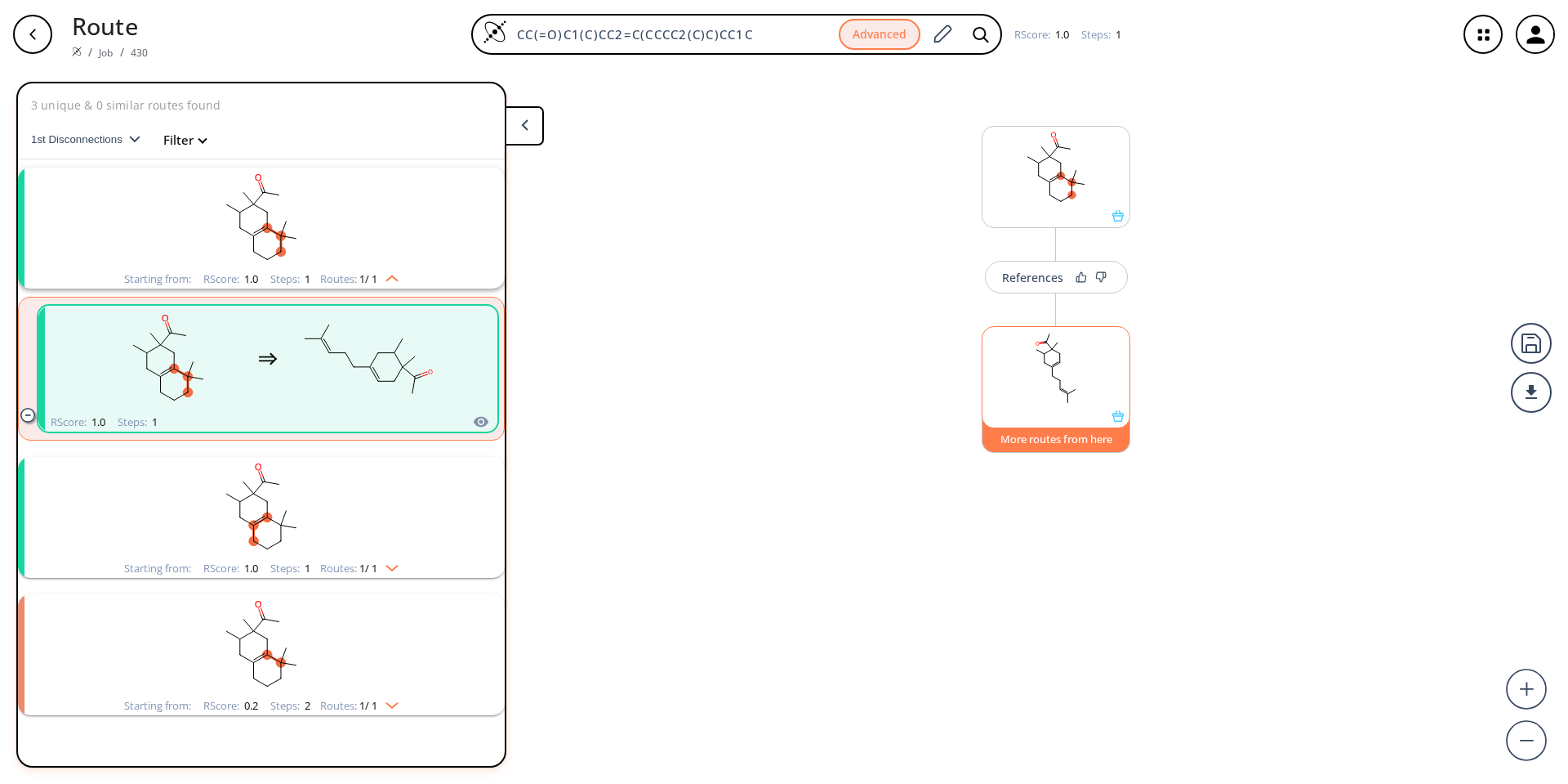
click at [1062, 443] on button "More routes from here" at bounding box center [1056, 435] width 149 height 35
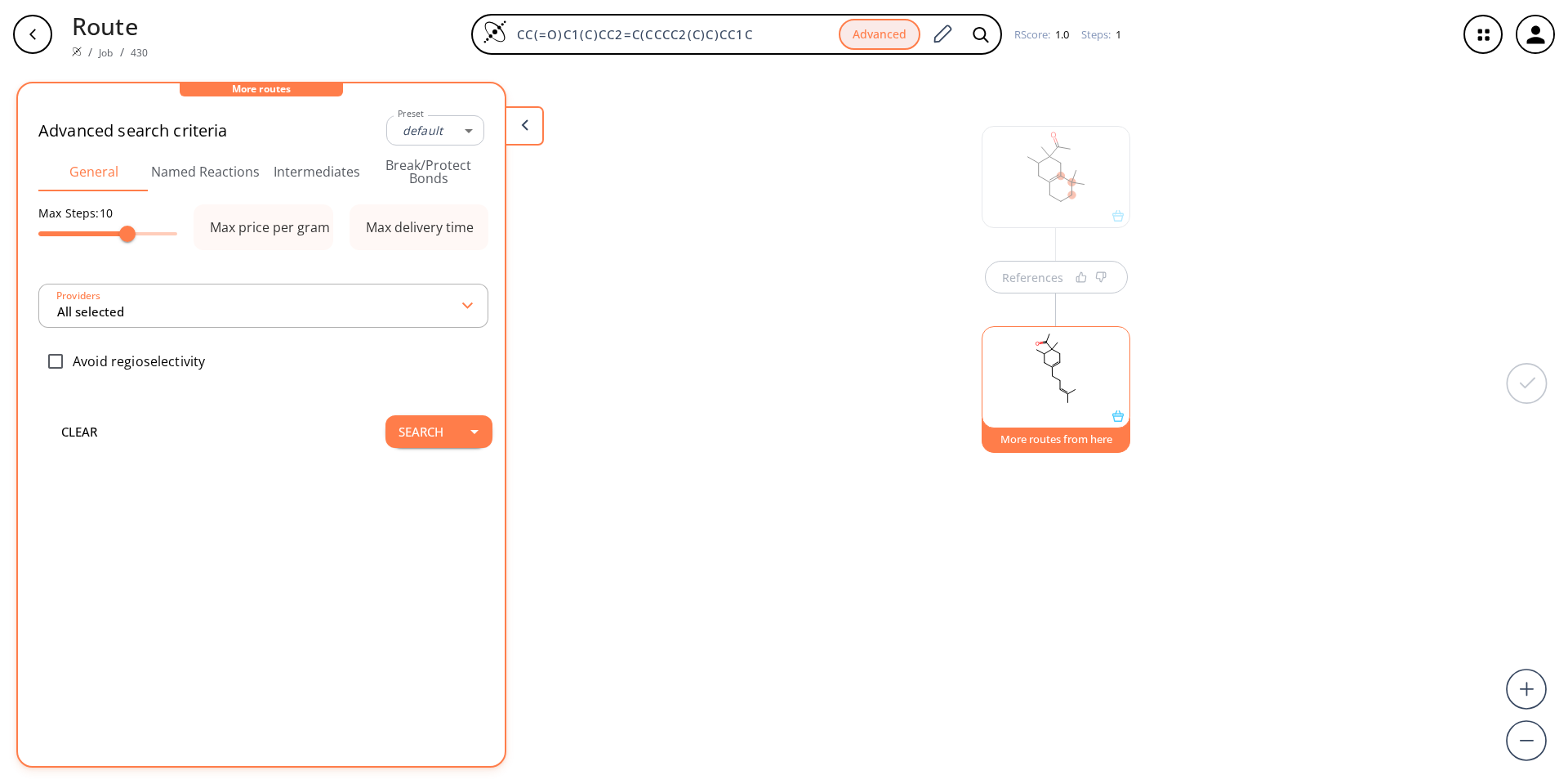
type input "-1"
type input "4"
type input "All selected"
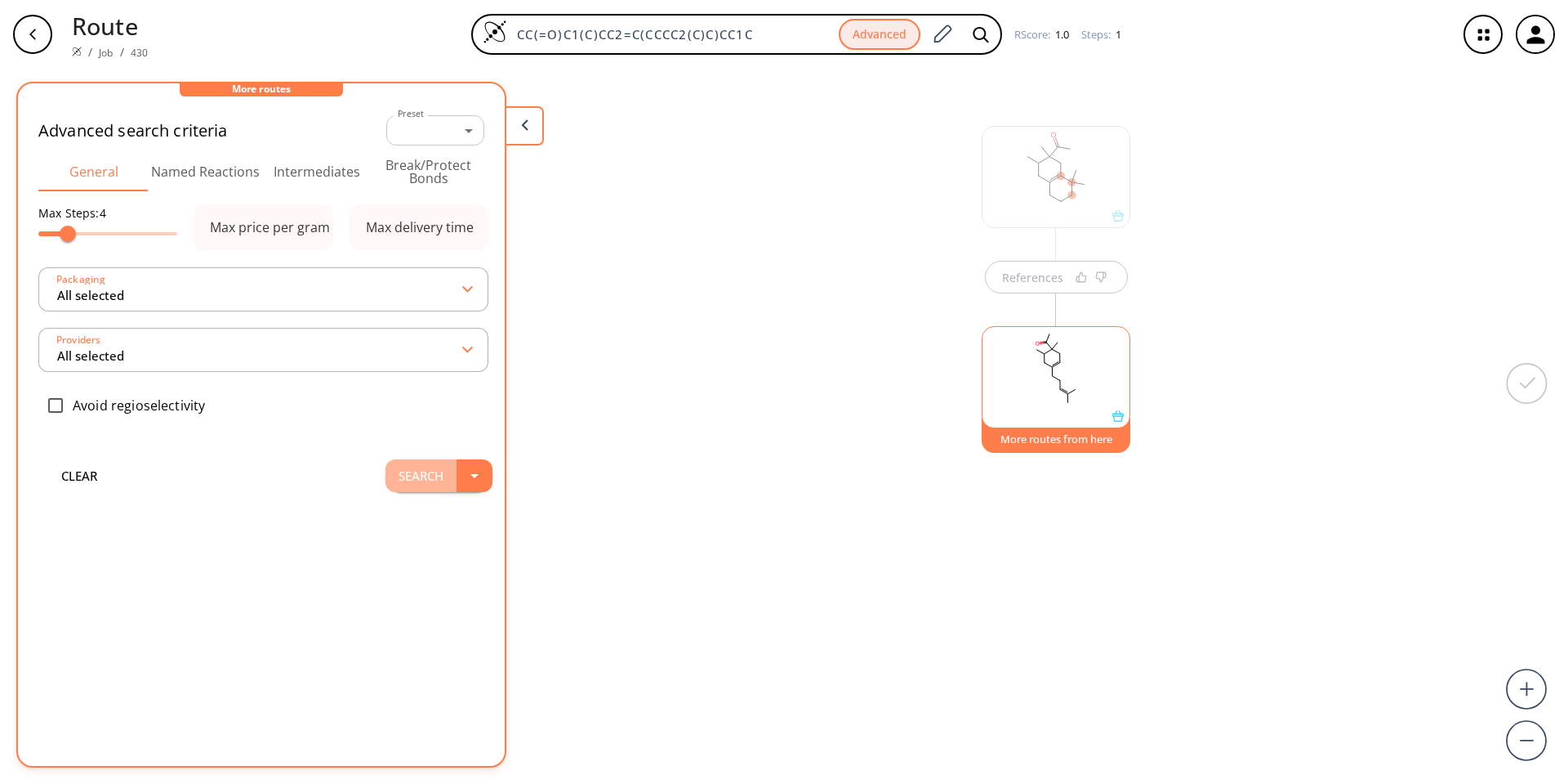
click at [404, 467] on button "Search" at bounding box center [421, 475] width 71 height 32
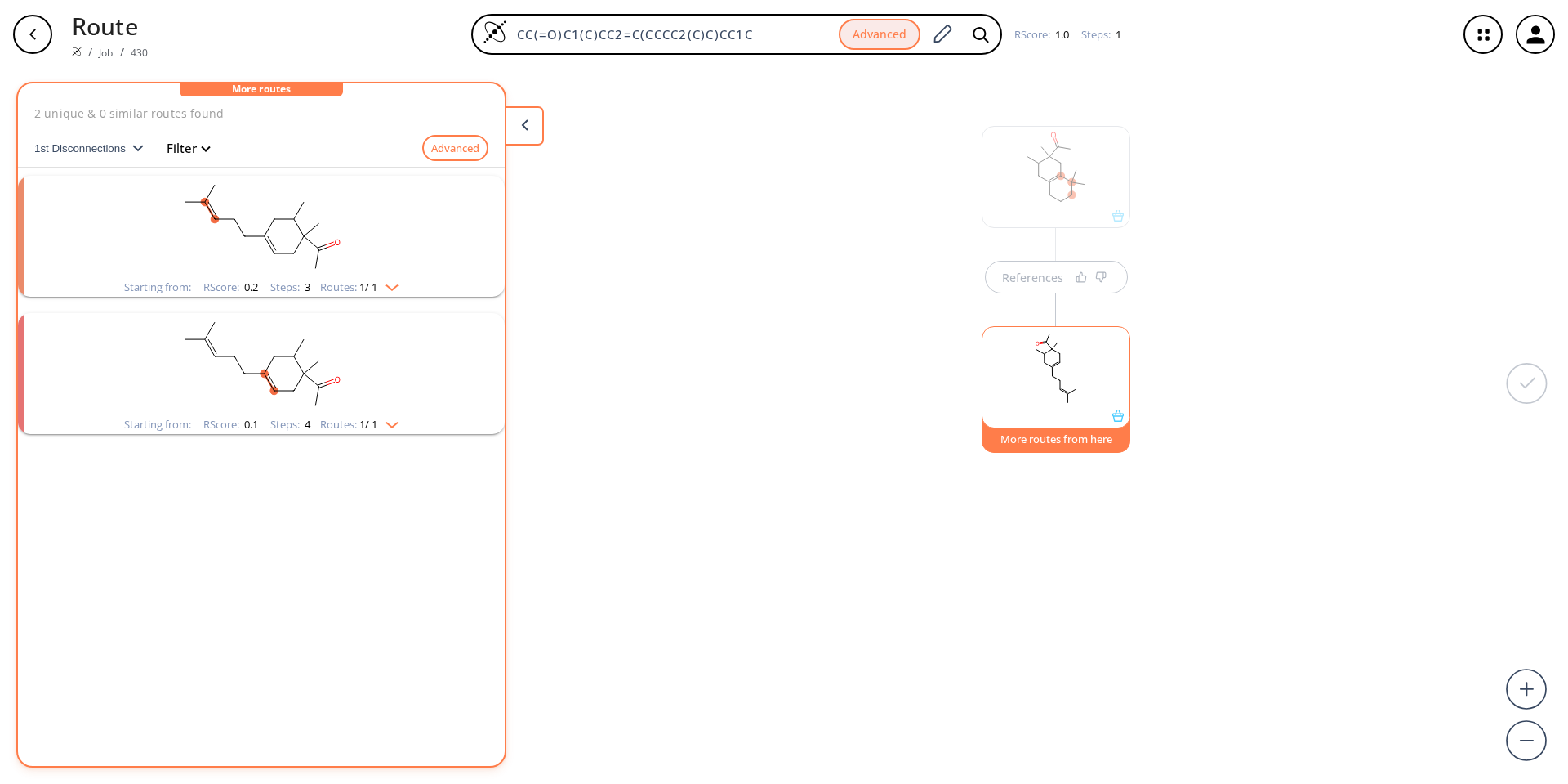
click at [275, 355] on ellipse "clusters" at bounding box center [275, 356] width 8 height 8
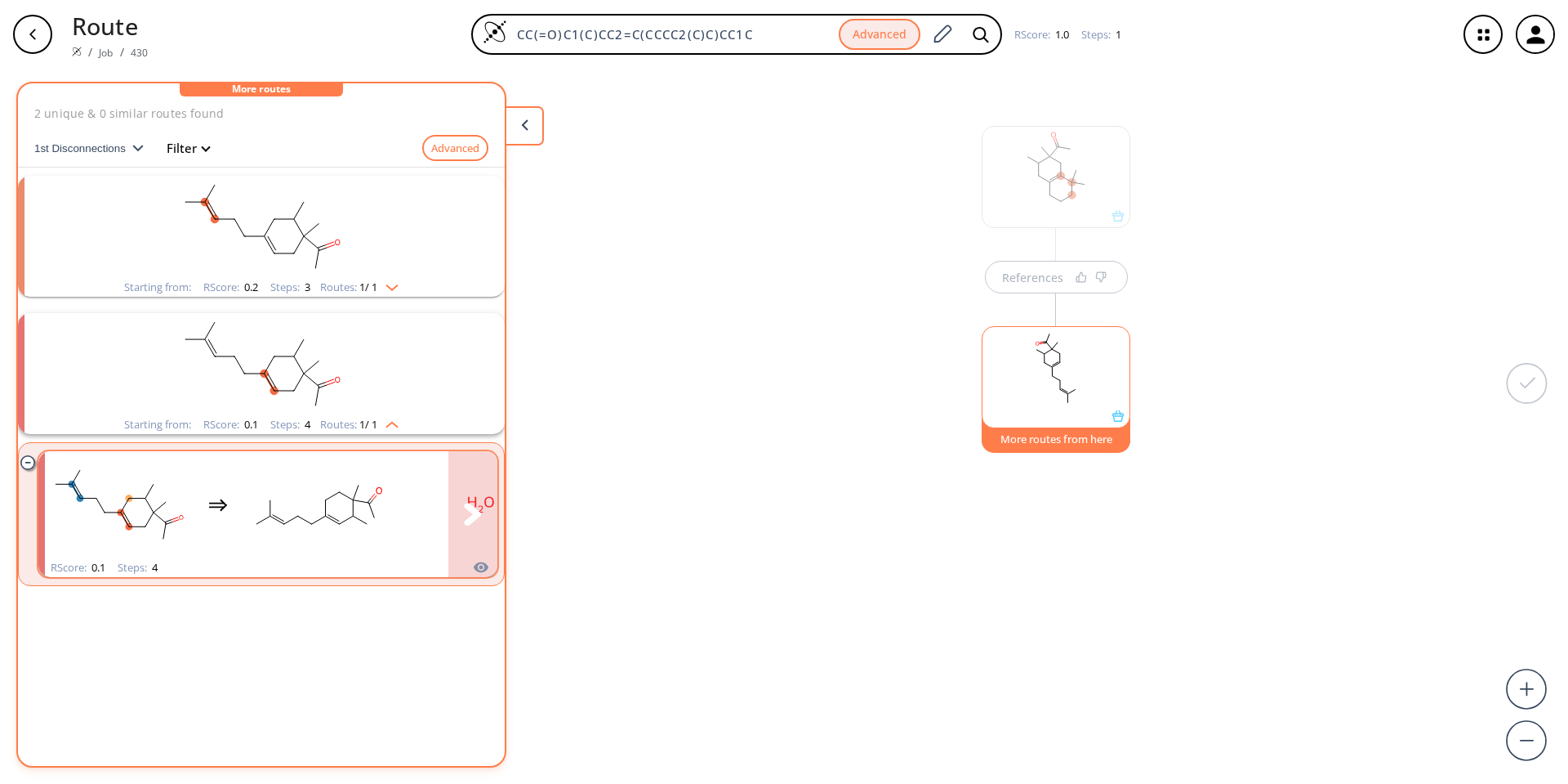
click at [279, 522] on rect "clusters" at bounding box center [318, 504] width 147 height 102
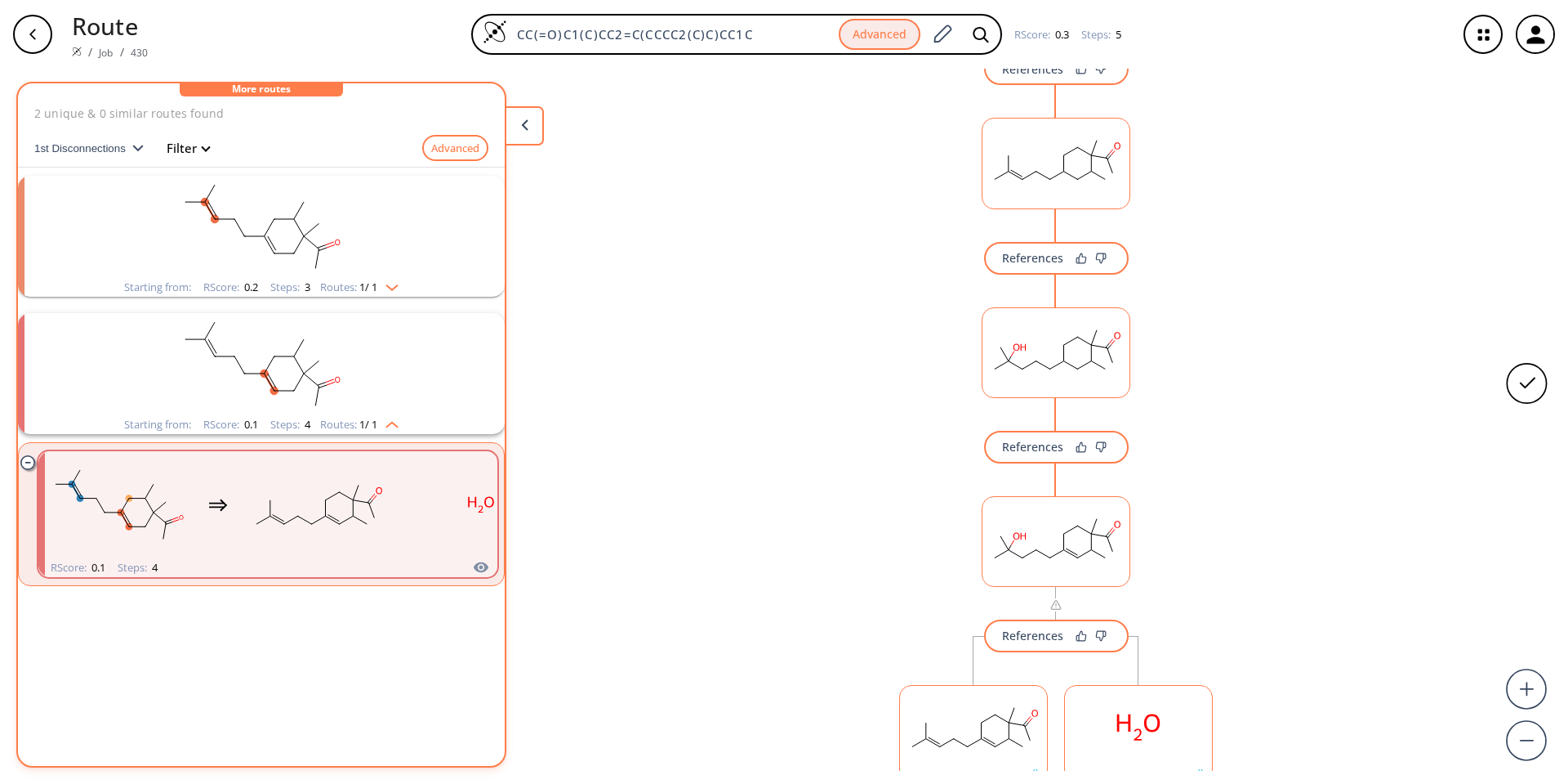
scroll to position [327, 0]
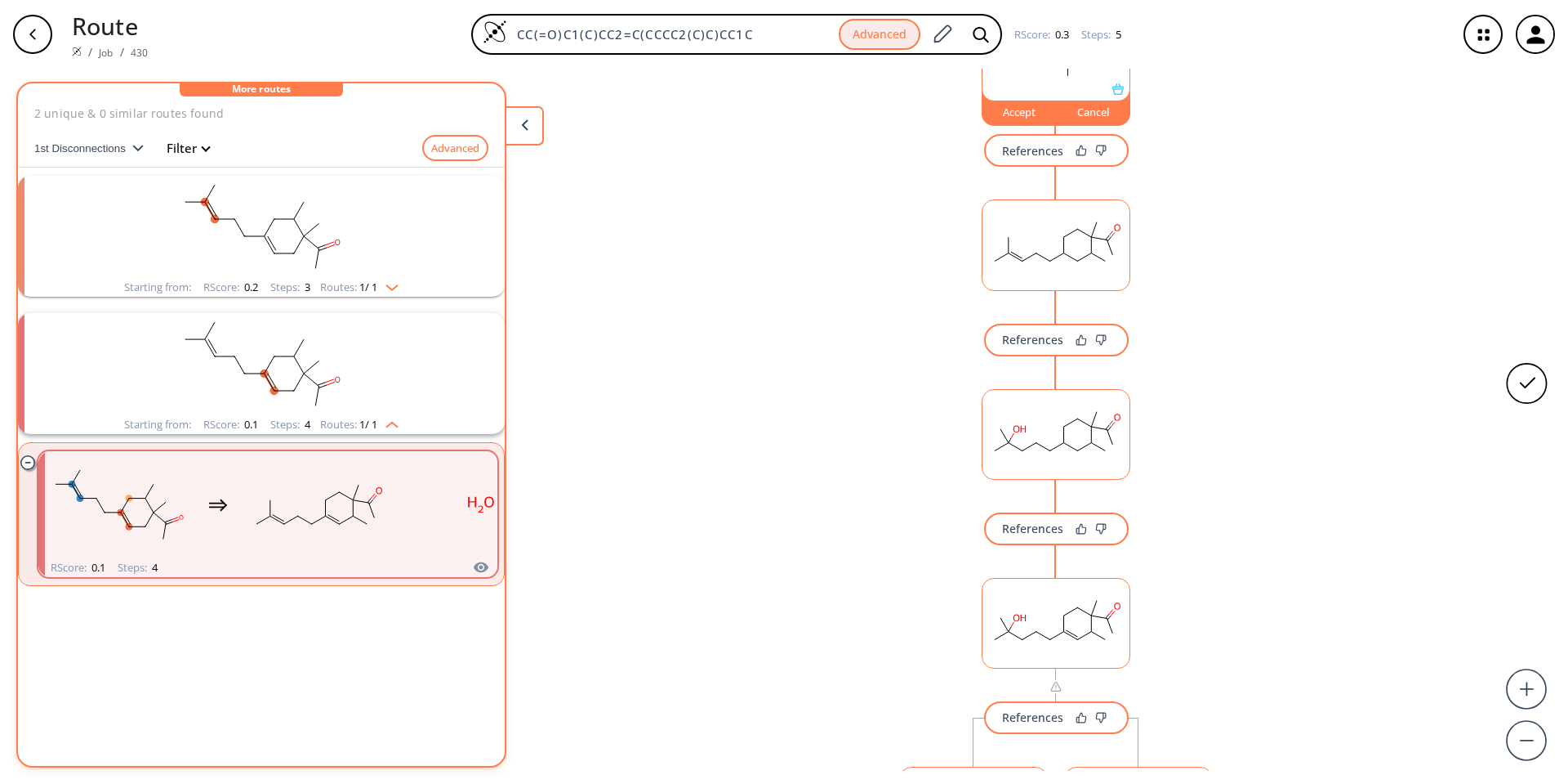
click at [1003, 265] on rect at bounding box center [1056, 242] width 147 height 84
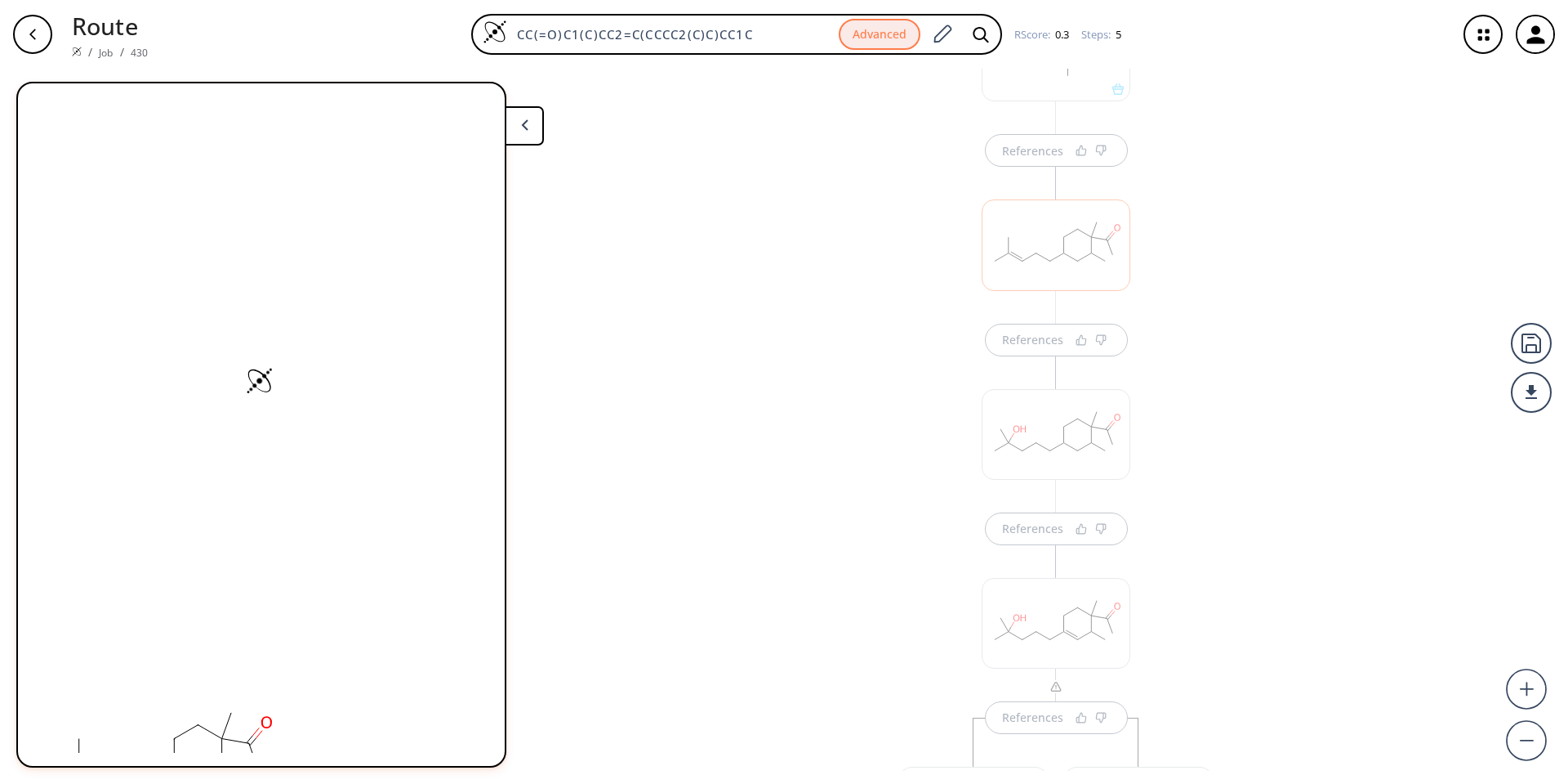
scroll to position [409, 0]
click at [160, 261] on rect at bounding box center [161, 238] width 253 height 156
click at [1520, 40] on div "button" at bounding box center [1535, 34] width 36 height 36
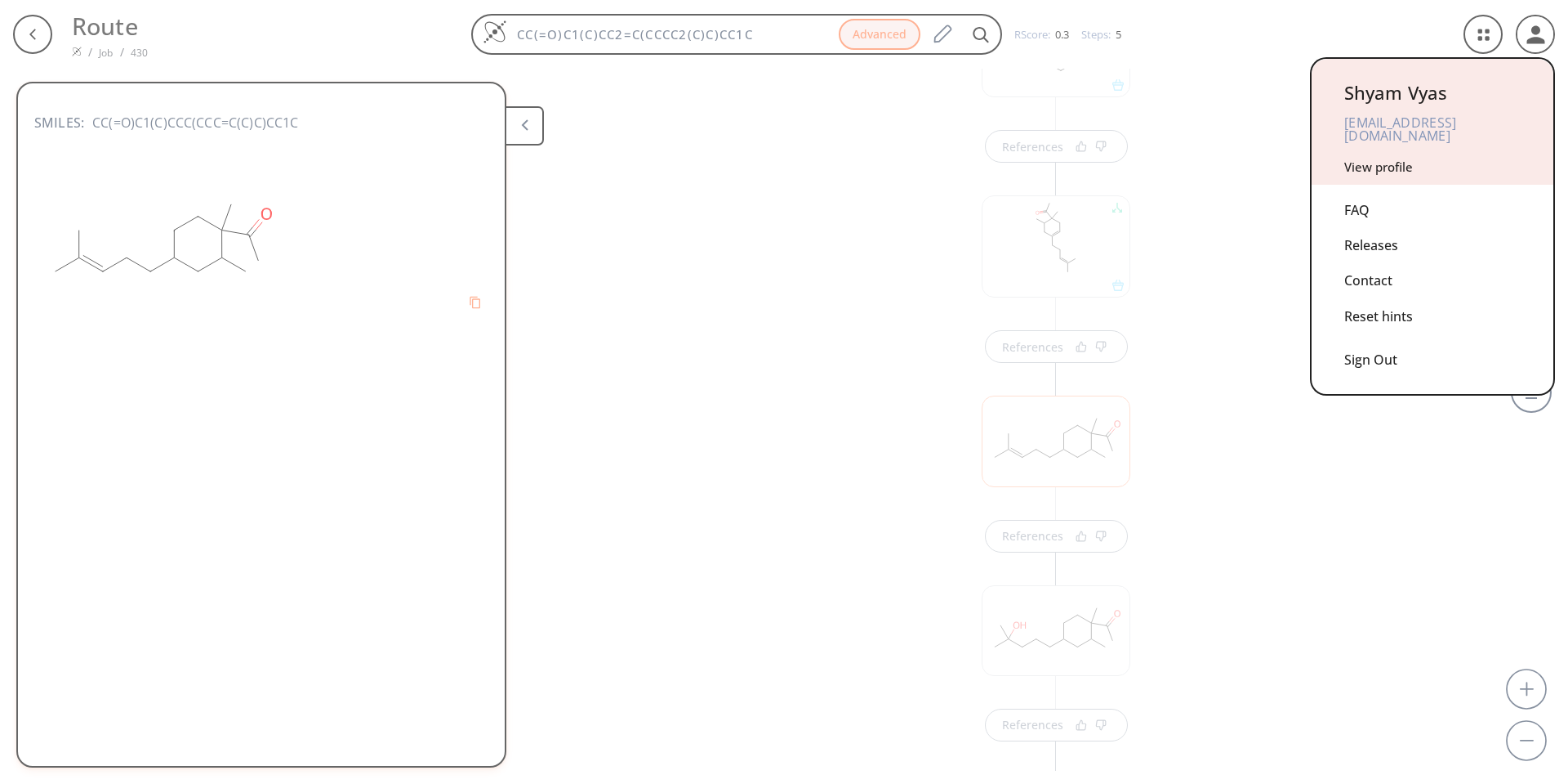
click at [1363, 344] on div "Sign Out" at bounding box center [1432, 356] width 176 height 43
